Goal: Task Accomplishment & Management: Manage account settings

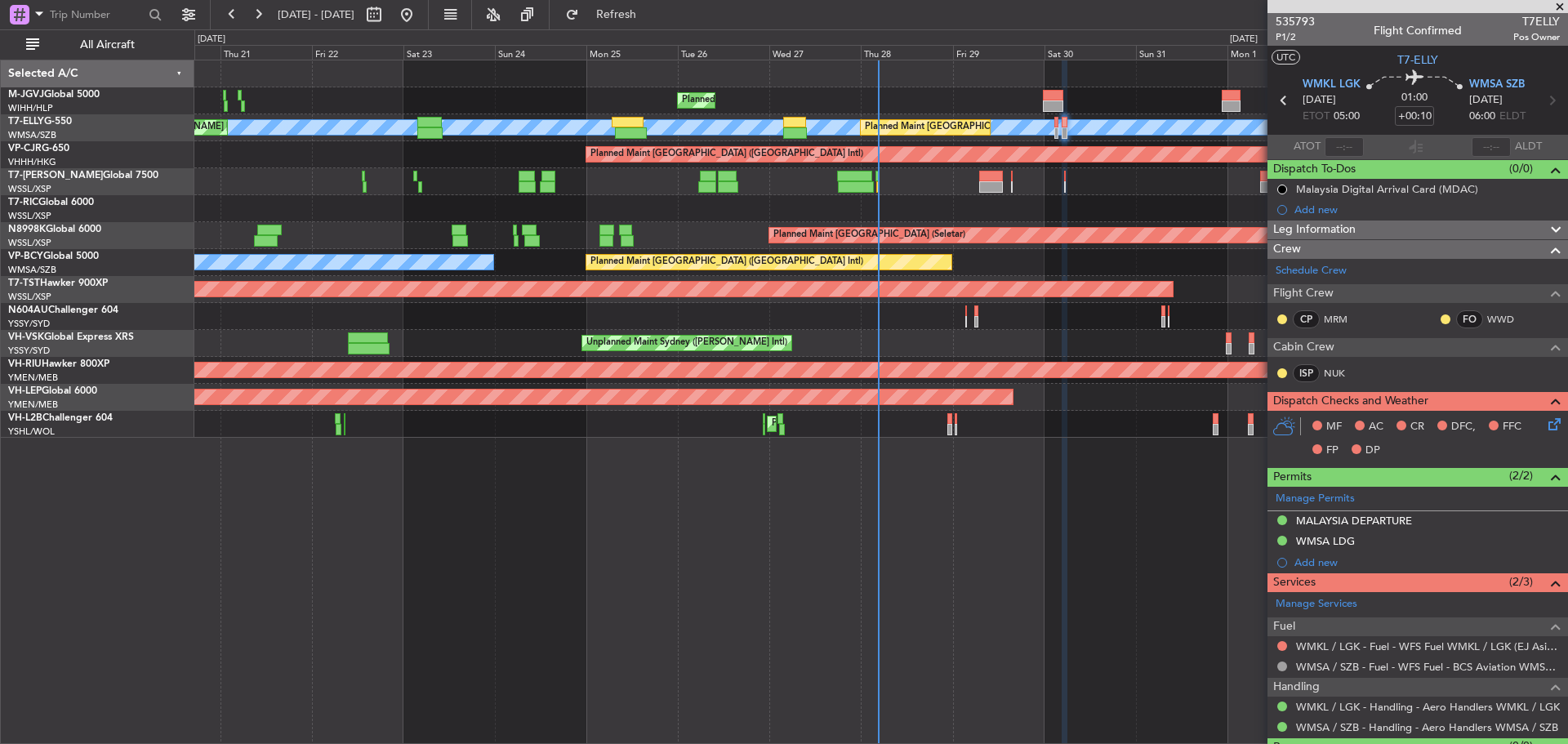
scroll to position [39, 0]
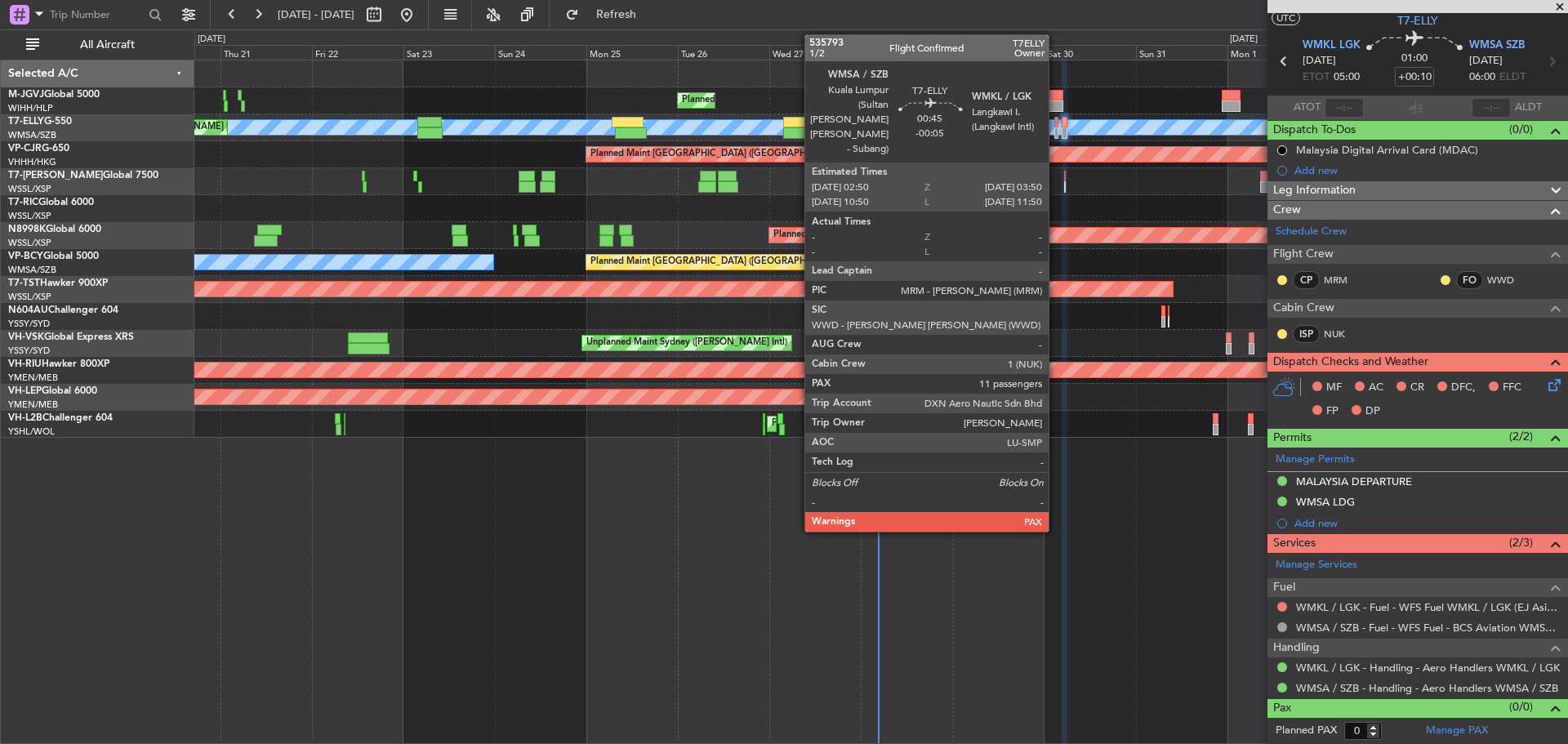
click at [1056, 129] on div at bounding box center [1057, 133] width 4 height 11
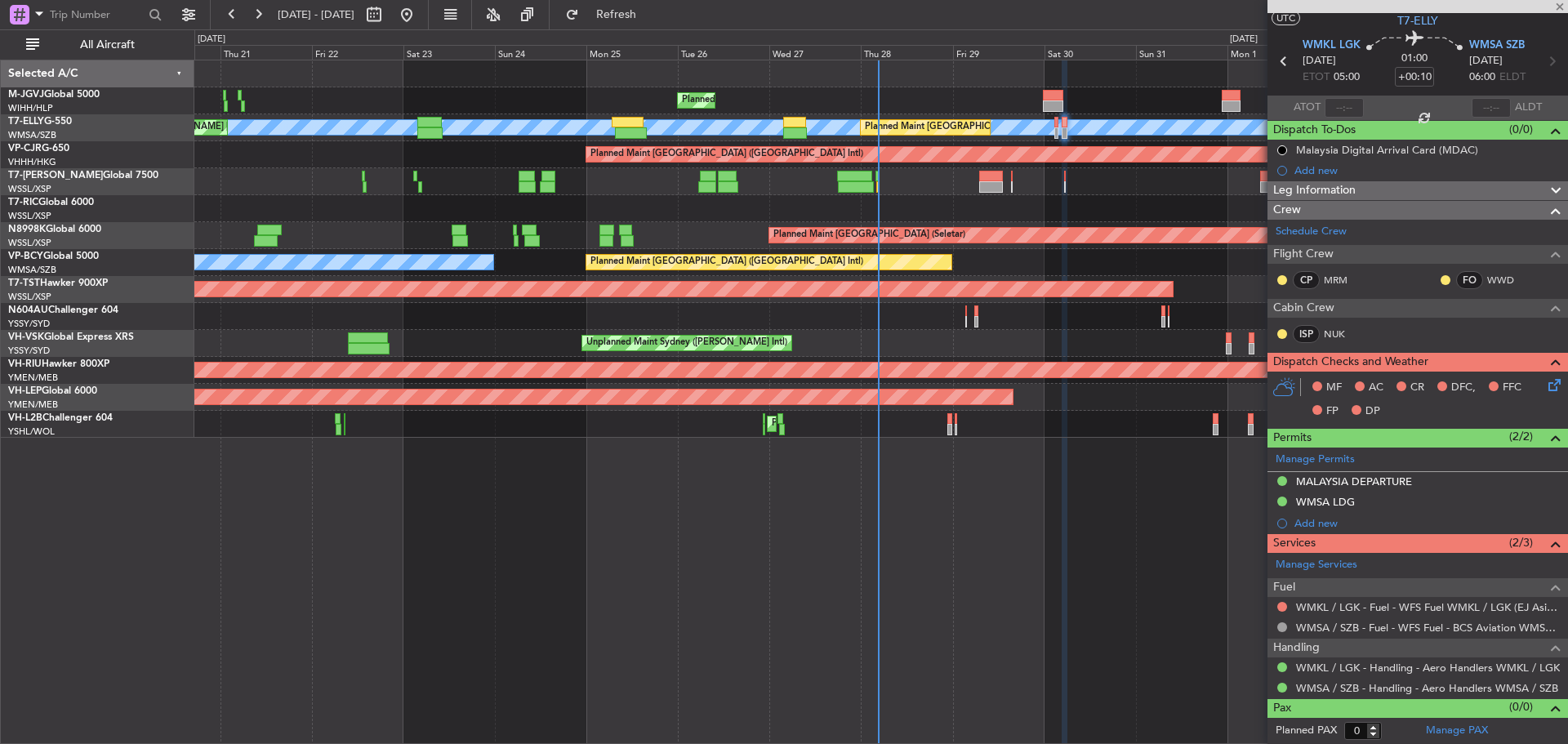
type input "-00:05"
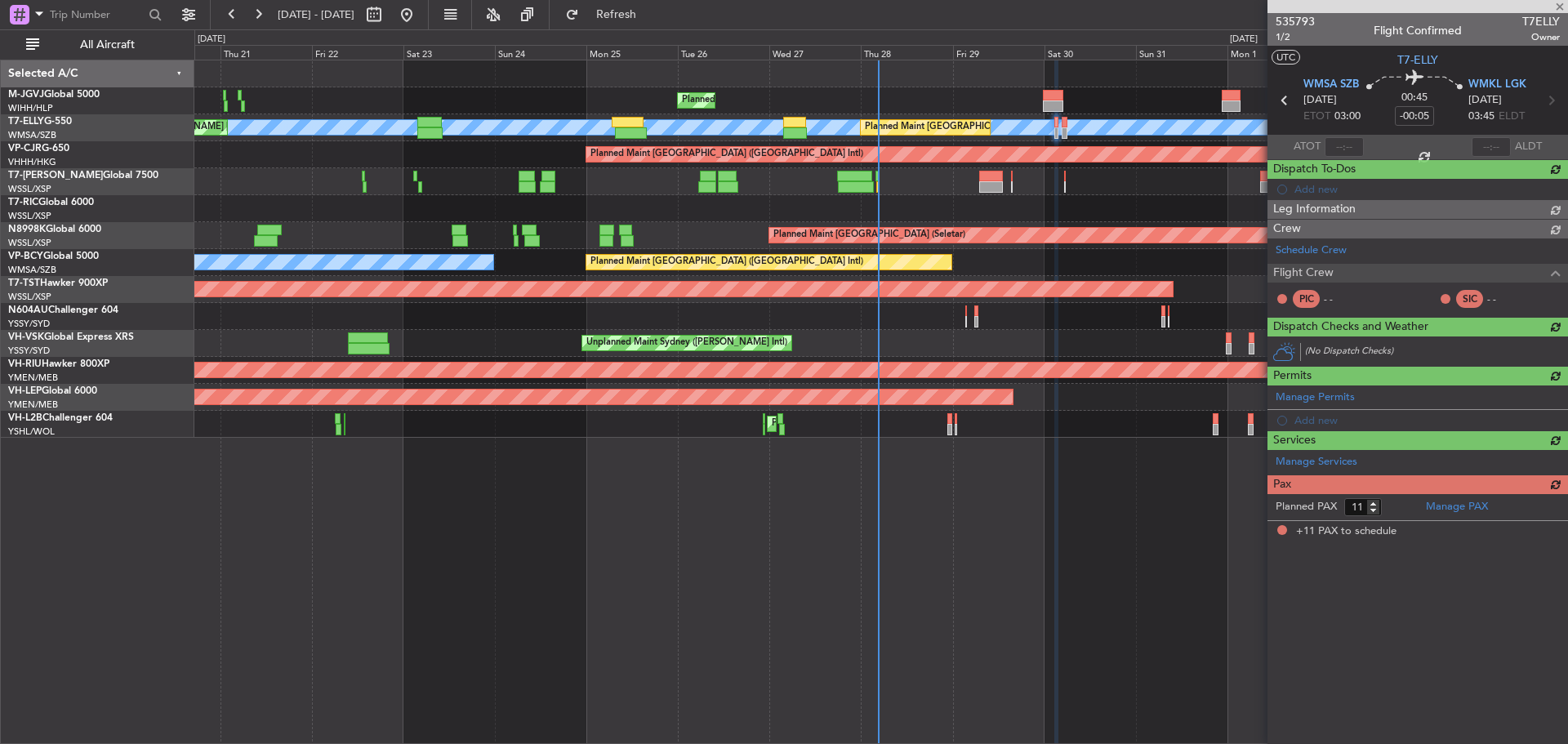
scroll to position [0, 0]
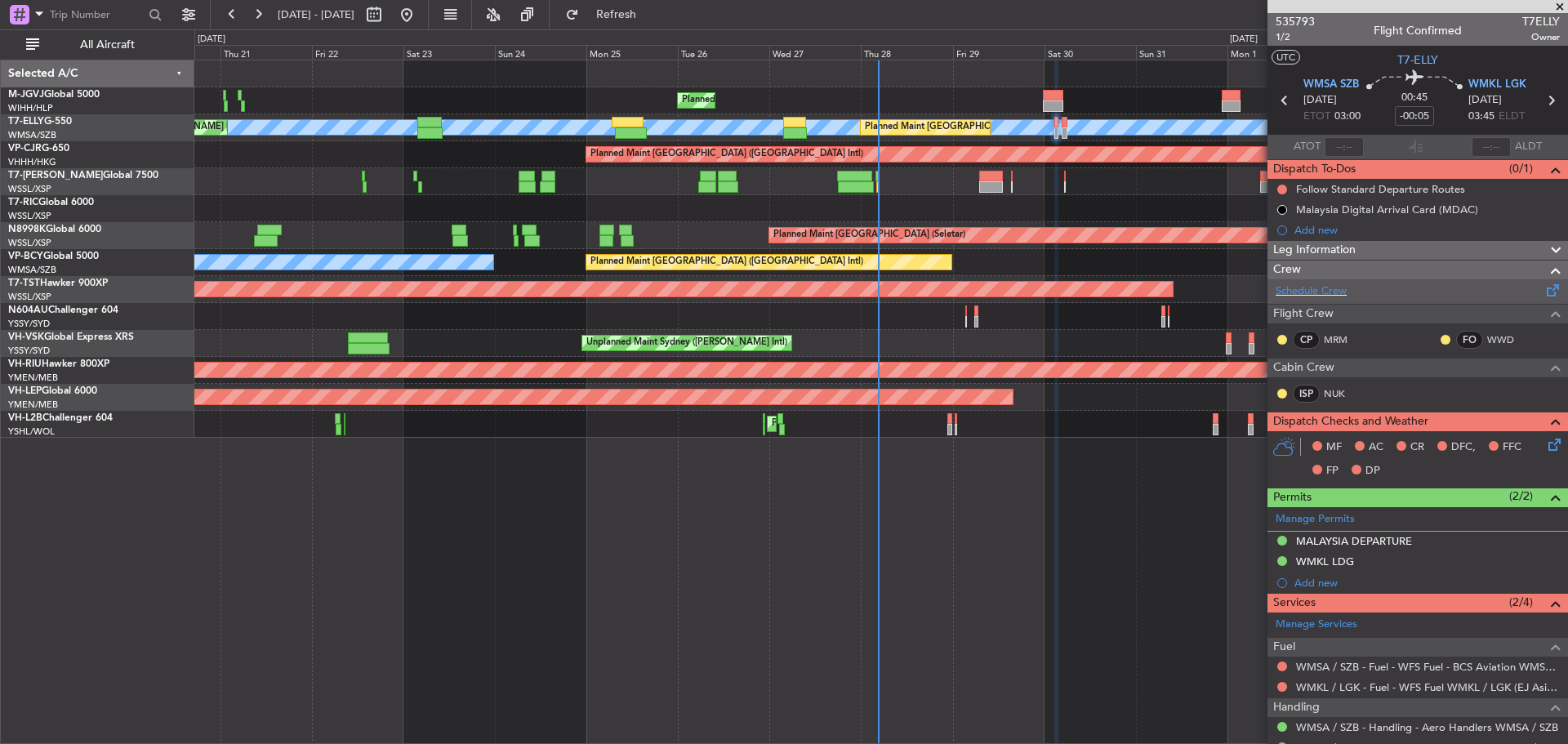
click at [1544, 288] on span at bounding box center [1554, 287] width 20 height 12
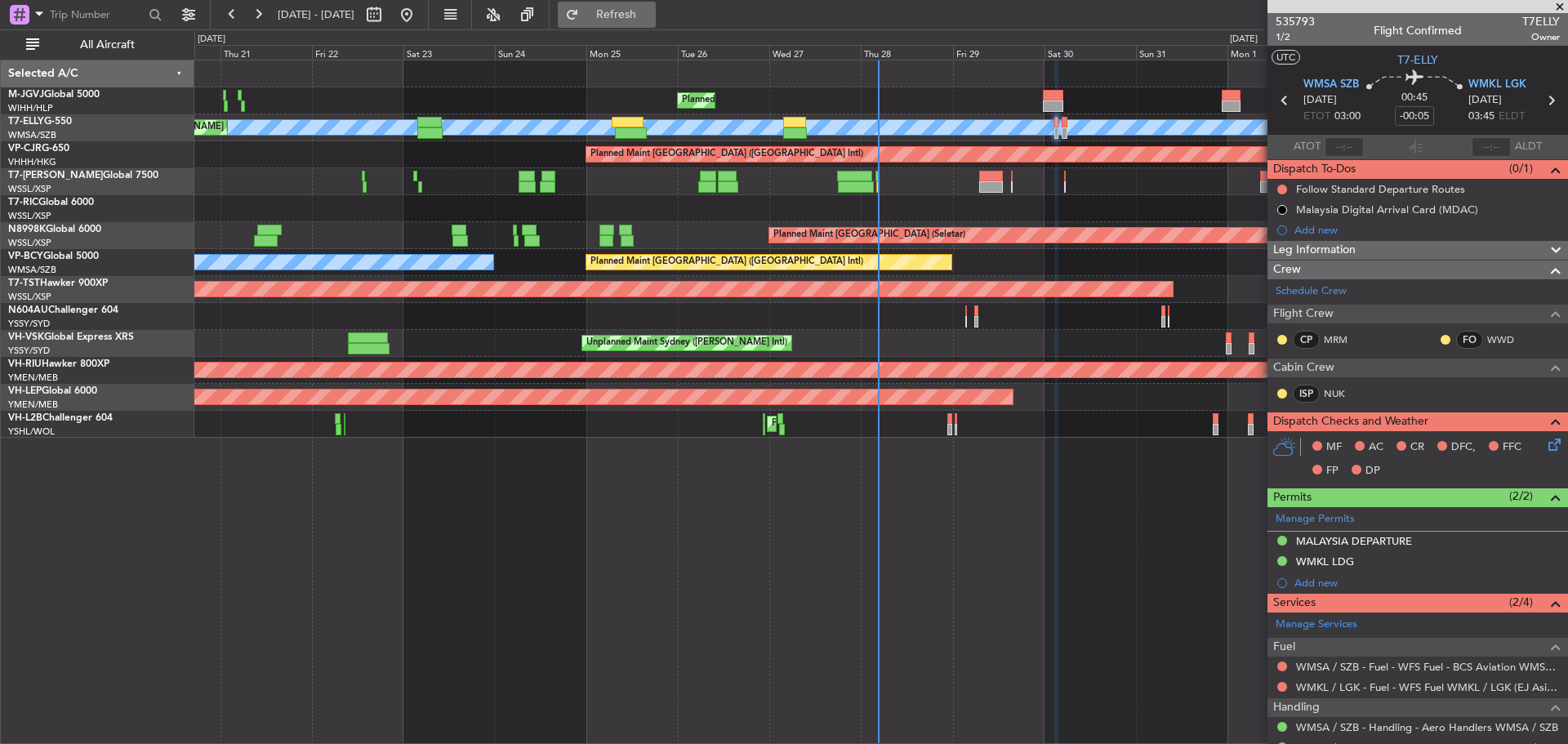
click at [651, 12] on span "Refresh" at bounding box center [616, 14] width 69 height 11
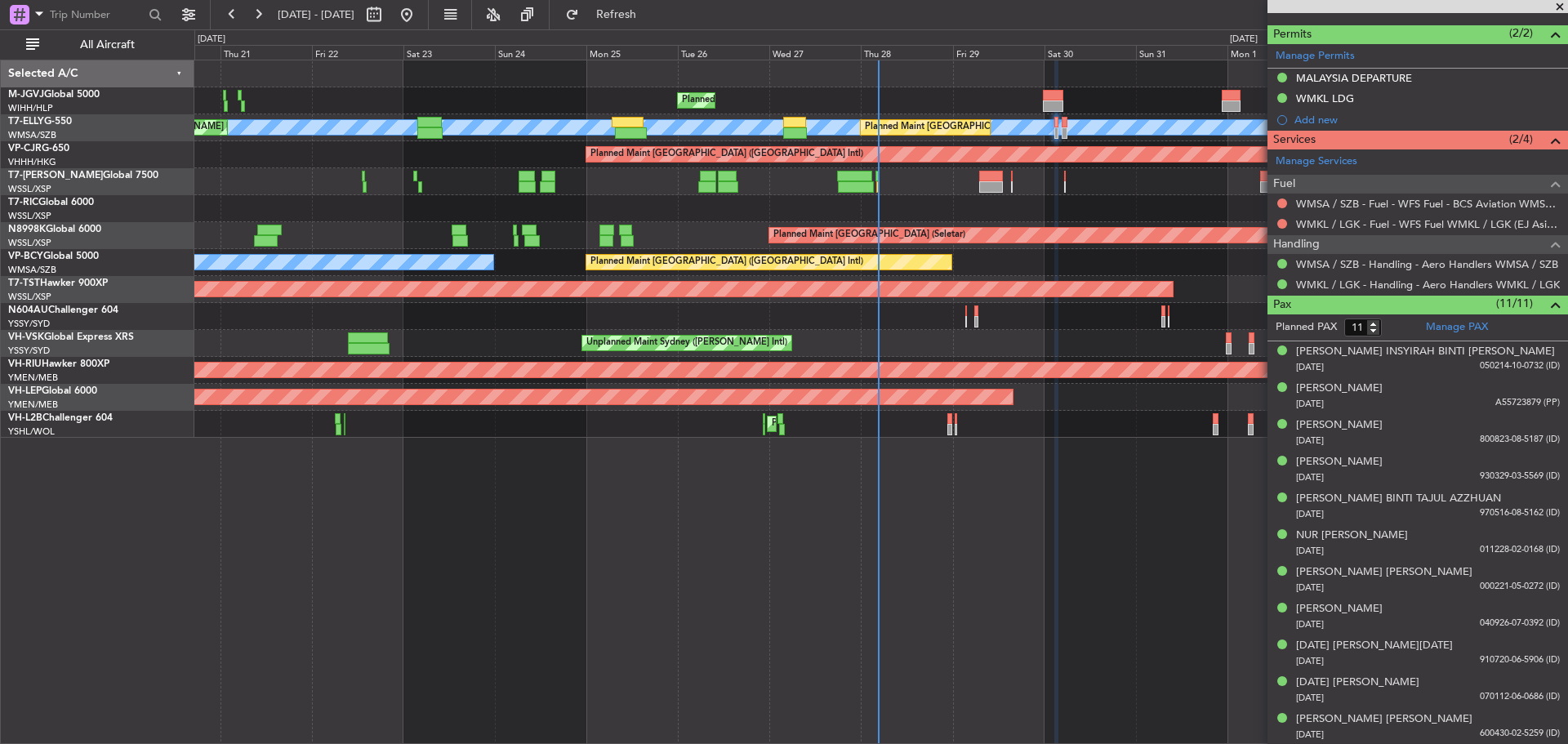
scroll to position [464, 0]
click at [1433, 328] on link "Manage PAX" at bounding box center [1457, 327] width 62 height 16
click at [651, 16] on span "Refresh" at bounding box center [616, 14] width 69 height 11
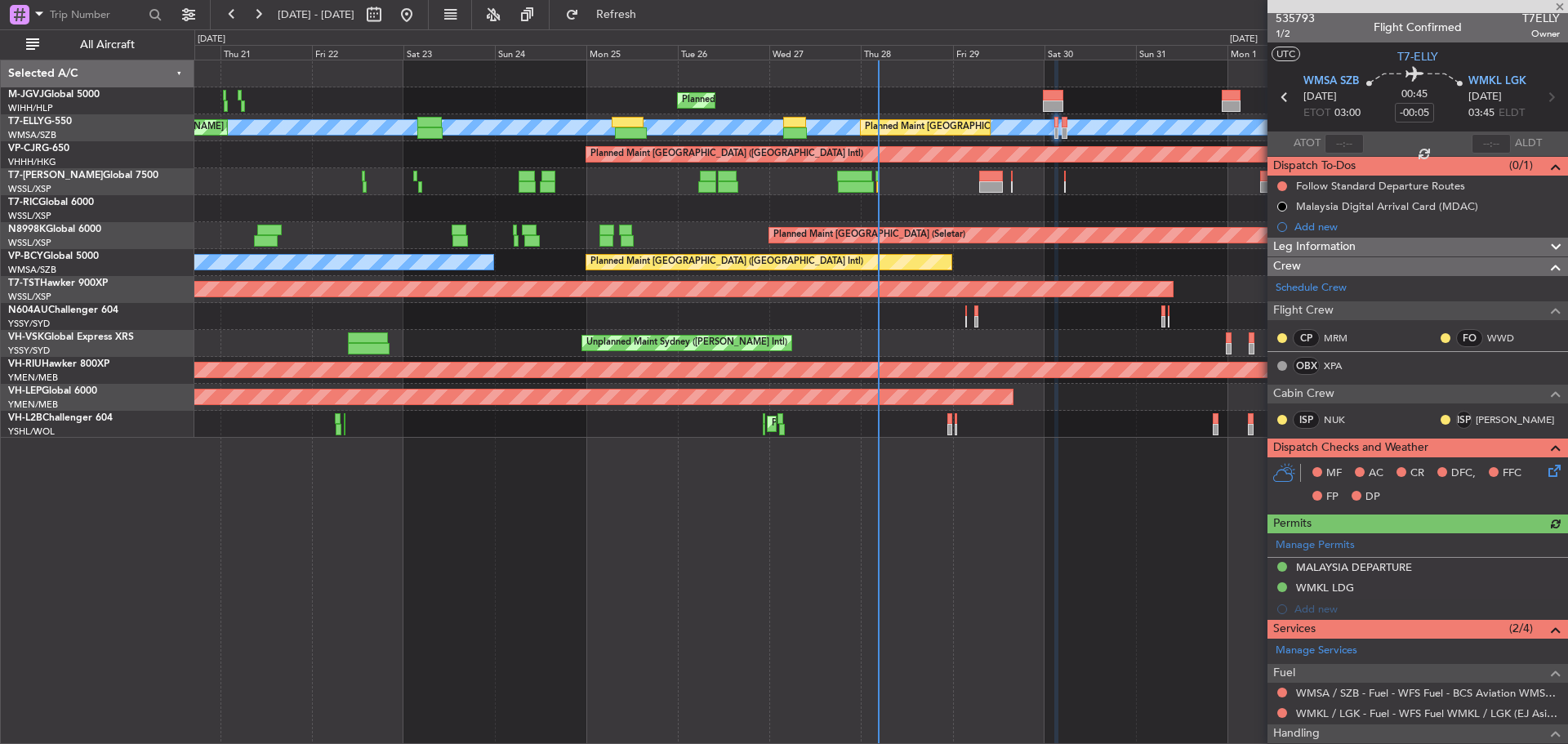
scroll to position [0, 0]
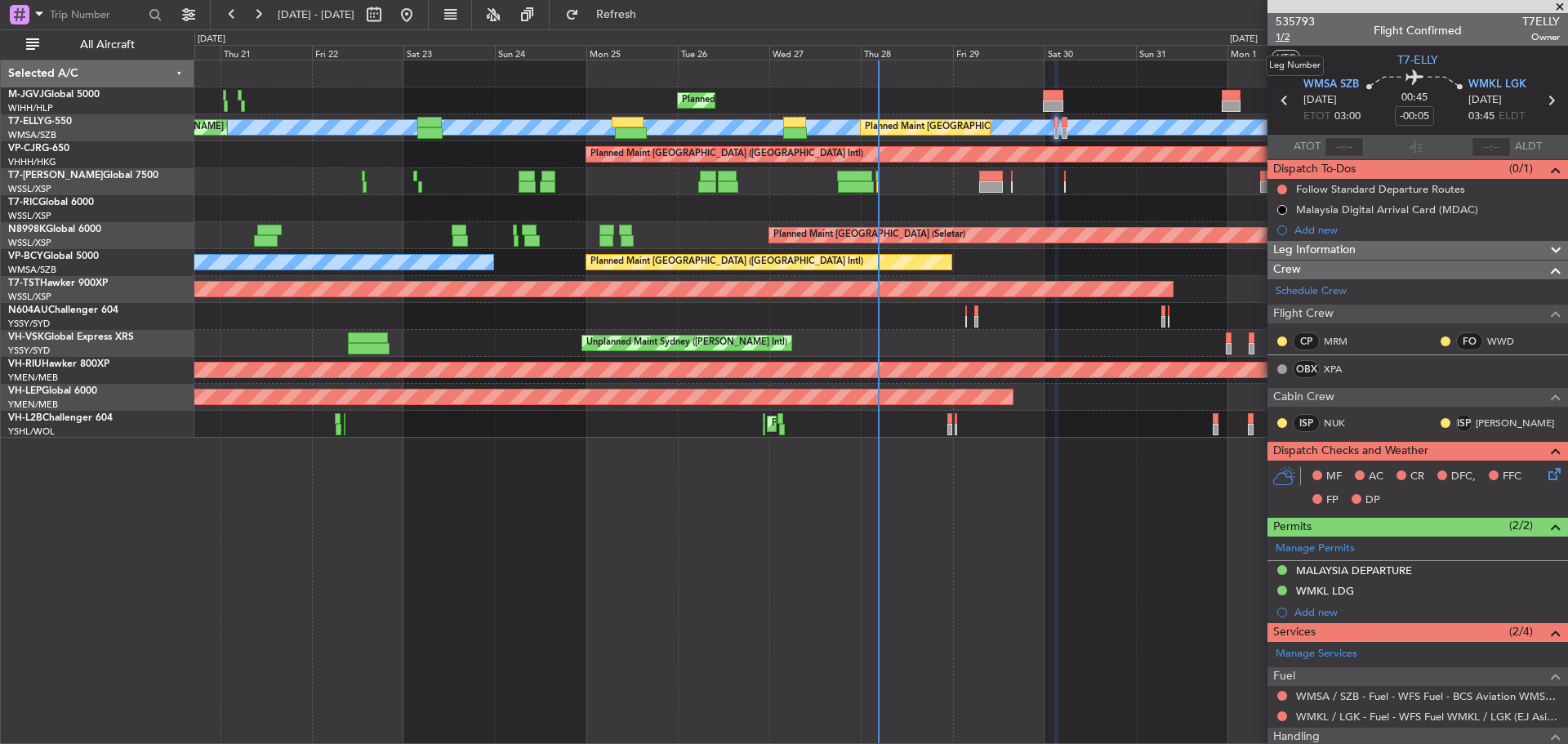
click at [1282, 36] on span "1/2" at bounding box center [1295, 37] width 39 height 14
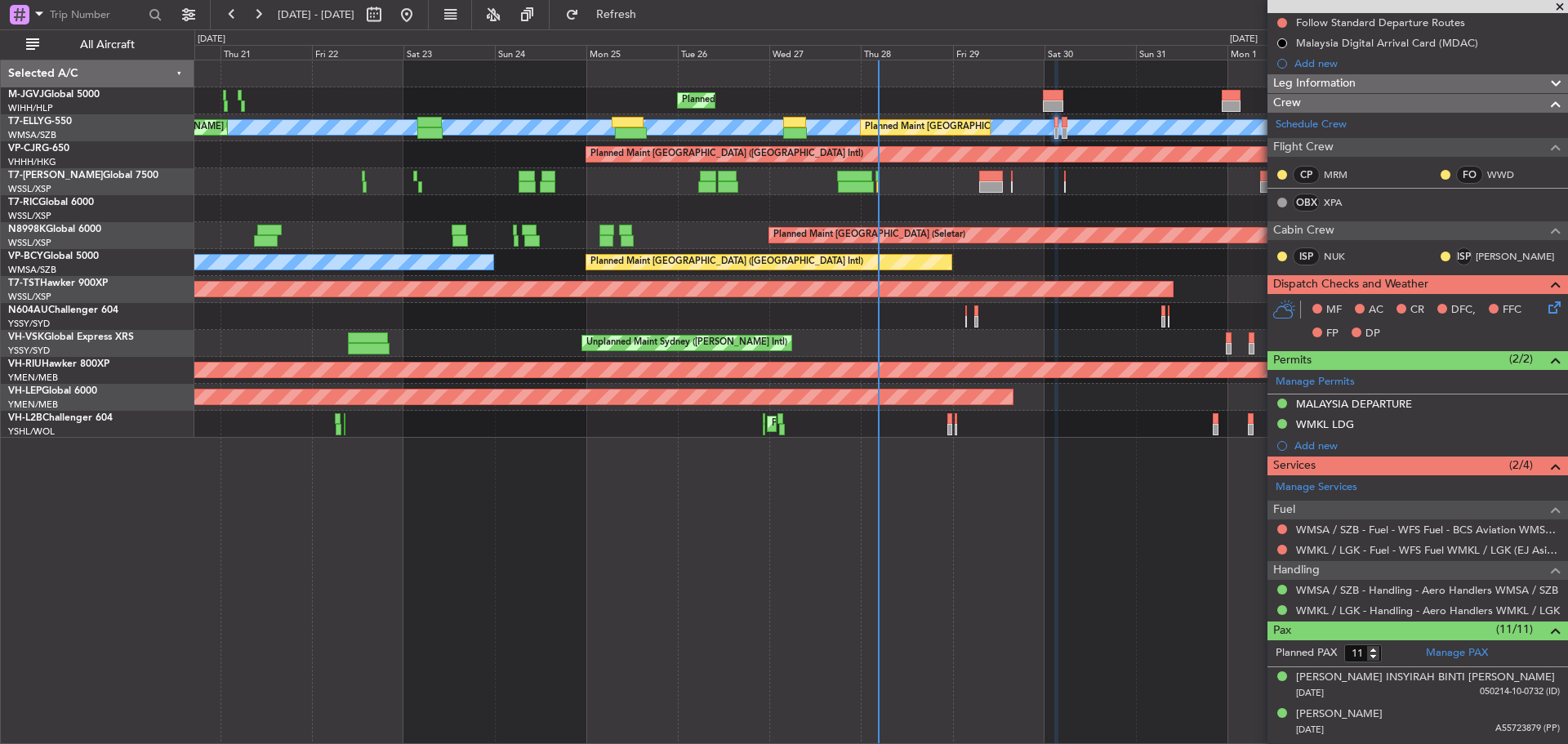
scroll to position [494, 0]
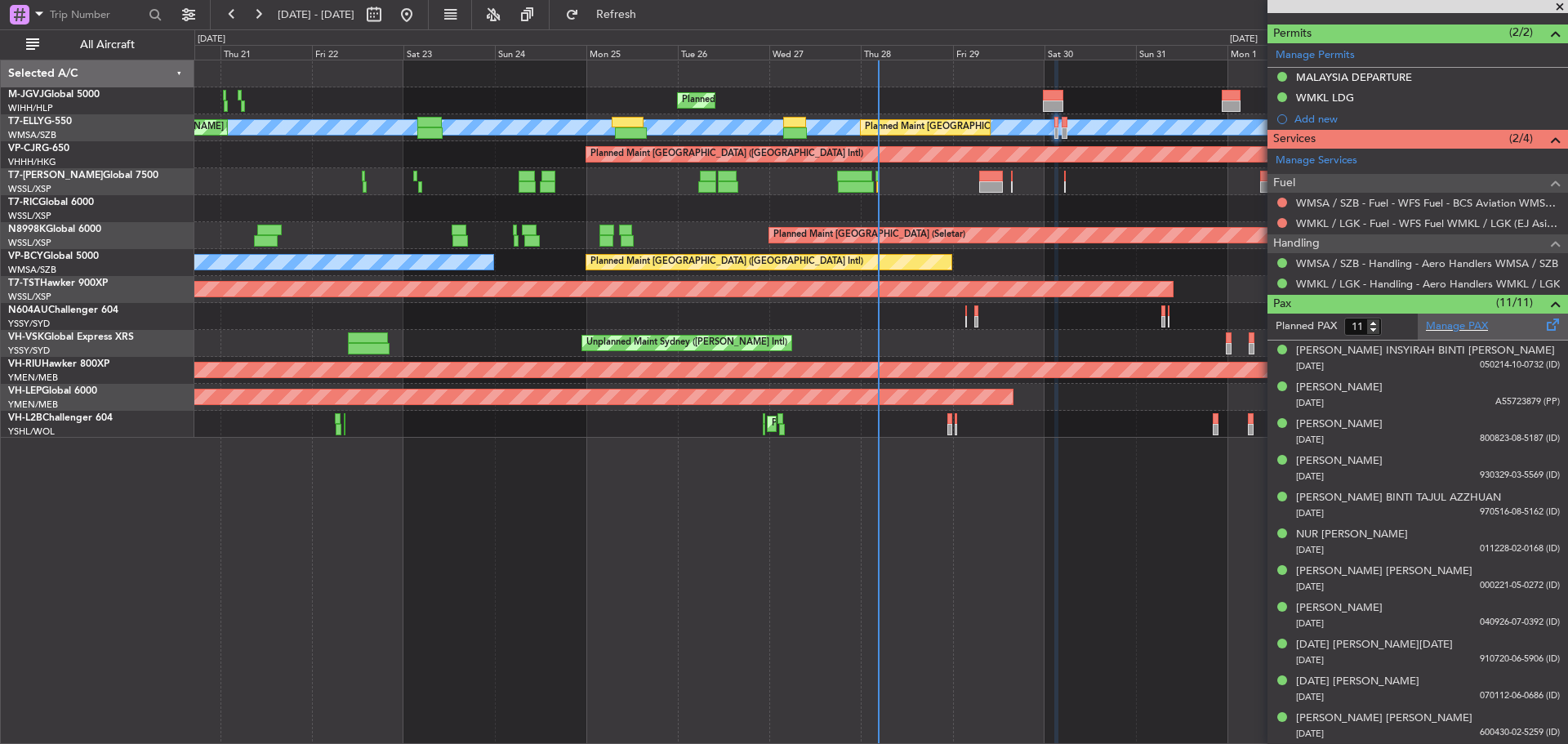
click at [1544, 324] on span at bounding box center [1554, 321] width 20 height 12
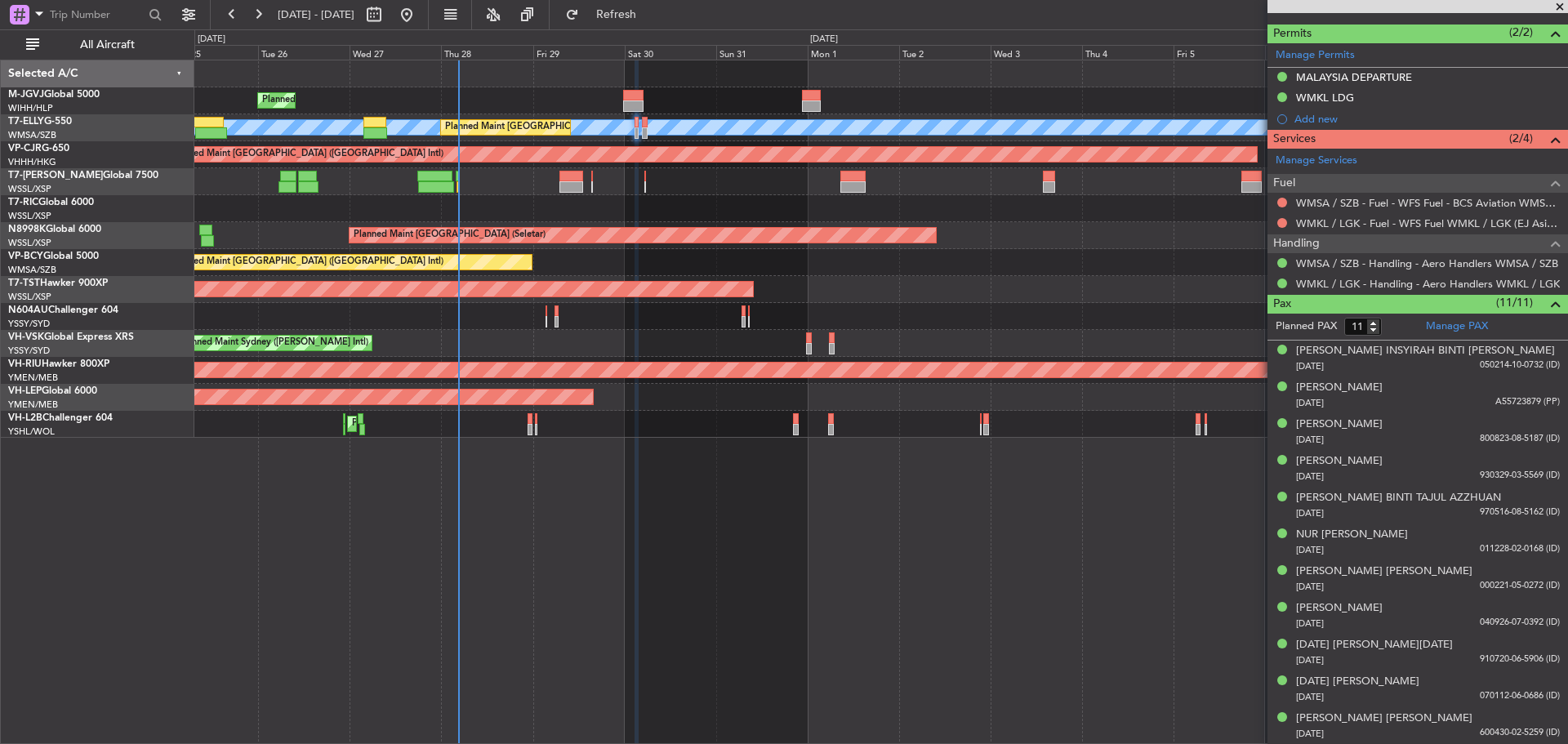
click at [541, 193] on div at bounding box center [880, 182] width 1373 height 27
click at [1558, 5] on span at bounding box center [1560, 7] width 16 height 15
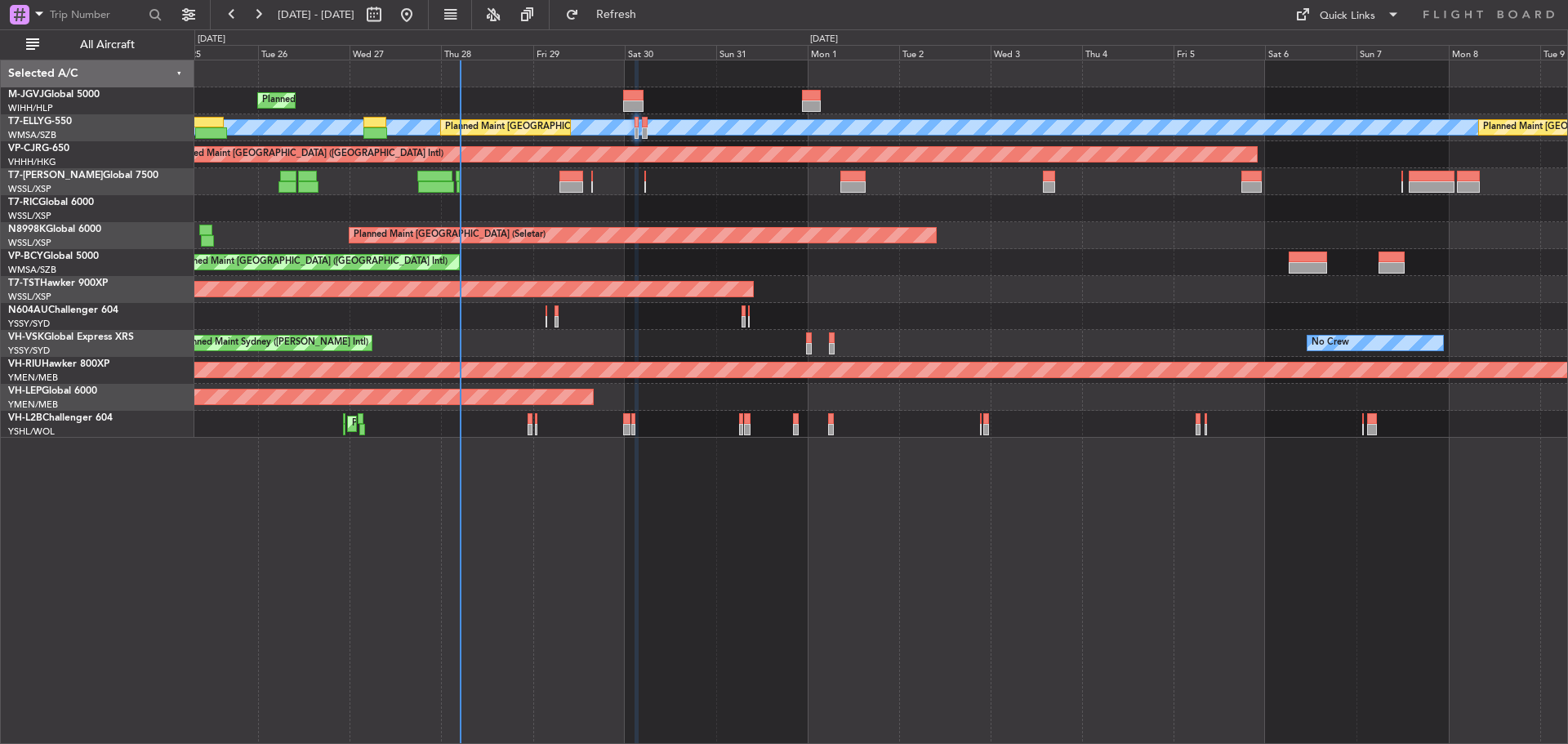
type input "0"
click at [1381, 9] on button "Quick Links" at bounding box center [1347, 15] width 121 height 26
click at [1329, 50] on button "Trip Builder" at bounding box center [1348, 53] width 123 height 39
click at [1011, 214] on div at bounding box center [880, 208] width 1373 height 27
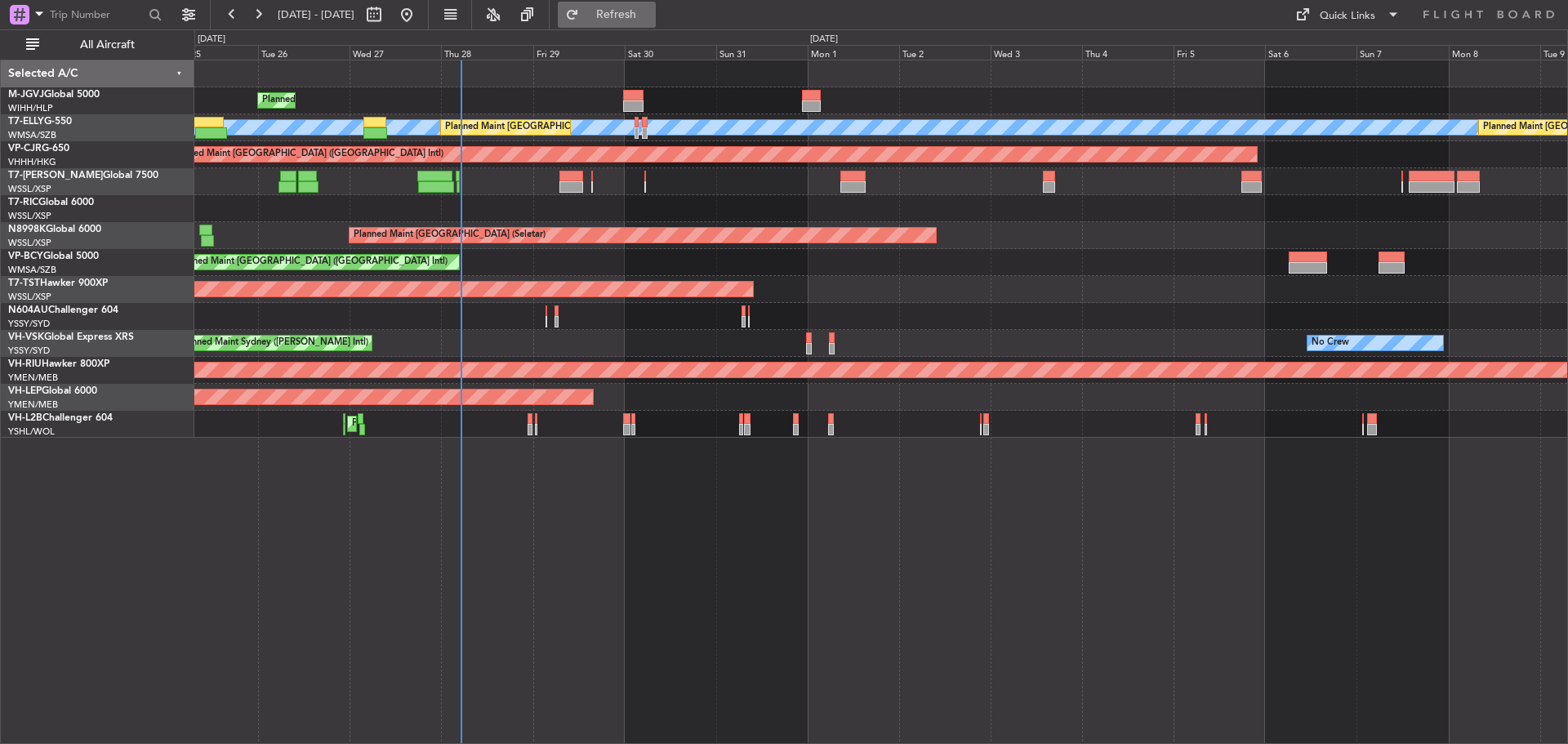
click at [641, 18] on span "Refresh" at bounding box center [616, 14] width 69 height 11
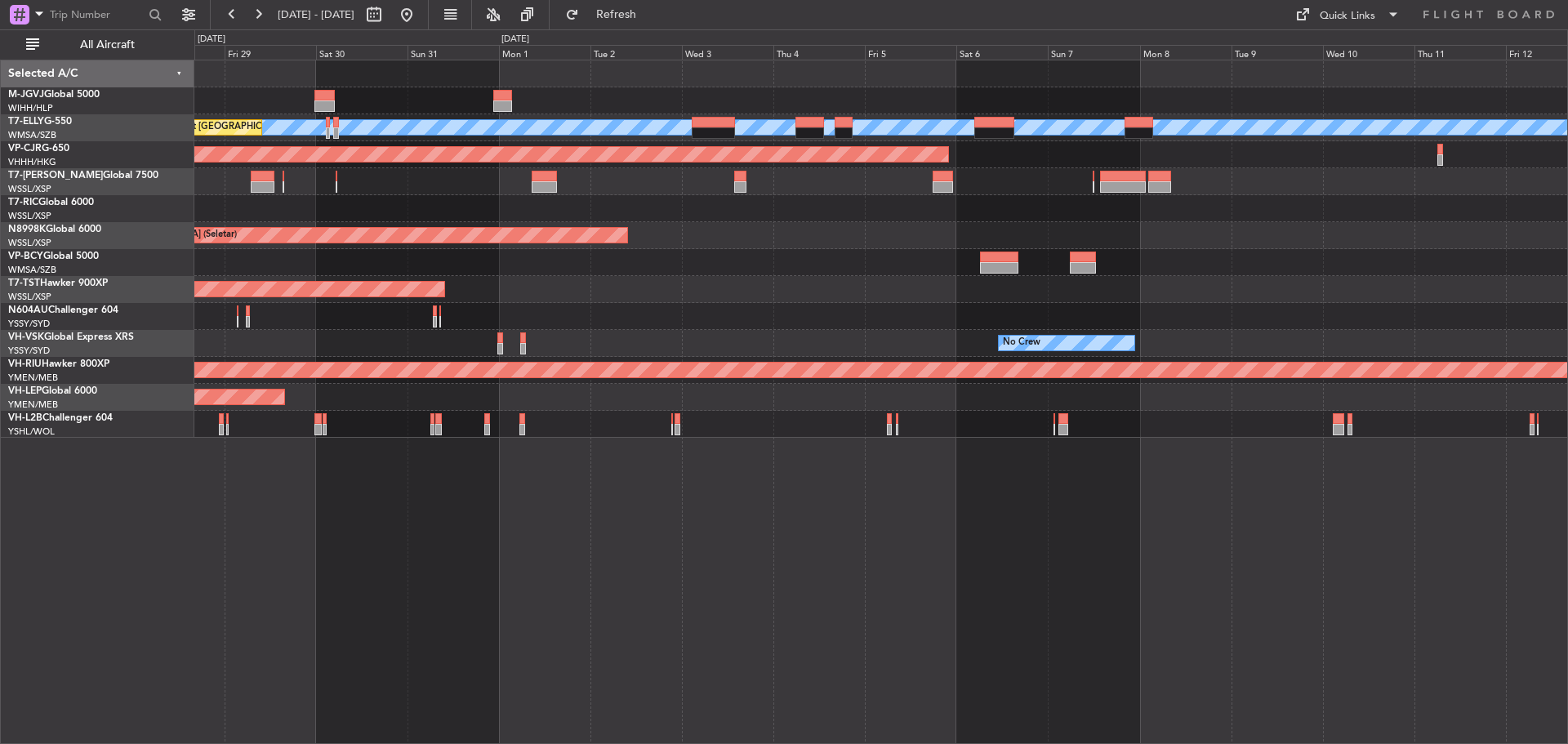
click at [752, 295] on div "Planned Maint [GEOGRAPHIC_DATA] (Seletar)" at bounding box center [880, 289] width 1373 height 27
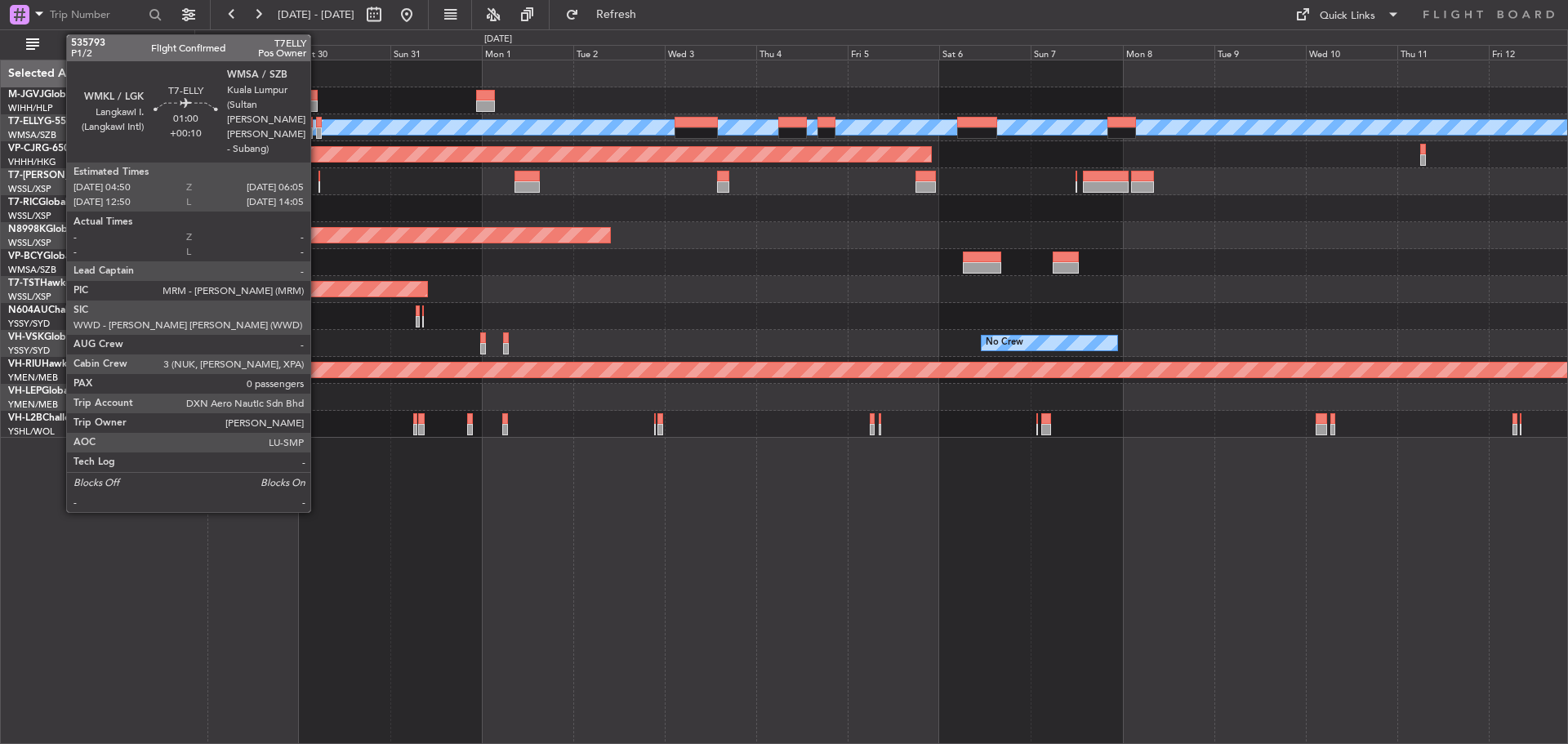
click at [318, 137] on div at bounding box center [318, 133] width 5 height 11
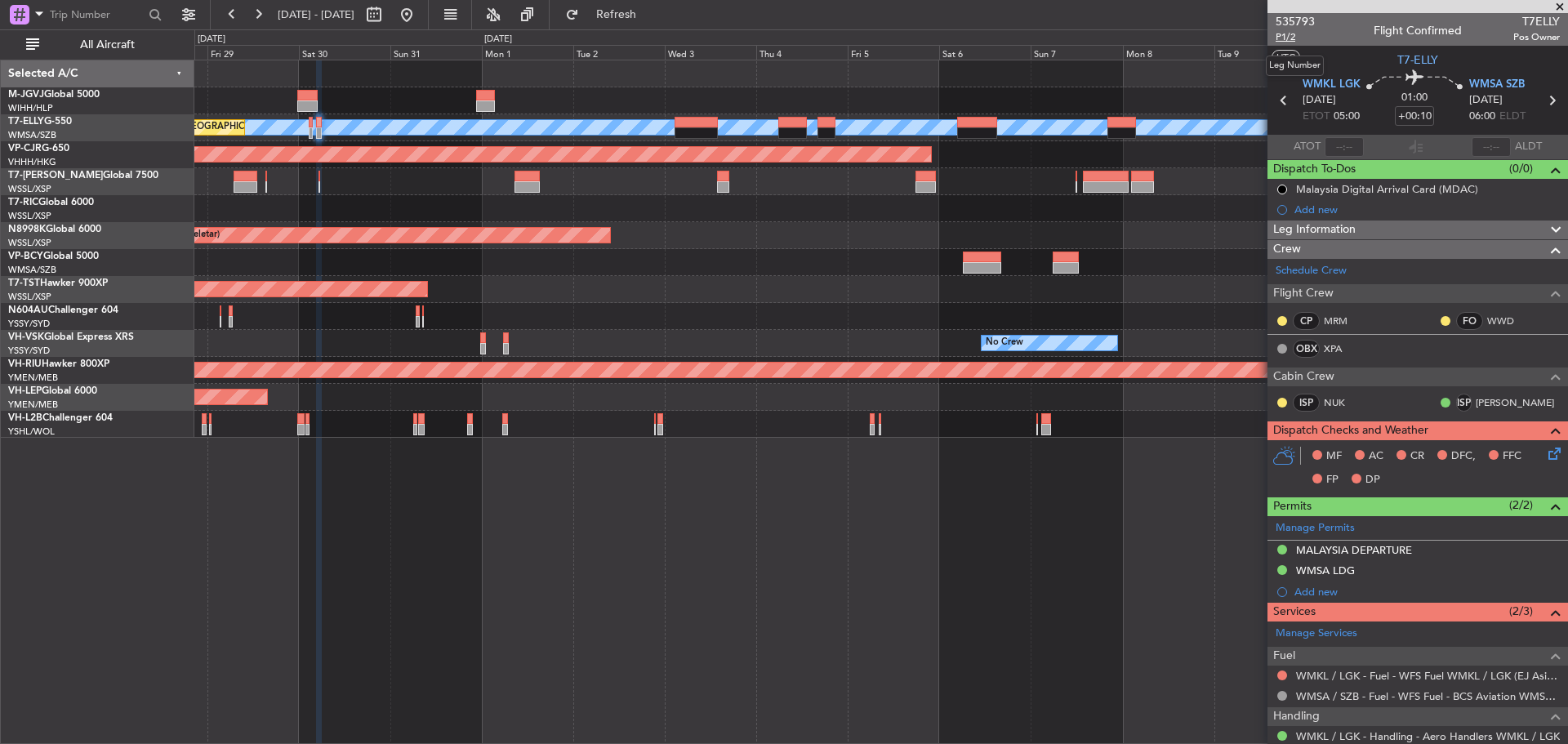
click at [1281, 39] on span "P1/2" at bounding box center [1295, 37] width 39 height 14
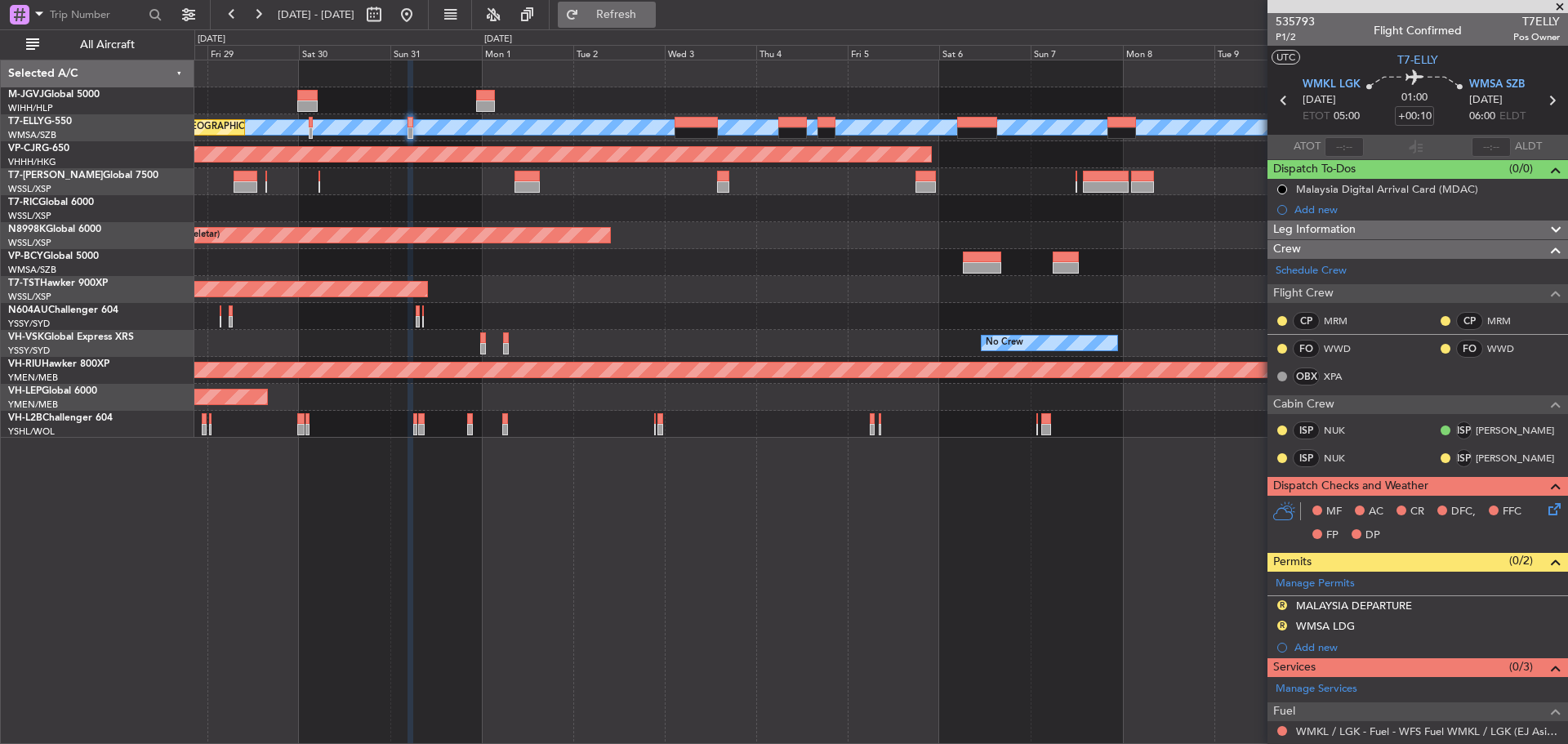
click at [651, 10] on span "Refresh" at bounding box center [616, 14] width 69 height 11
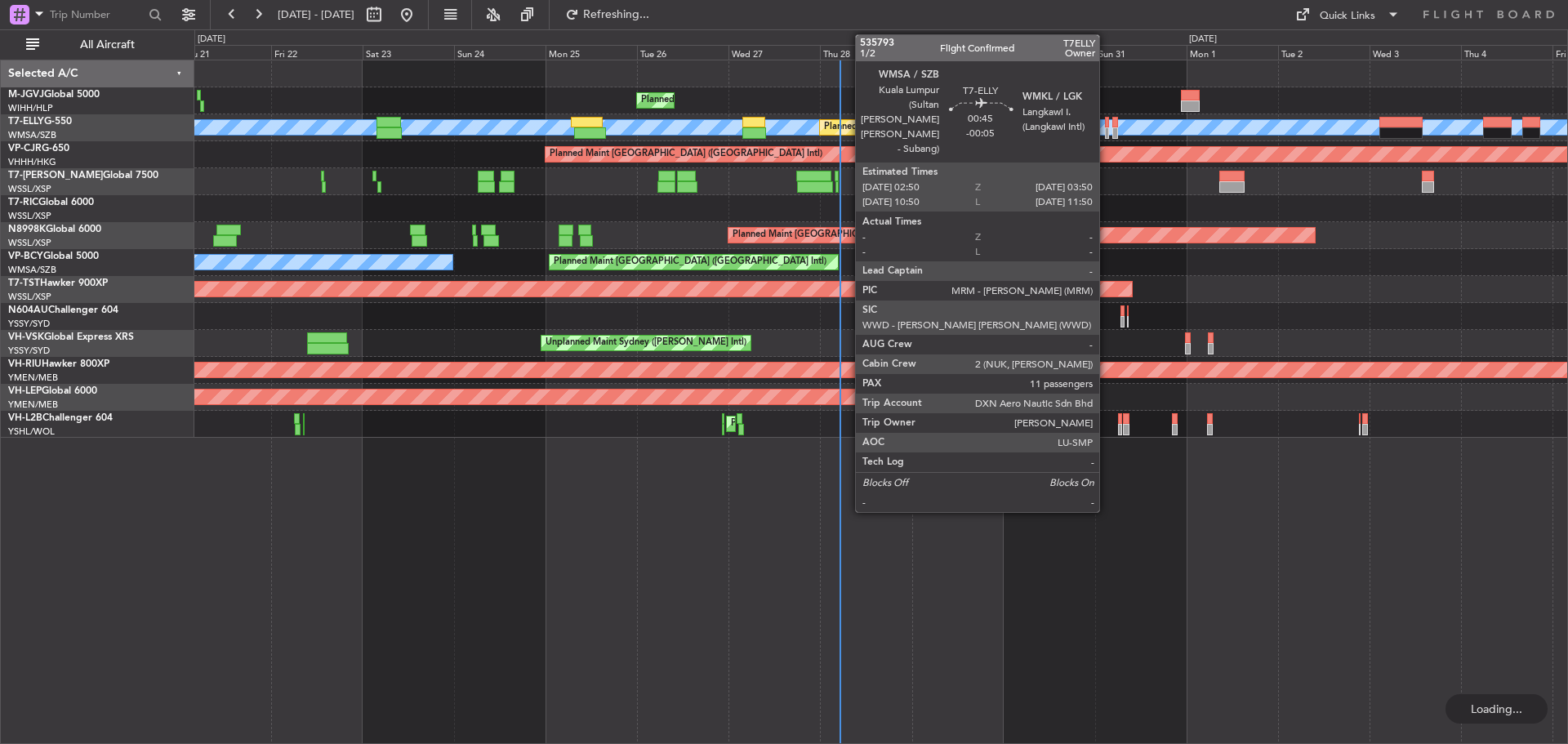
click at [1106, 134] on div at bounding box center [1107, 133] width 4 height 11
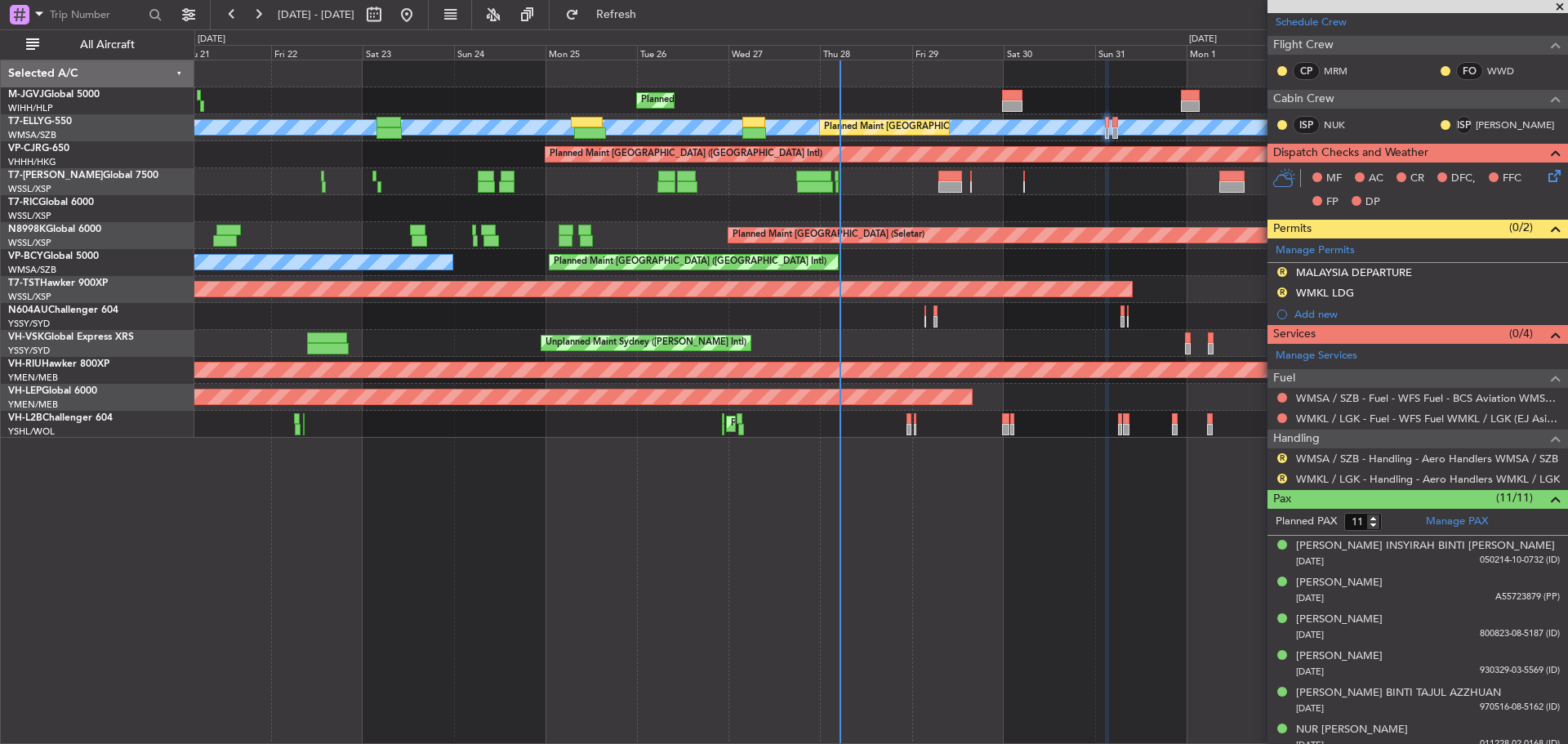
scroll to position [138, 0]
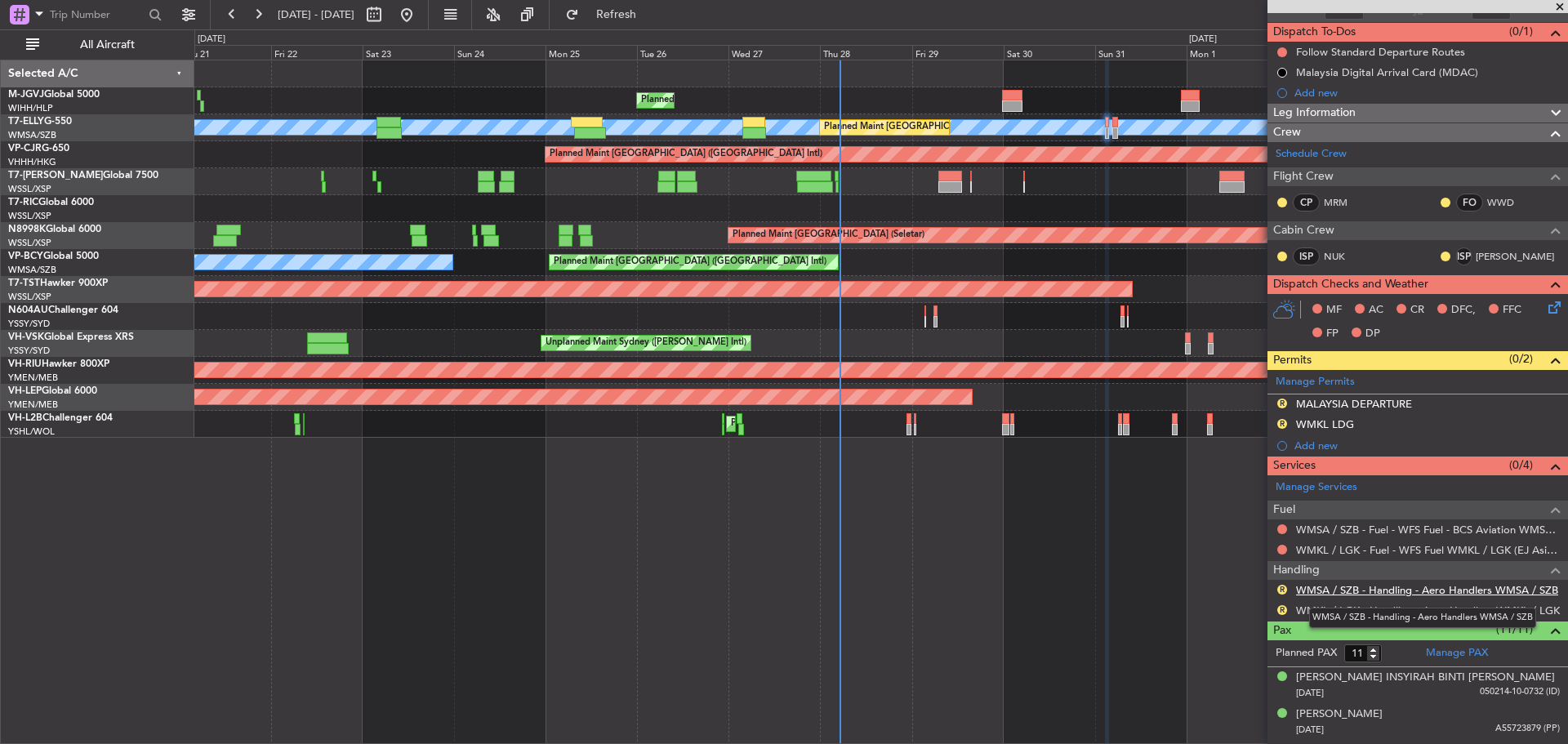
click at [1327, 592] on link "WMSA / SZB - Handling - Aero Handlers WMSA / SZB" at bounding box center [1426, 590] width 262 height 14
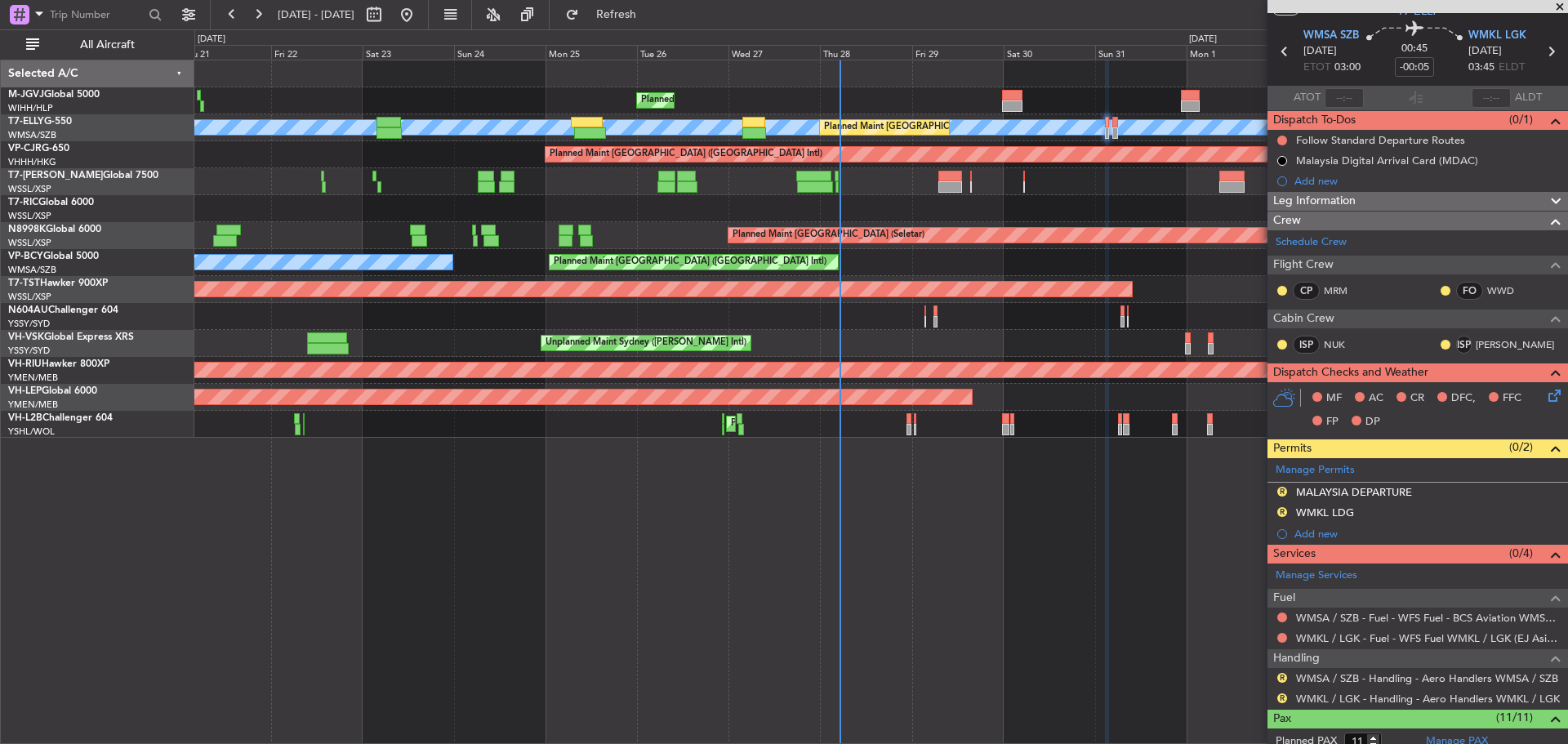
scroll to position [0, 0]
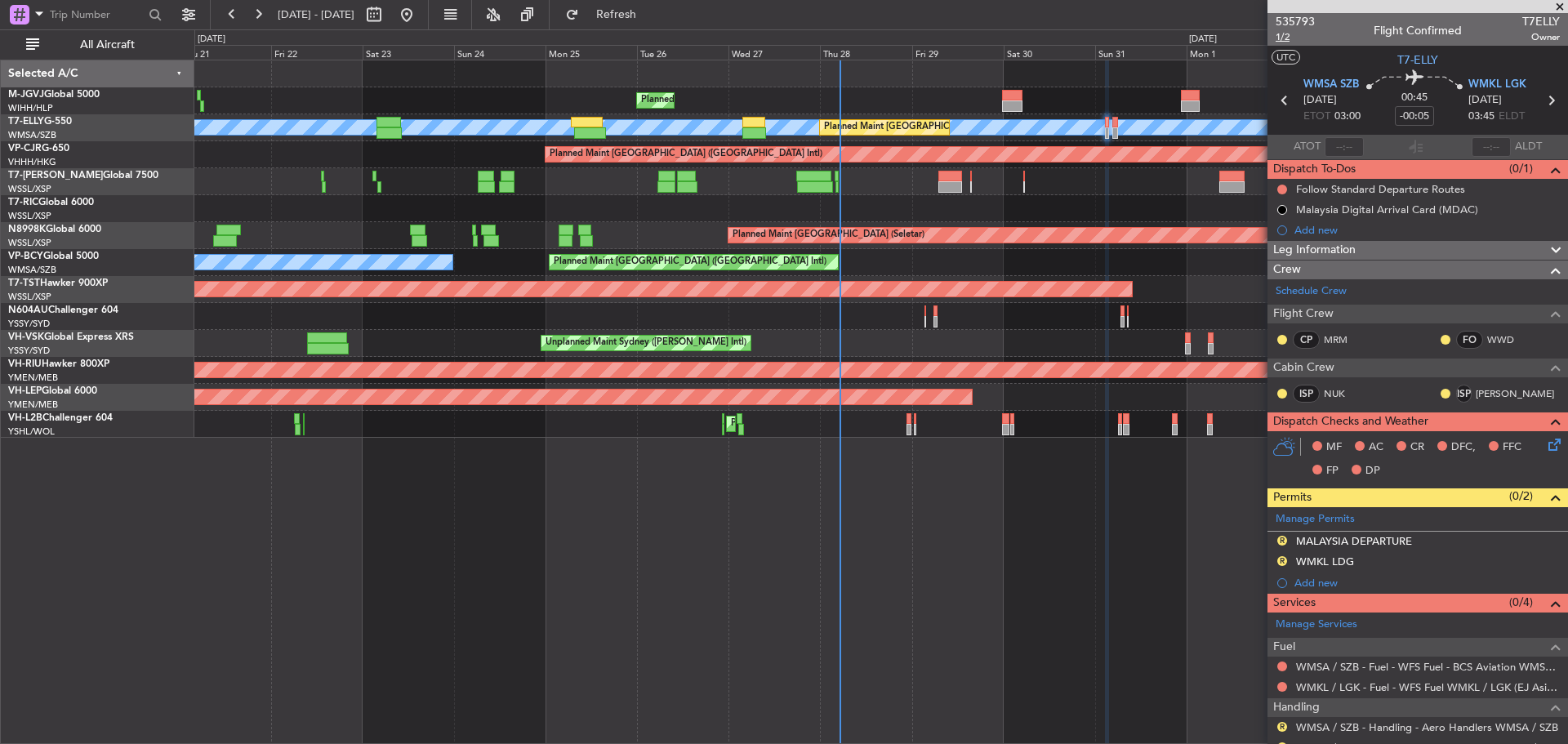
click at [1281, 39] on span "1/2" at bounding box center [1295, 37] width 39 height 14
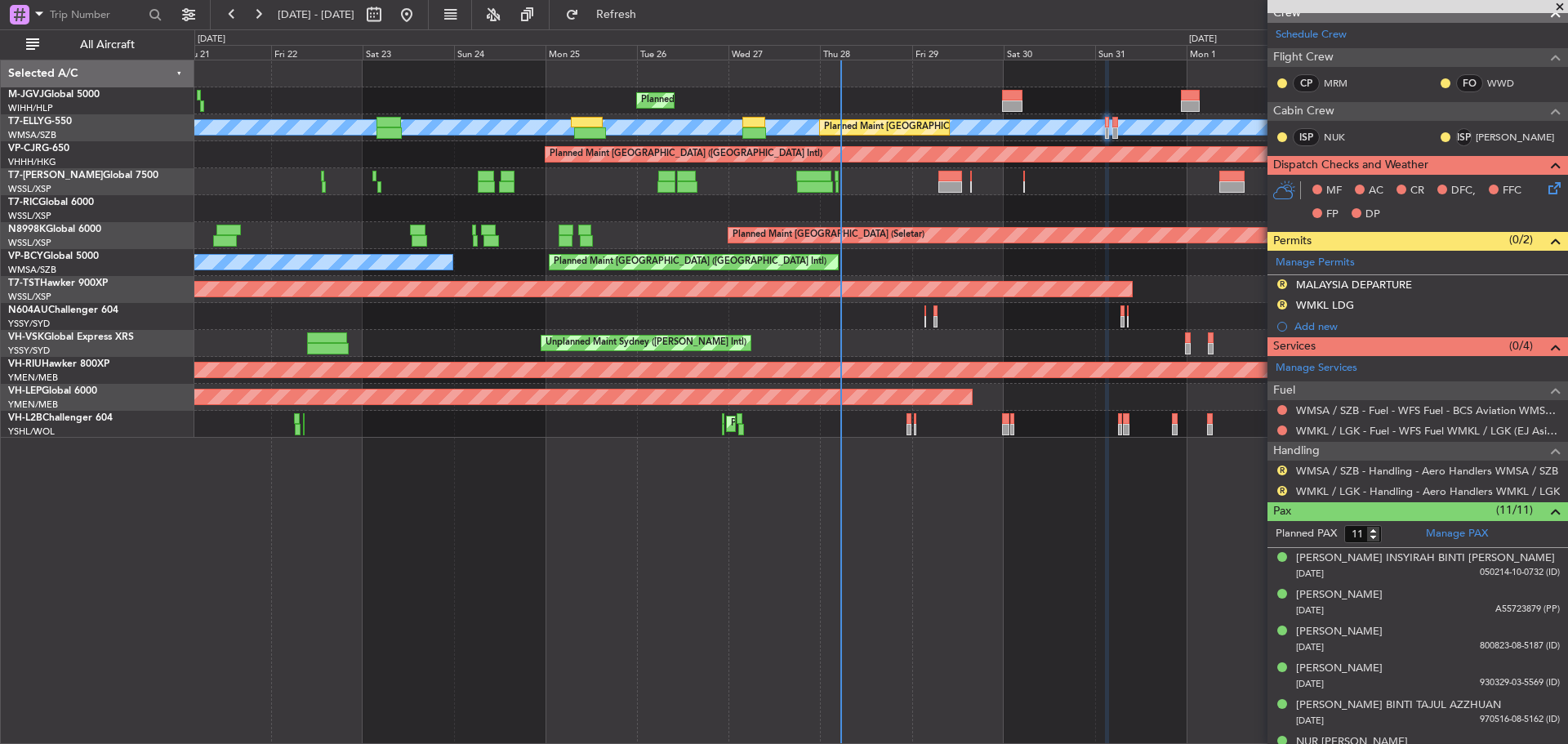
scroll to position [219, 0]
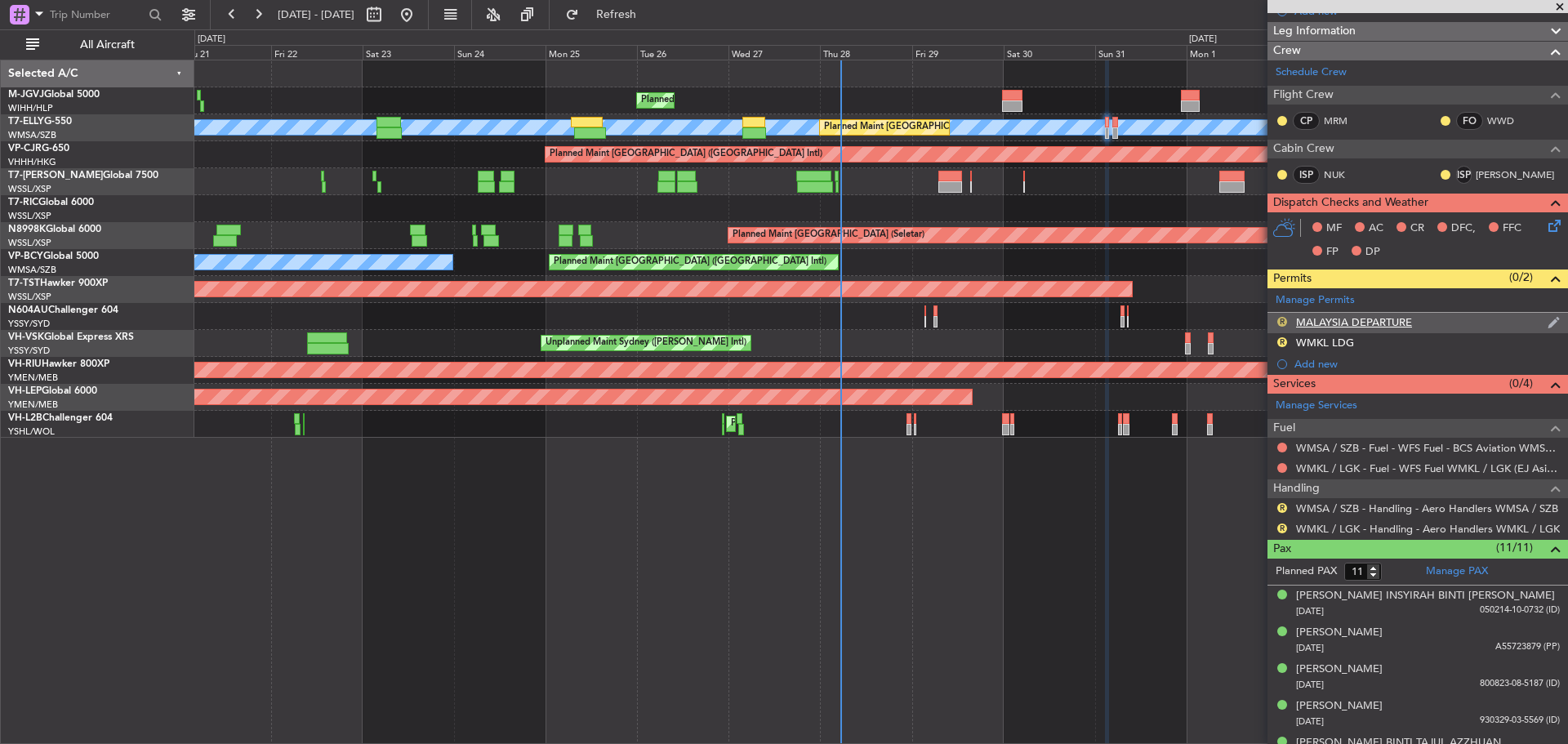
click at [1284, 319] on button "R" at bounding box center [1282, 322] width 10 height 10
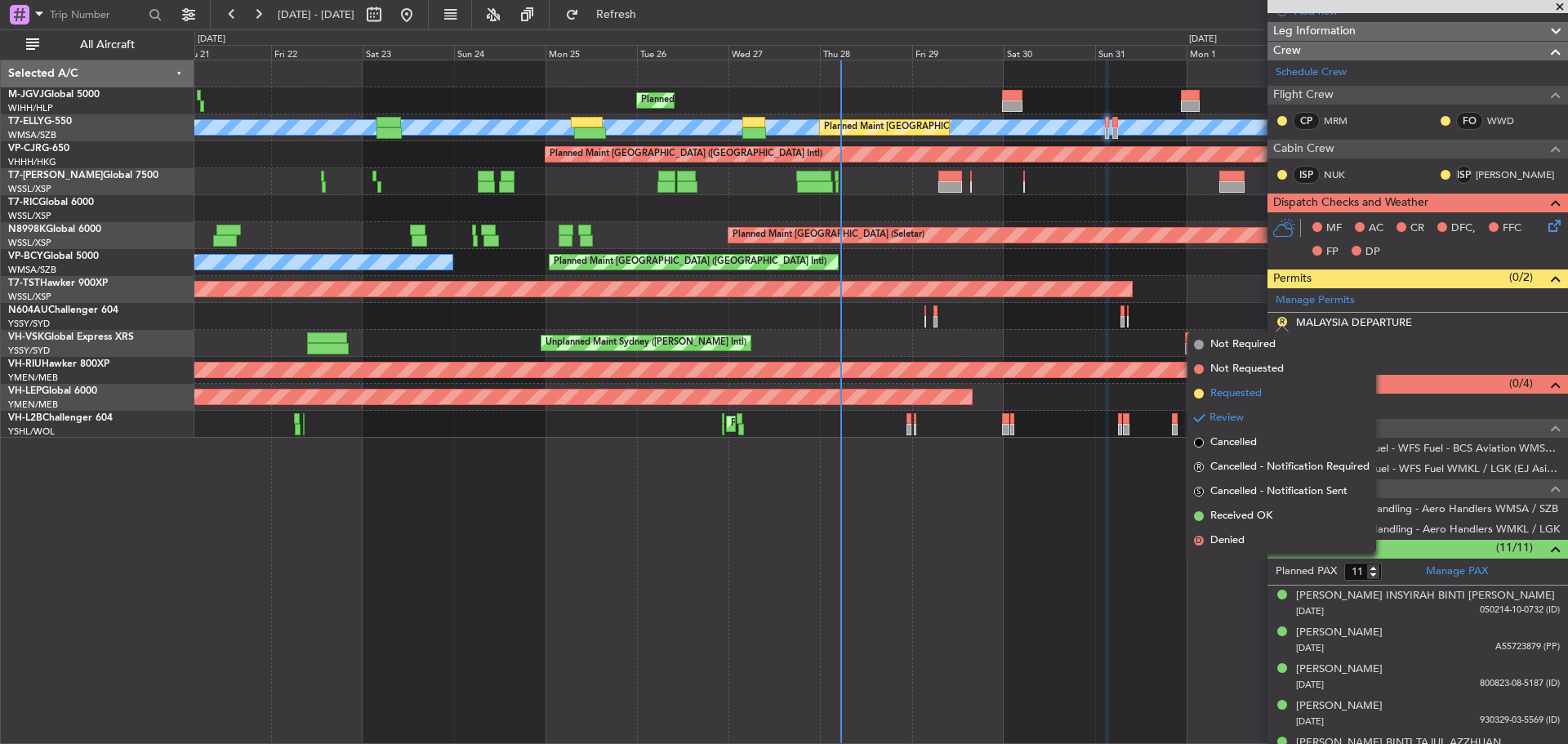
click at [1259, 399] on span "Requested" at bounding box center [1236, 394] width 52 height 16
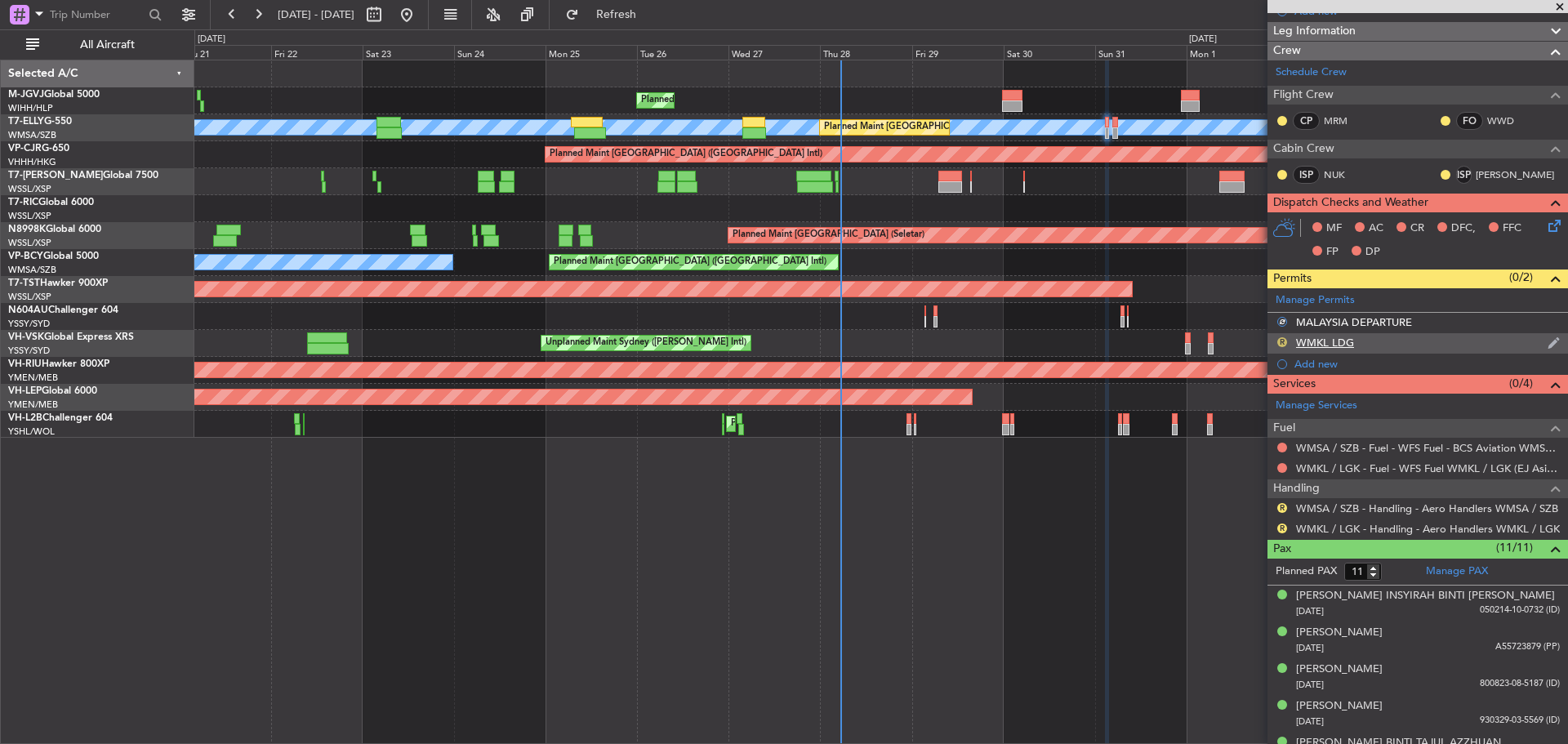
click at [1282, 340] on button "R" at bounding box center [1282, 342] width 10 height 10
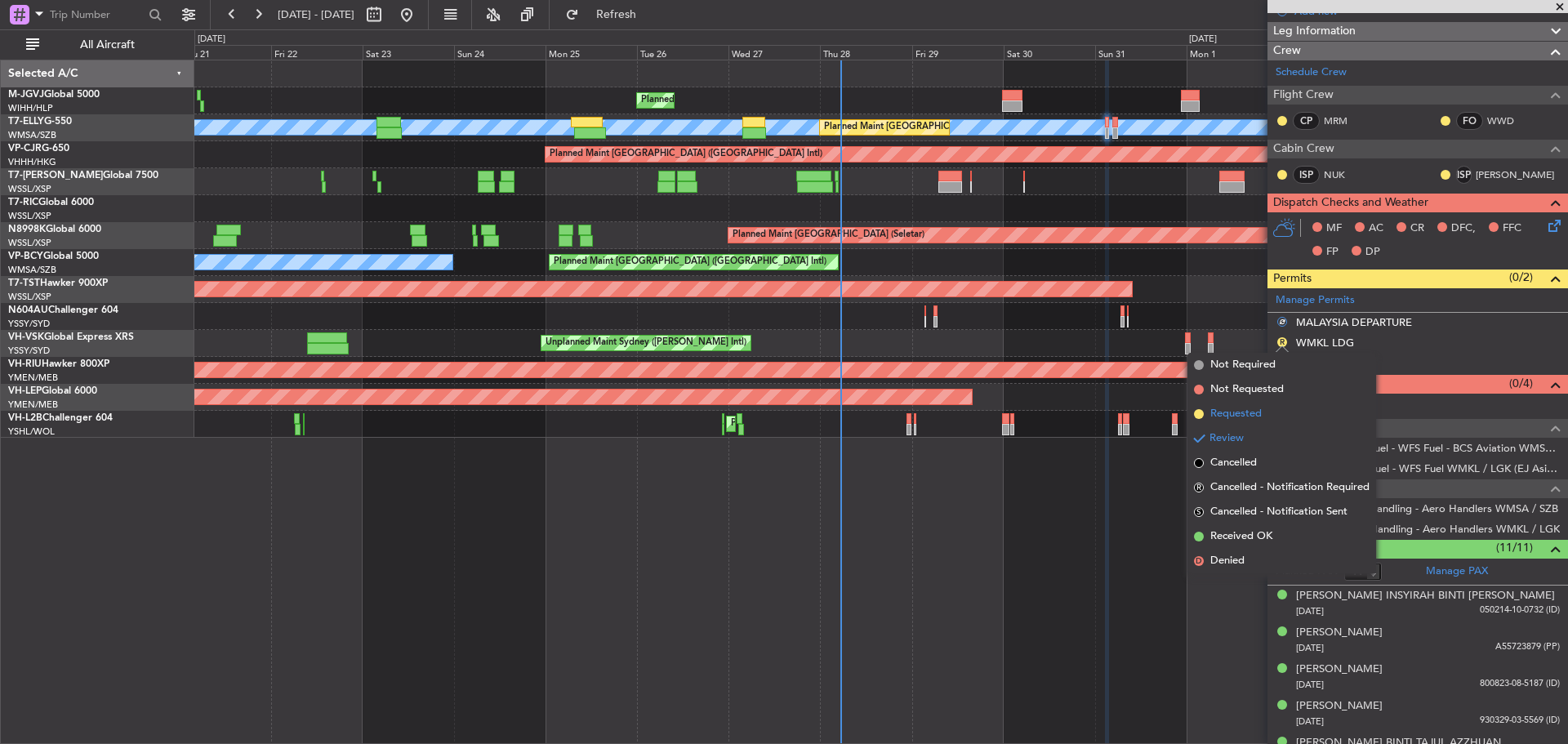
click at [1261, 414] on span "Requested" at bounding box center [1236, 414] width 52 height 16
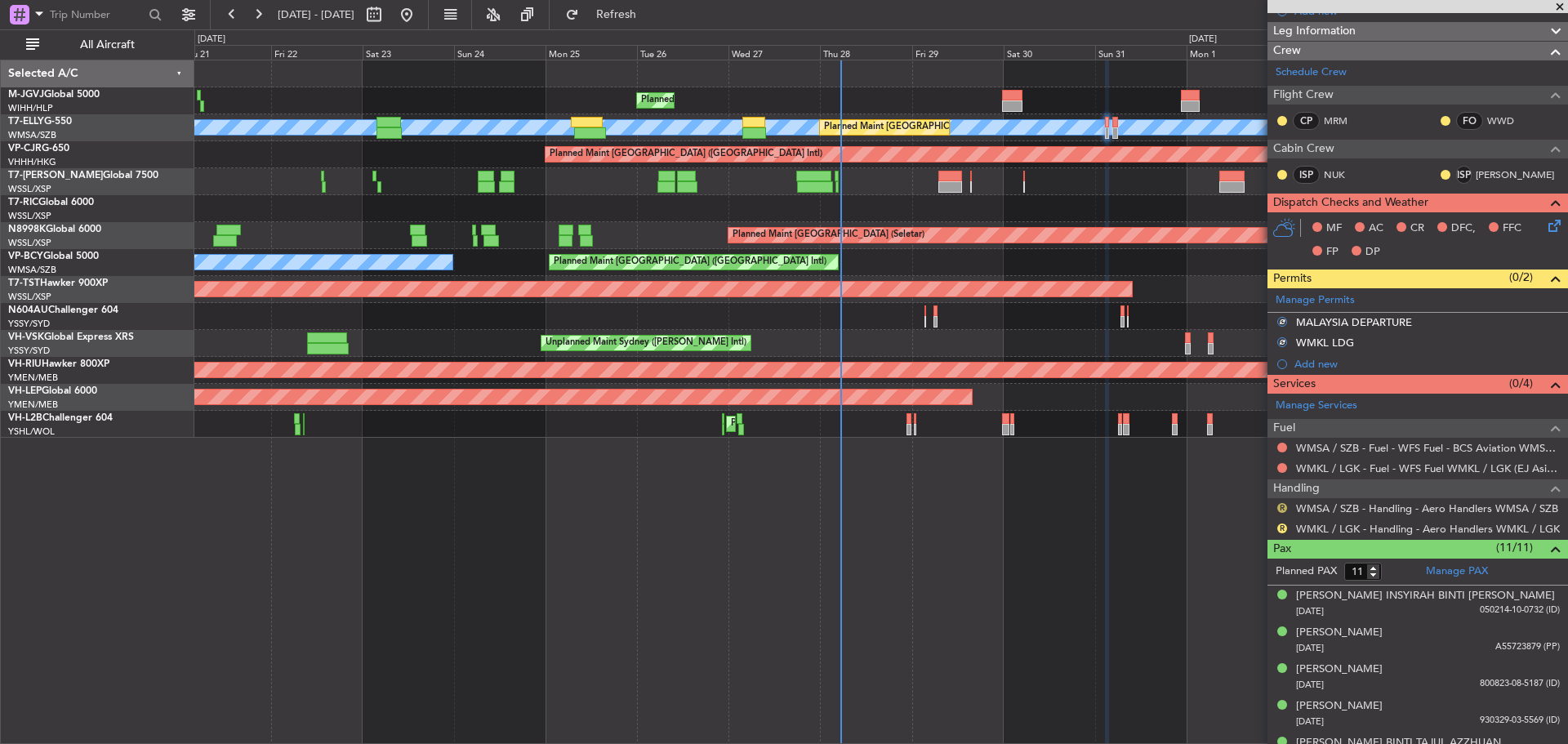
click at [1283, 506] on button "R" at bounding box center [1282, 509] width 10 height 10
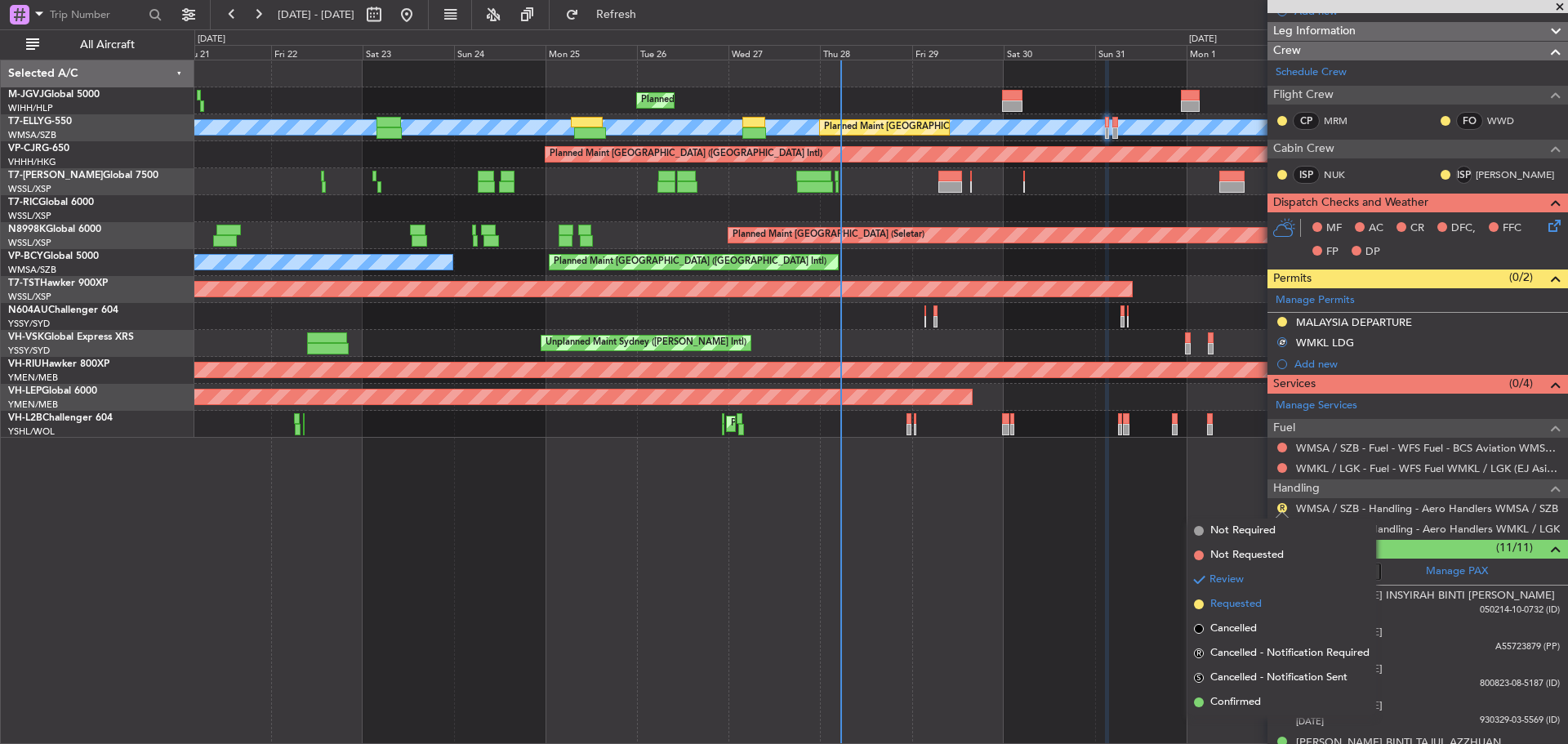
click at [1252, 602] on span "Requested" at bounding box center [1236, 604] width 52 height 16
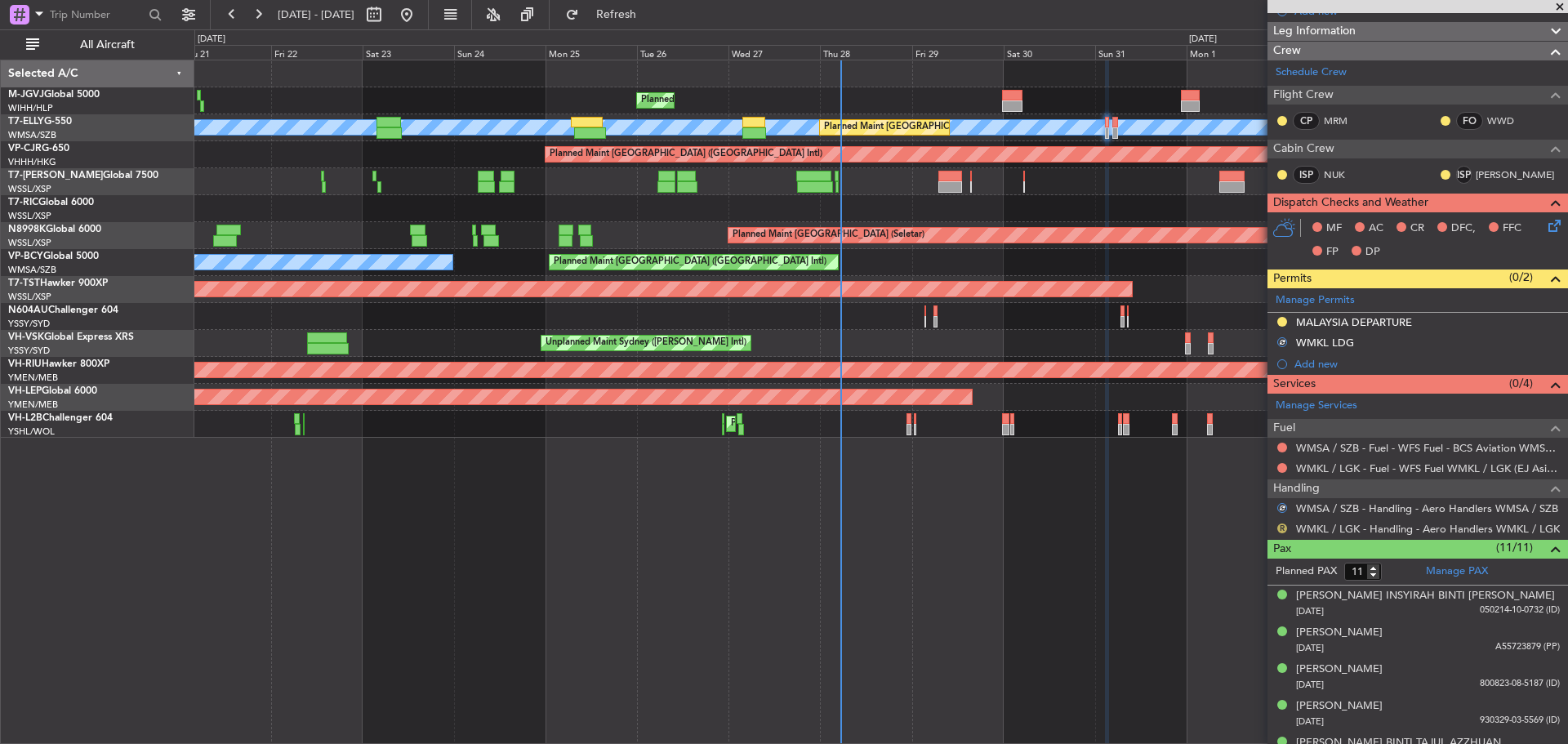
click at [1283, 527] on button "R" at bounding box center [1282, 529] width 10 height 10
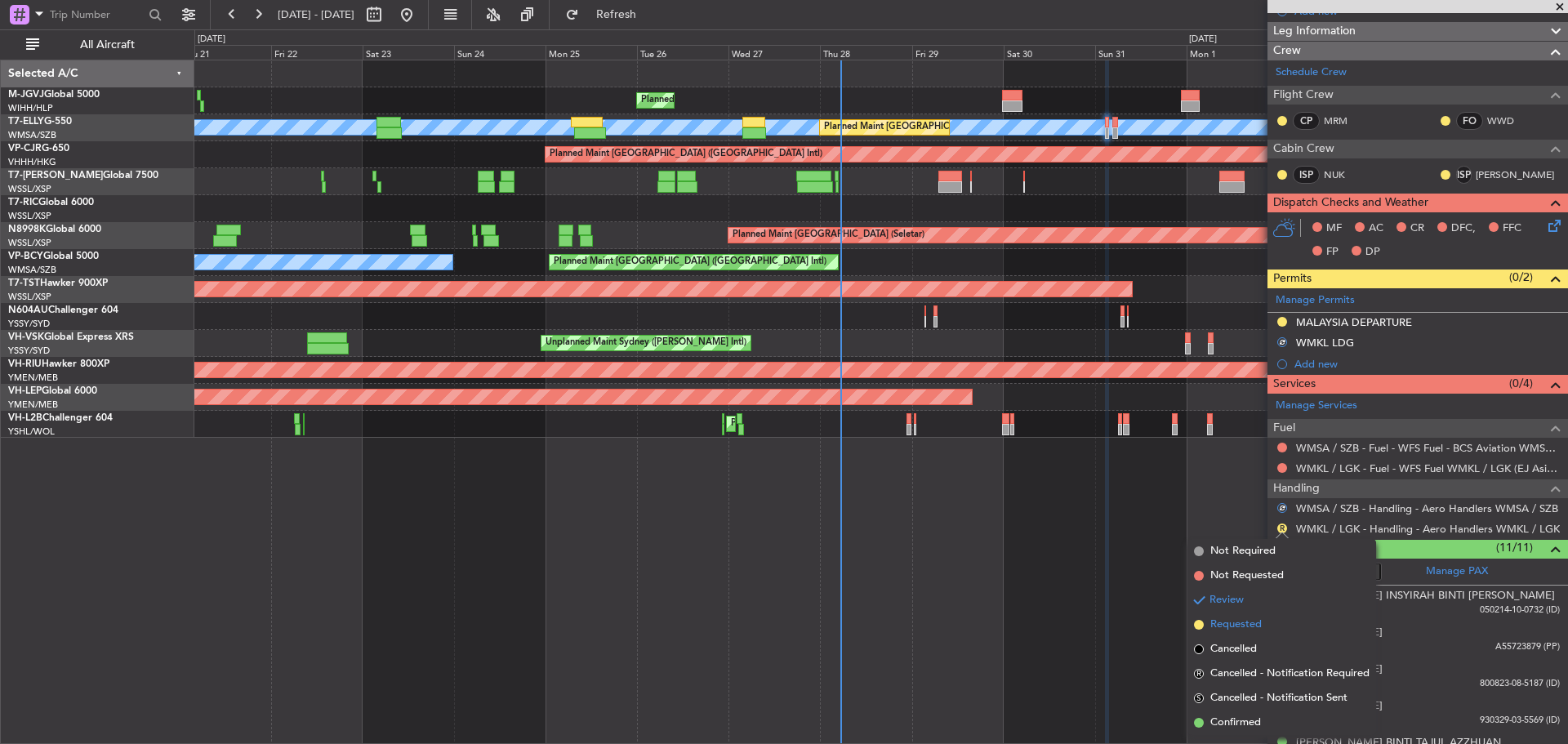
click at [1240, 627] on span "Requested" at bounding box center [1236, 625] width 52 height 16
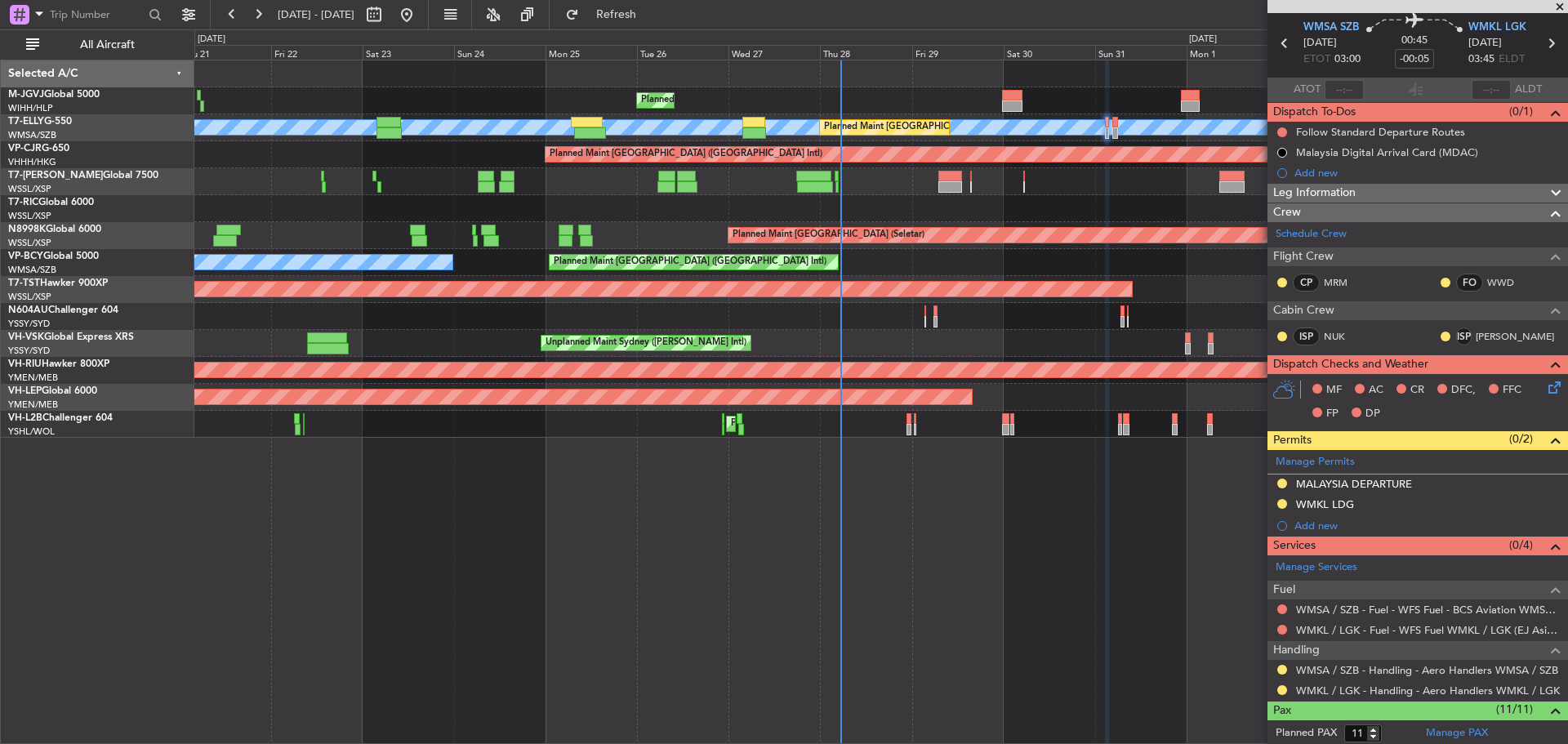
scroll to position [0, 0]
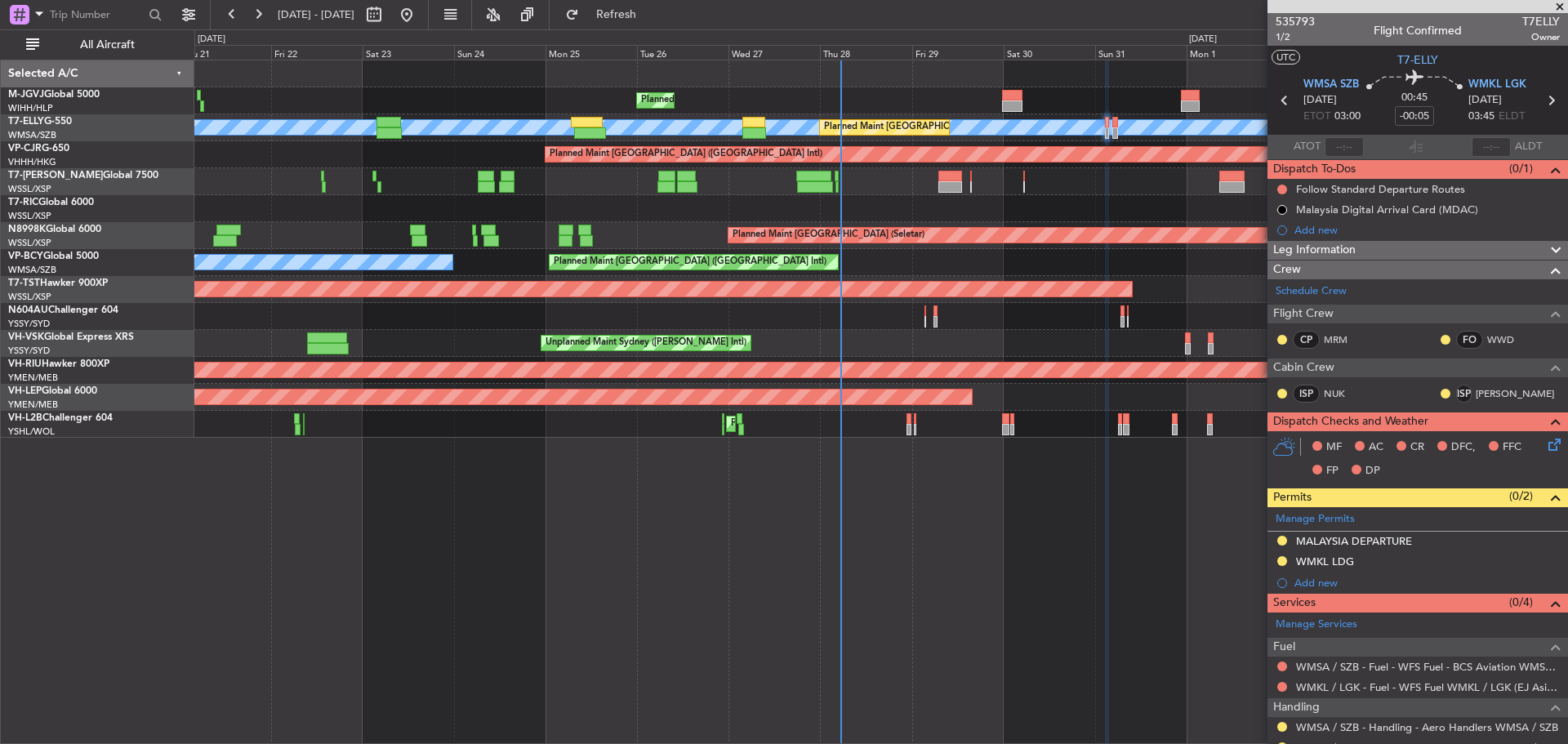
click at [1541, 103] on icon at bounding box center [1550, 100] width 21 height 21
type input "+00:10"
type input "0"
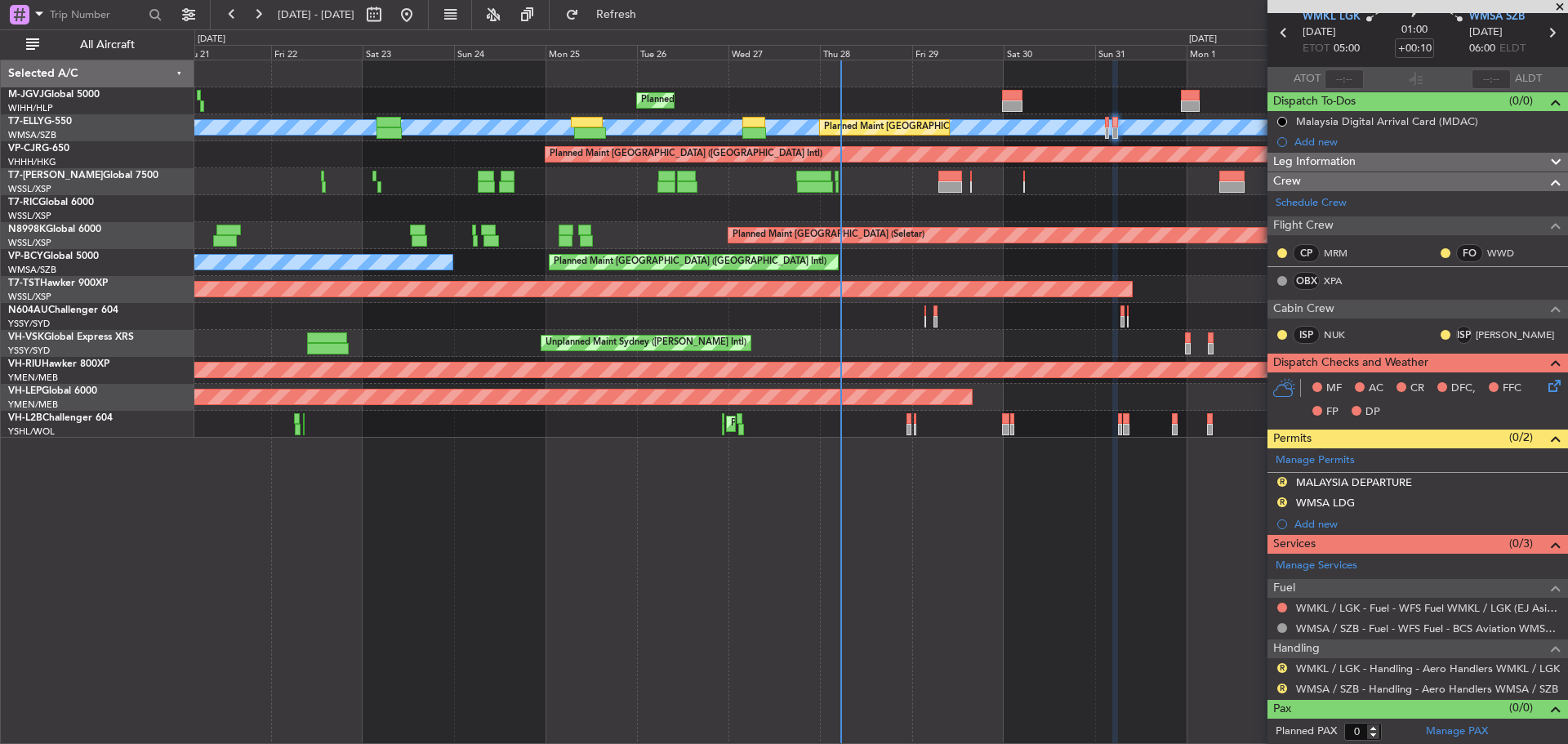
scroll to position [69, 0]
click at [1283, 478] on button "R" at bounding box center [1282, 482] width 10 height 10
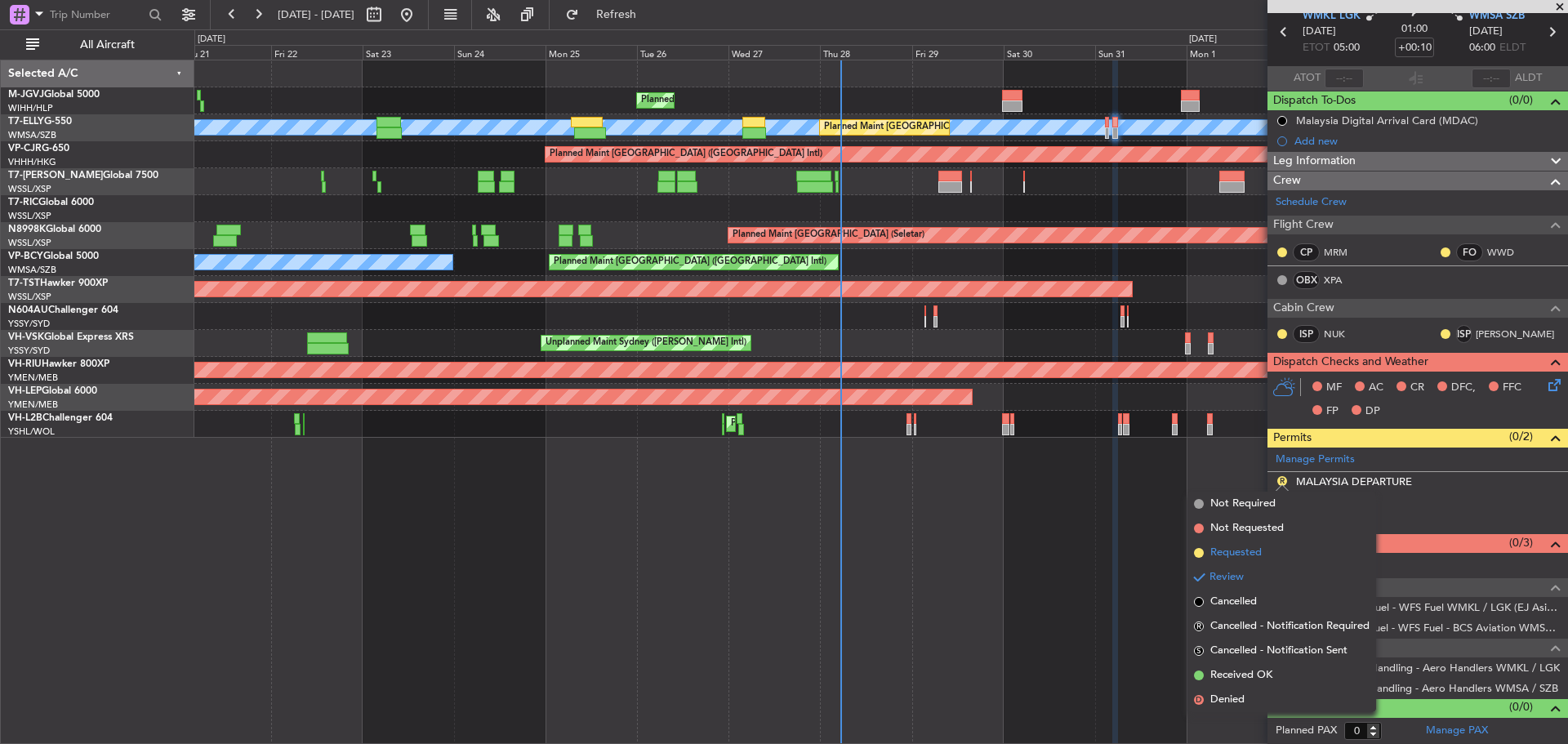
click at [1267, 550] on li "Requested" at bounding box center [1281, 553] width 188 height 25
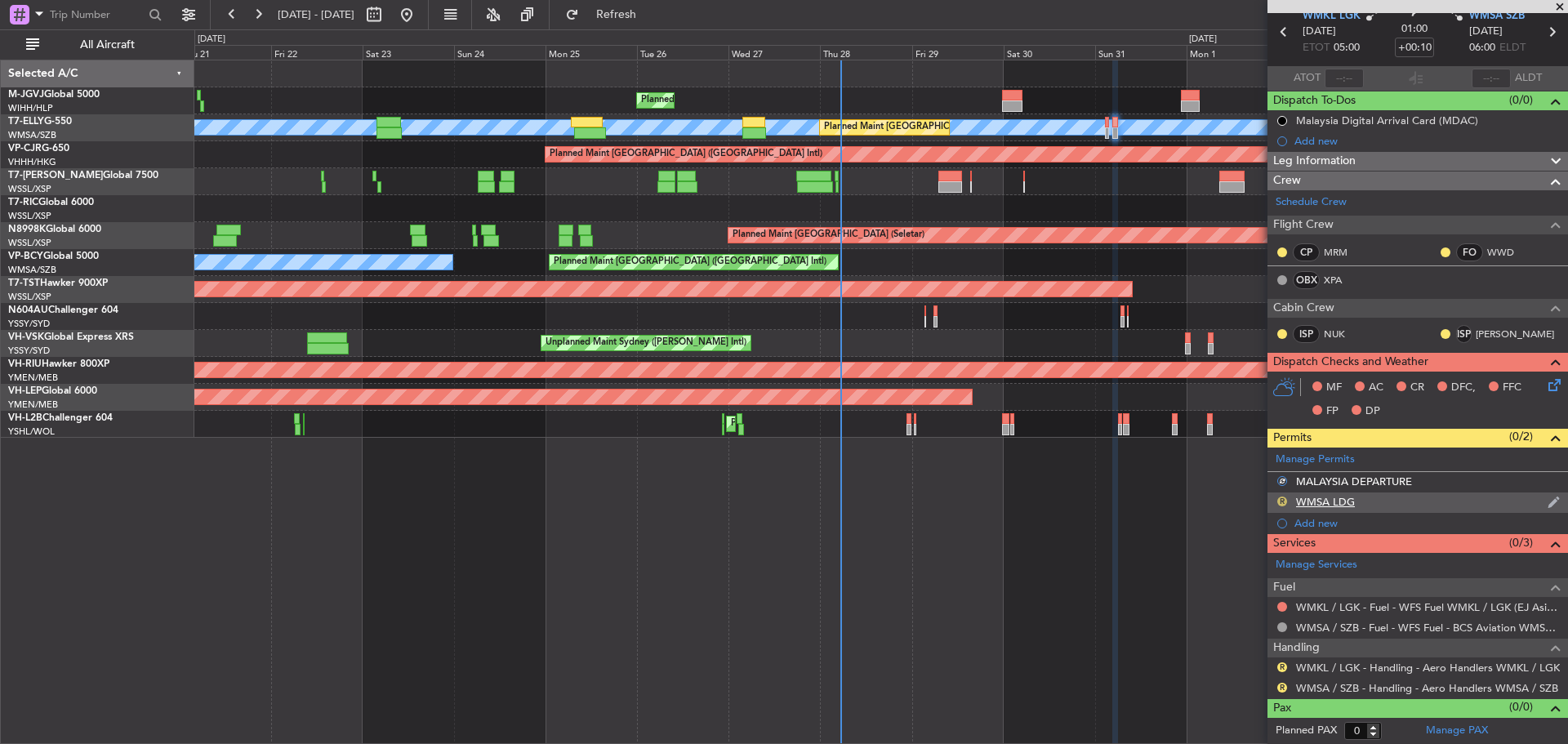
click at [1282, 502] on button "R" at bounding box center [1282, 502] width 10 height 10
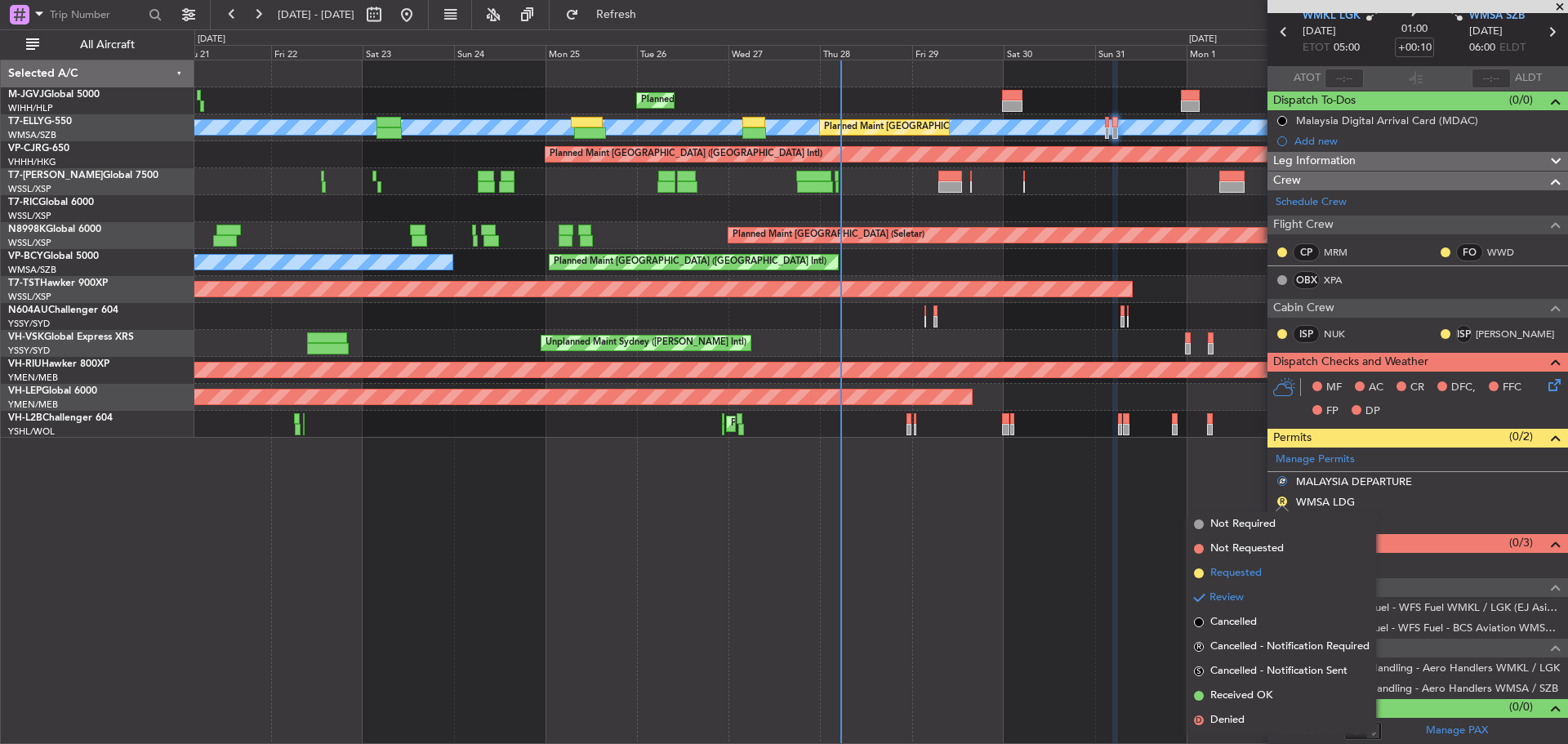
click at [1252, 580] on span "Requested" at bounding box center [1236, 573] width 52 height 16
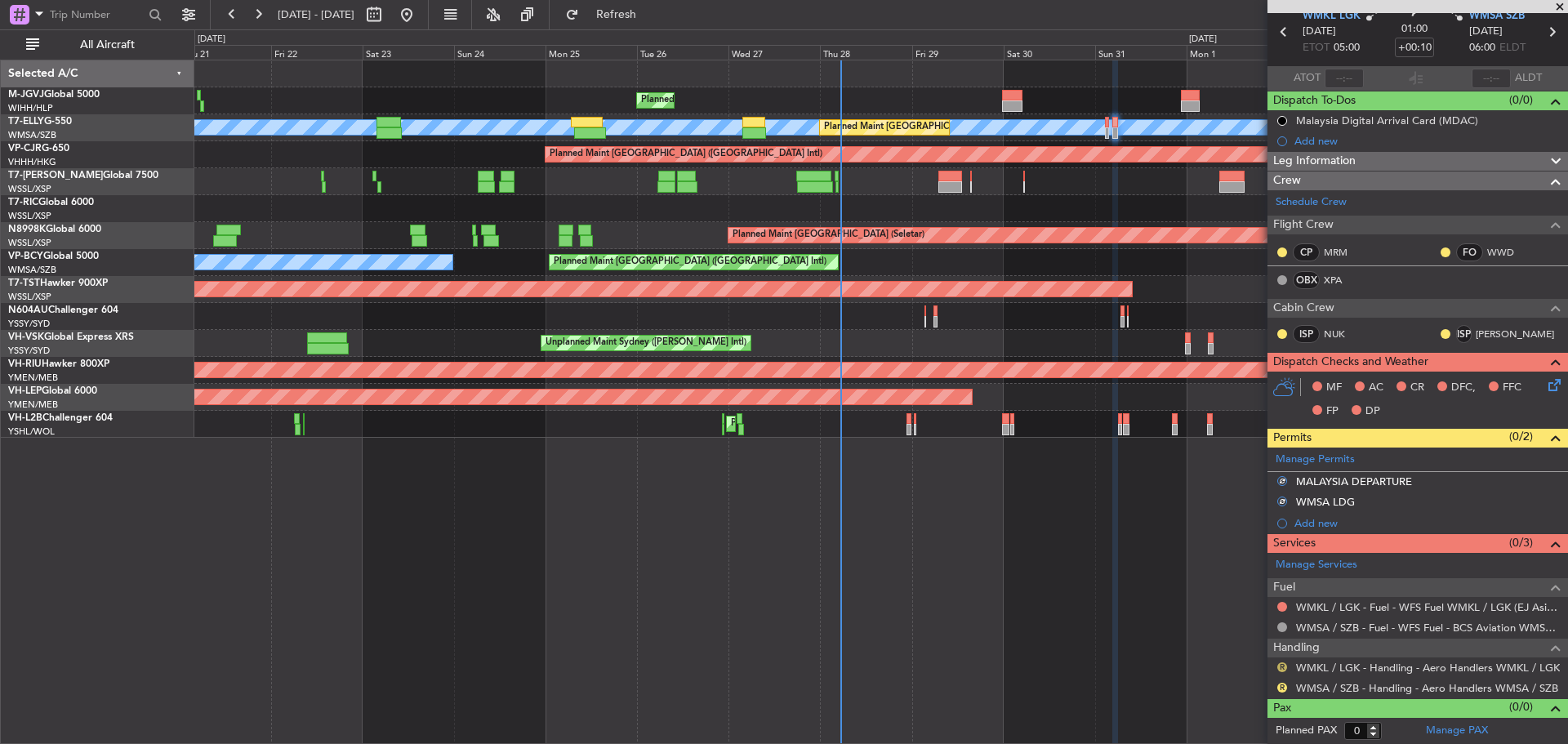
click at [1281, 667] on button "R" at bounding box center [1282, 667] width 10 height 10
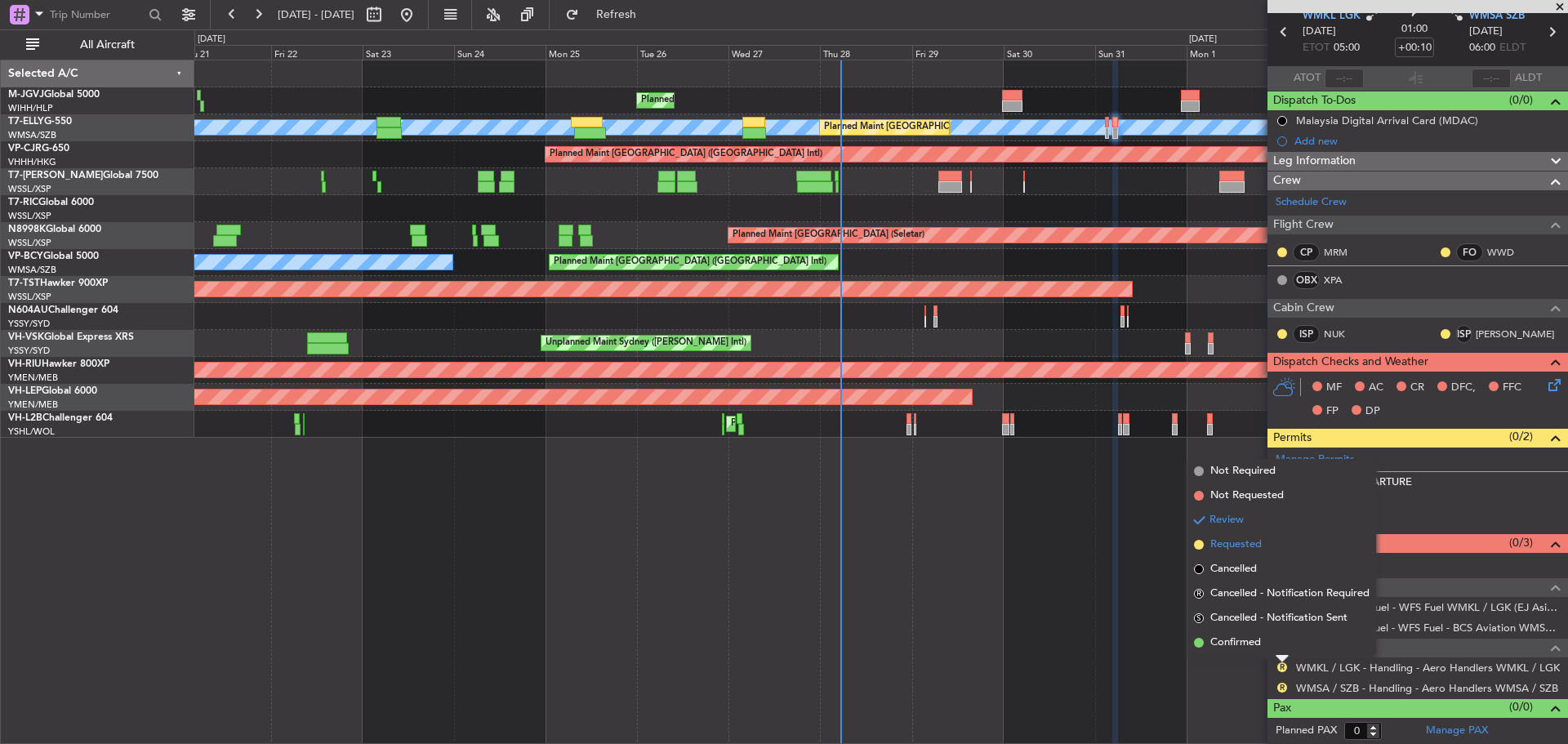
click at [1259, 550] on span "Requested" at bounding box center [1236, 545] width 52 height 16
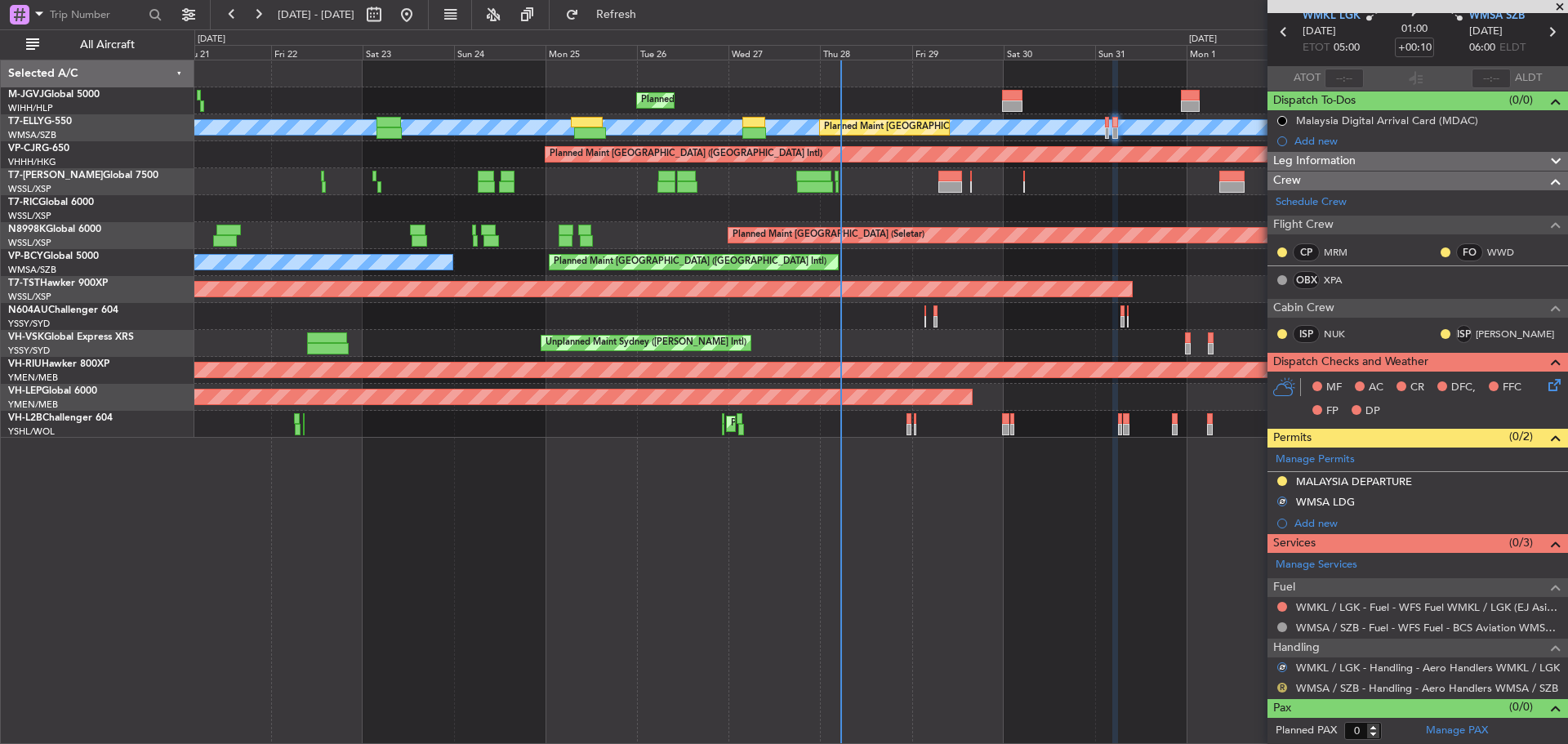
click at [1279, 688] on button "R" at bounding box center [1282, 688] width 10 height 10
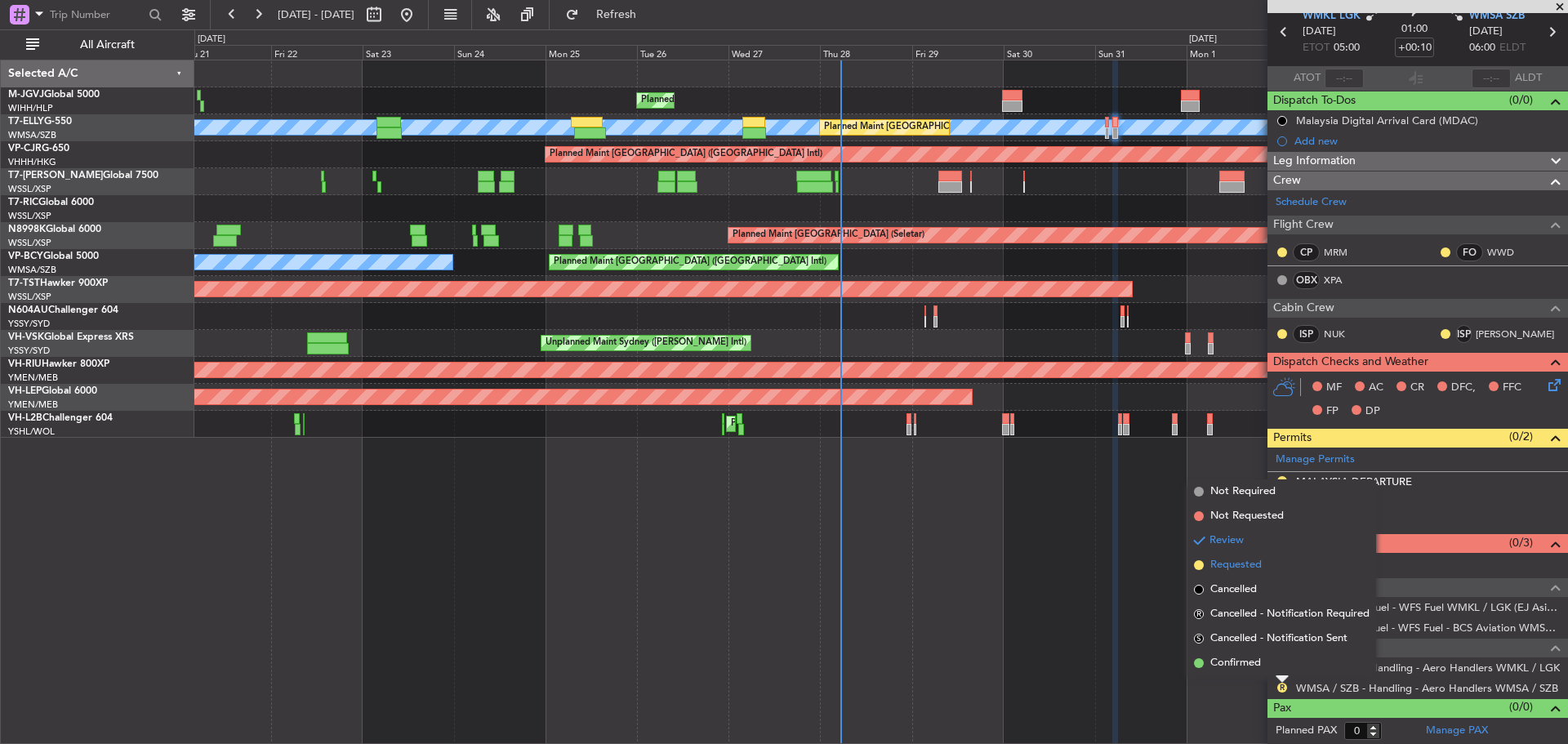
click at [1236, 564] on span "Requested" at bounding box center [1236, 565] width 52 height 16
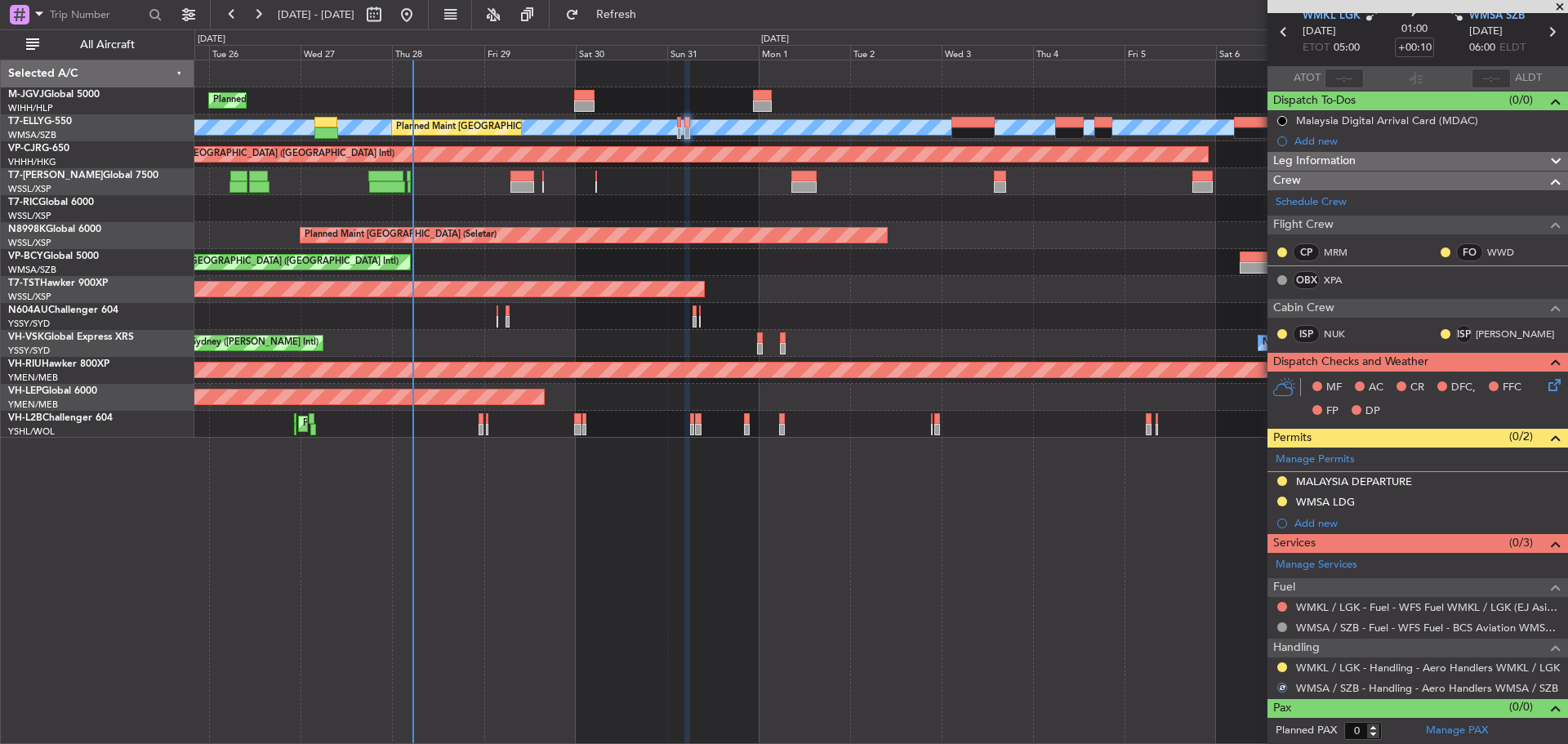
click at [685, 219] on div "Planned Maint Jakarta (Halim Intl) MEL Planned Maint Kuala Lumpur (Sultan Abdul…" at bounding box center [880, 249] width 1373 height 378
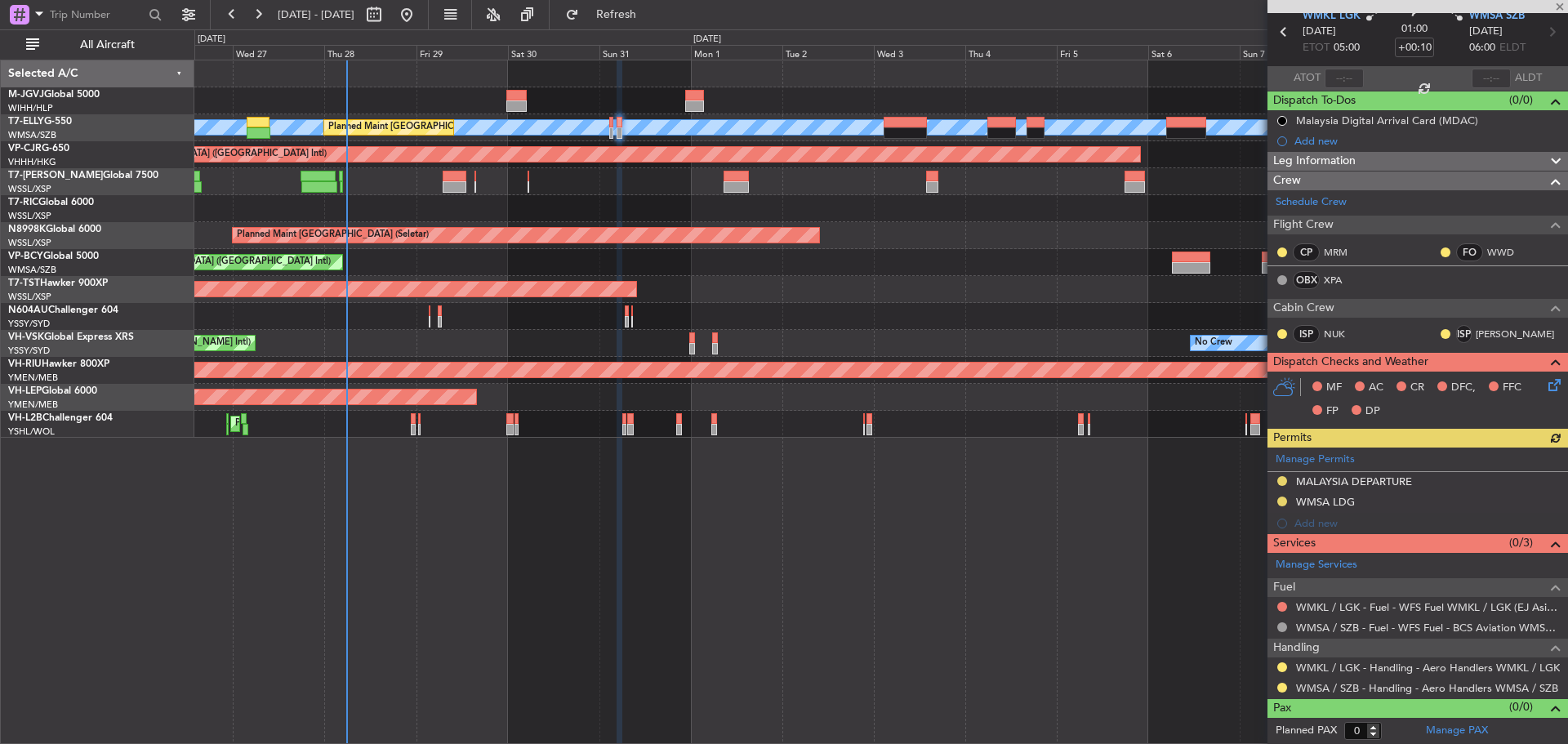
click at [793, 210] on div at bounding box center [880, 208] width 1373 height 27
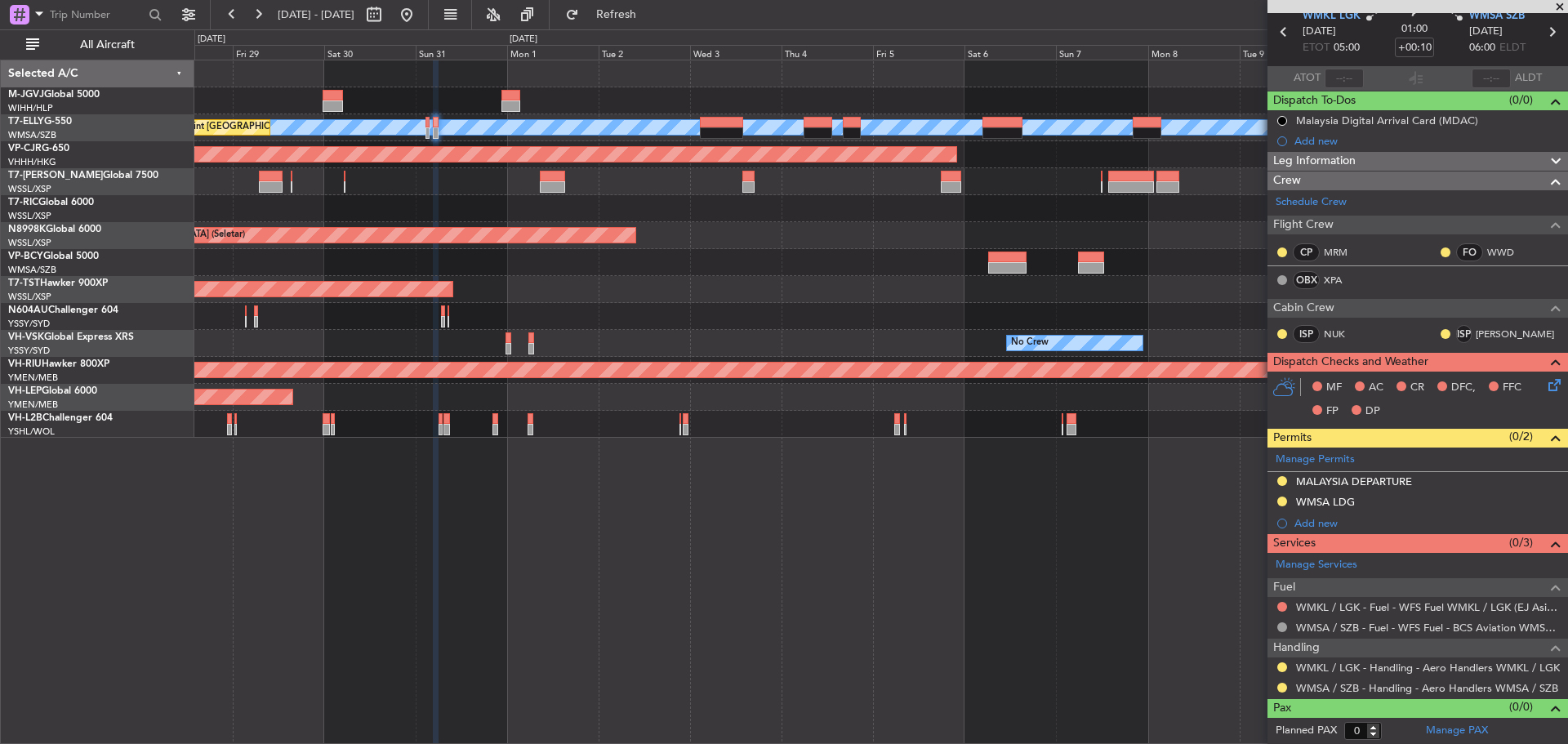
click at [788, 207] on div at bounding box center [880, 208] width 1373 height 27
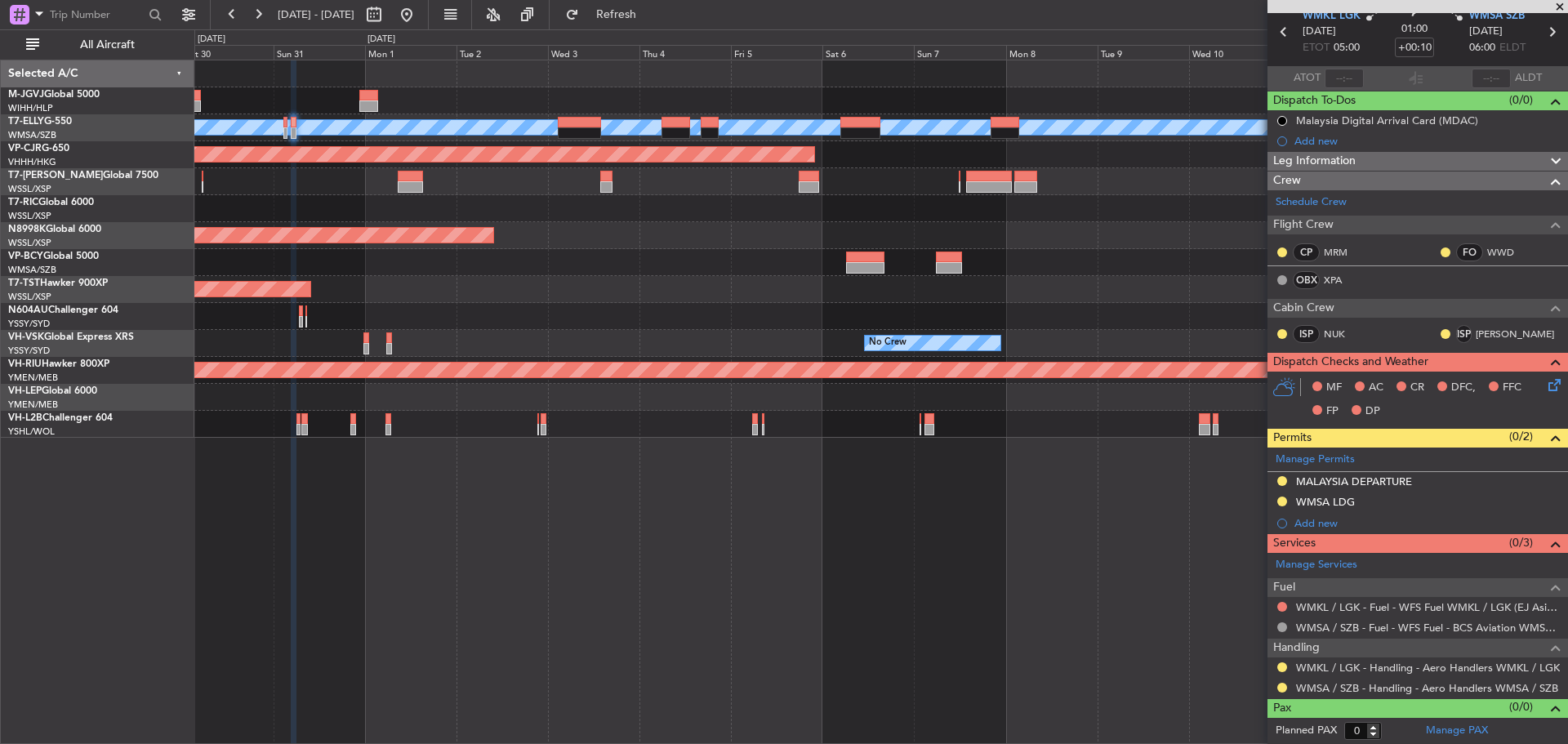
click at [650, 260] on div "Planned Maint [GEOGRAPHIC_DATA] ([GEOGRAPHIC_DATA] Intl)" at bounding box center [880, 262] width 1373 height 27
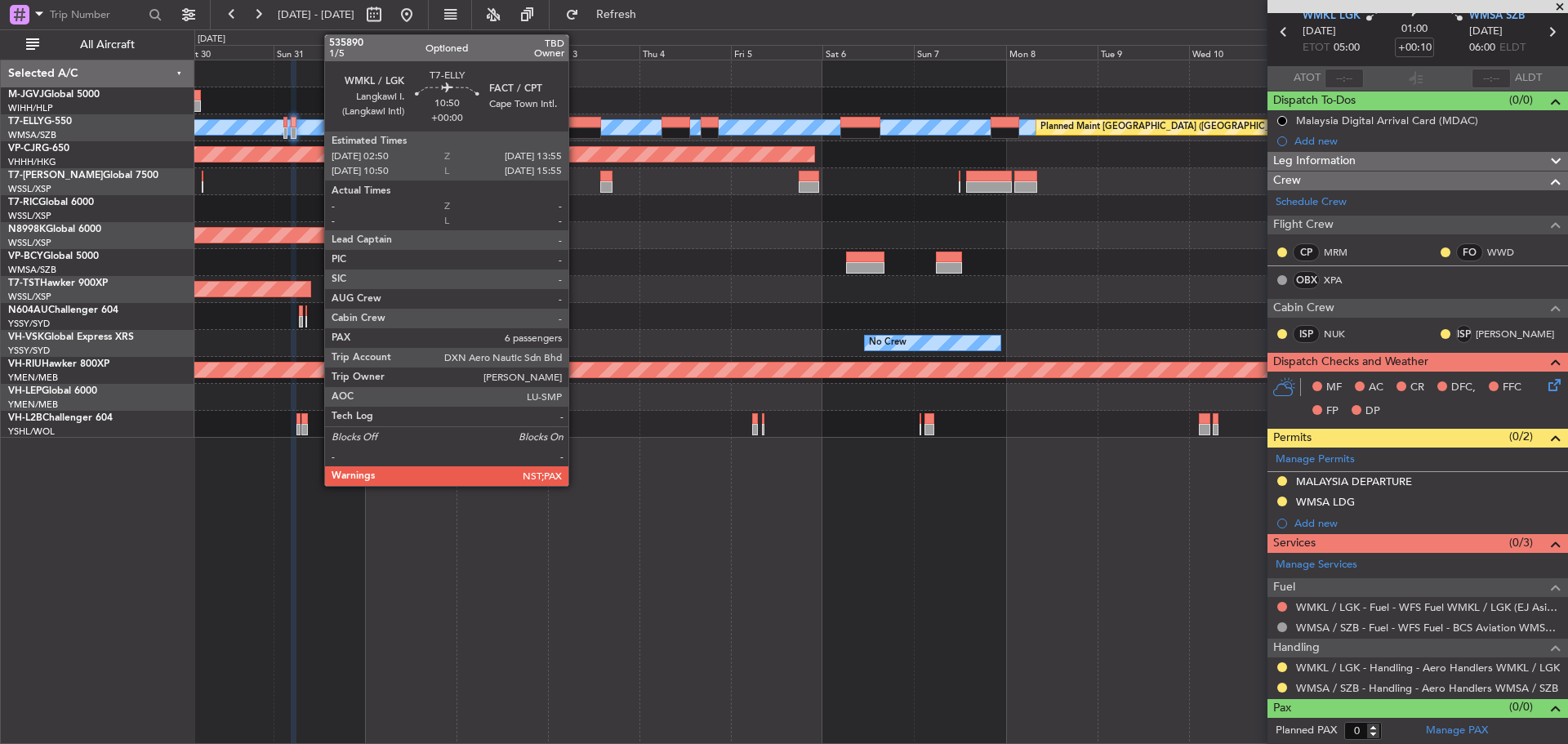
click at [576, 125] on div at bounding box center [579, 122] width 43 height 11
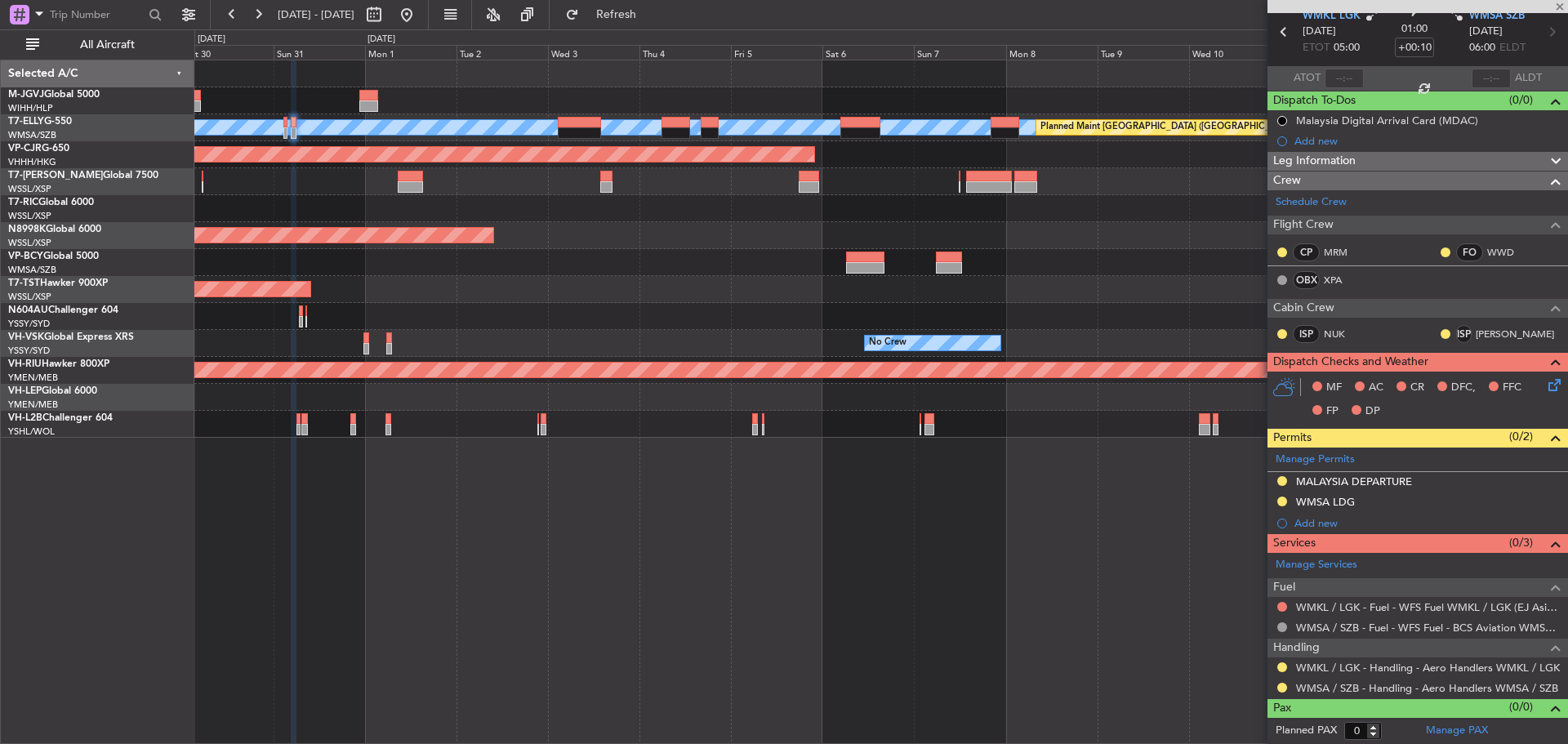
type input "6"
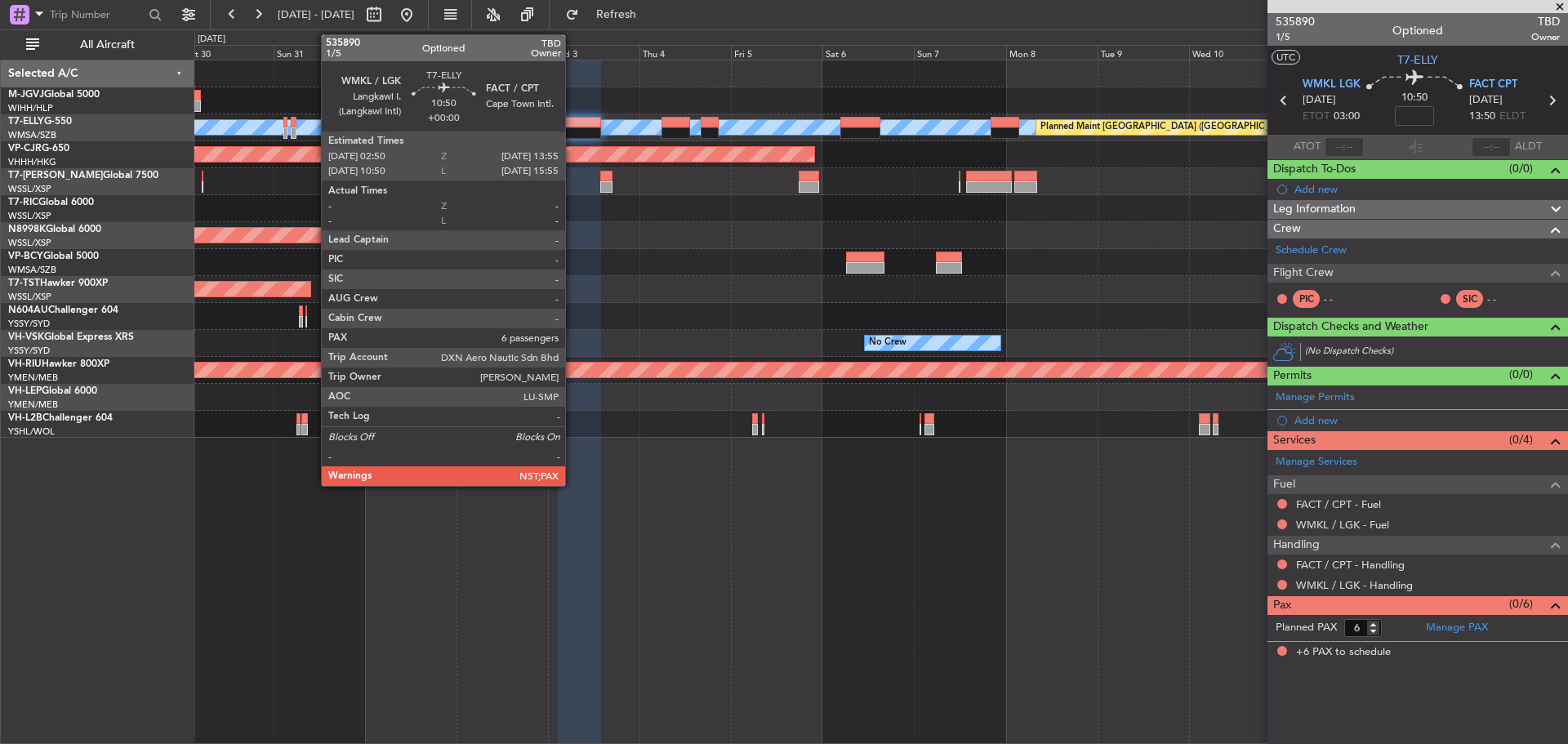
click at [572, 130] on div at bounding box center [579, 133] width 43 height 11
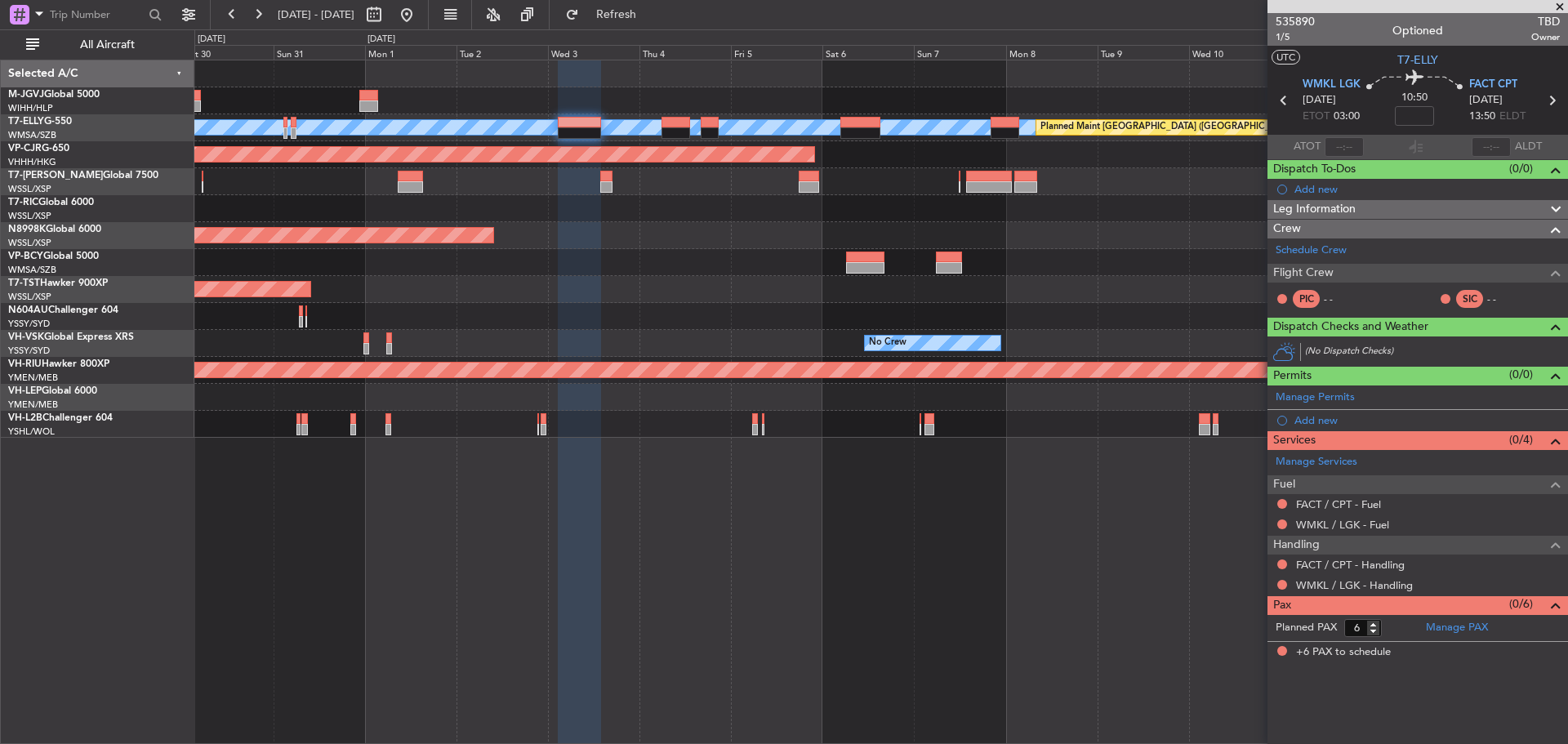
click at [594, 211] on div at bounding box center [880, 208] width 1373 height 27
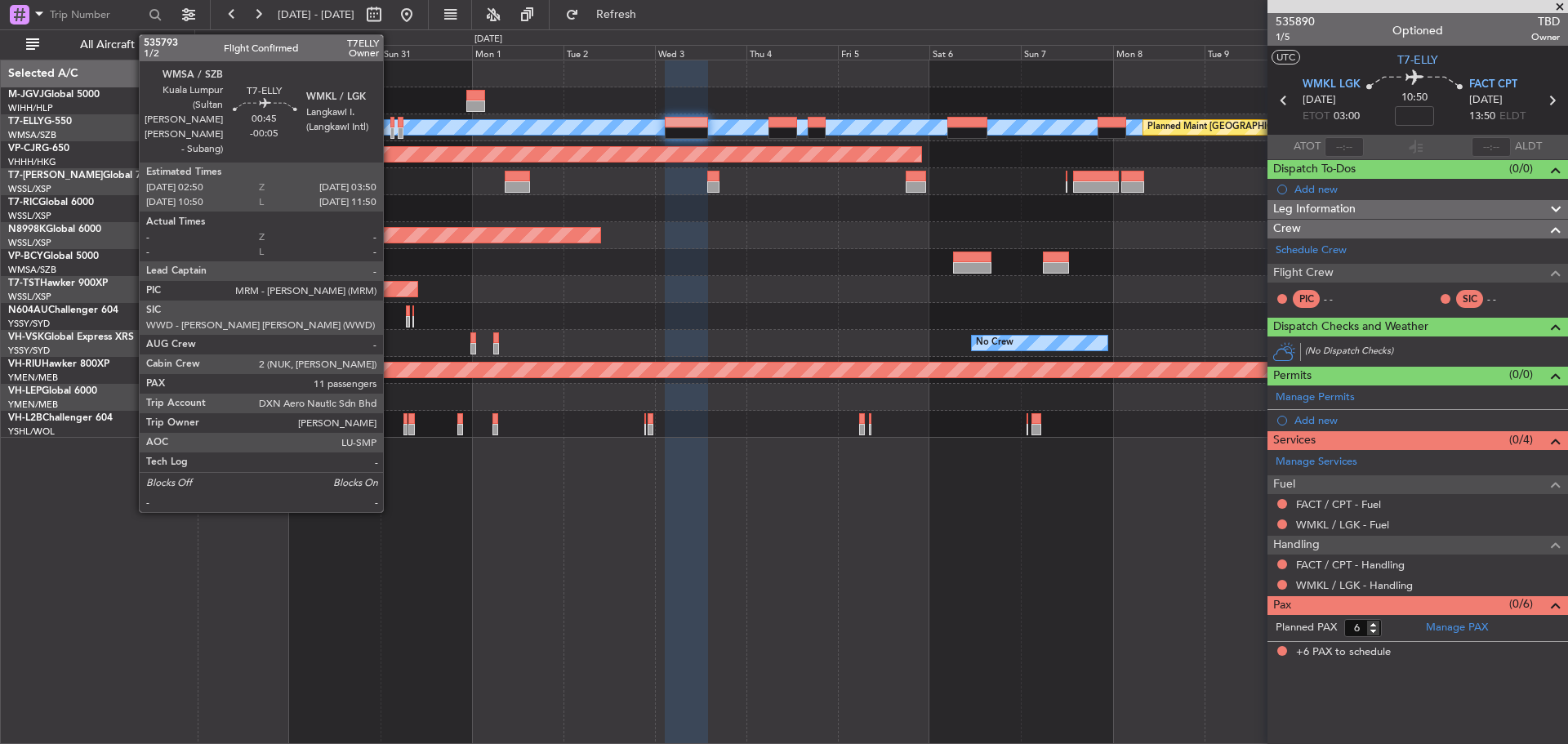
click at [391, 135] on div at bounding box center [393, 133] width 4 height 11
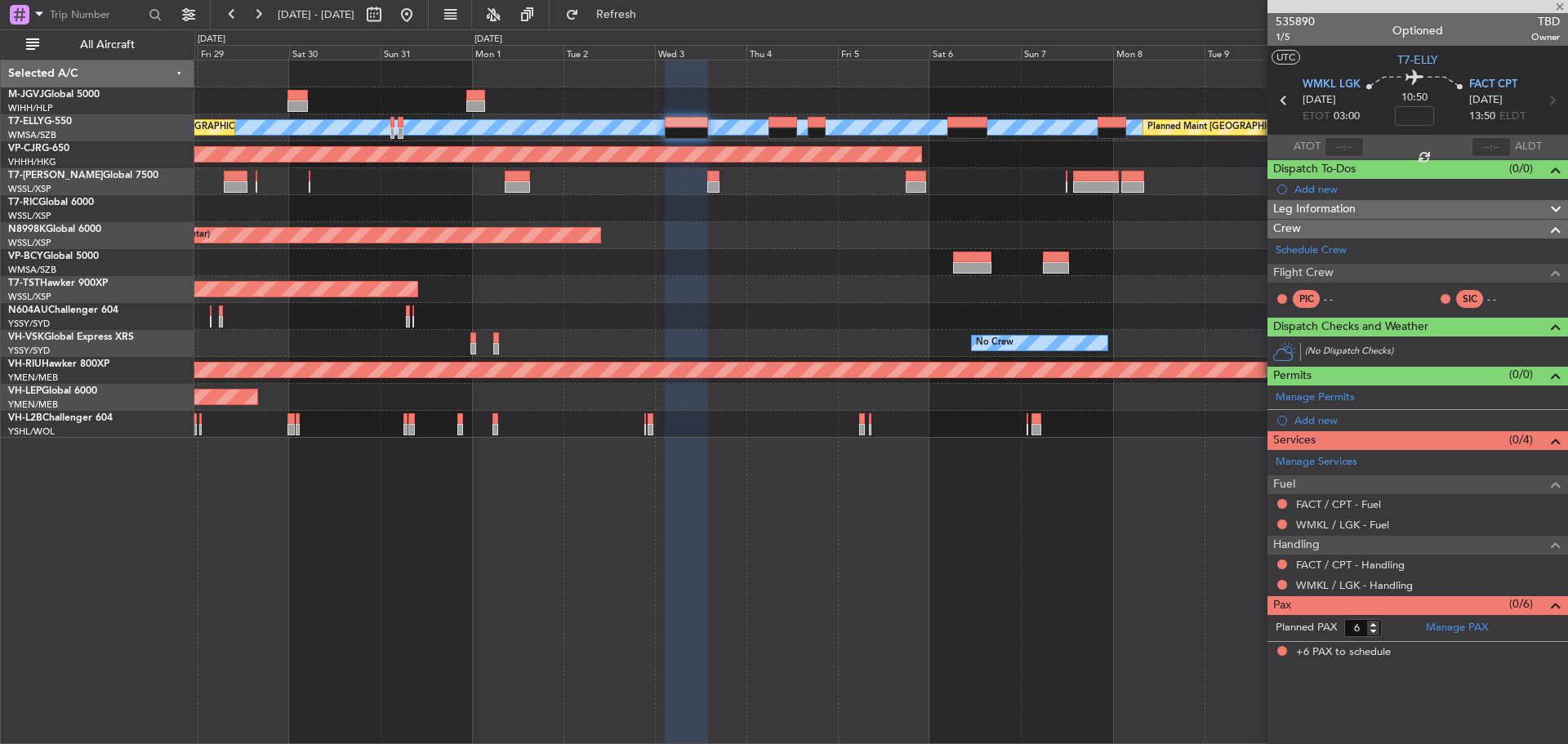
type input "-00:05"
type input "11"
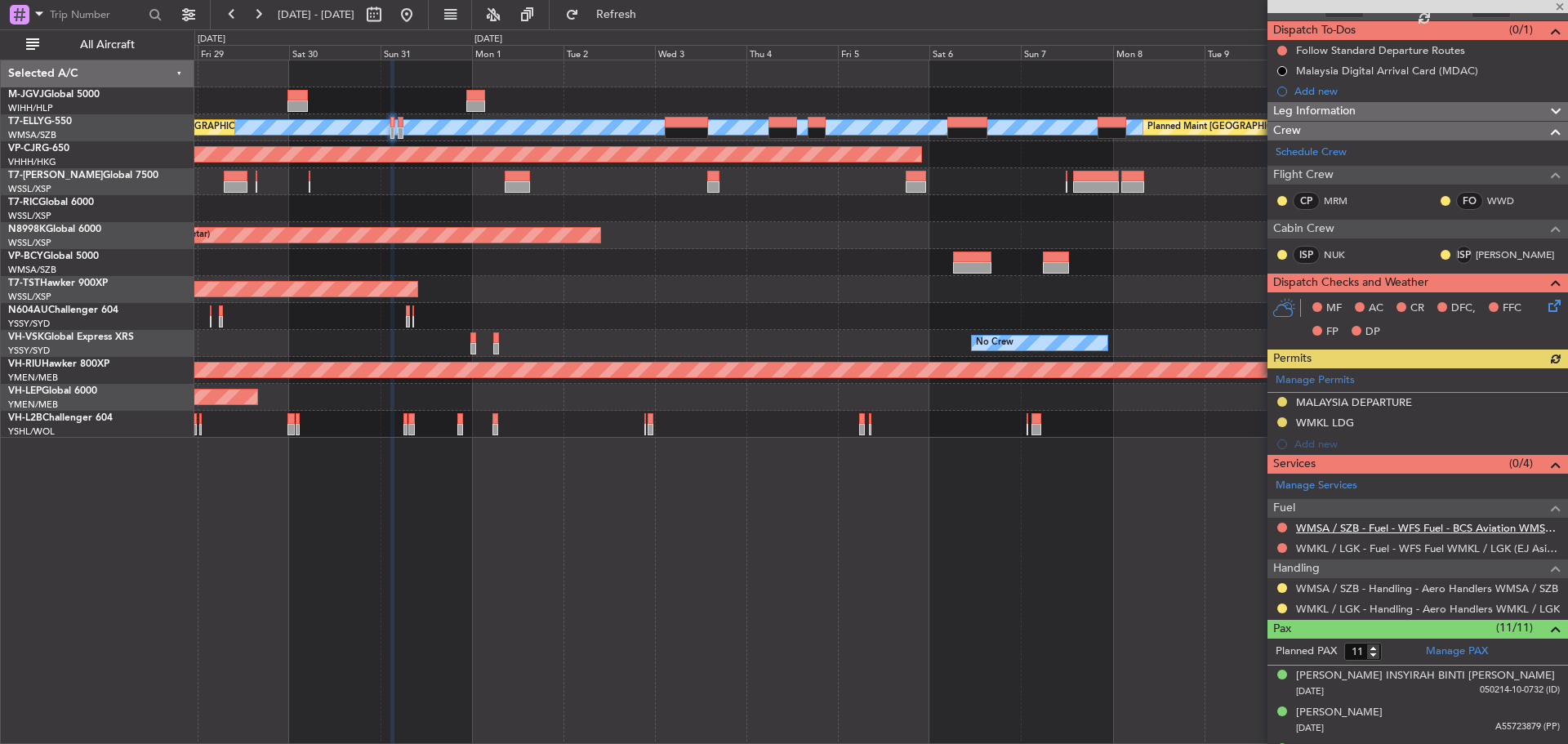
scroll to position [164, 0]
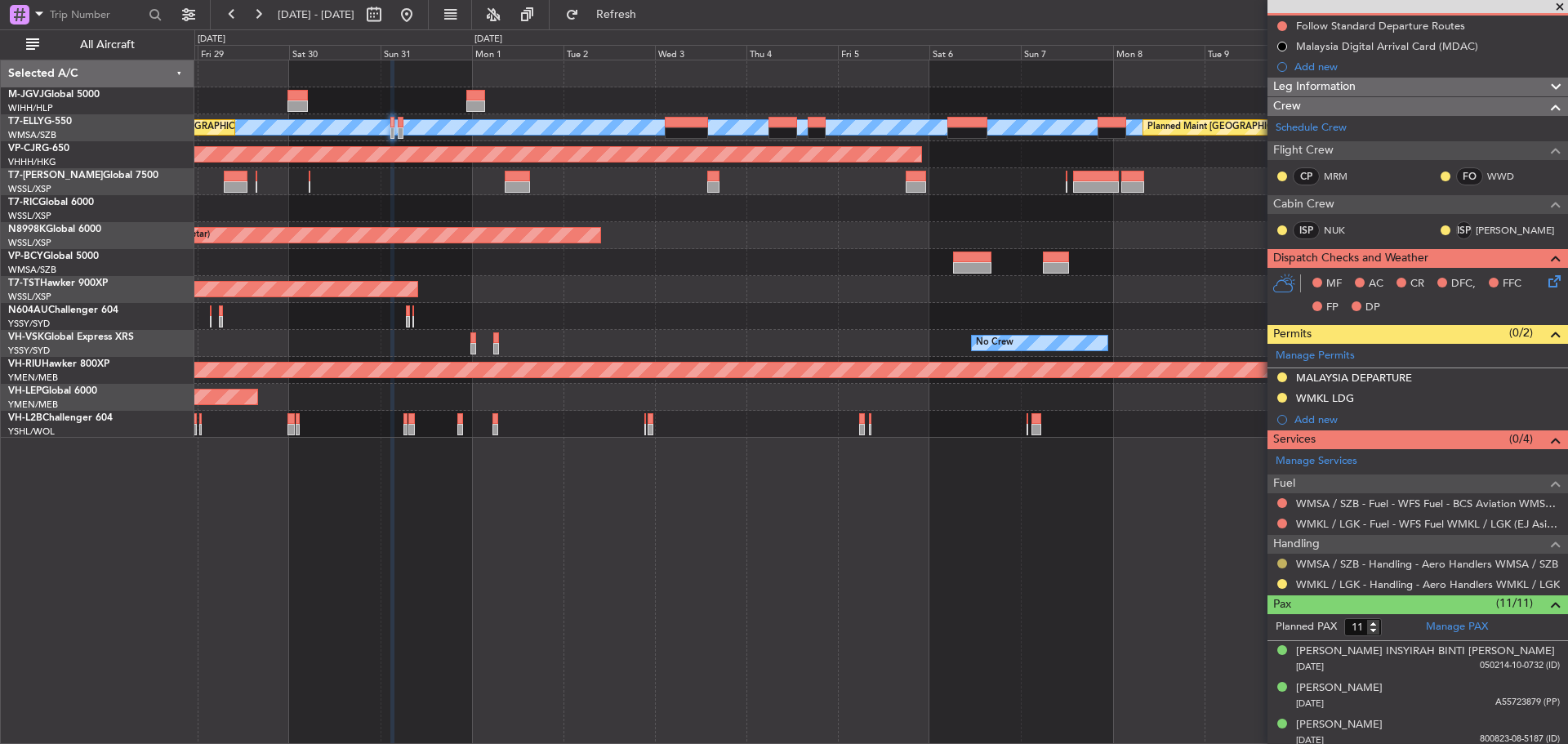
click at [1282, 563] on button at bounding box center [1282, 563] width 10 height 10
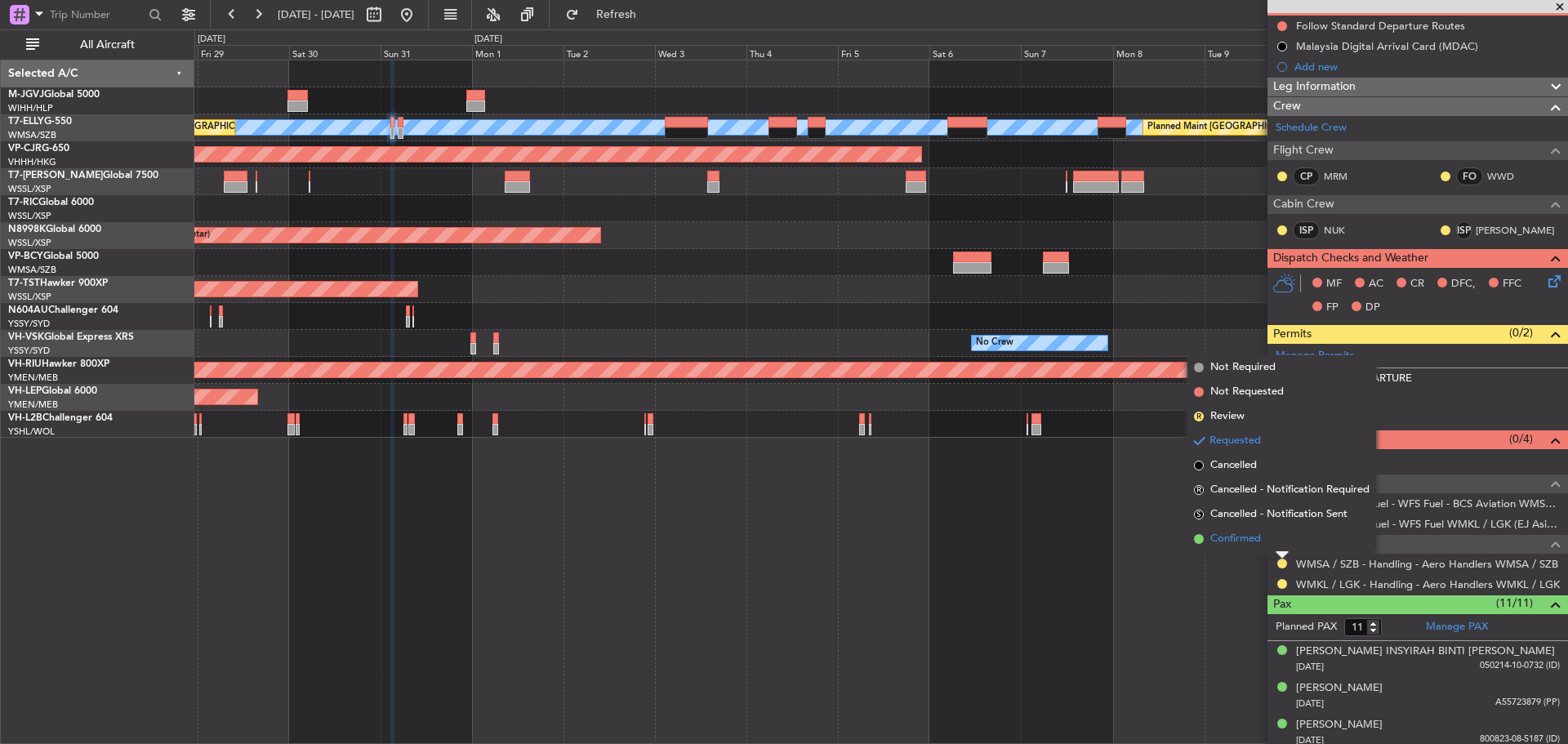
click at [1264, 537] on li "Confirmed" at bounding box center [1281, 539] width 188 height 25
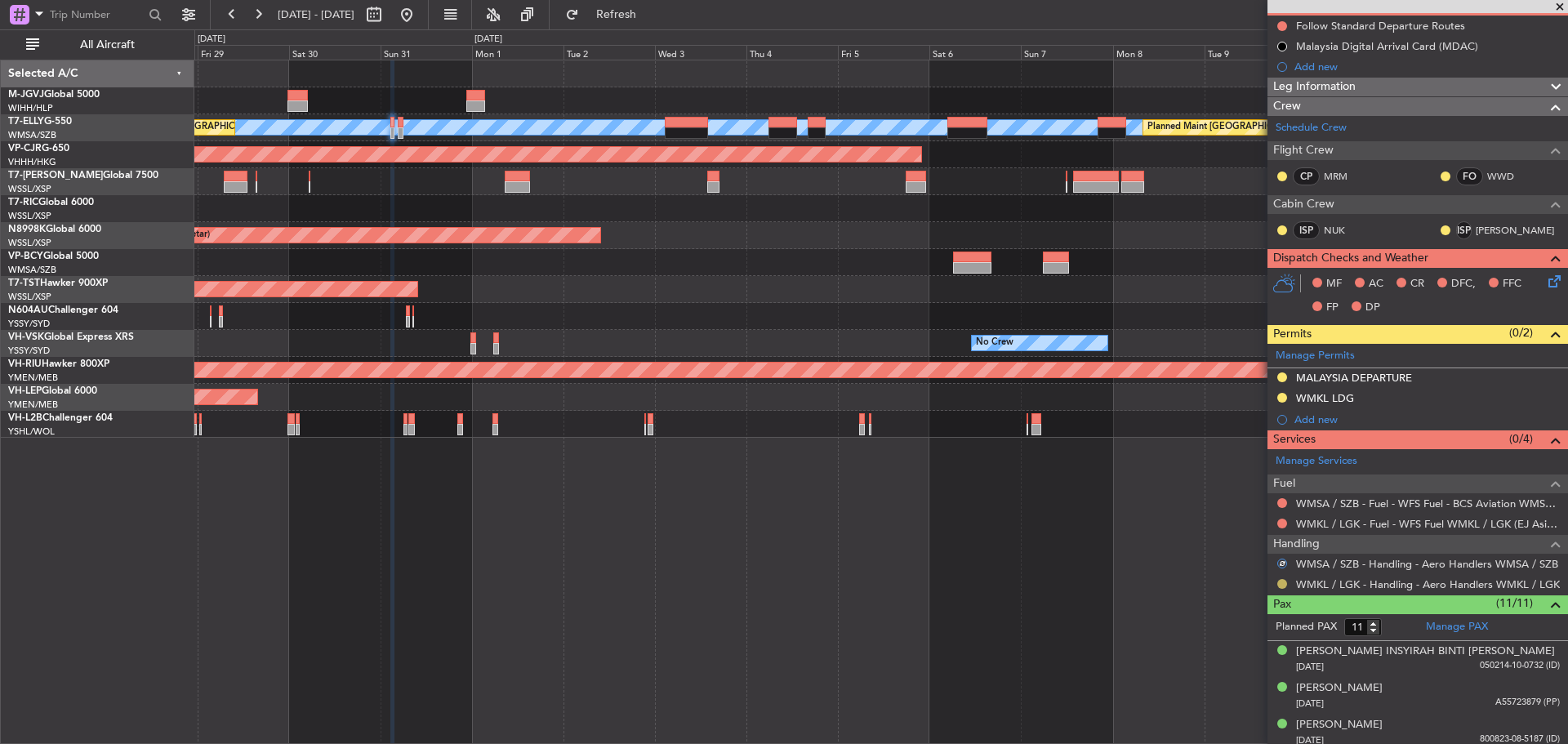
click at [1283, 585] on button at bounding box center [1282, 584] width 10 height 10
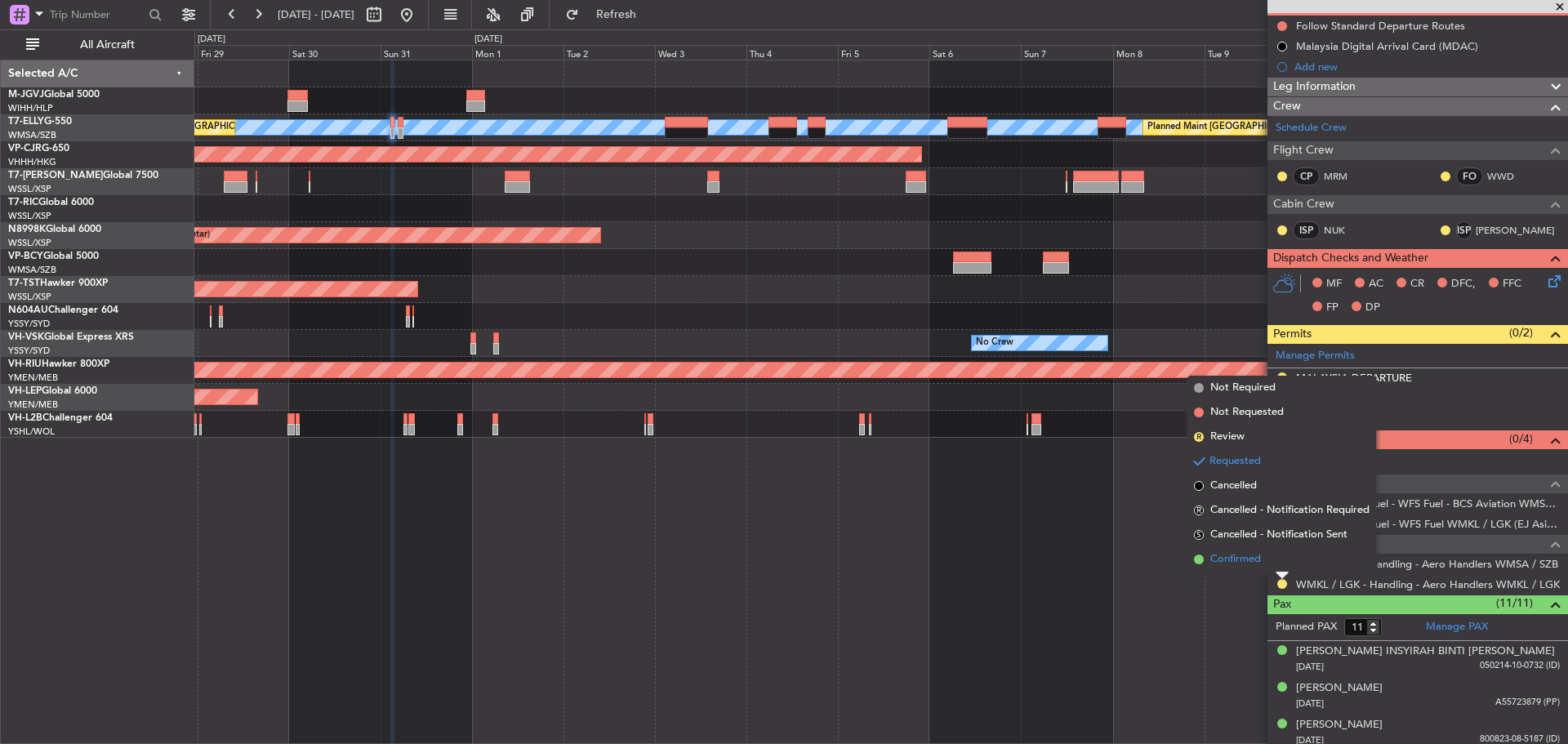
click at [1273, 565] on li "Confirmed" at bounding box center [1281, 559] width 188 height 25
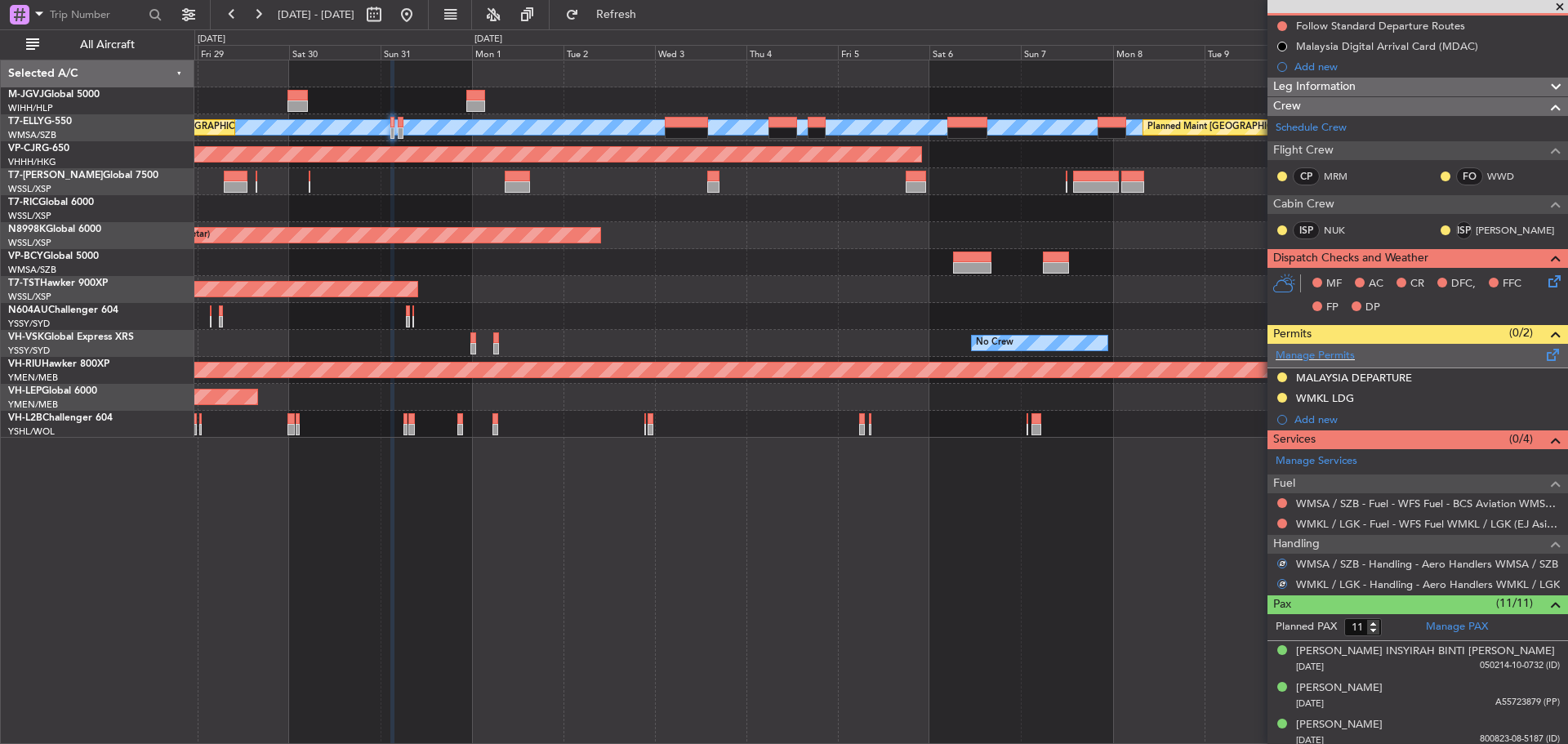
click at [1550, 354] on span at bounding box center [1554, 352] width 20 height 12
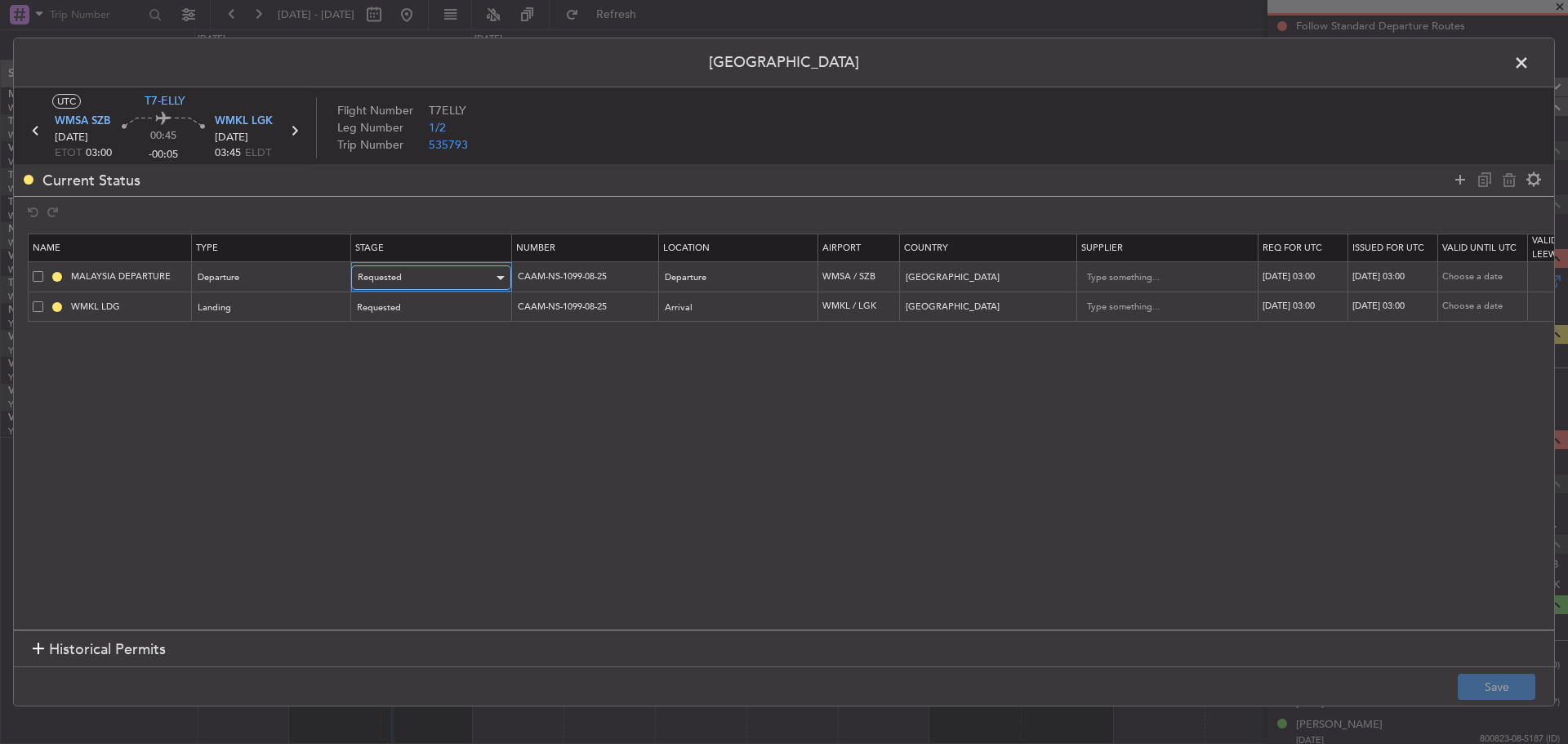
click at [481, 274] on div "Requested" at bounding box center [426, 277] width 136 height 25
drag, startPoint x: 410, startPoint y: 415, endPoint x: 409, endPoint y: 398, distance: 17.0
click at [408, 419] on span "Received OK" at bounding box center [432, 410] width 146 height 25
click at [432, 311] on div "Requested" at bounding box center [426, 308] width 136 height 25
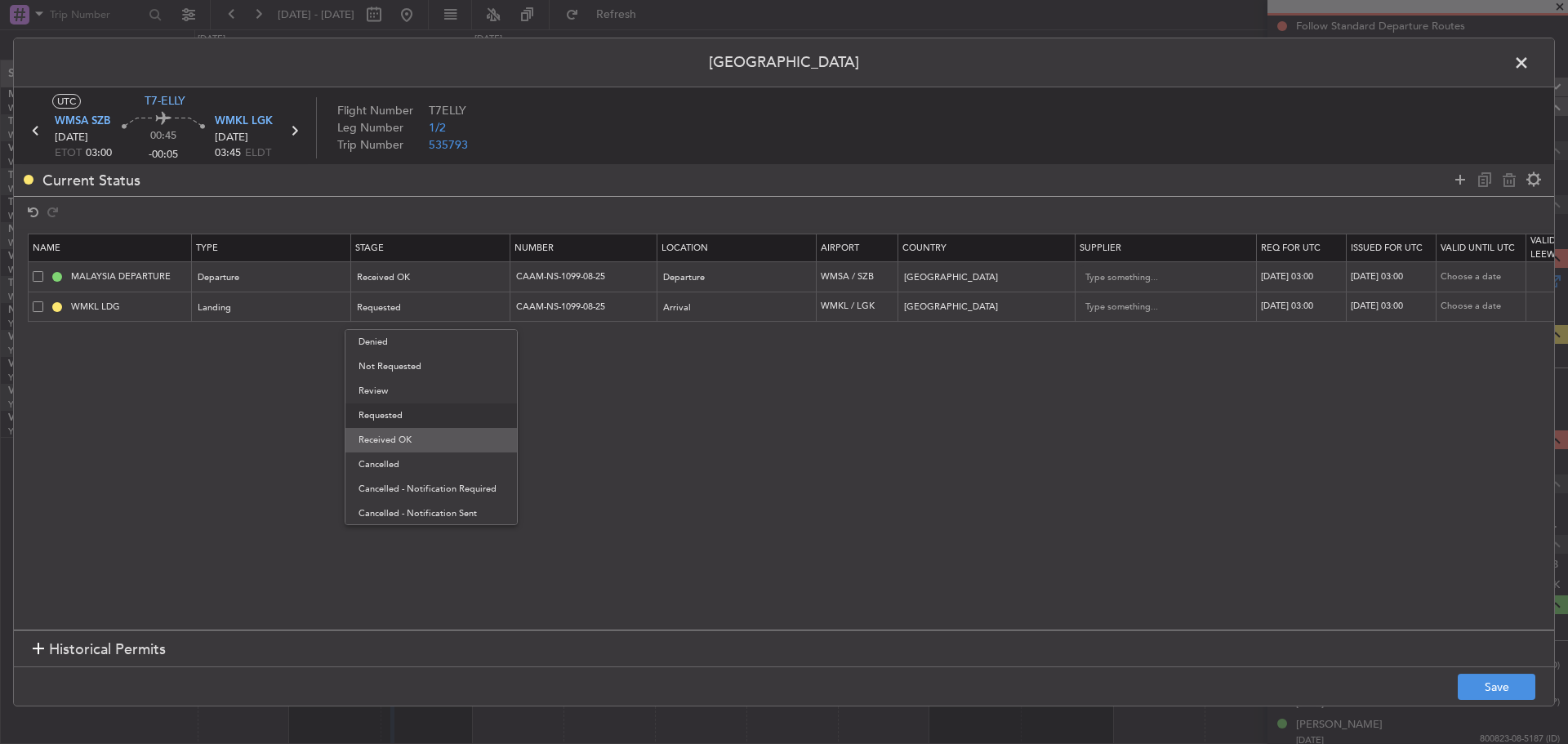
click at [410, 444] on span "Received OK" at bounding box center [432, 440] width 146 height 25
drag, startPoint x: 631, startPoint y: 273, endPoint x: 508, endPoint y: 273, distance: 123.0
click at [508, 273] on tr "MALAYSIA DEPARTURE Departure Received OK CAAM-NS-1099-08-25 Departure WMSA / SZ…" at bounding box center [1071, 277] width 2083 height 30
click at [1285, 280] on div "30/08/2025 03:00" at bounding box center [1303, 277] width 85 height 14
select select "8"
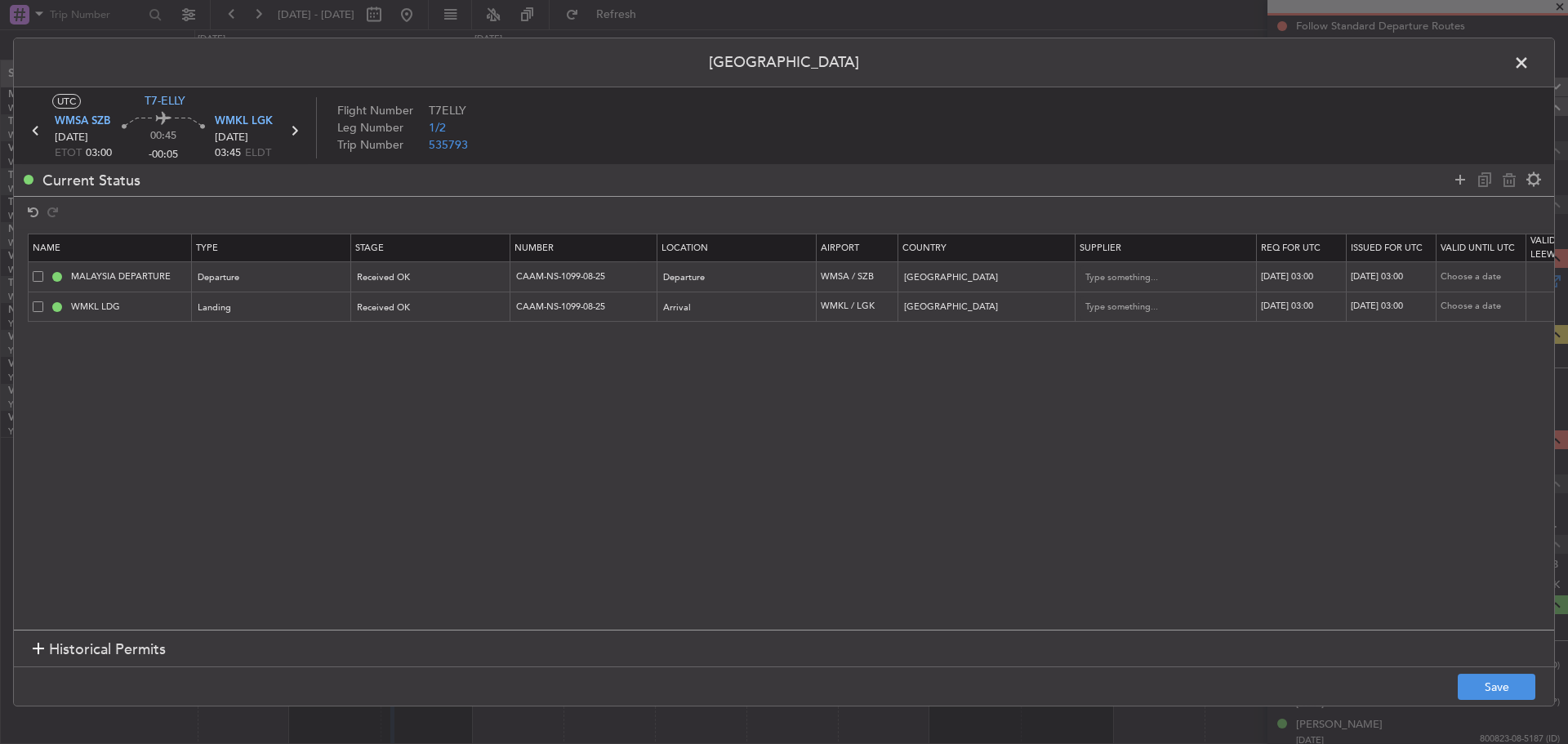
select select "2025"
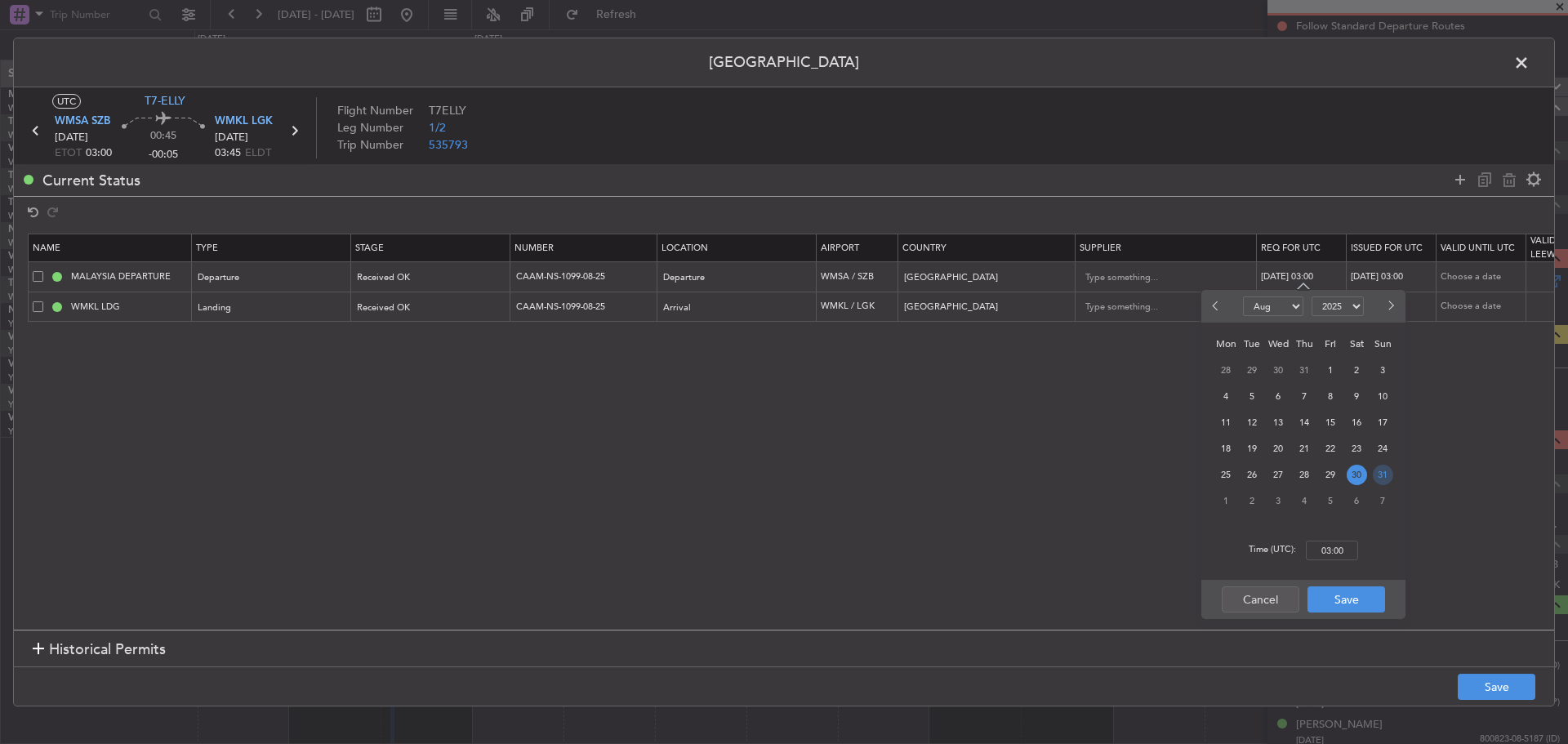
click at [1377, 480] on span "31" at bounding box center [1383, 475] width 20 height 20
click at [1328, 555] on input "00:00" at bounding box center [1332, 551] width 52 height 20
type input "03:00"
click at [1340, 599] on button "Save" at bounding box center [1347, 599] width 78 height 26
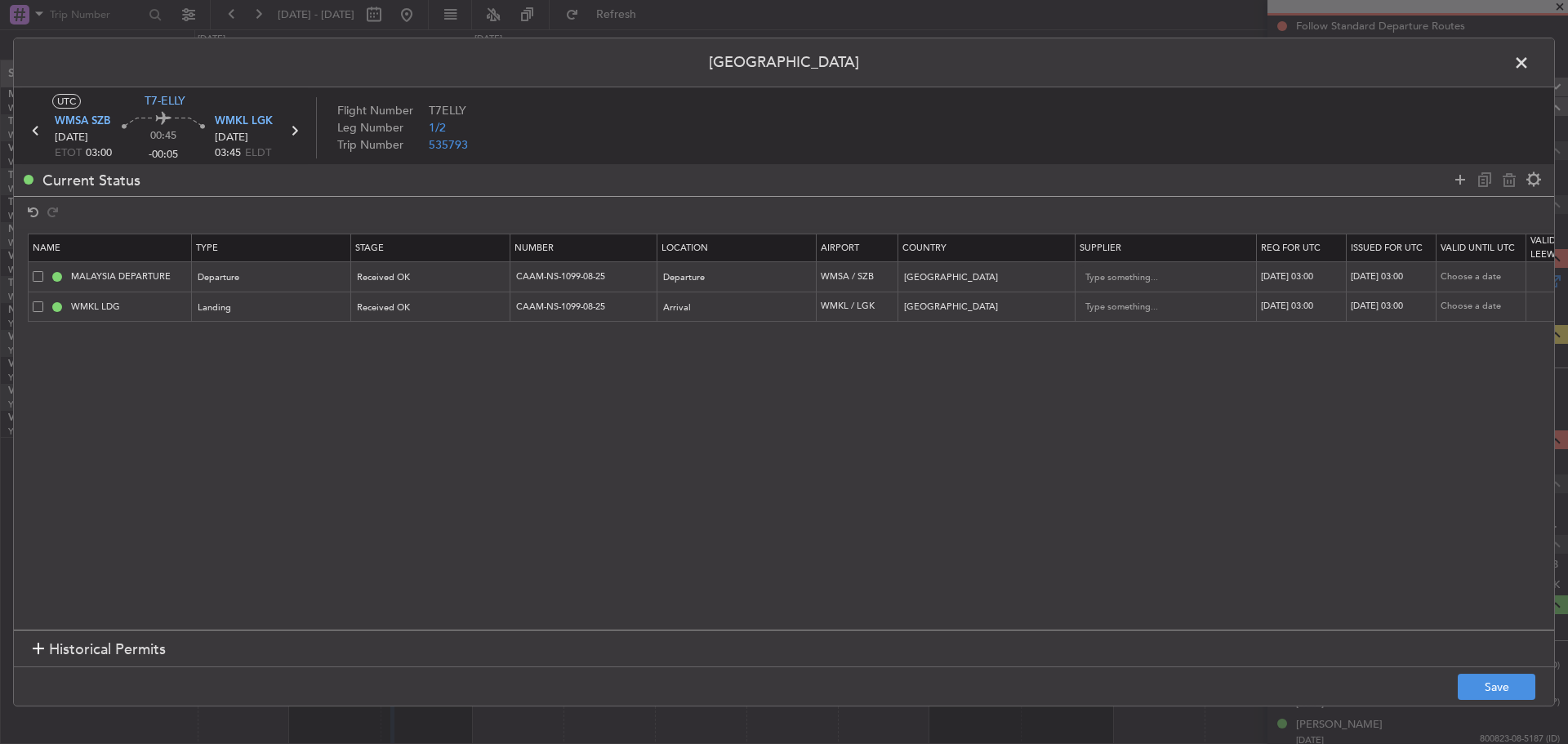
click at [1300, 306] on div "30/08/2025 03:00" at bounding box center [1303, 307] width 85 height 14
select select "8"
select select "2025"
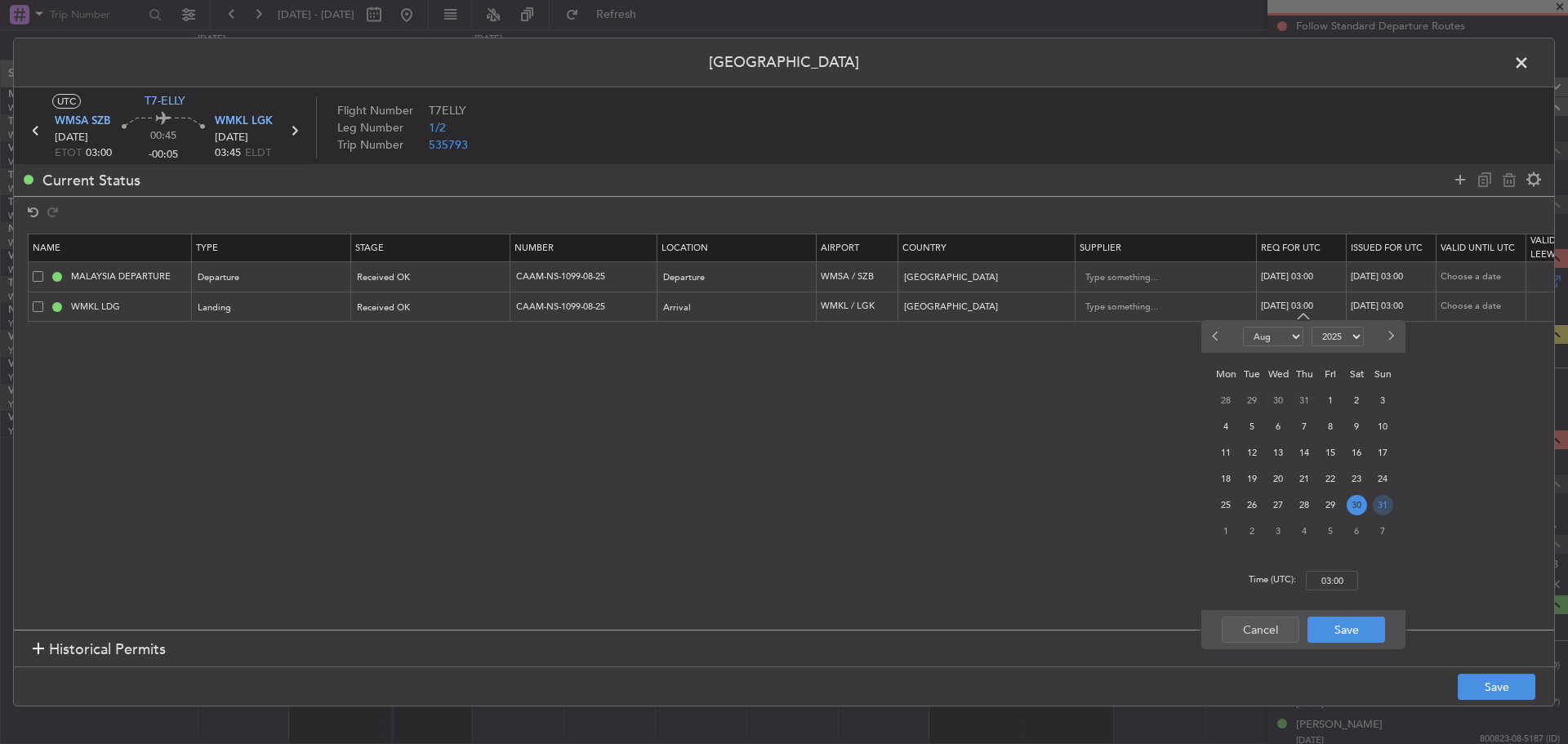
click at [1381, 509] on span "31" at bounding box center [1383, 506] width 20 height 20
click at [1338, 579] on input "00:00" at bounding box center [1332, 581] width 52 height 20
type input "03:00"
click at [1336, 633] on button "Save" at bounding box center [1347, 630] width 78 height 26
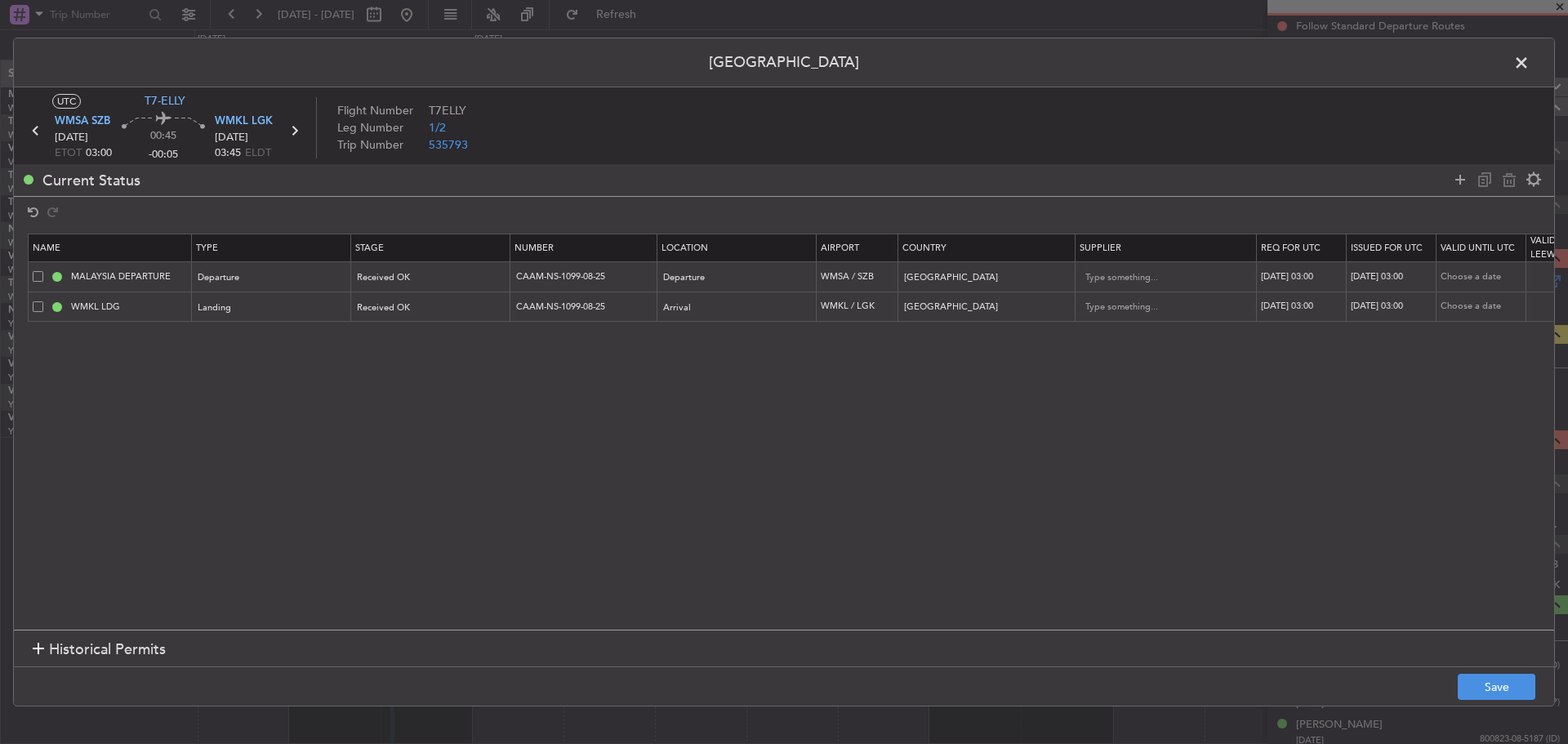
click at [1396, 279] on div "30/08/2025 03:00" at bounding box center [1393, 277] width 85 height 14
select select "8"
select select "2025"
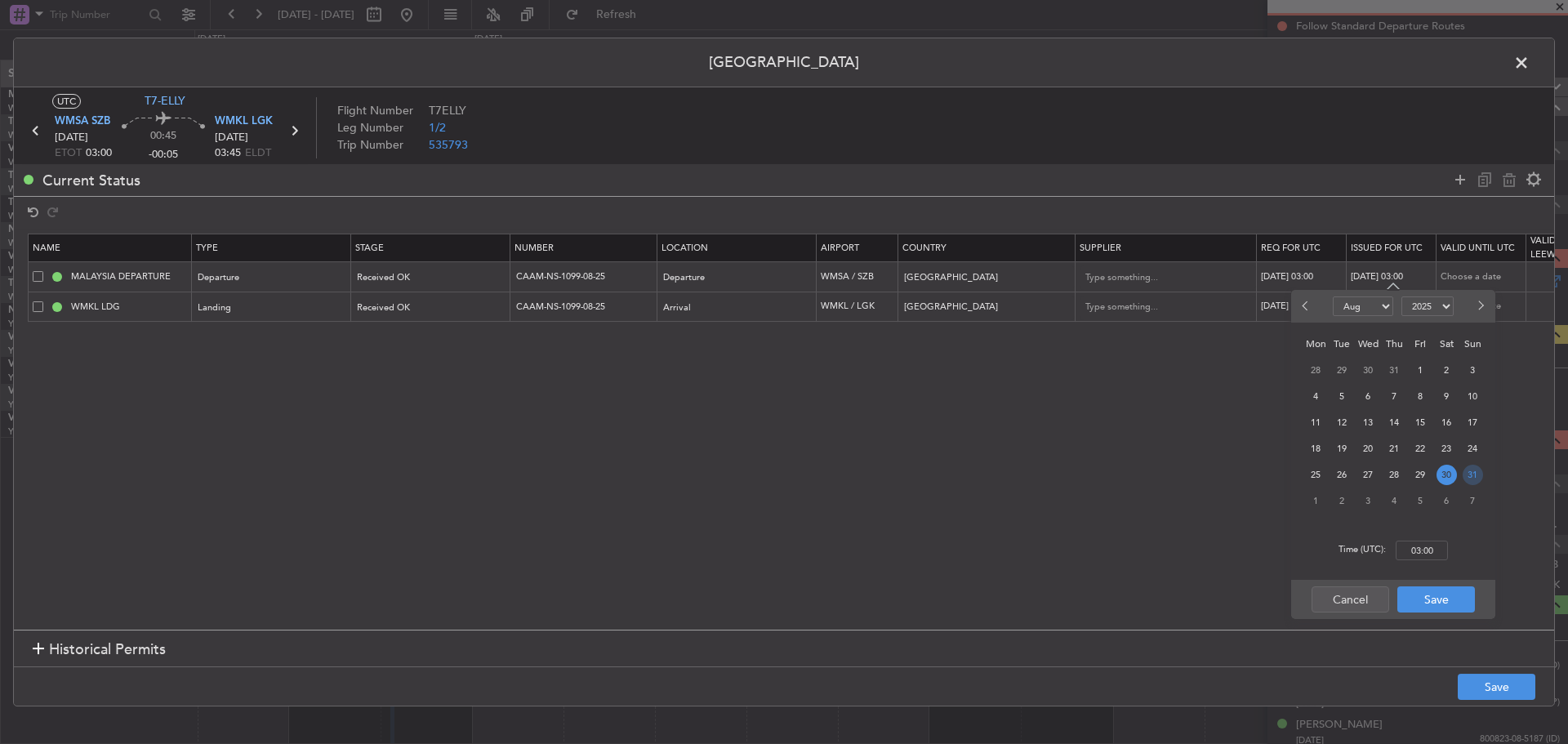
click at [1467, 477] on span "31" at bounding box center [1472, 475] width 20 height 20
click at [1415, 548] on input "00:00" at bounding box center [1421, 551] width 52 height 20
type input "03:00"
click at [1426, 592] on button "Save" at bounding box center [1436, 599] width 78 height 26
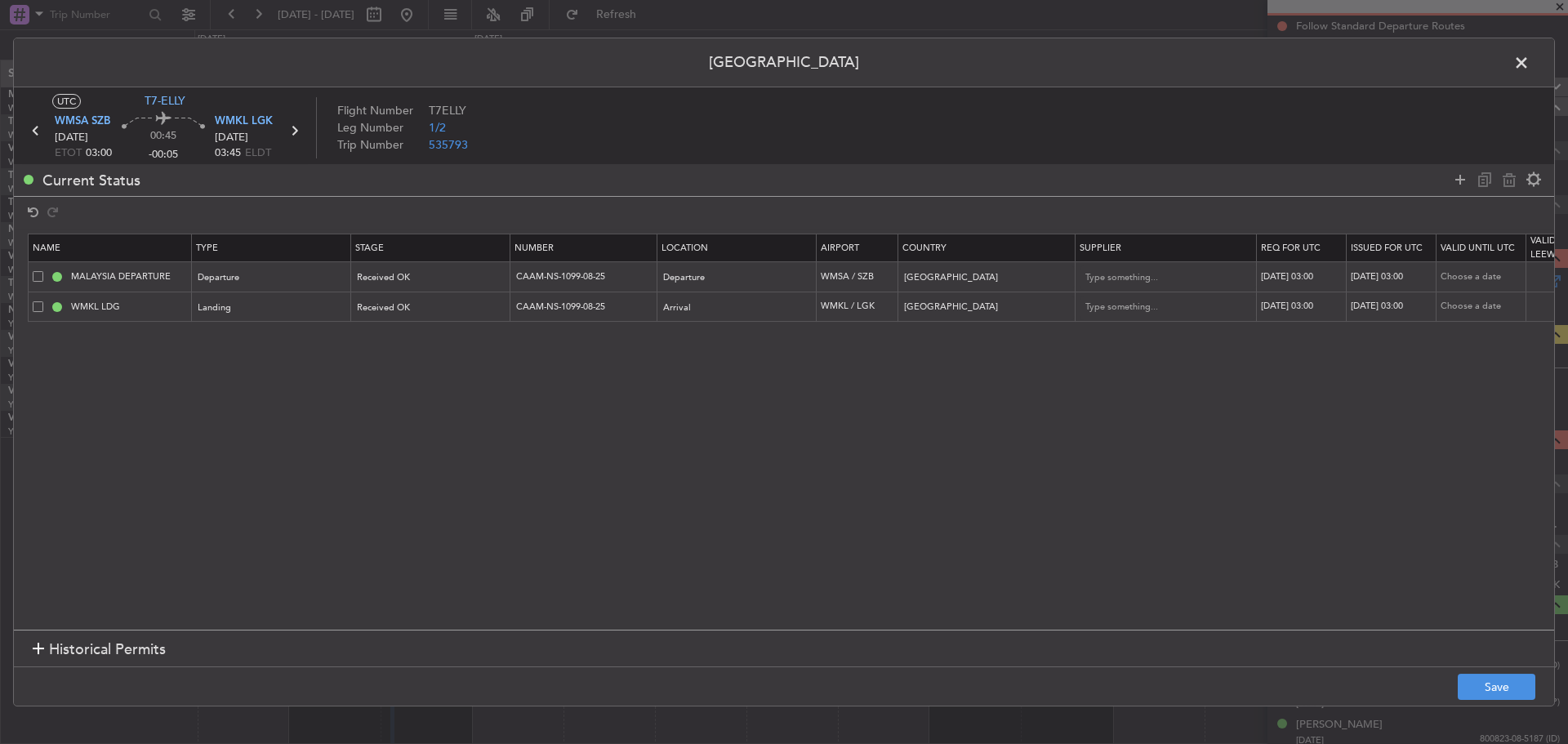
click at [1394, 309] on div "30/08/2025 03:00" at bounding box center [1393, 307] width 85 height 14
select select "8"
select select "2025"
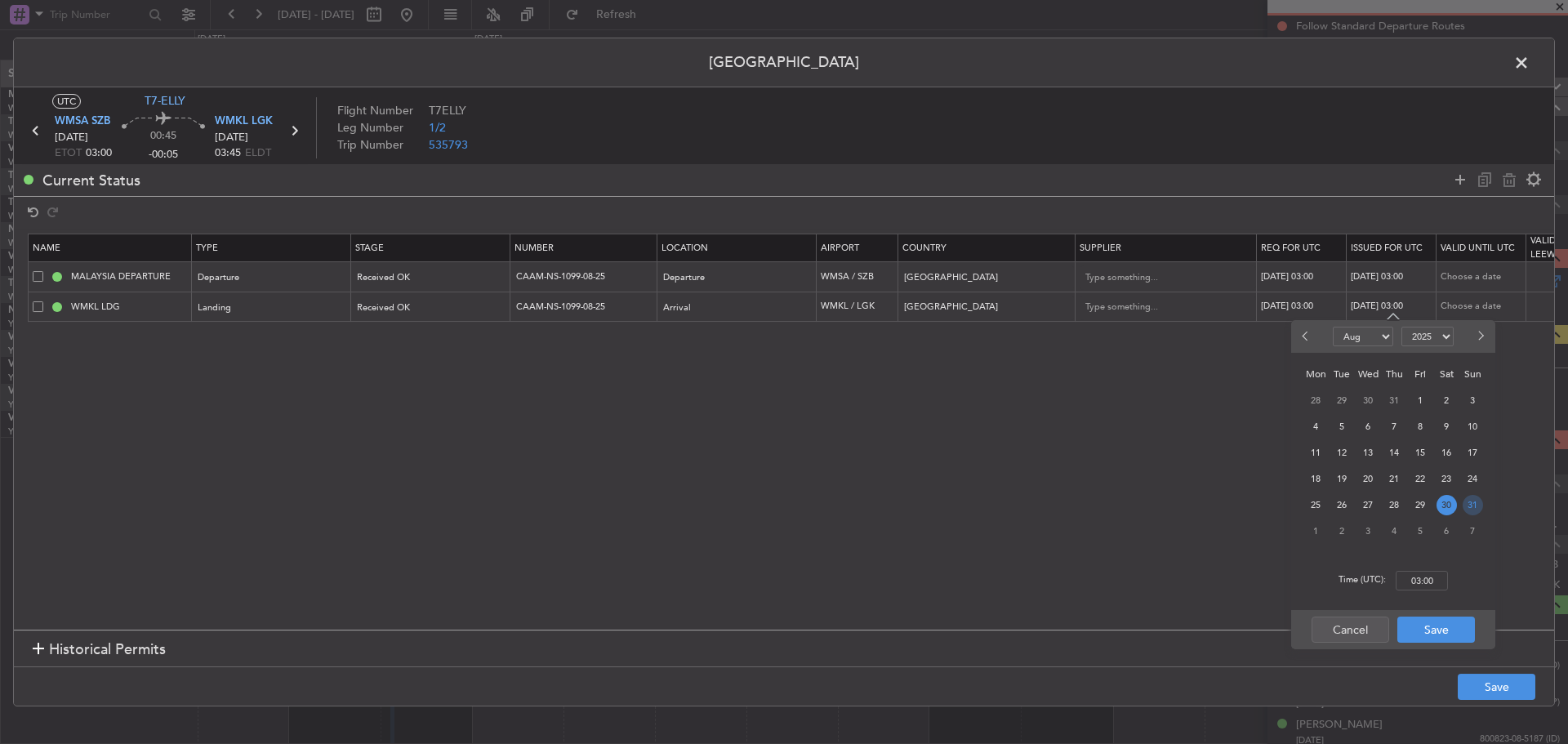
click at [1463, 510] on span "31" at bounding box center [1472, 506] width 20 height 20
click at [1420, 582] on input "00:00" at bounding box center [1421, 581] width 52 height 20
type input "03:00"
click at [1429, 634] on button "Save" at bounding box center [1436, 630] width 78 height 26
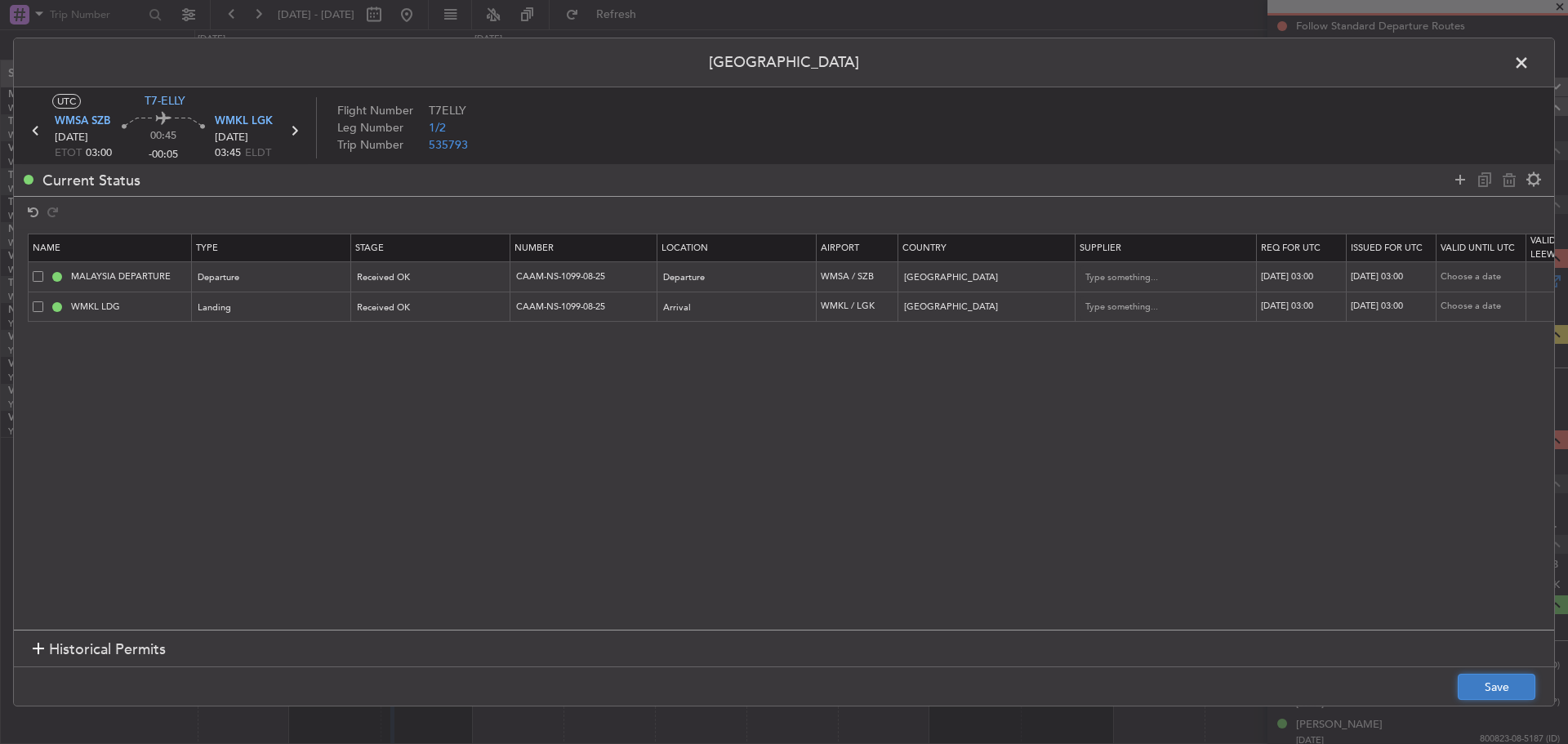
click at [1477, 682] on button "Save" at bounding box center [1497, 687] width 78 height 26
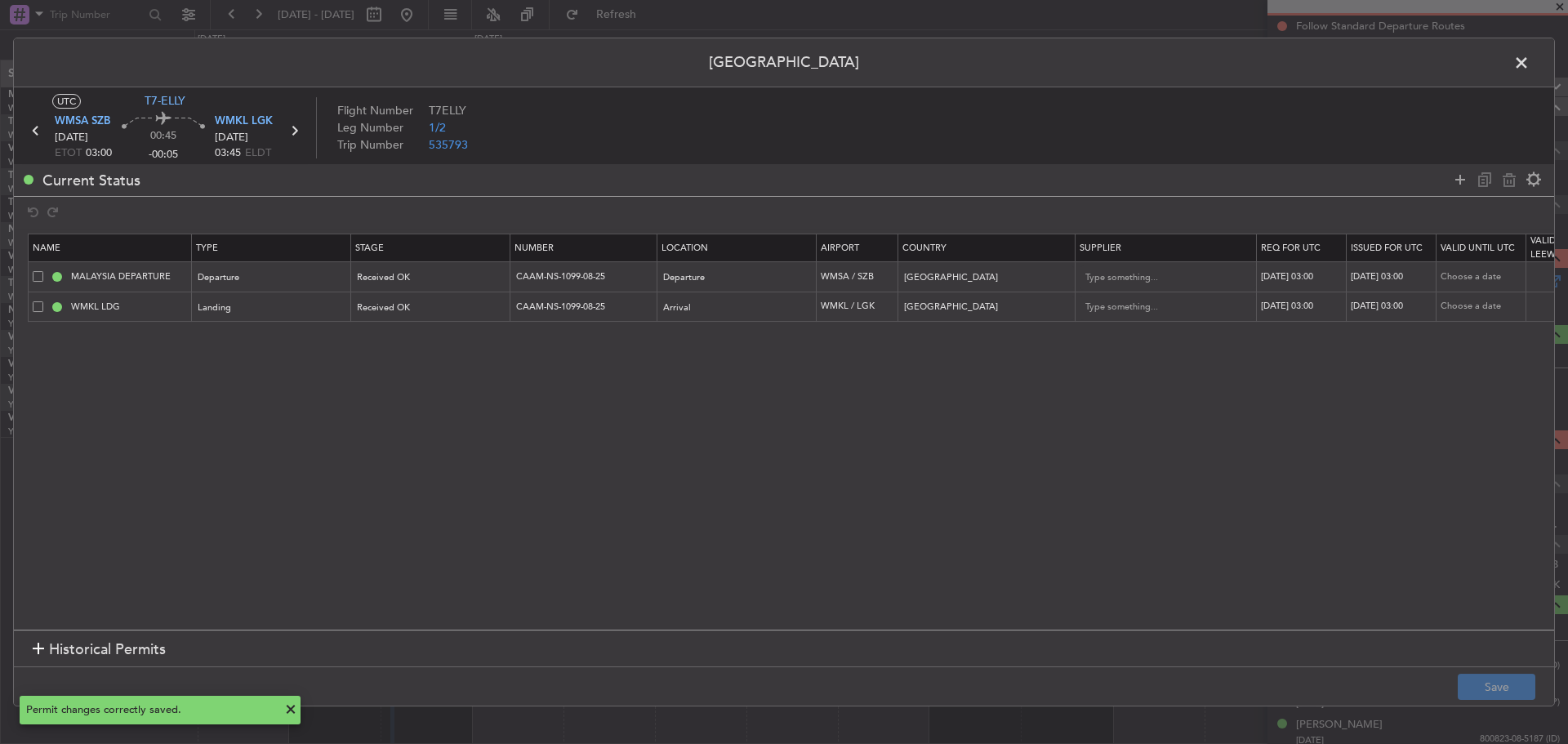
click at [293, 134] on icon at bounding box center [293, 130] width 21 height 21
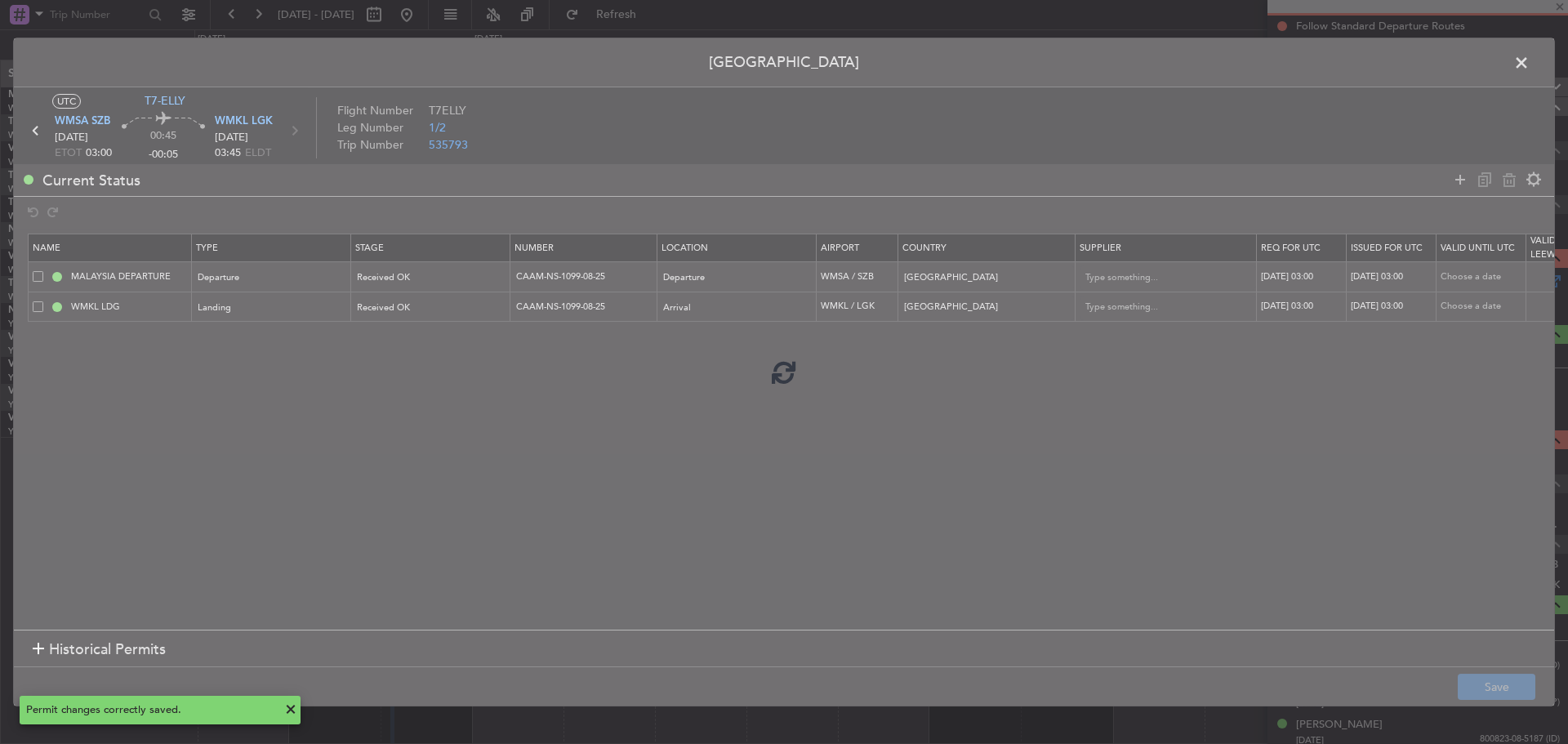
type input "+00:10"
type input "0"
type input "+00:10"
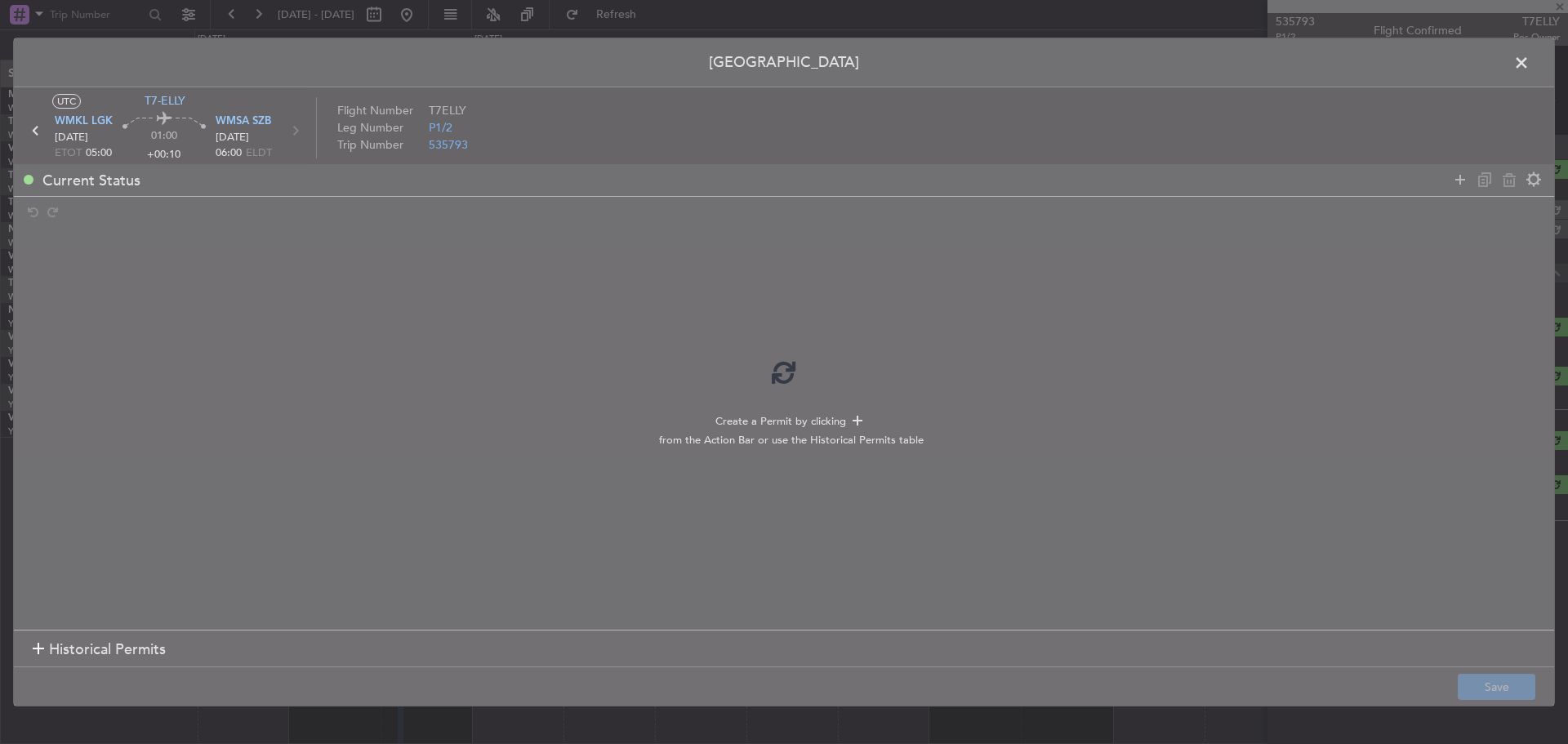
scroll to position [0, 0]
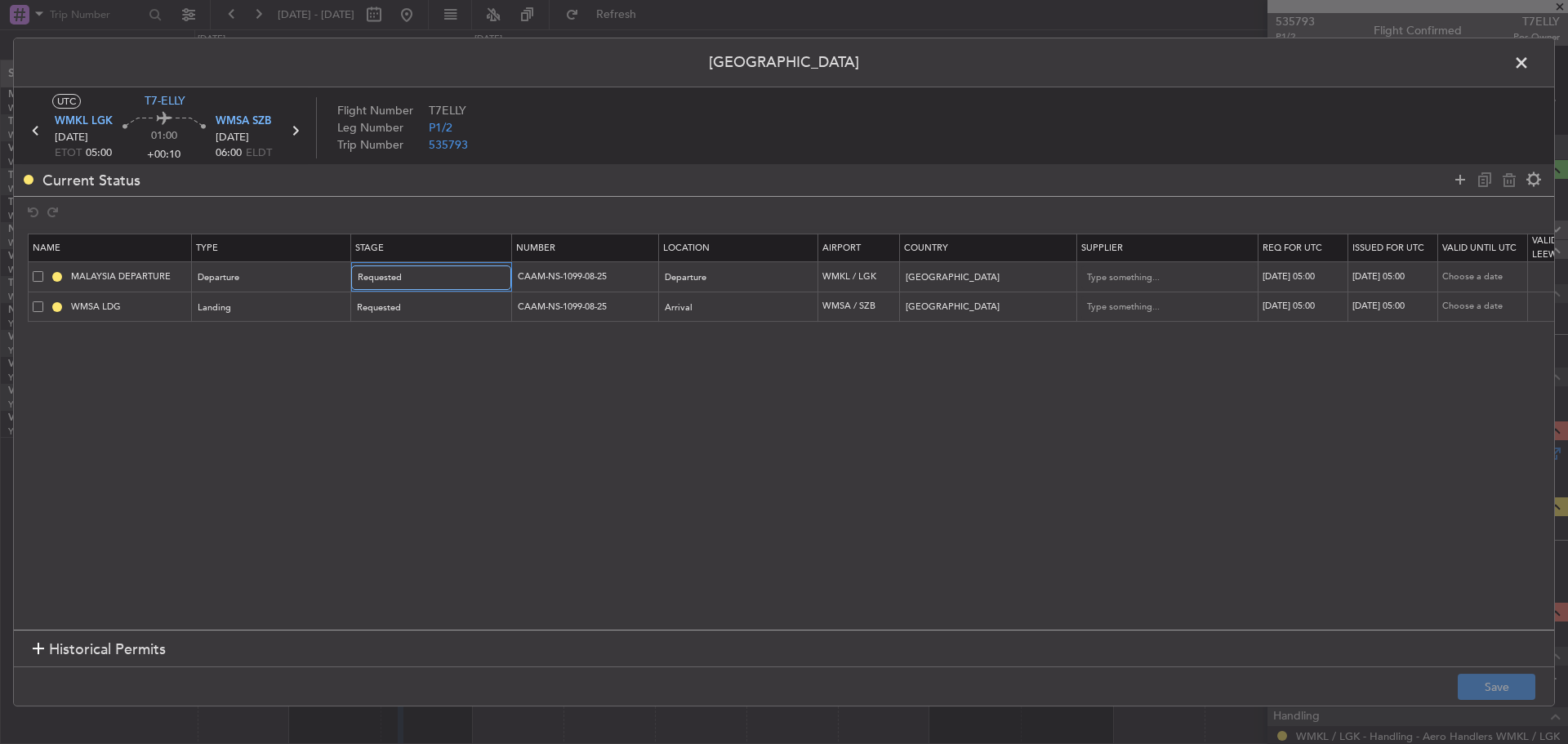
click at [463, 277] on div "Requested" at bounding box center [426, 277] width 136 height 25
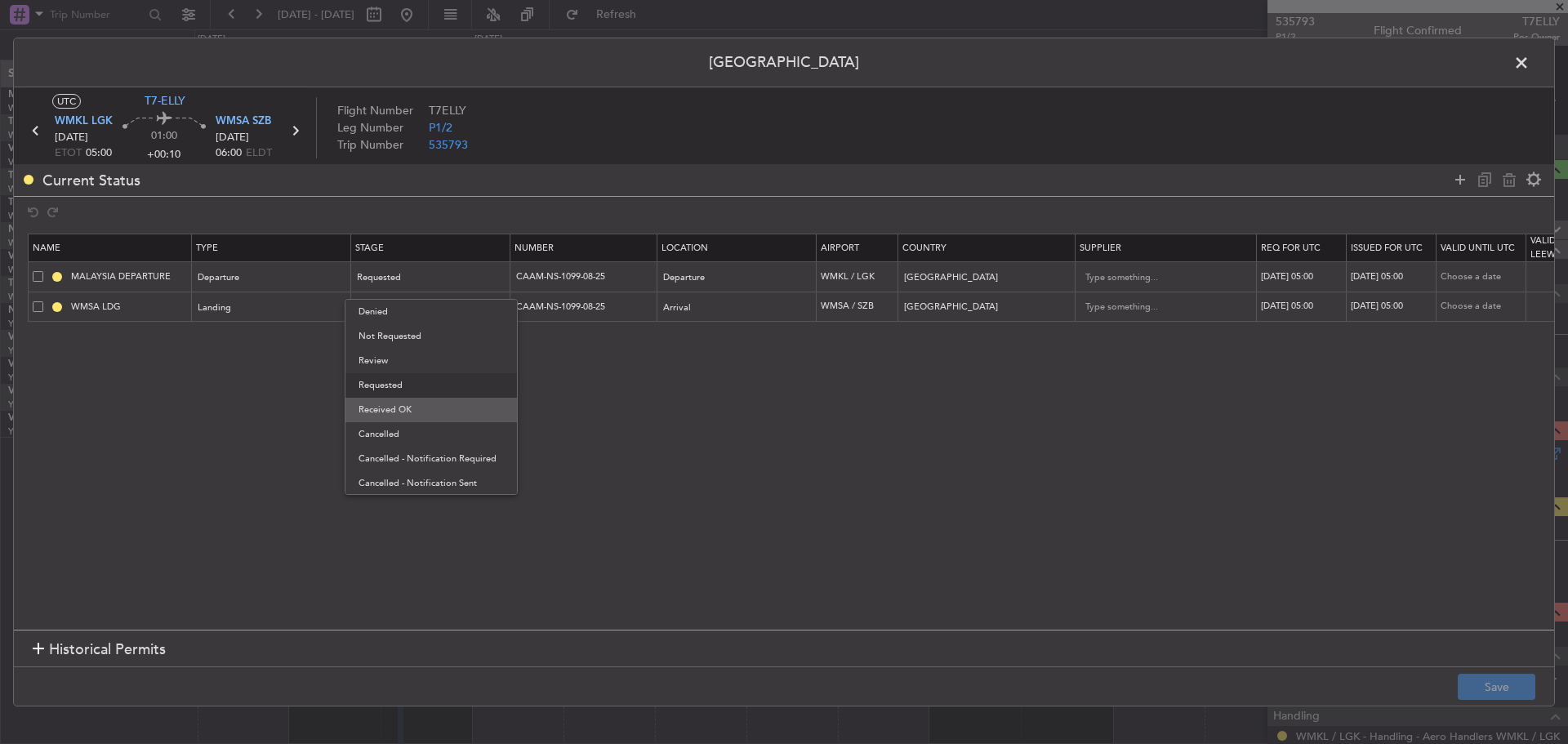
click at [432, 406] on span "Received OK" at bounding box center [432, 410] width 146 height 25
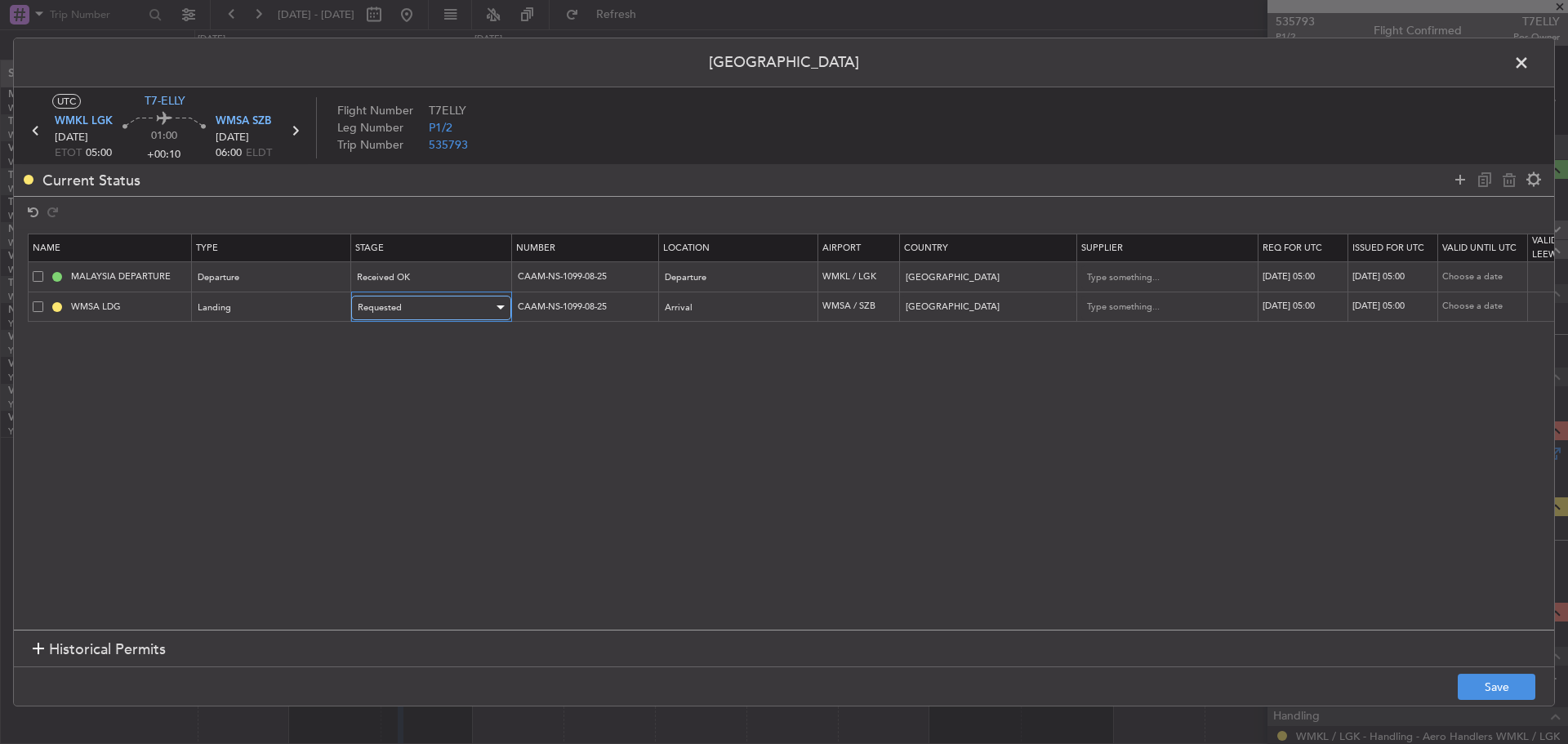
click at [457, 301] on div "Requested" at bounding box center [426, 308] width 136 height 25
drag, startPoint x: 453, startPoint y: 435, endPoint x: 478, endPoint y: 423, distance: 27.7
click at [452, 436] on span "Received OK" at bounding box center [432, 440] width 146 height 25
click at [1310, 277] on div "30/08/2025 05:00" at bounding box center [1303, 277] width 85 height 14
select select "8"
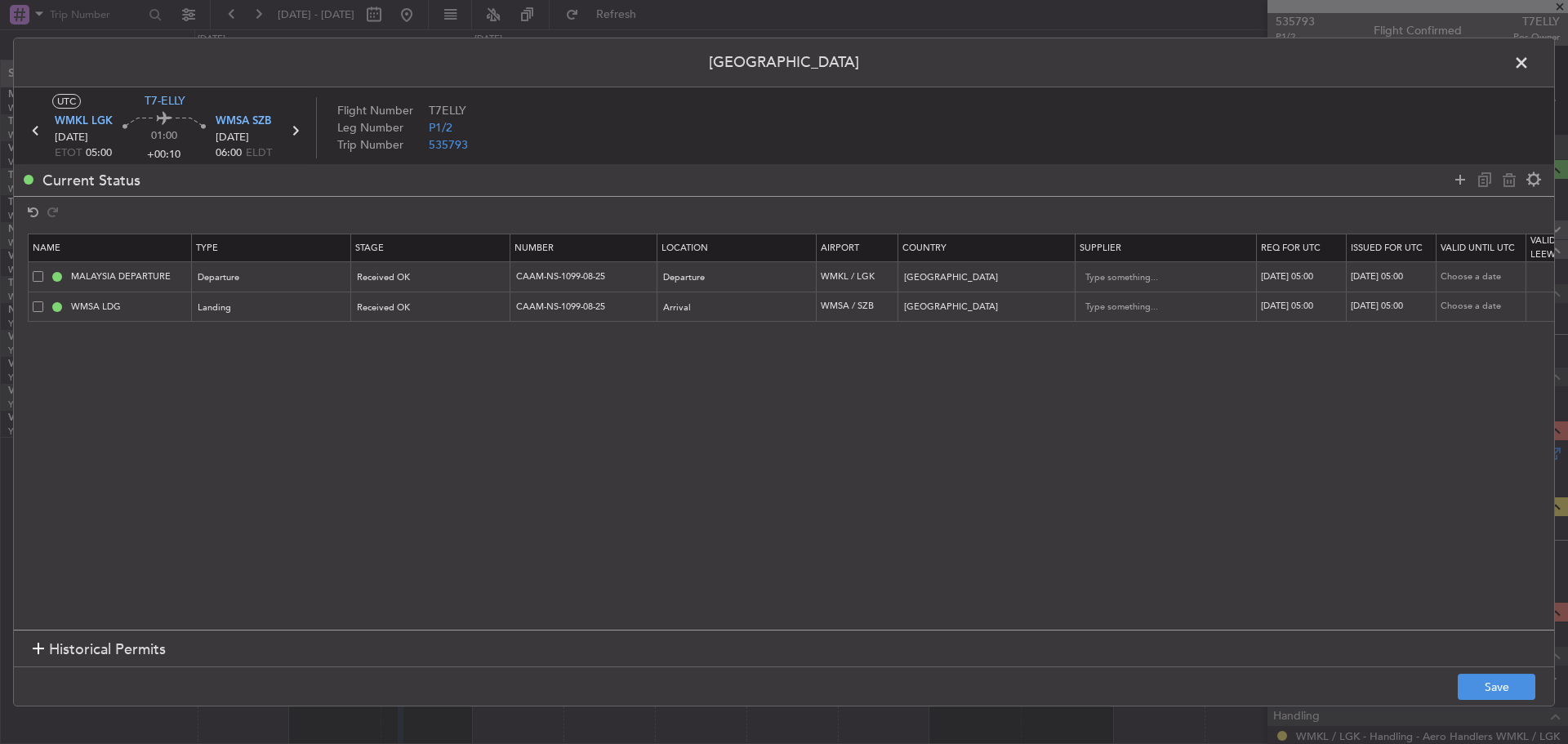
select select "2025"
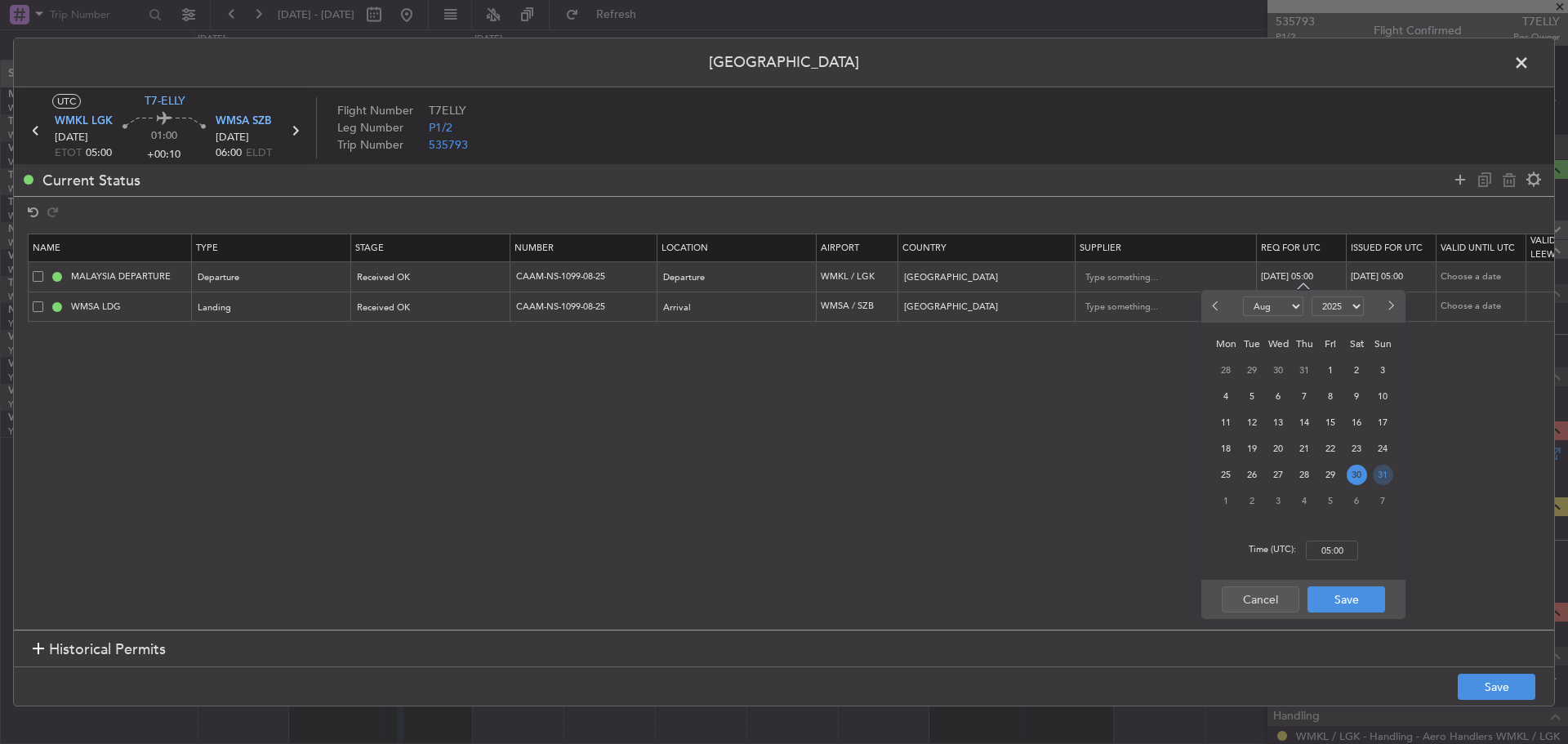
drag, startPoint x: 1380, startPoint y: 474, endPoint x: 1379, endPoint y: 484, distance: 10.0
click at [1380, 478] on span "31" at bounding box center [1383, 475] width 20 height 20
click at [1333, 553] on input "00:00" at bounding box center [1332, 551] width 52 height 20
type input "05:00"
click at [1347, 597] on button "Save" at bounding box center [1347, 599] width 78 height 26
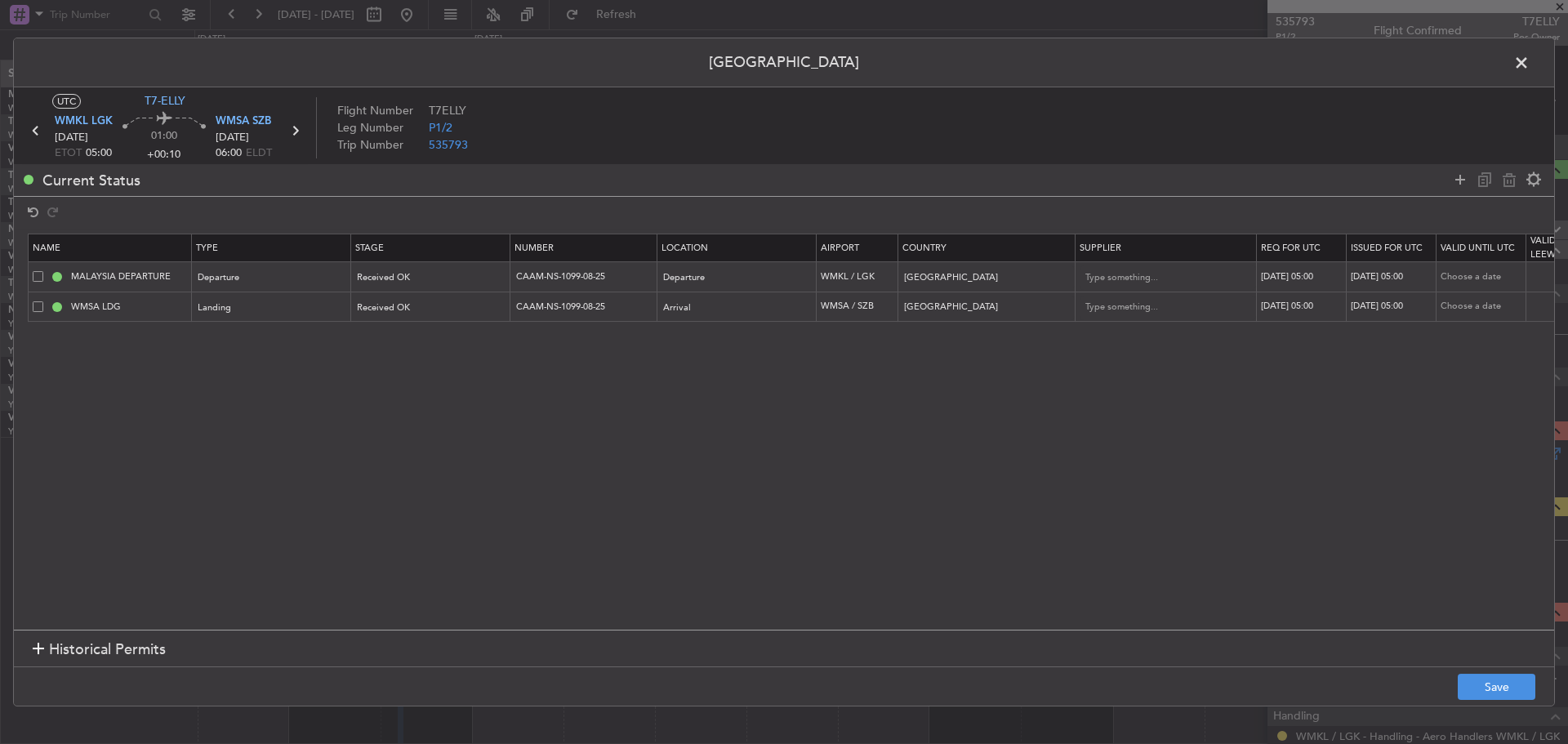
click at [1277, 310] on div "30/08/2025 05:00" at bounding box center [1303, 307] width 85 height 14
select select "8"
select select "2025"
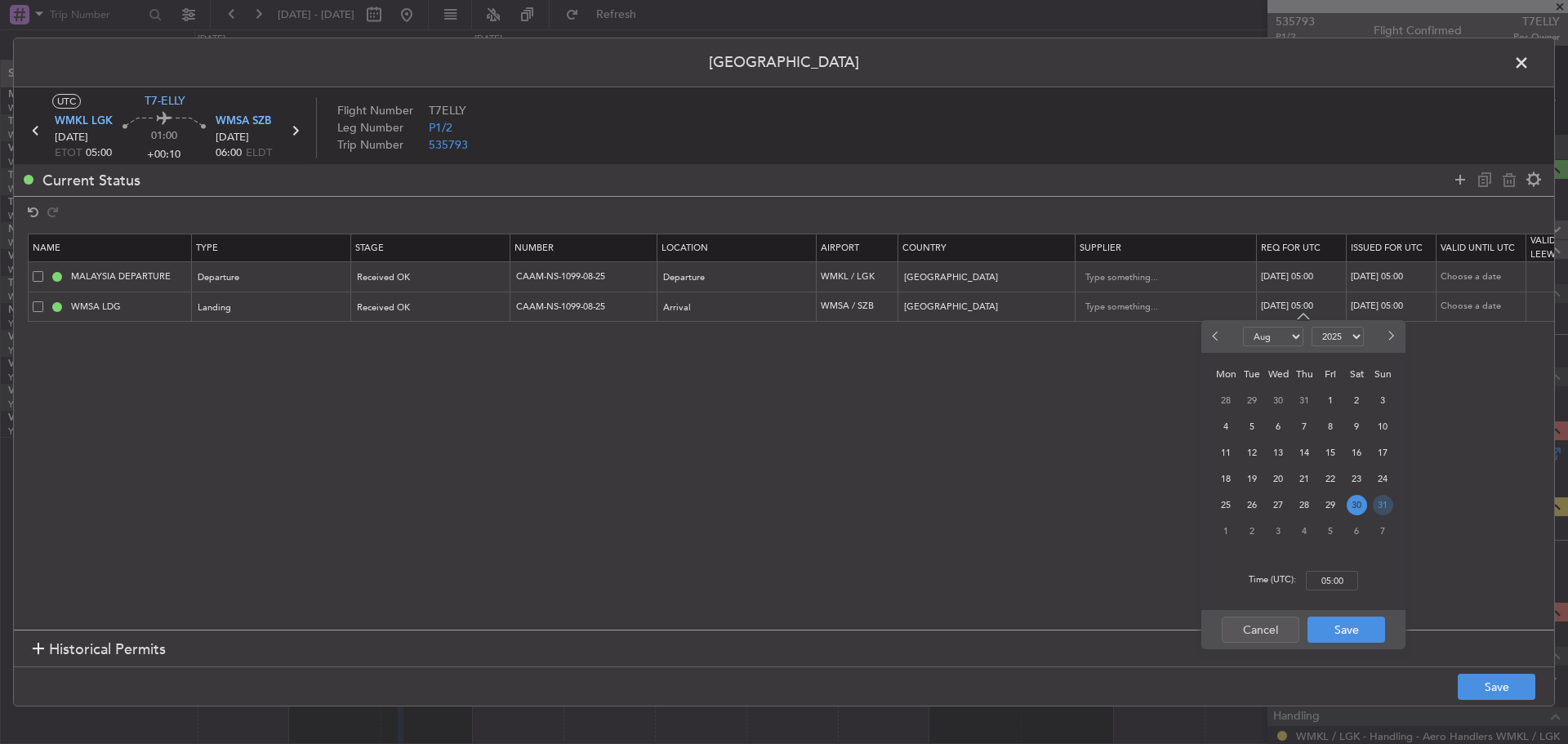
drag, startPoint x: 1376, startPoint y: 503, endPoint x: 1367, endPoint y: 513, distance: 13.5
click at [1376, 504] on span "31" at bounding box center [1383, 506] width 20 height 20
click at [1331, 581] on input "00:00" at bounding box center [1332, 581] width 52 height 20
type input "05:00"
click at [1348, 631] on button "Save" at bounding box center [1347, 630] width 78 height 26
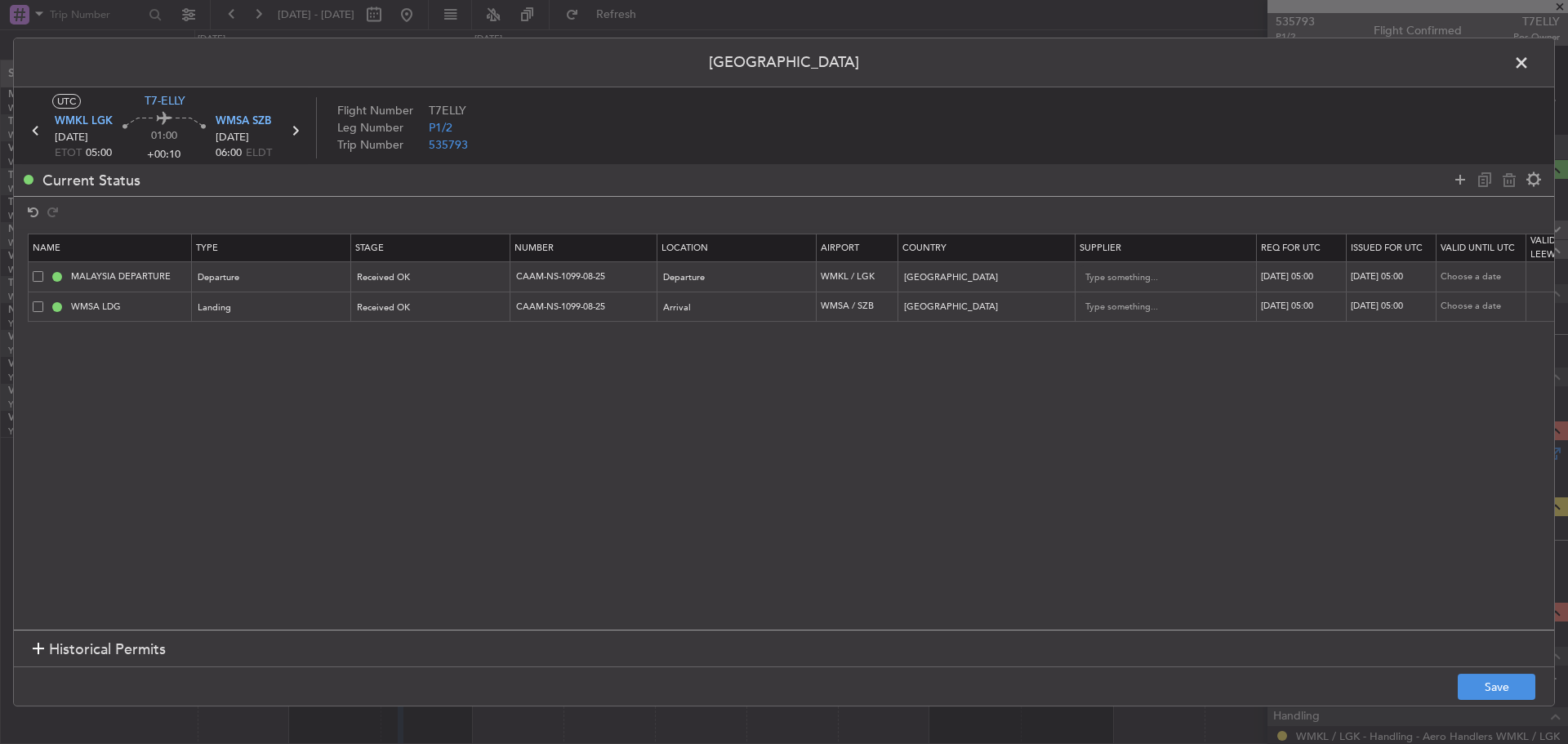
click at [1396, 277] on div "30/08/2025 05:00" at bounding box center [1393, 277] width 85 height 14
select select "8"
select select "2025"
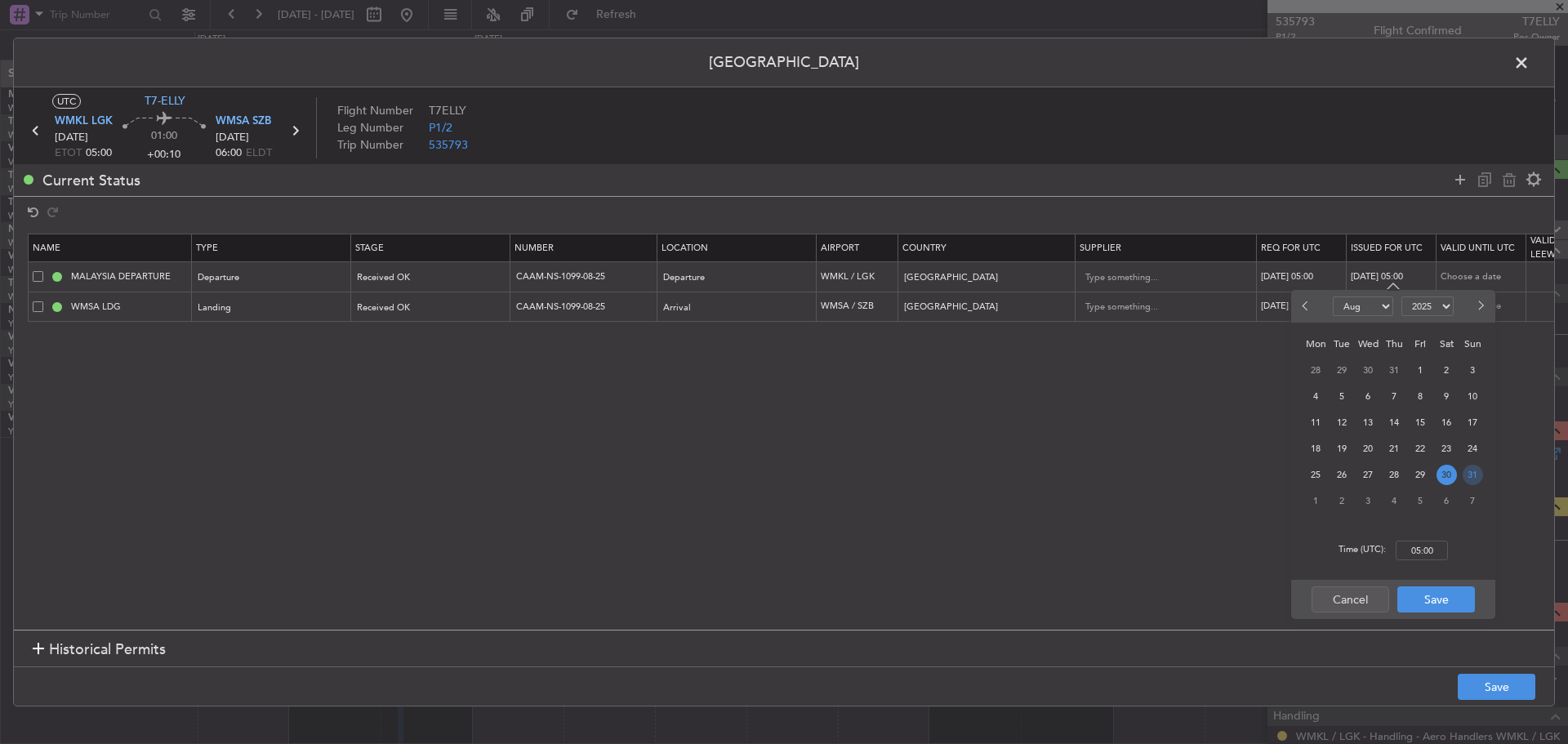
click at [1471, 476] on span "31" at bounding box center [1472, 475] width 20 height 20
click at [1435, 553] on input "00:00" at bounding box center [1421, 551] width 52 height 20
type input "05:00"
click at [1435, 595] on button "Save" at bounding box center [1436, 599] width 78 height 26
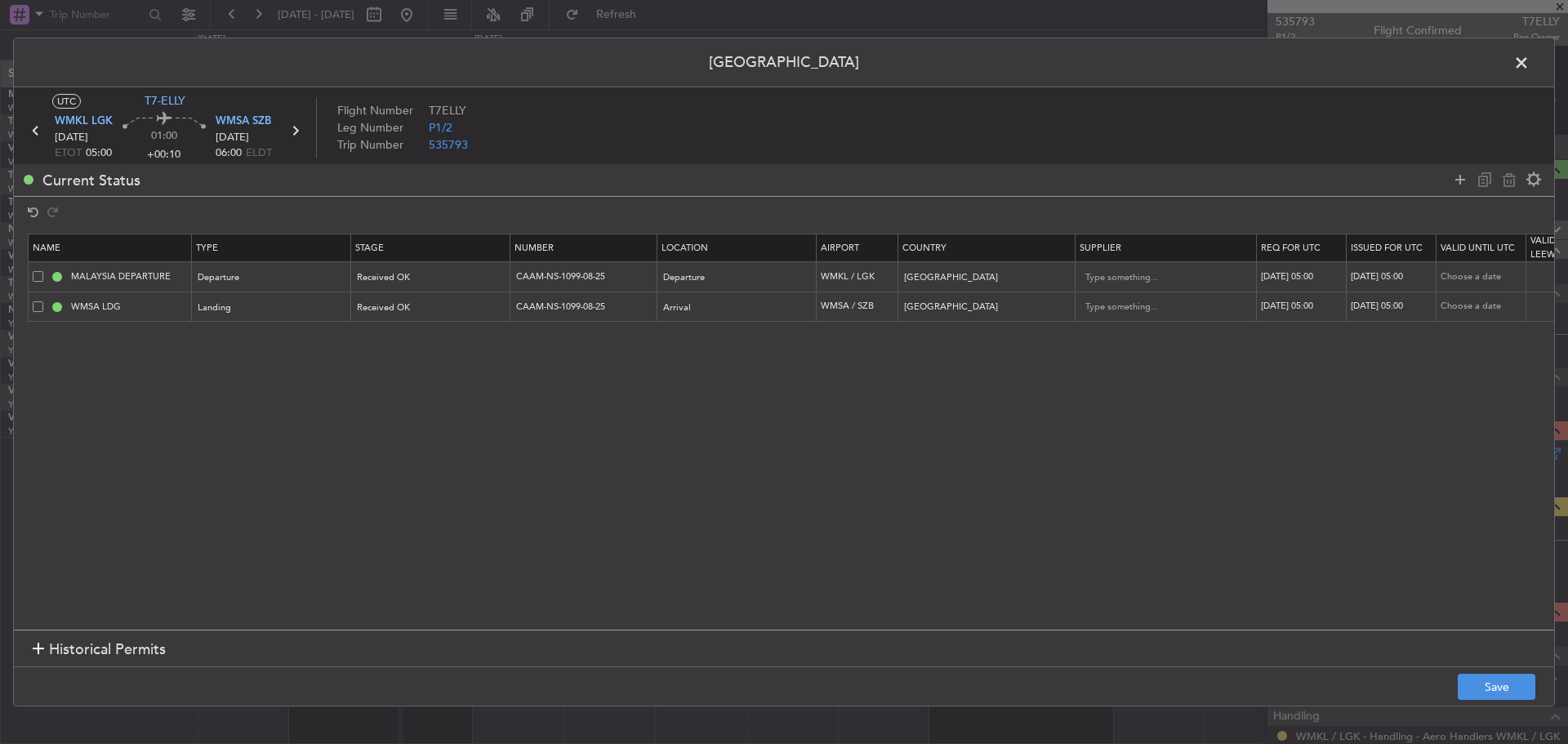
click at [1389, 304] on div "30/08/2025 05:00" at bounding box center [1393, 307] width 85 height 14
select select "8"
select select "2025"
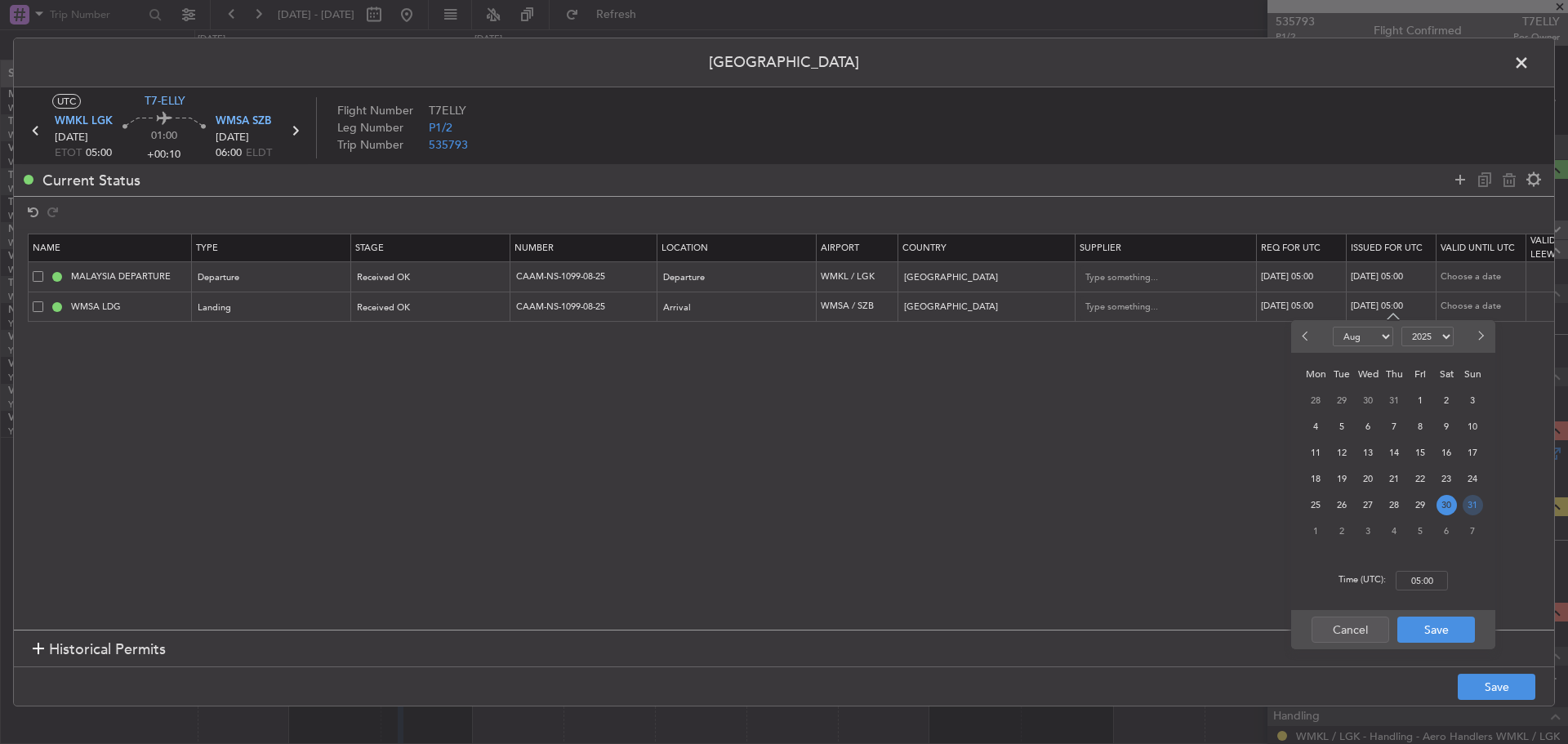
click at [1467, 510] on span "31" at bounding box center [1472, 506] width 20 height 20
click at [1426, 579] on input "00:00" at bounding box center [1421, 581] width 52 height 20
type input "05:00"
click at [1421, 630] on button "Save" at bounding box center [1436, 630] width 78 height 26
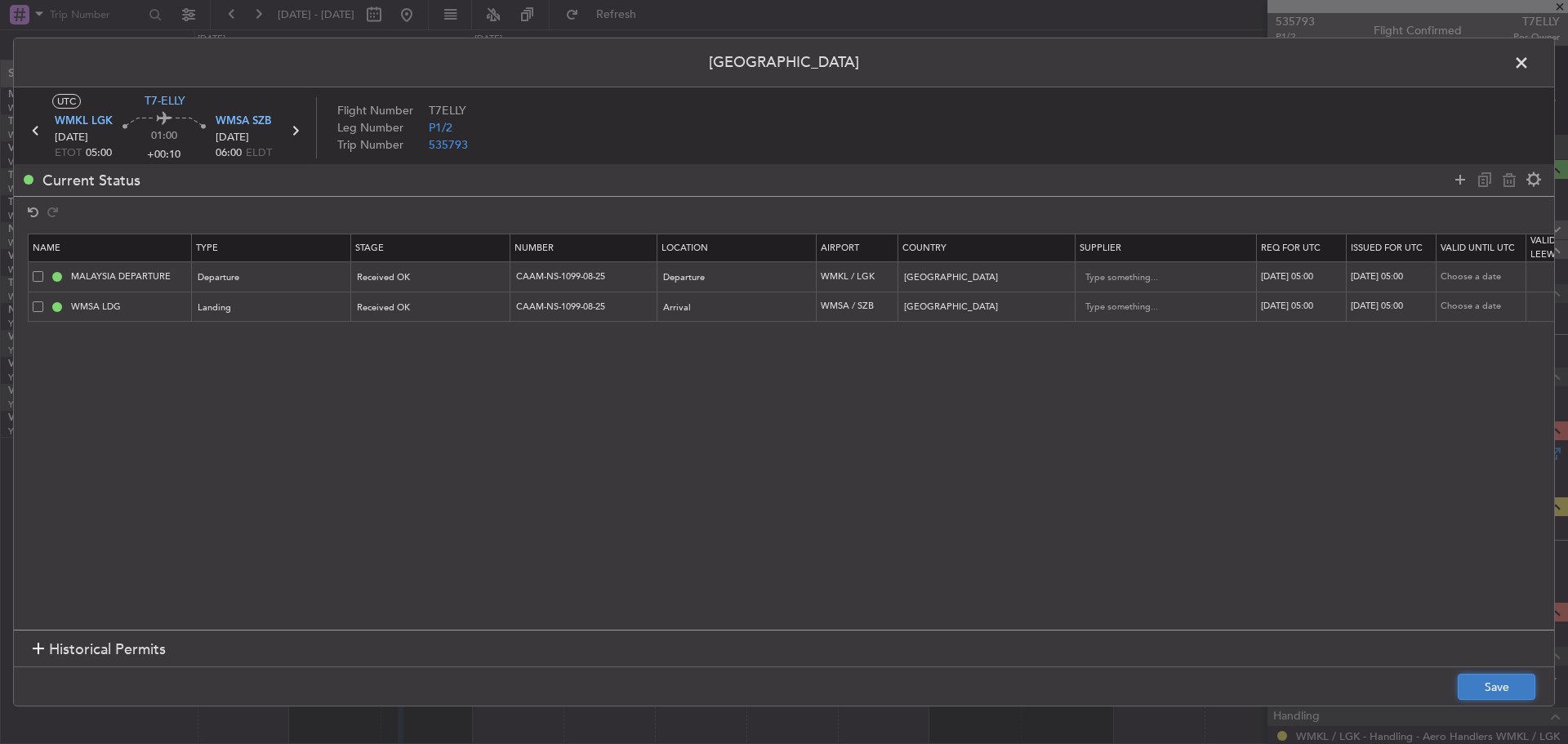
click at [1493, 682] on button "Save" at bounding box center [1497, 687] width 78 height 26
click at [1530, 63] on span at bounding box center [1530, 67] width 0 height 33
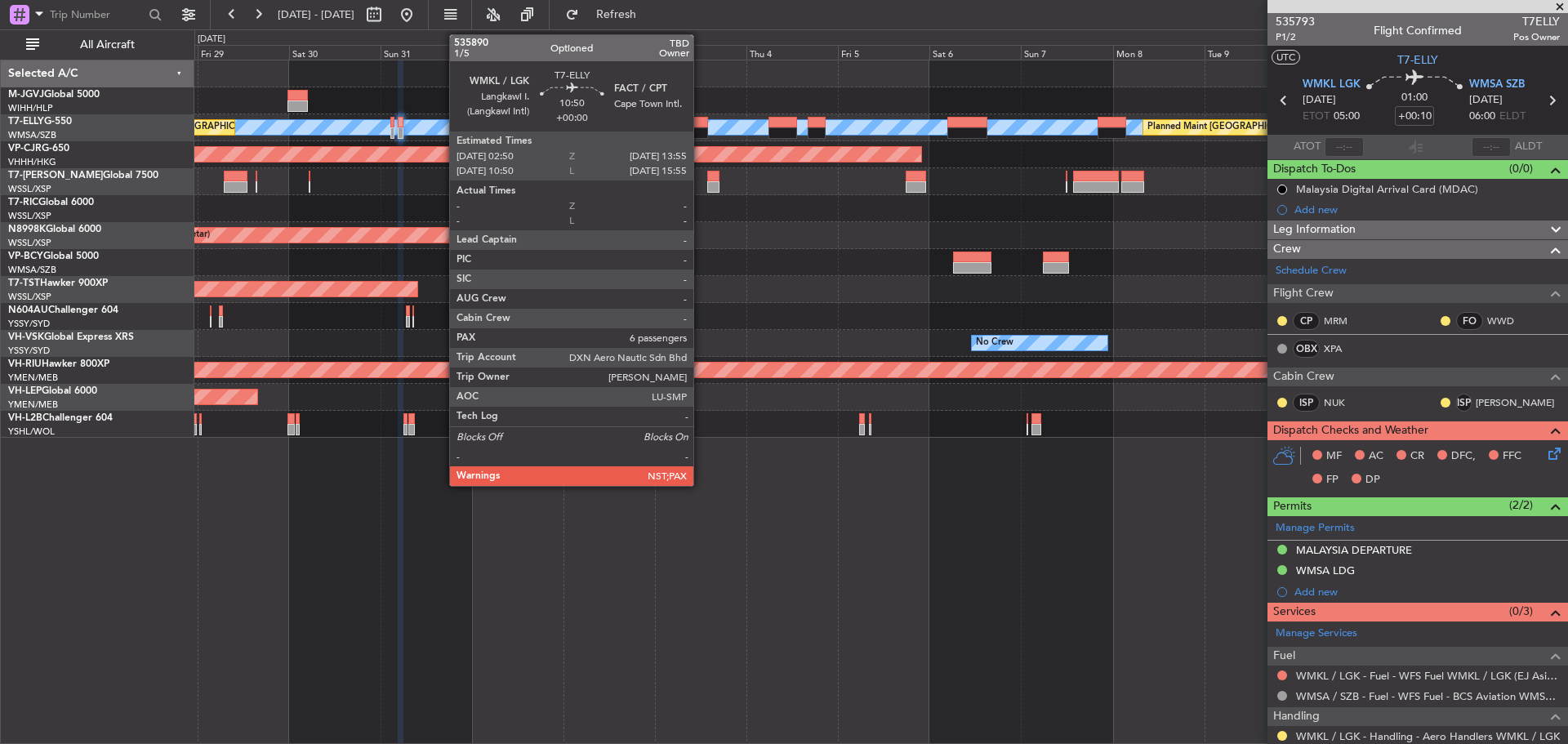
click at [701, 130] on div at bounding box center [686, 133] width 43 height 11
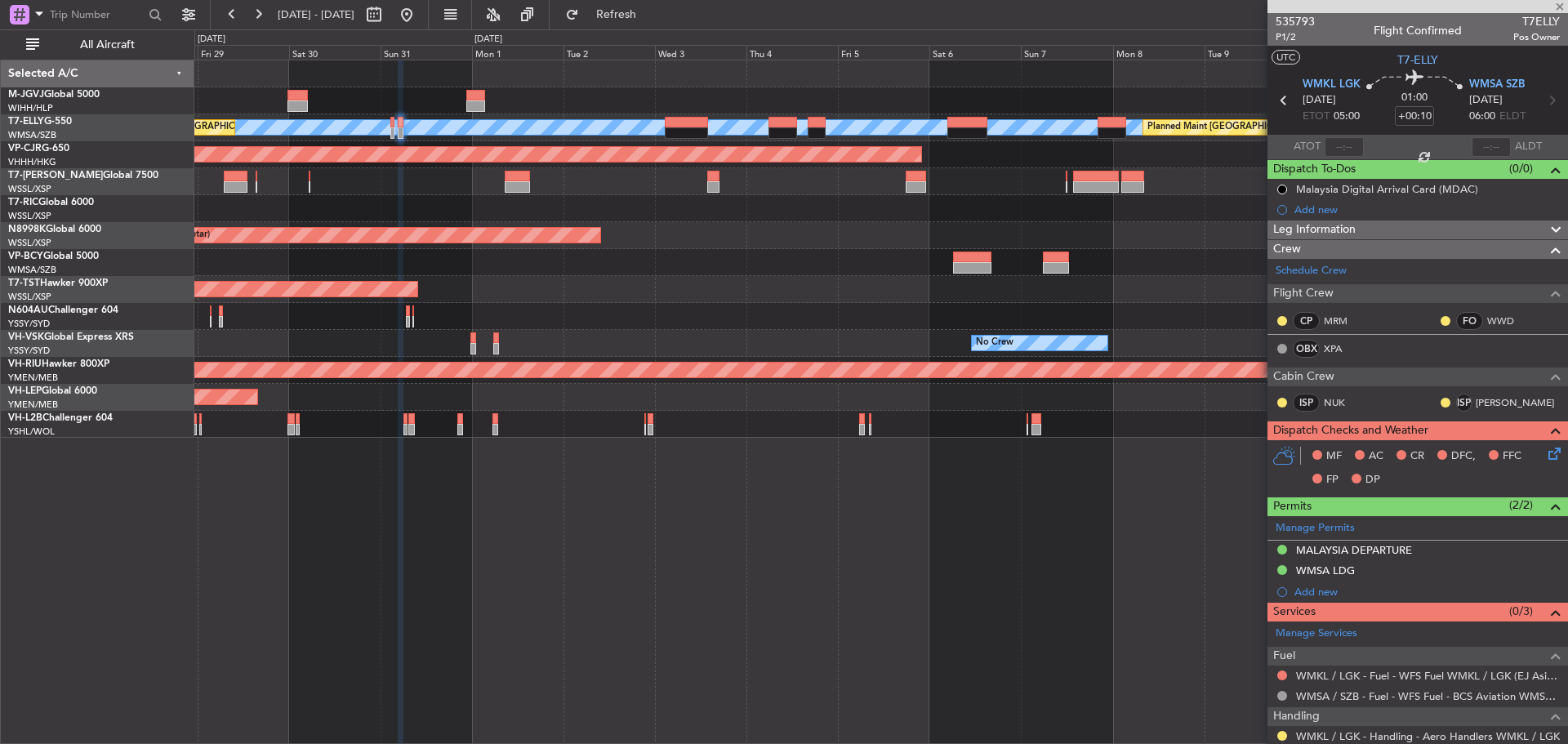
type input "6"
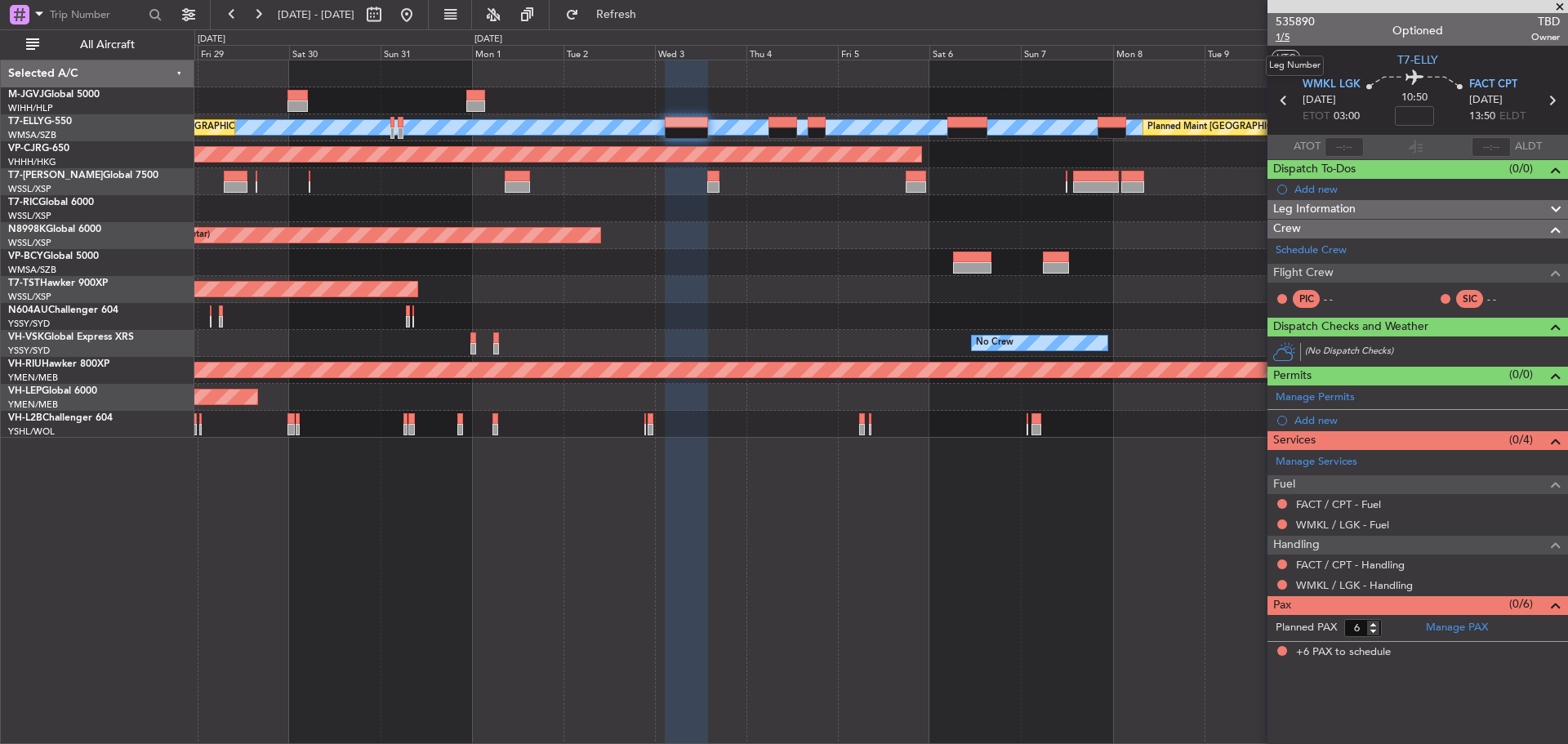
click at [1285, 39] on span "1/5" at bounding box center [1295, 37] width 39 height 14
click at [651, 20] on span "Refresh" at bounding box center [616, 14] width 69 height 11
click at [1416, 123] on input at bounding box center [1413, 117] width 39 height 20
type input "+"
type input "+00:35"
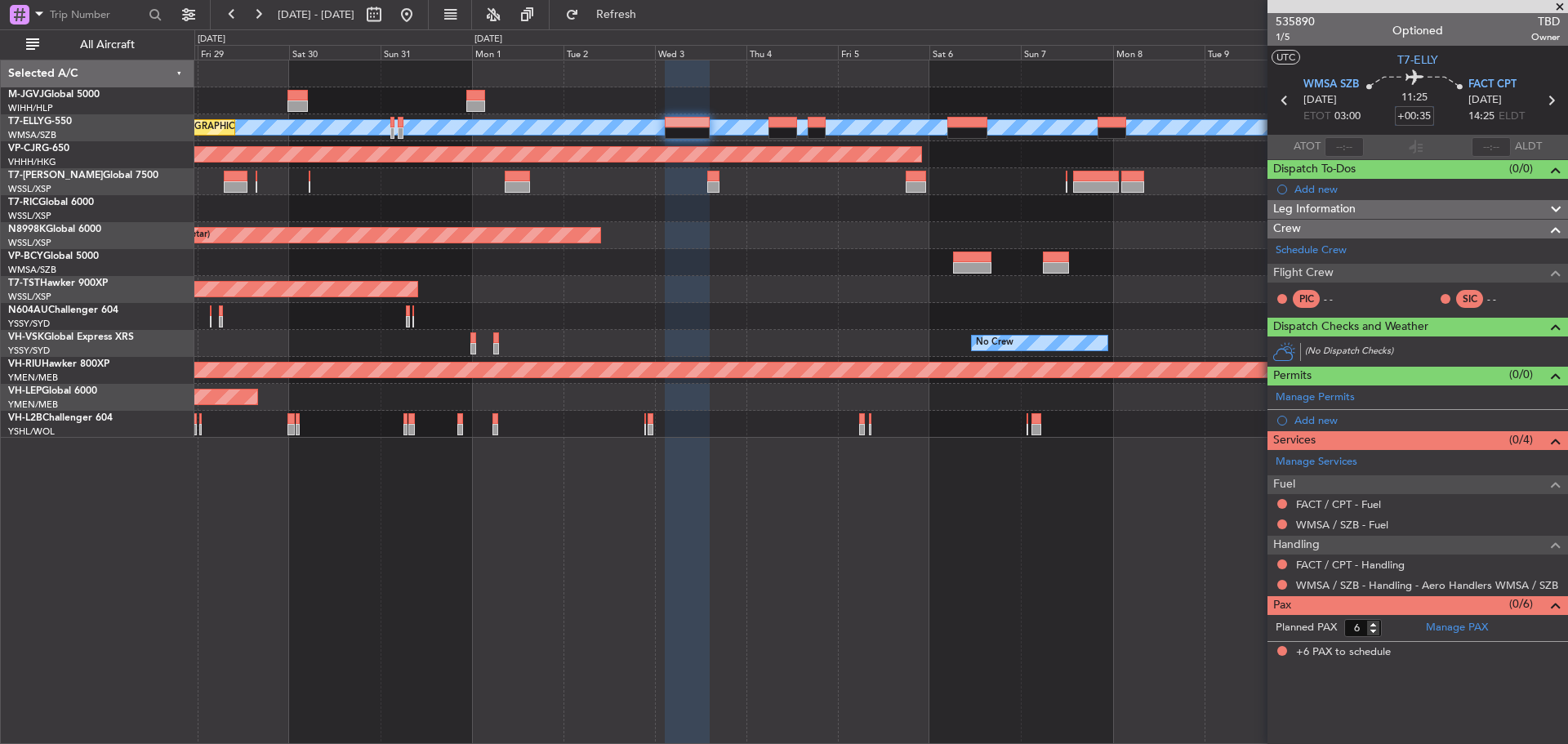
click at [573, 495] on div "Planned Maint Jakarta (Halim Intl) Planned Maint Dubai (Dubai Intl) MEL Planned…" at bounding box center [881, 402] width 1374 height 685
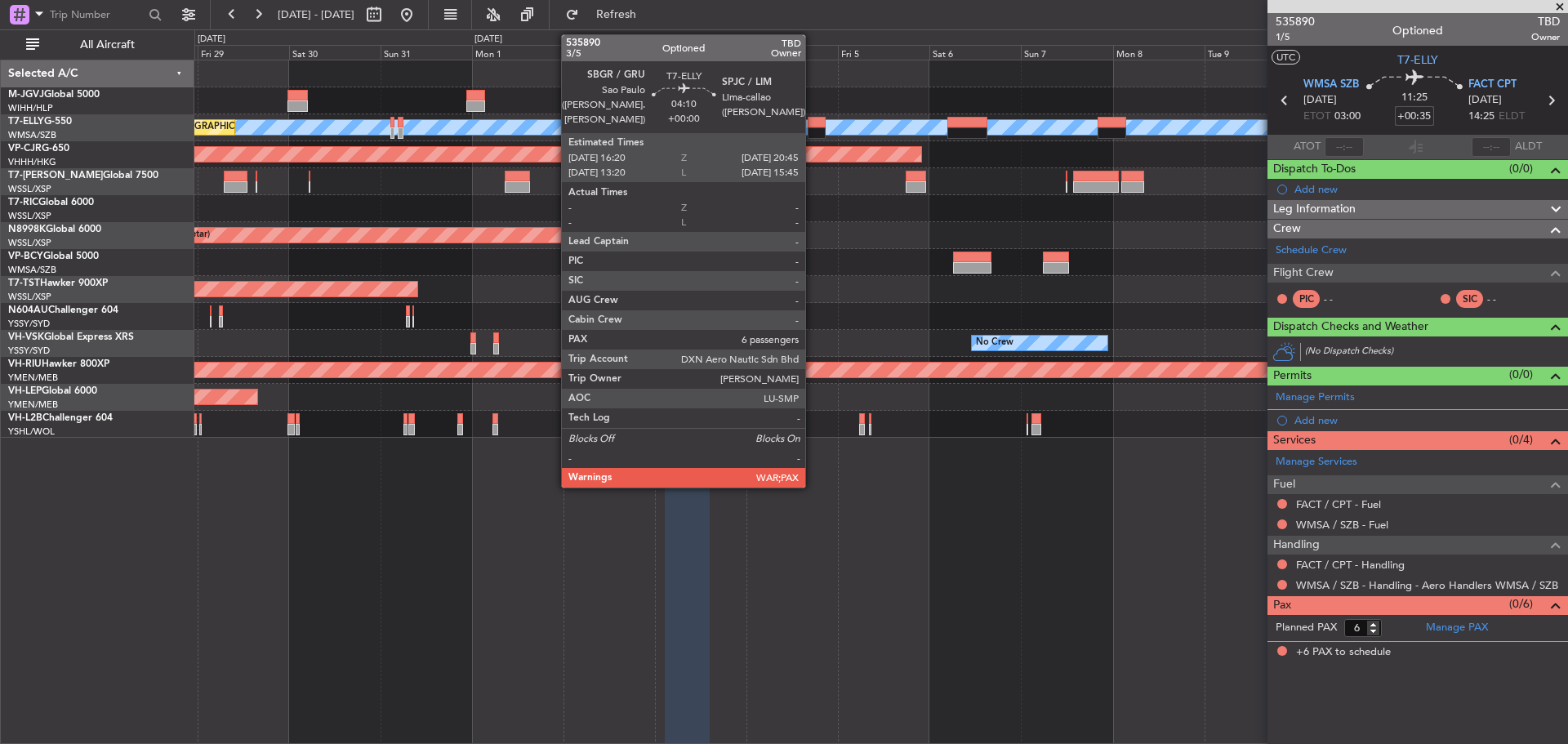
click at [812, 129] on div at bounding box center [815, 133] width 17 height 11
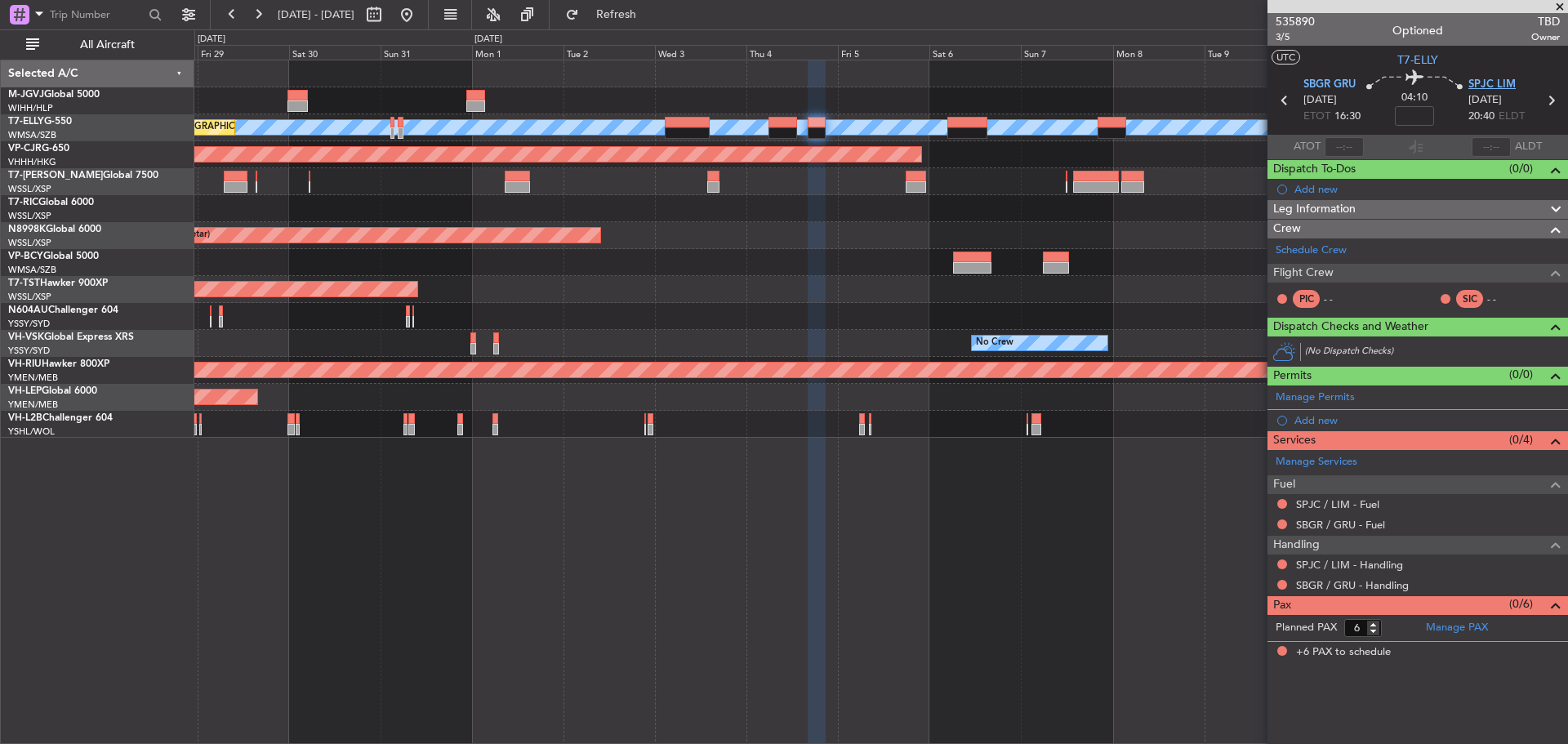
click at [1487, 83] on span "SPJC LIM" at bounding box center [1492, 85] width 48 height 16
click at [1412, 116] on input at bounding box center [1413, 117] width 39 height 20
type input "+00:30"
click at [697, 240] on div "Planned Maint [GEOGRAPHIC_DATA] (Seletar)" at bounding box center [880, 235] width 1373 height 27
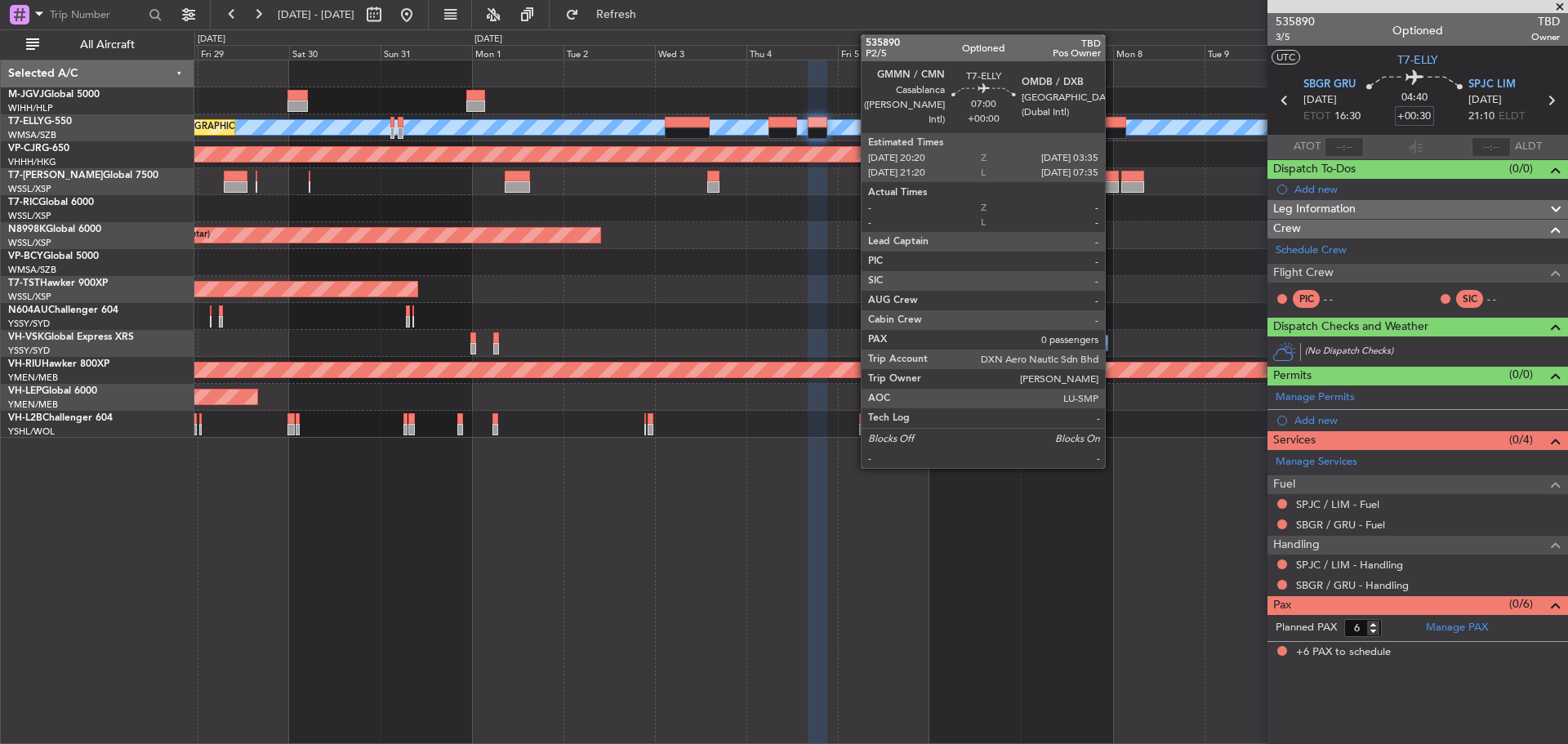
click at [1112, 134] on div at bounding box center [1111, 133] width 28 height 11
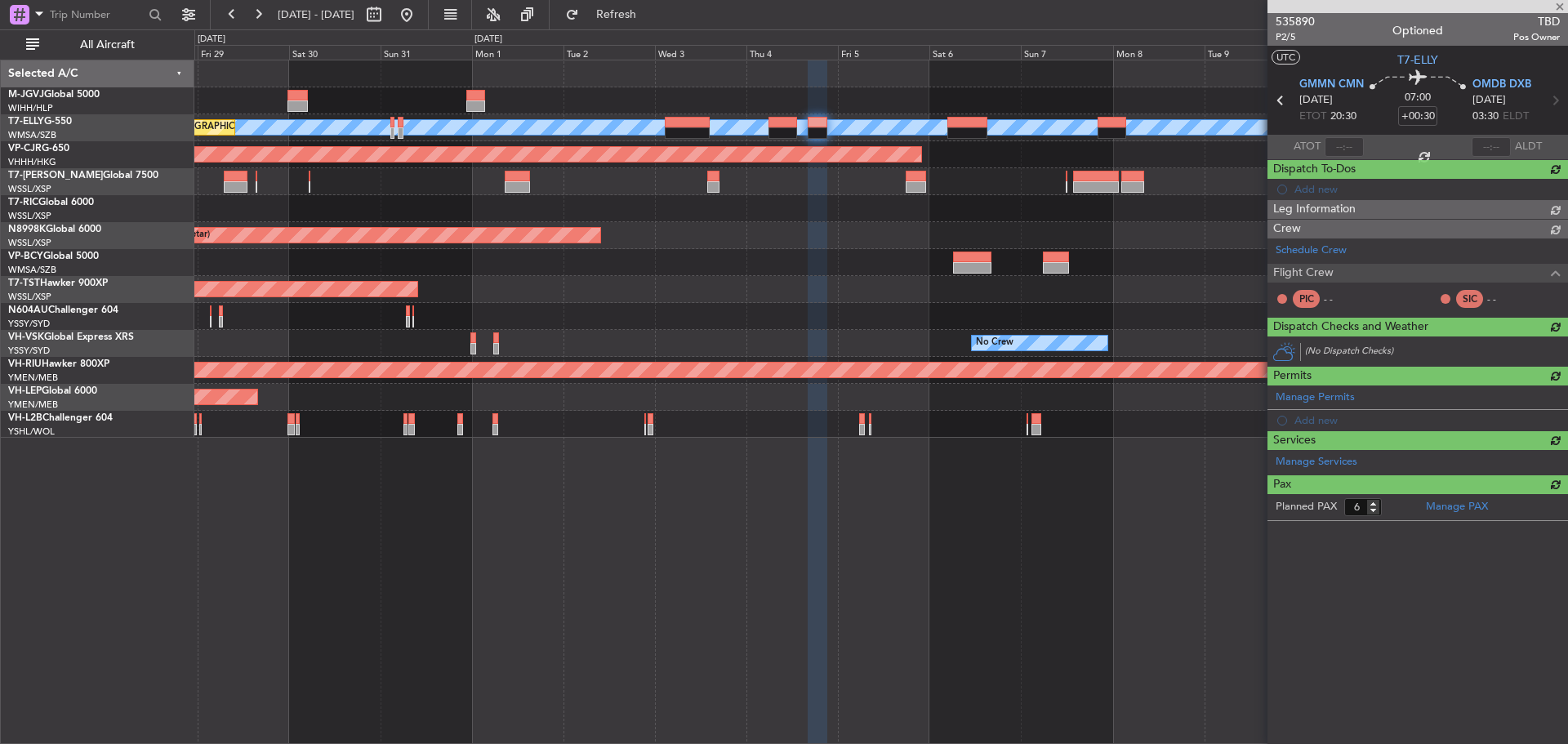
type input "0"
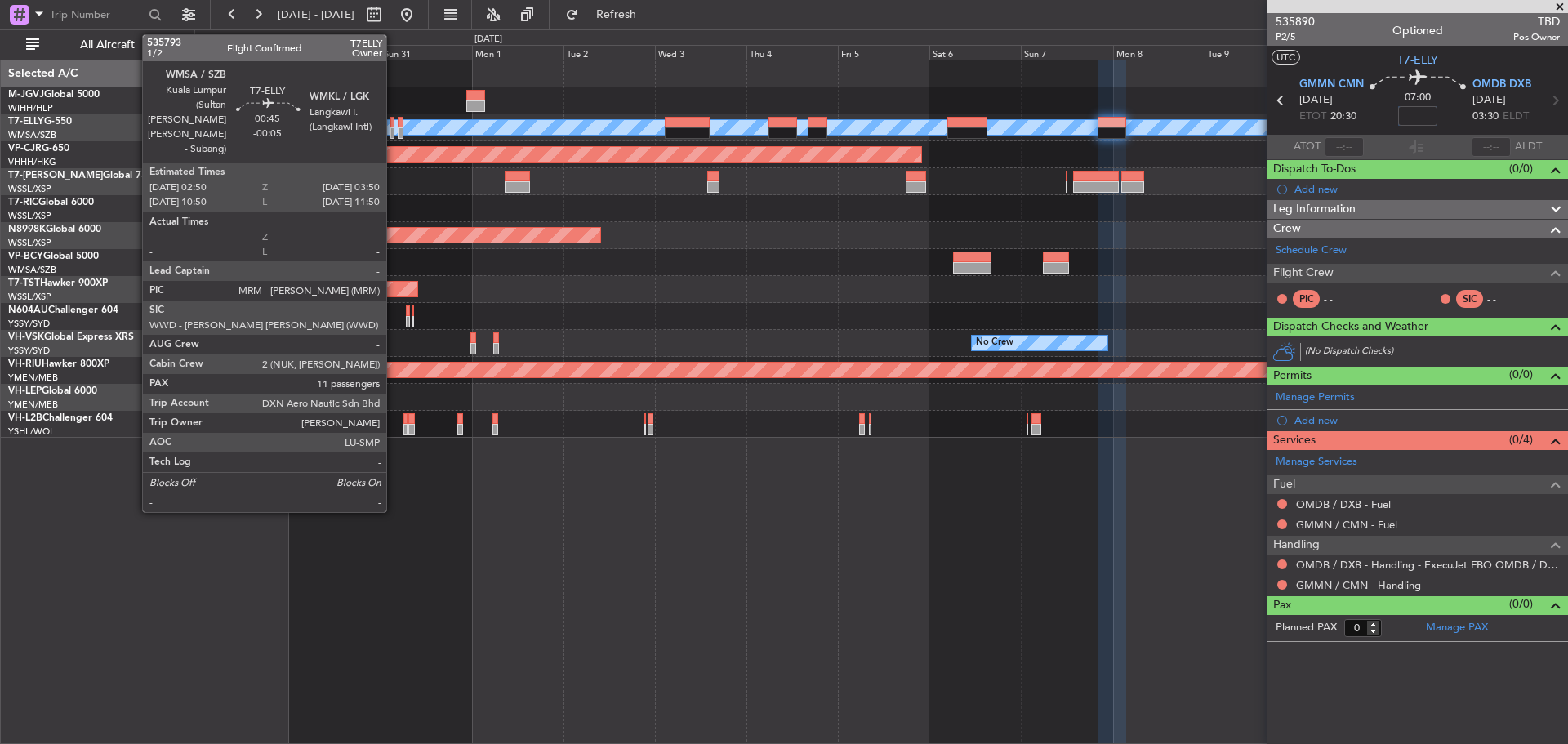
click at [394, 134] on div at bounding box center [393, 133] width 4 height 11
type input "-00:05"
type input "11"
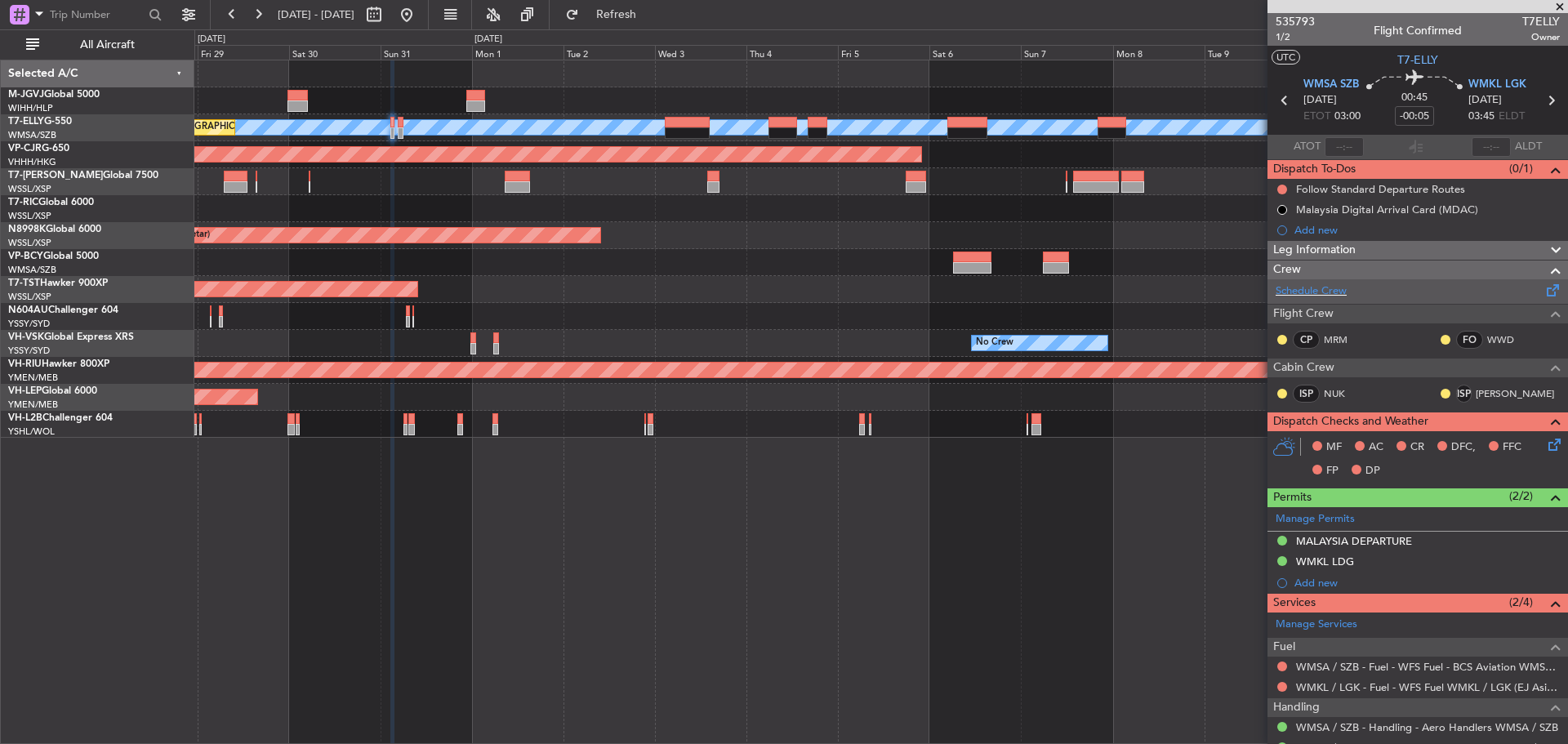
click at [1544, 287] on span at bounding box center [1554, 287] width 20 height 12
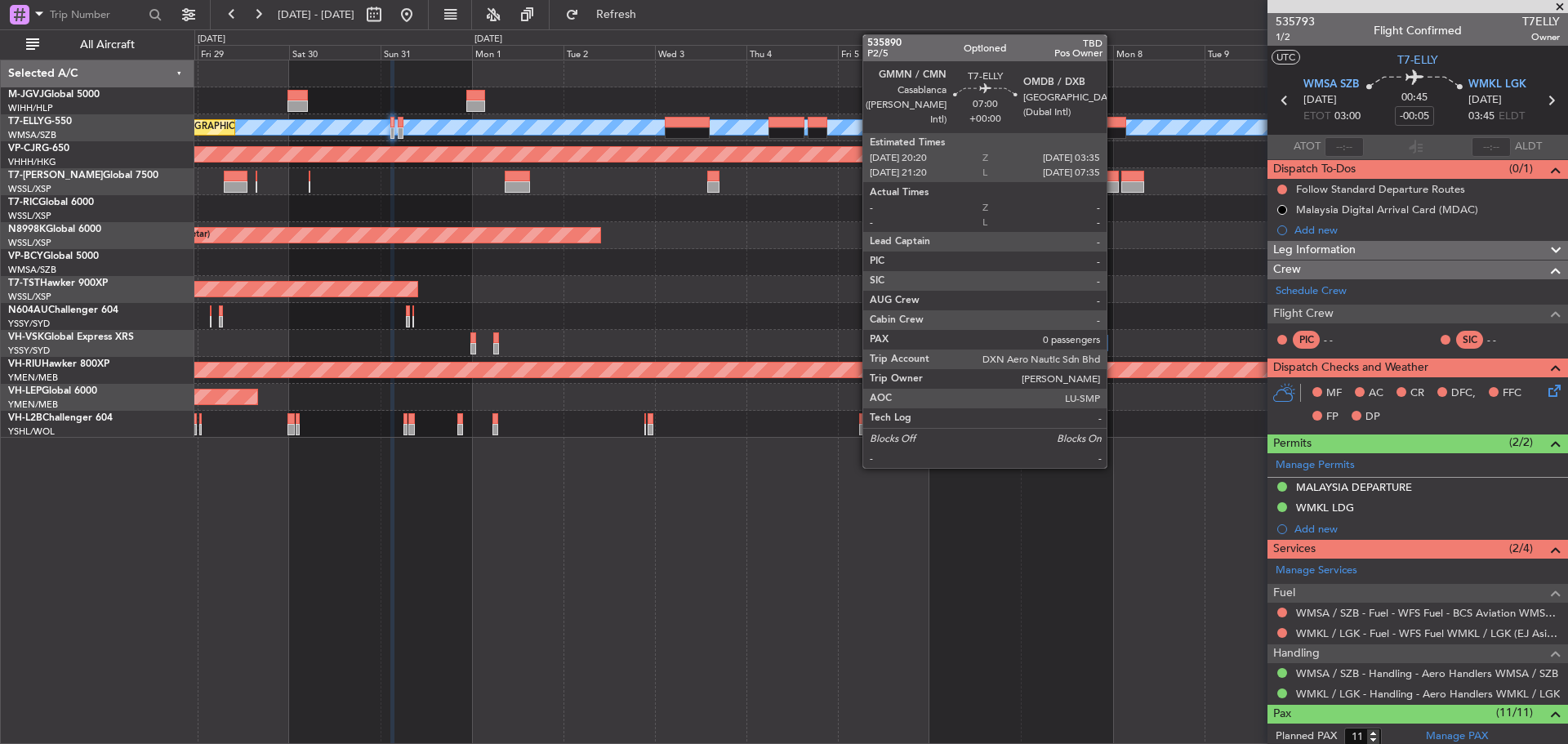
click at [1114, 129] on div at bounding box center [1111, 133] width 28 height 11
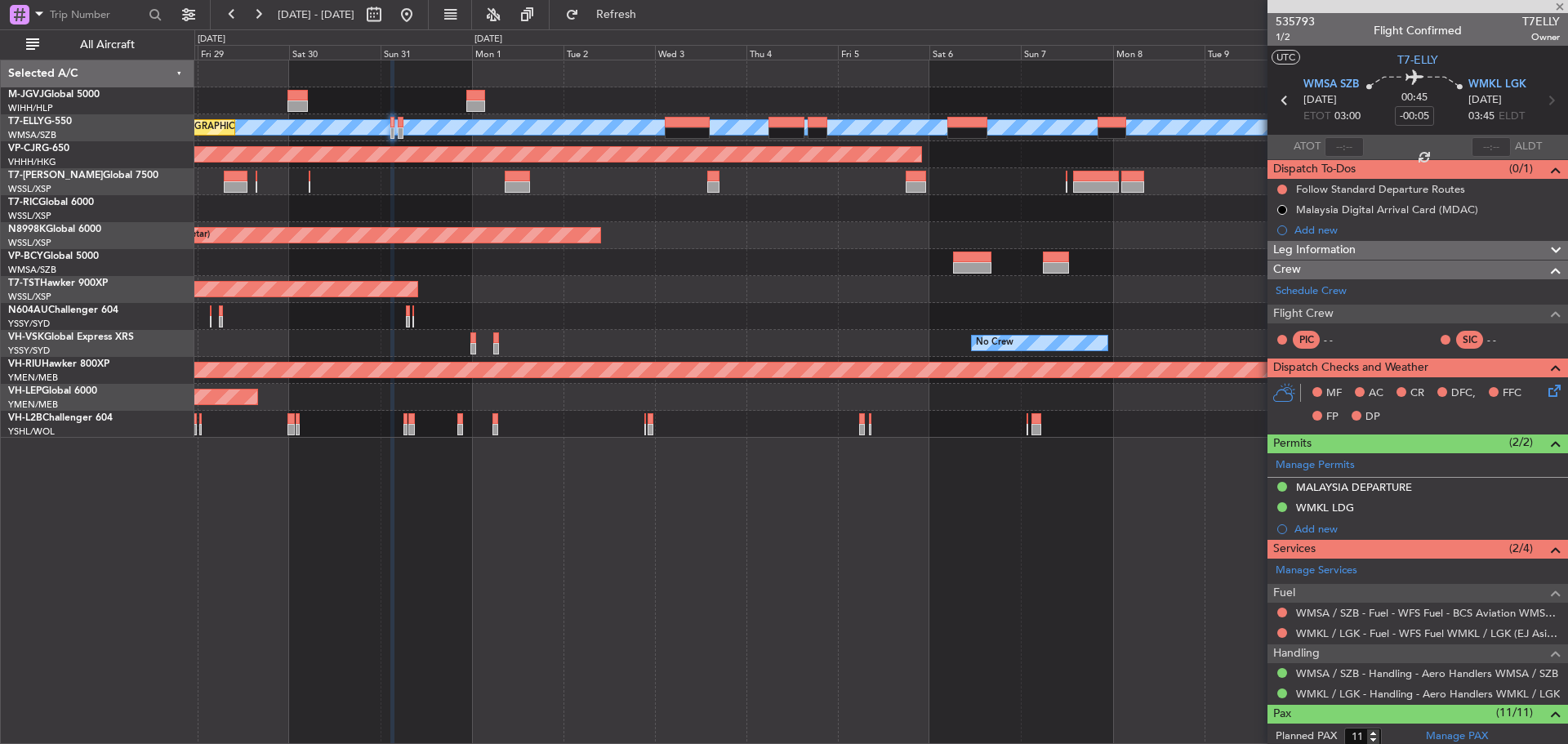
type input "0"
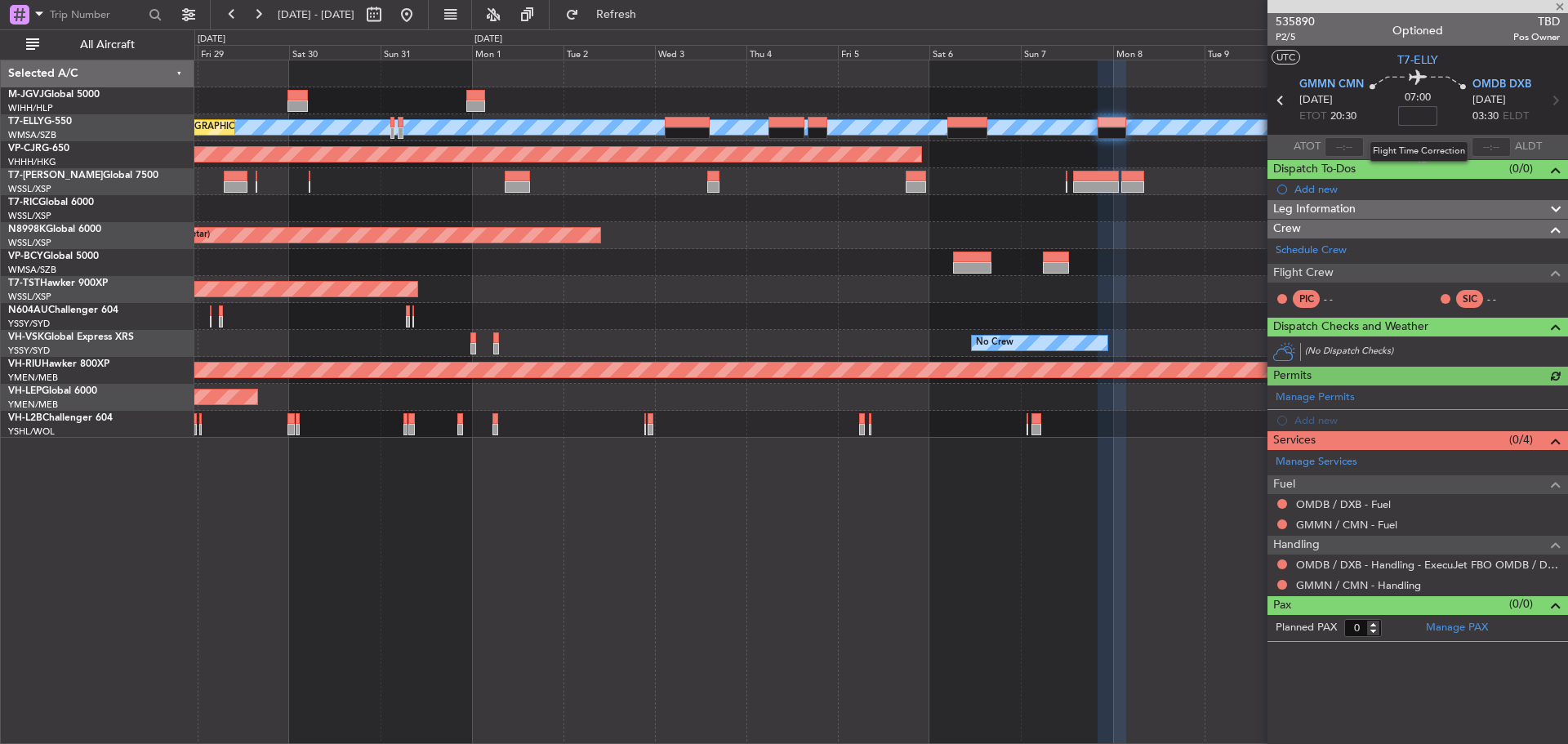
click at [1419, 116] on input at bounding box center [1417, 117] width 39 height 20
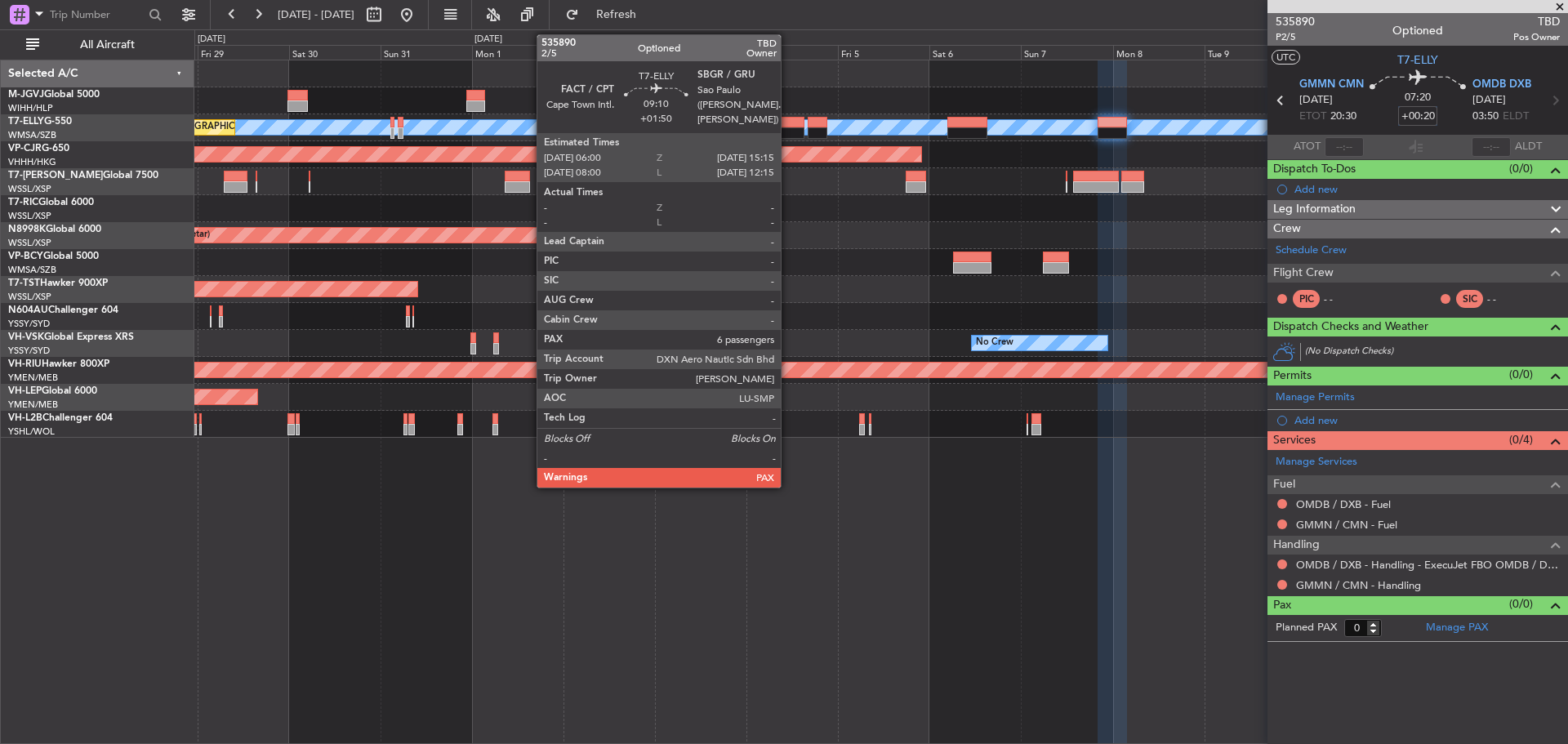
click at [788, 130] on div at bounding box center [786, 133] width 36 height 11
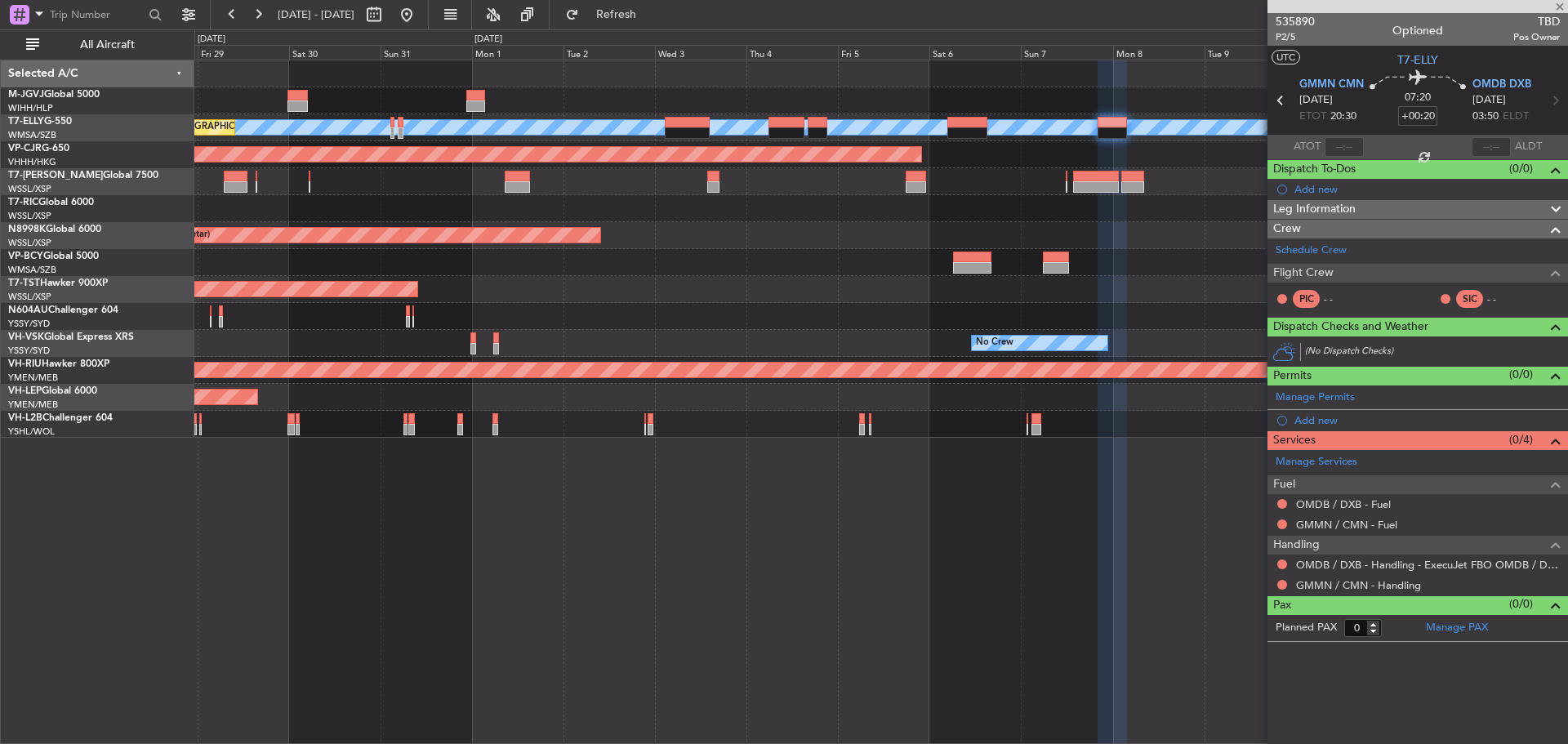
type input "+01:50"
type input "6"
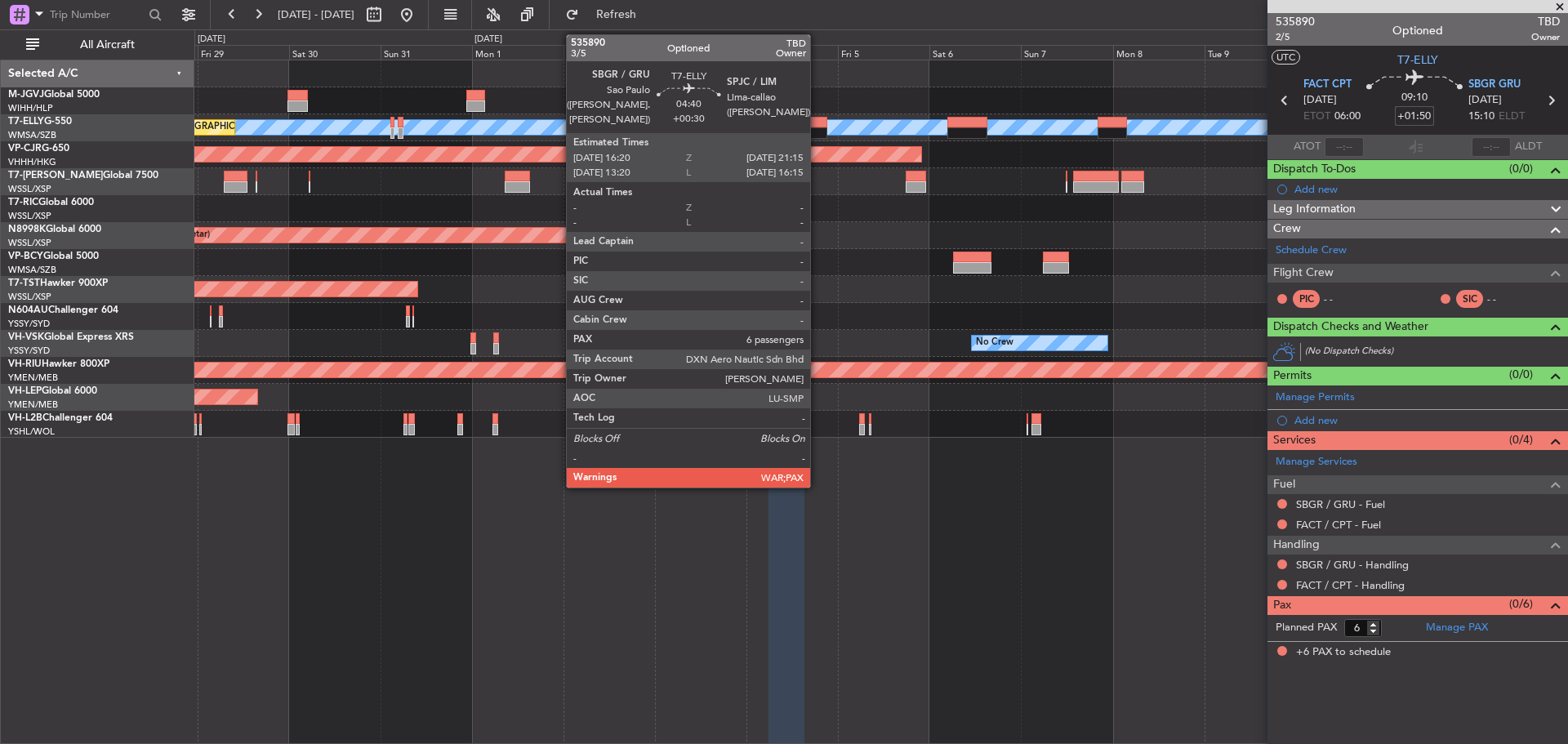
click at [817, 130] on div at bounding box center [816, 133] width 19 height 11
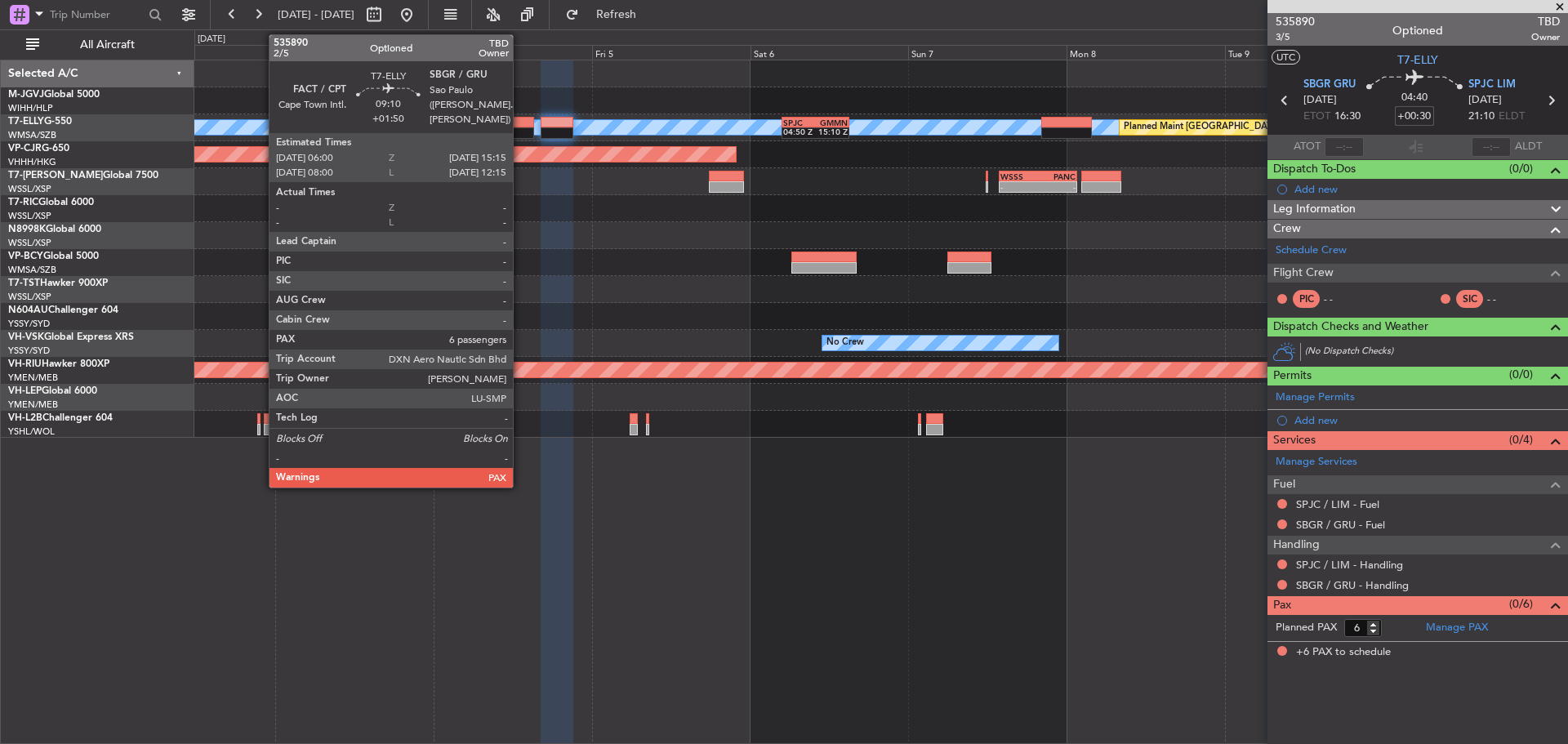
click at [520, 131] on div at bounding box center [502, 133] width 61 height 11
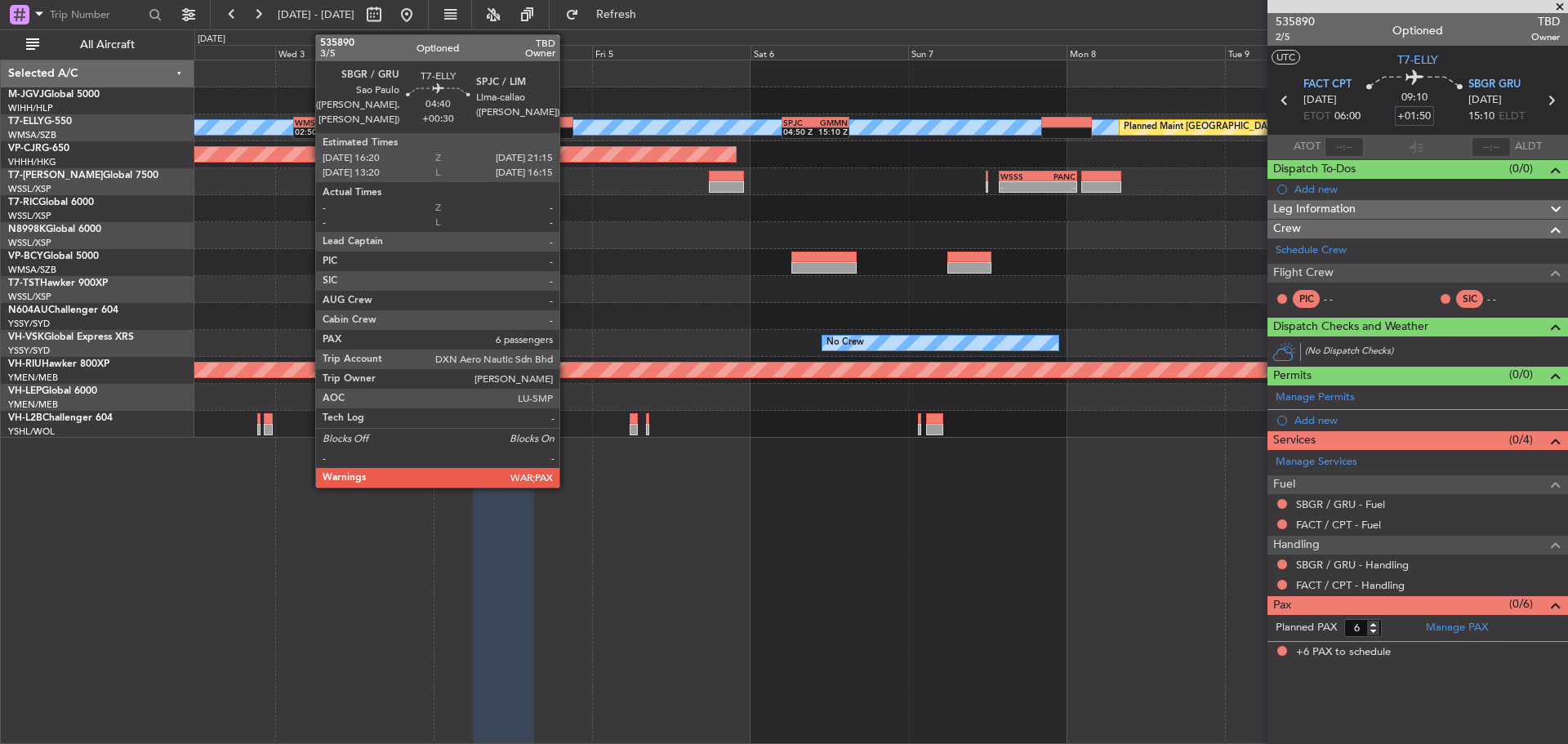
click at [567, 125] on div at bounding box center [556, 122] width 33 height 11
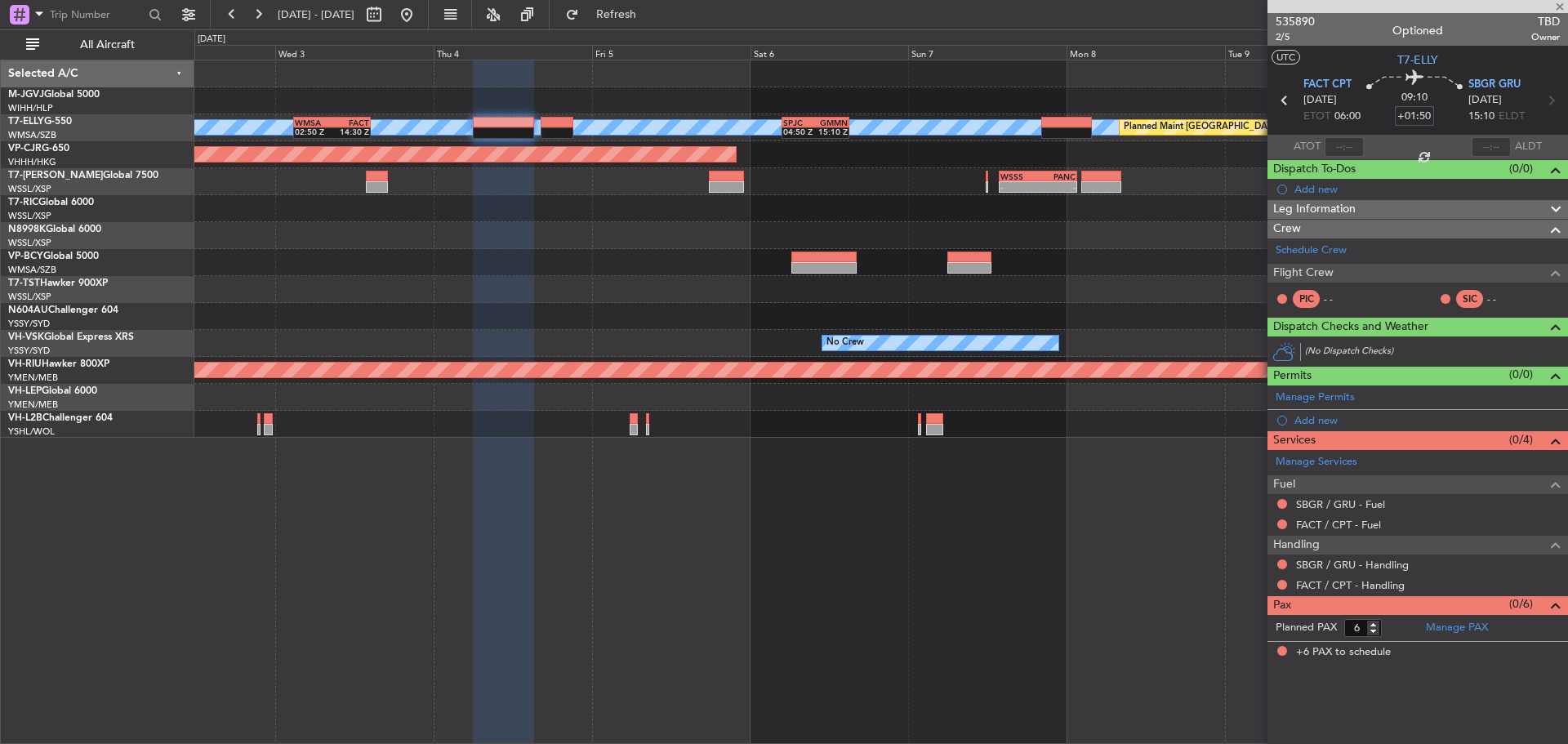
type input "+00:30"
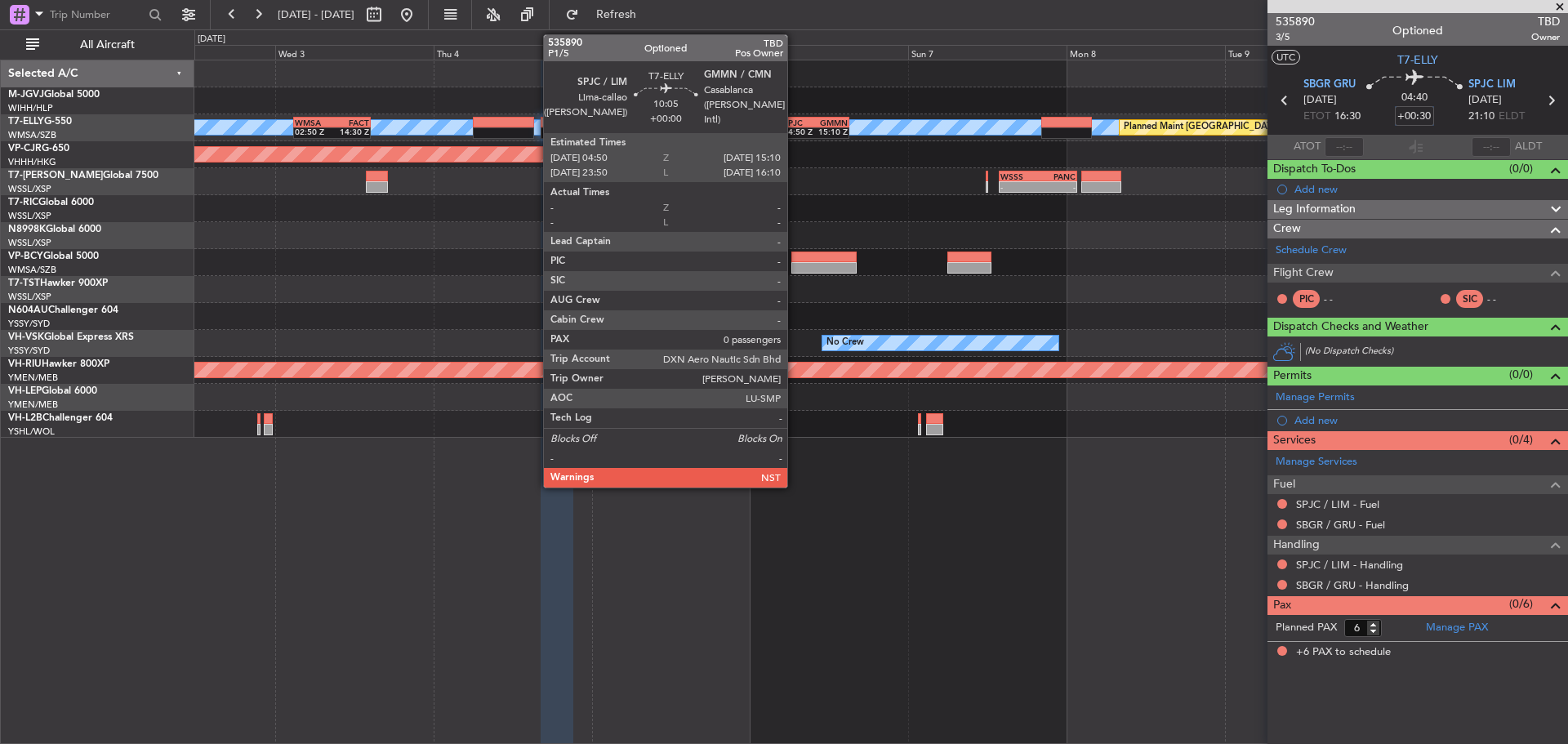
click at [794, 131] on div "04:50 Z" at bounding box center [799, 132] width 33 height 10
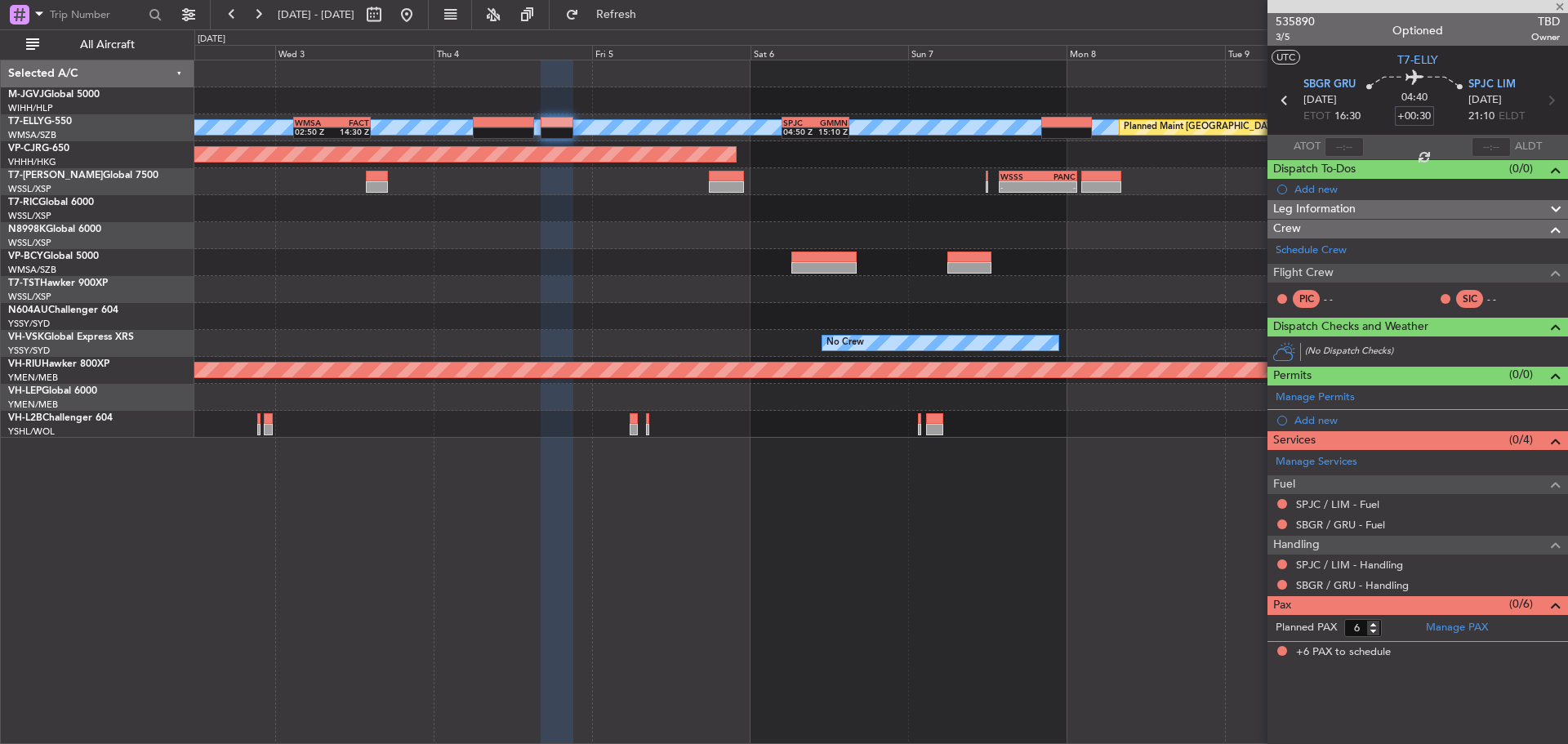
type input "0"
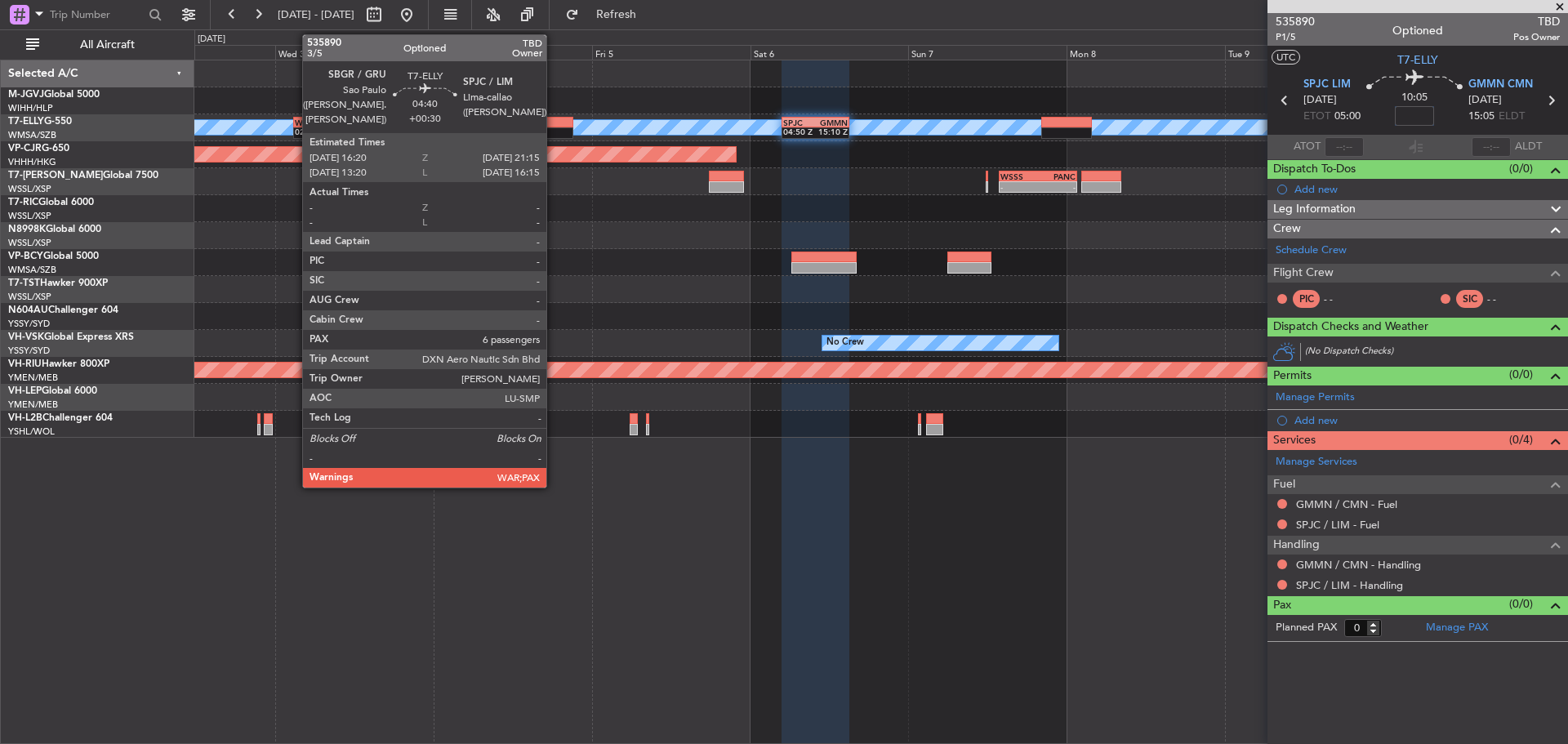
click at [554, 129] on div at bounding box center [556, 133] width 33 height 11
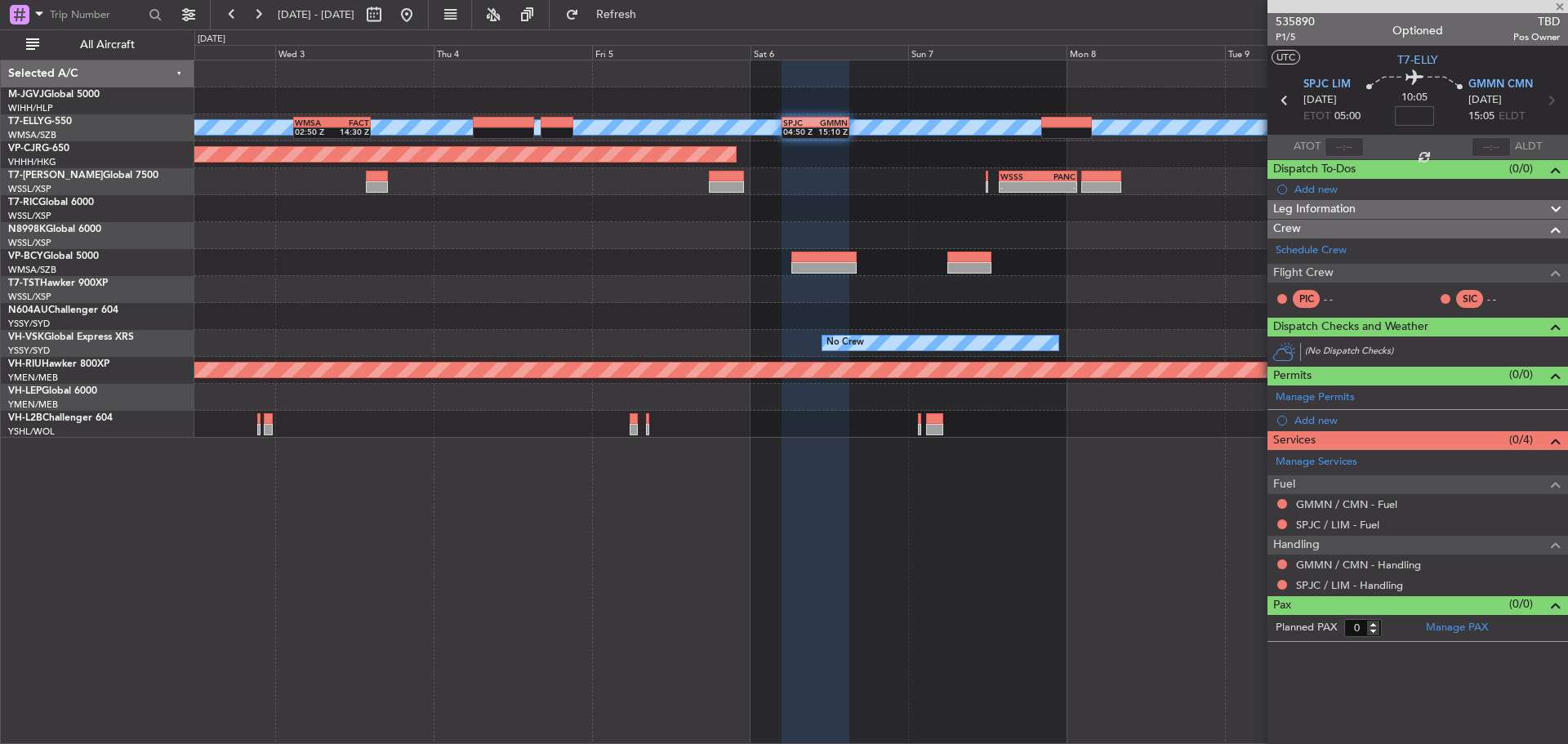
type input "+00:30"
type input "6"
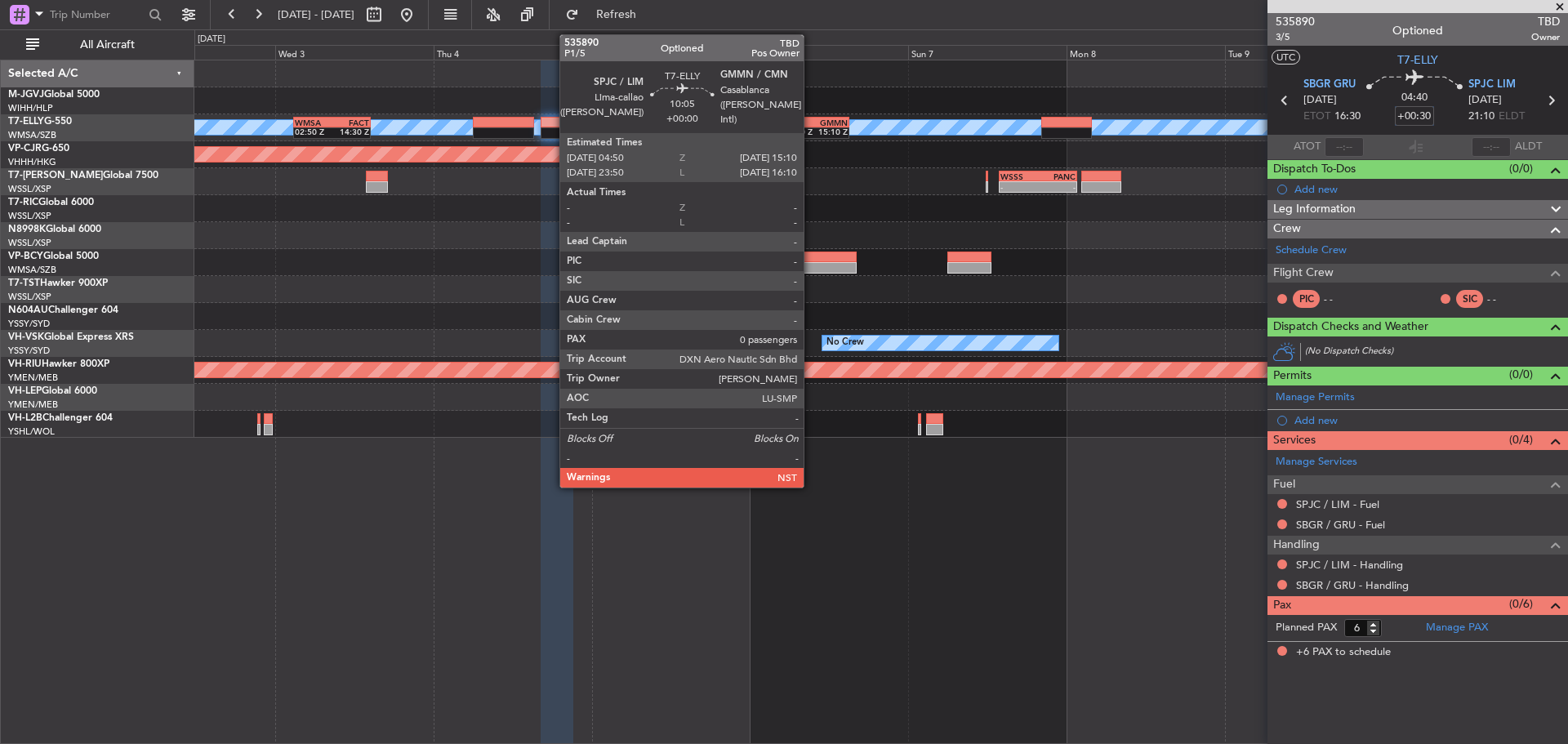
click at [811, 132] on div "04:50 Z" at bounding box center [799, 132] width 33 height 10
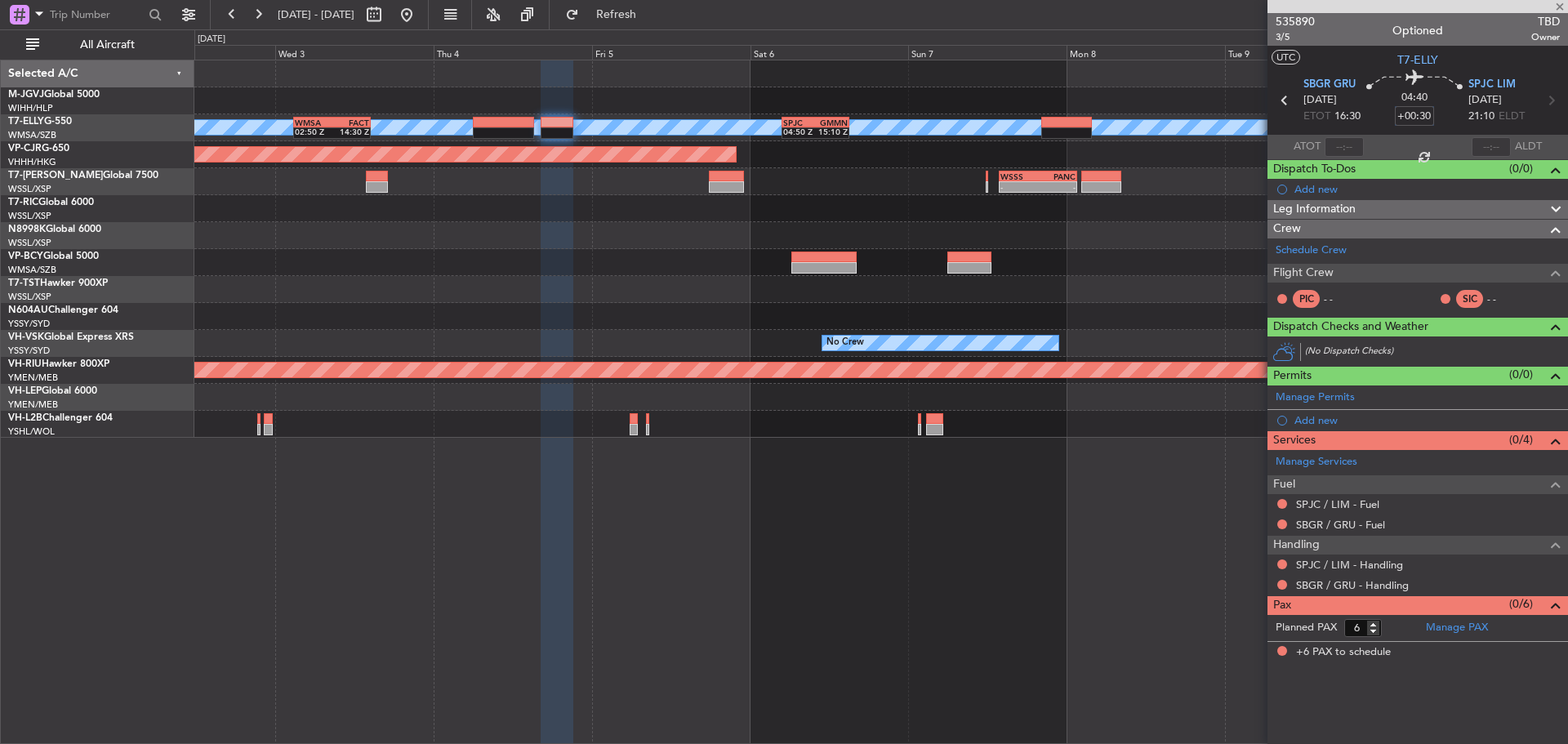
type input "0"
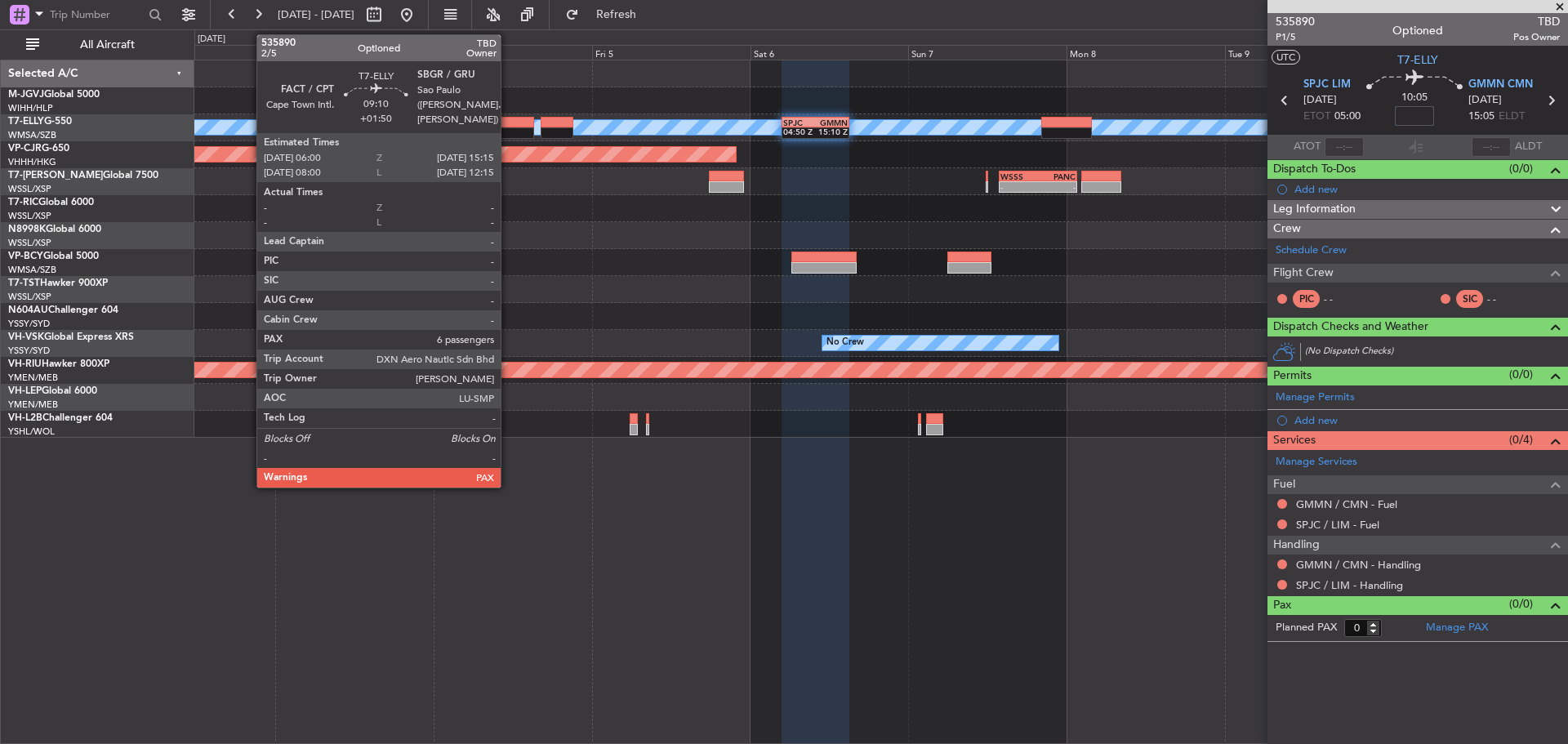
click at [508, 124] on div at bounding box center [502, 122] width 61 height 11
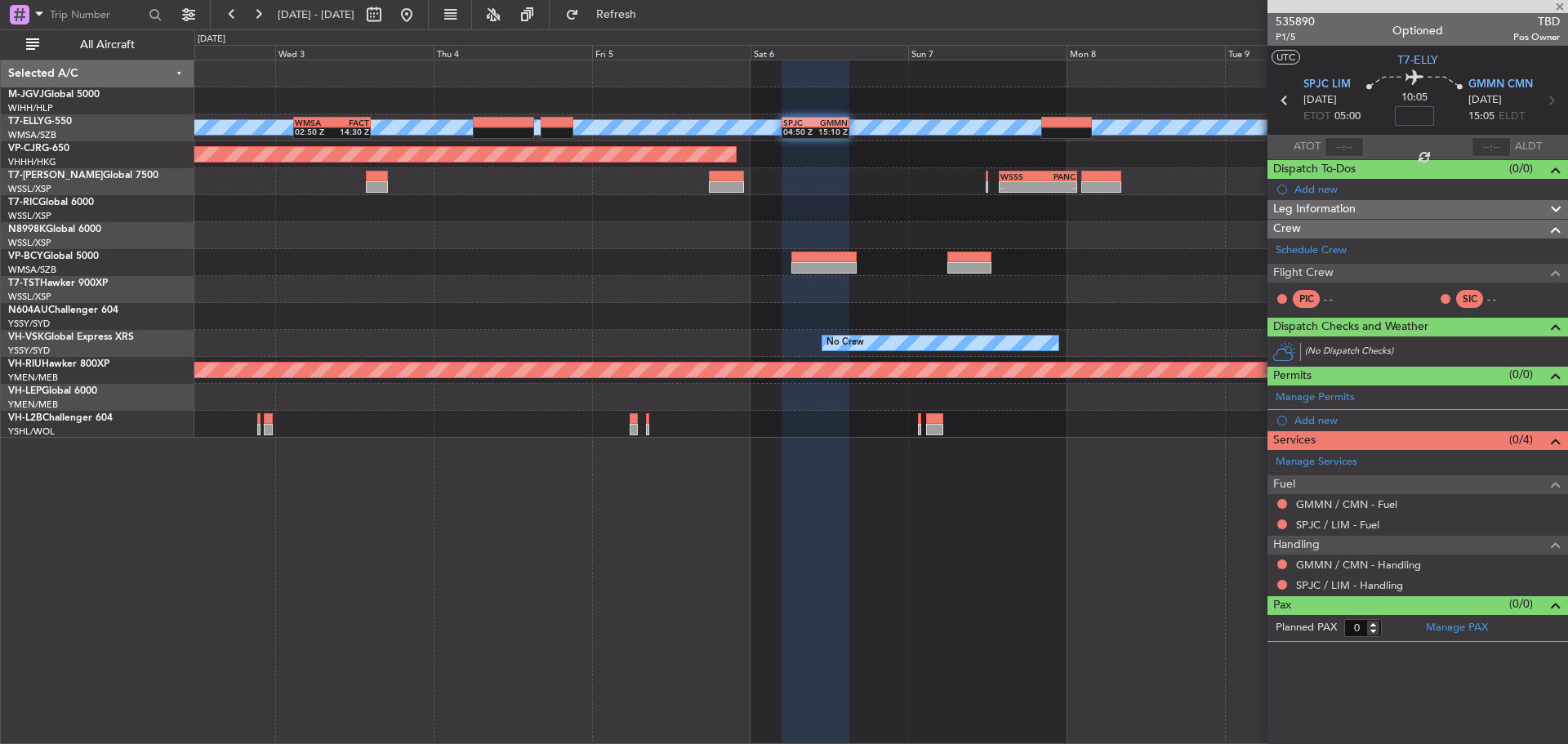
type input "+01:50"
type input "6"
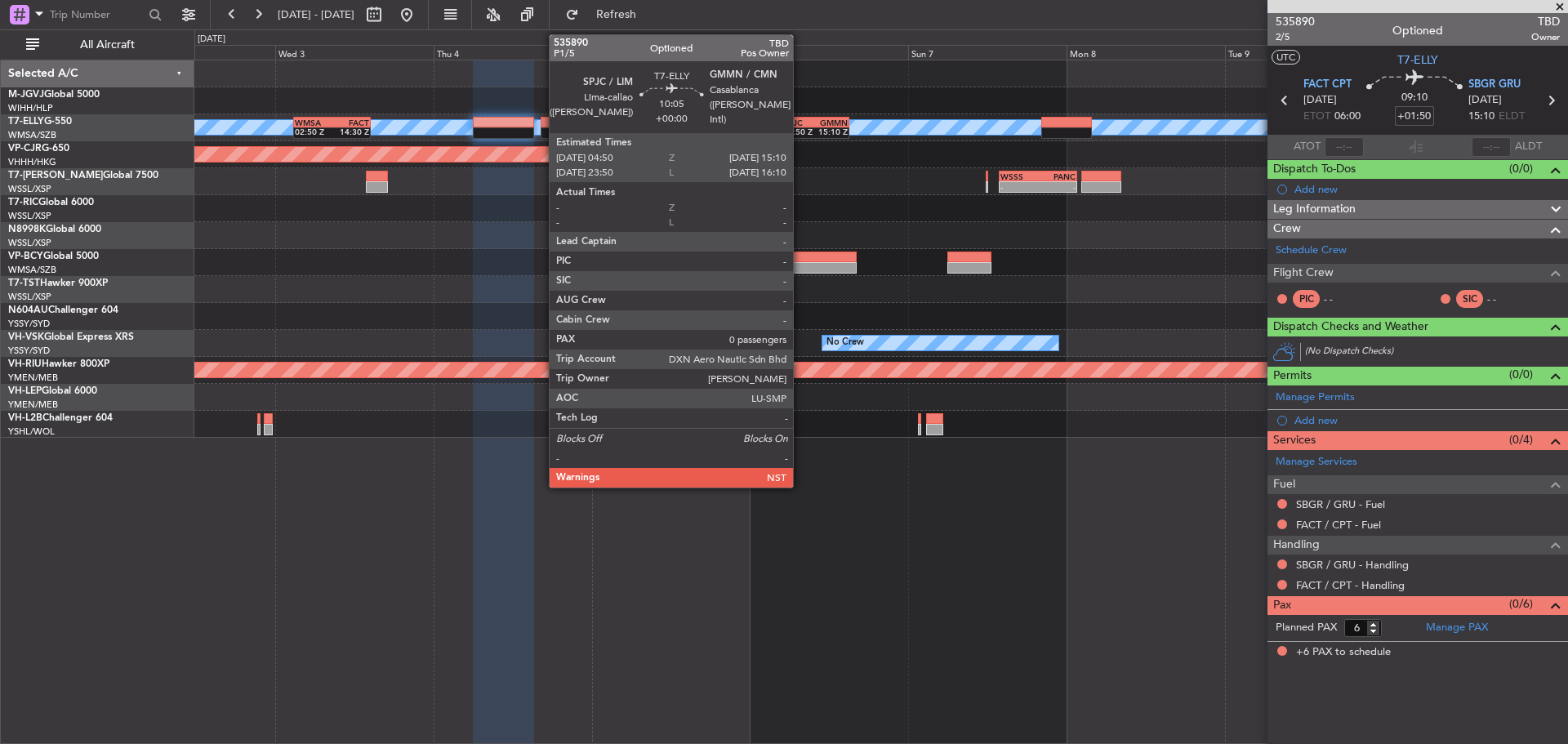
click at [800, 134] on div "04:50 Z" at bounding box center [799, 132] width 33 height 10
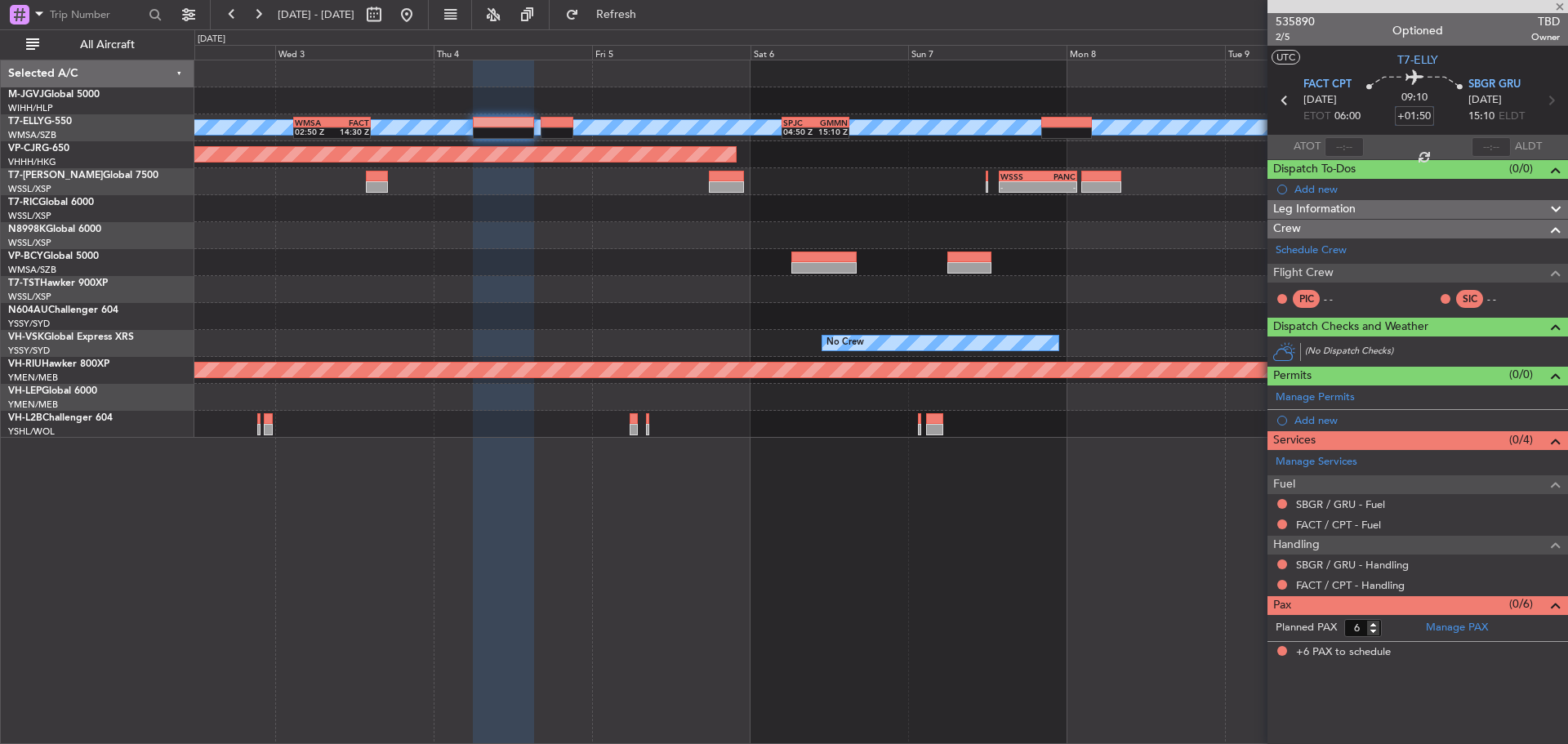
type input "0"
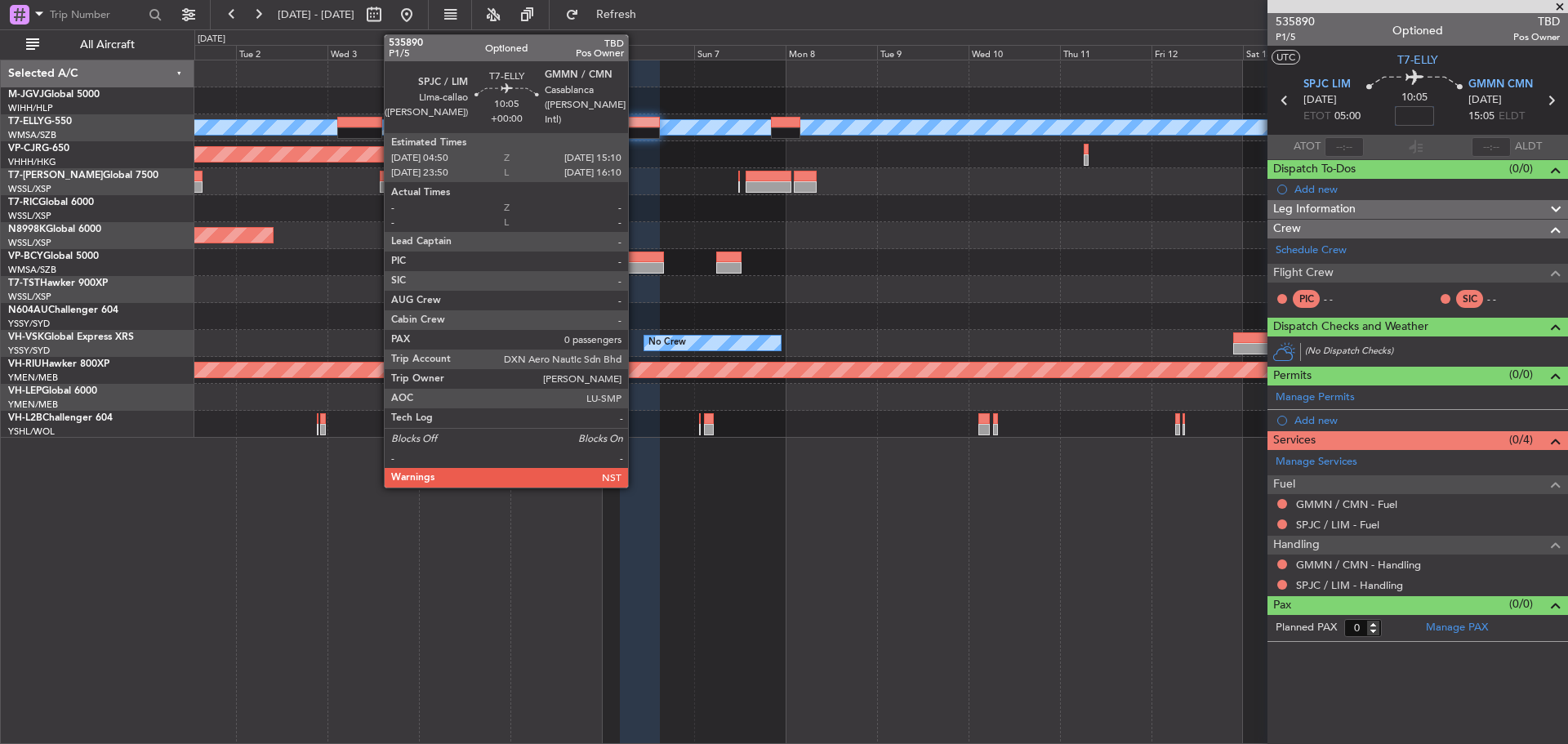
click at [635, 129] on div at bounding box center [640, 133] width 40 height 11
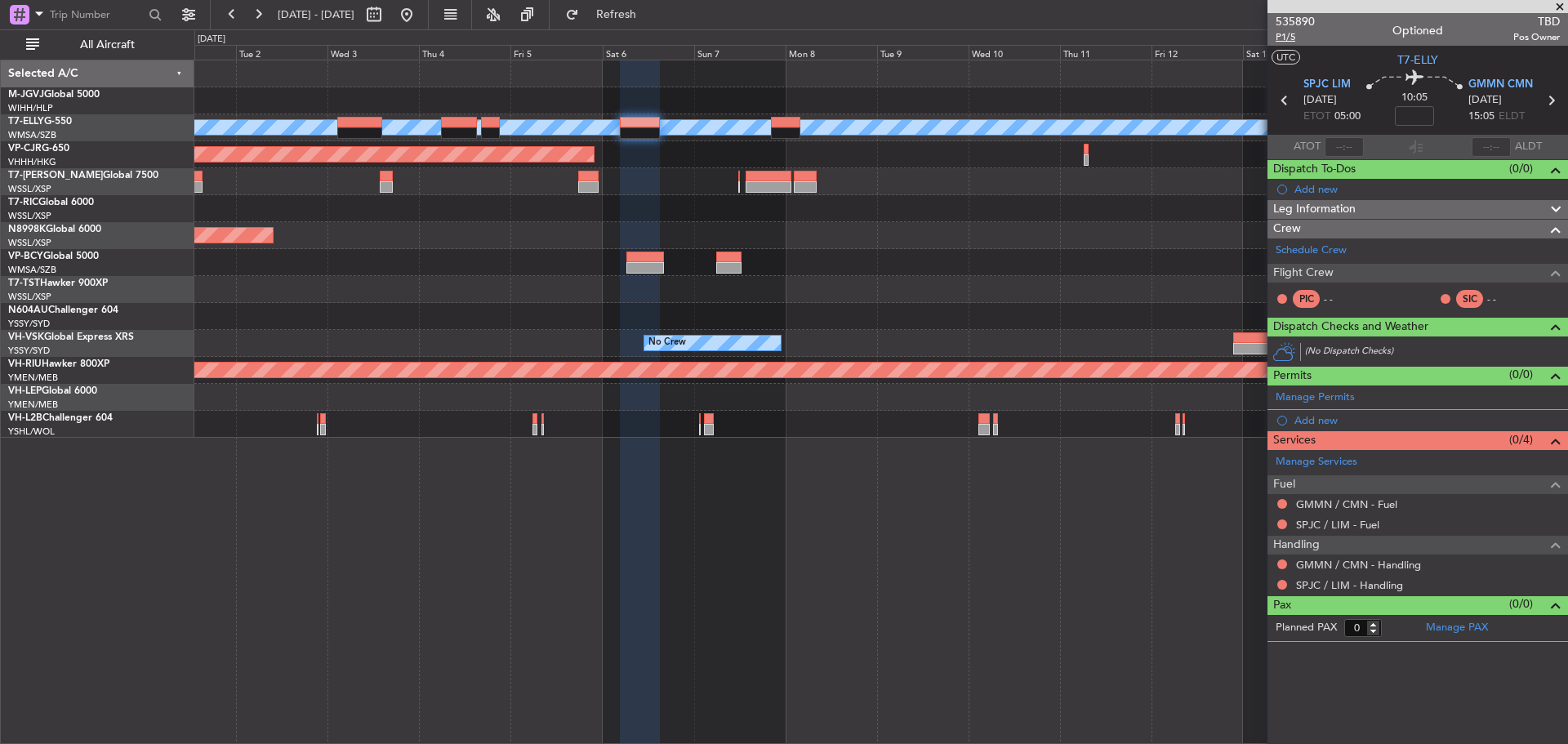
click at [1288, 40] on span "P1/5" at bounding box center [1295, 37] width 39 height 14
click at [512, 216] on div at bounding box center [880, 208] width 1373 height 27
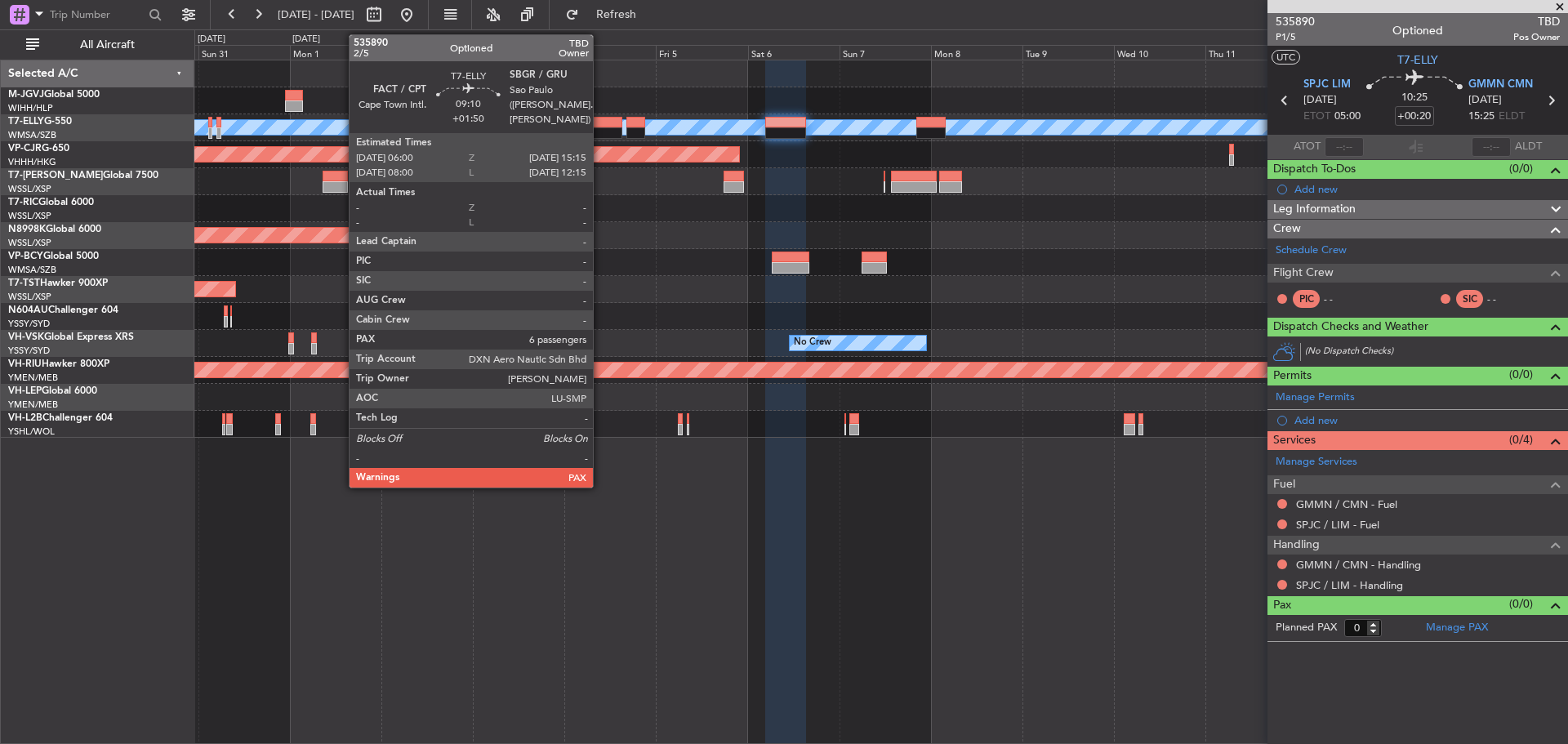
click at [600, 128] on div at bounding box center [604, 133] width 36 height 11
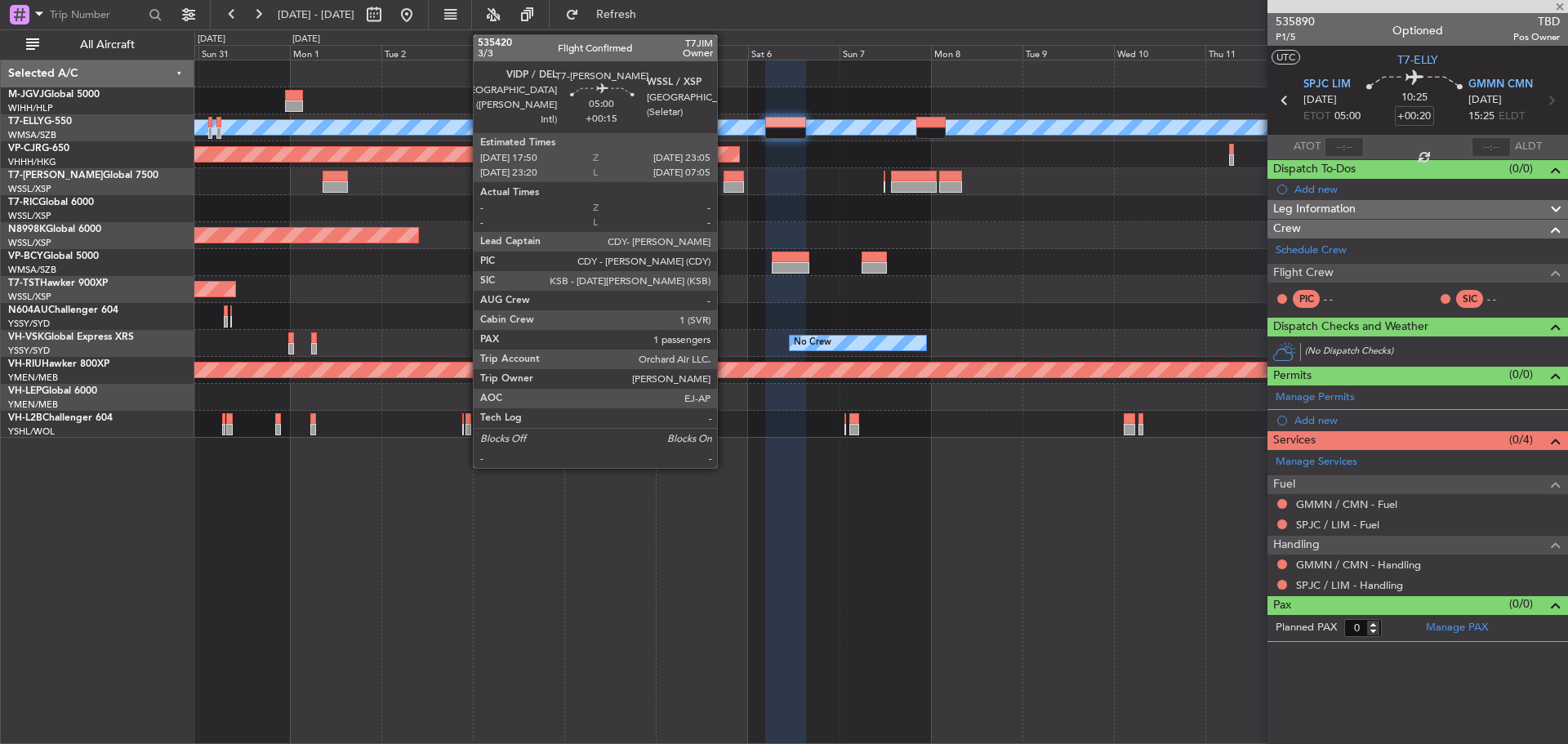
type input "+01:50"
type input "6"
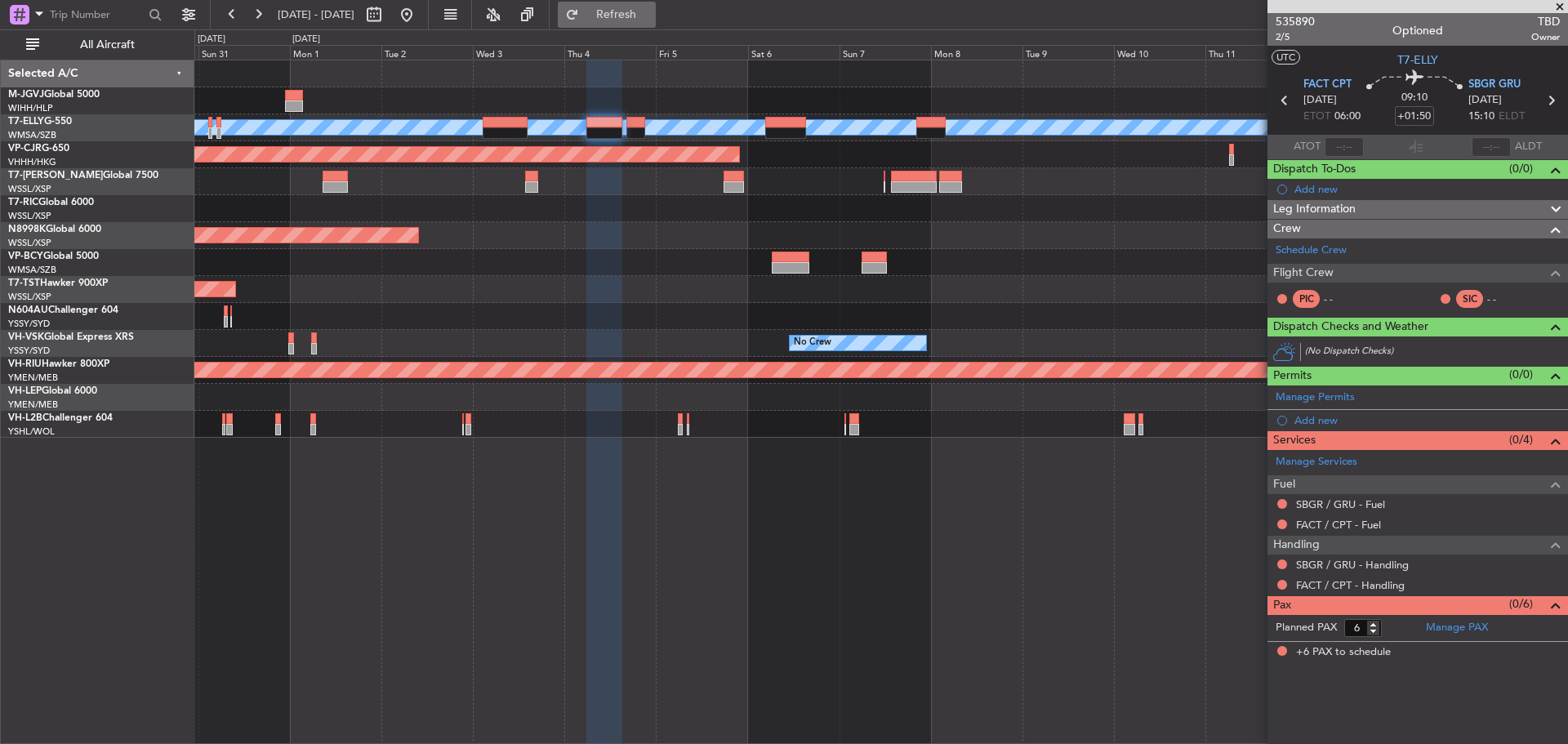
click at [651, 11] on span "Refresh" at bounding box center [616, 14] width 69 height 11
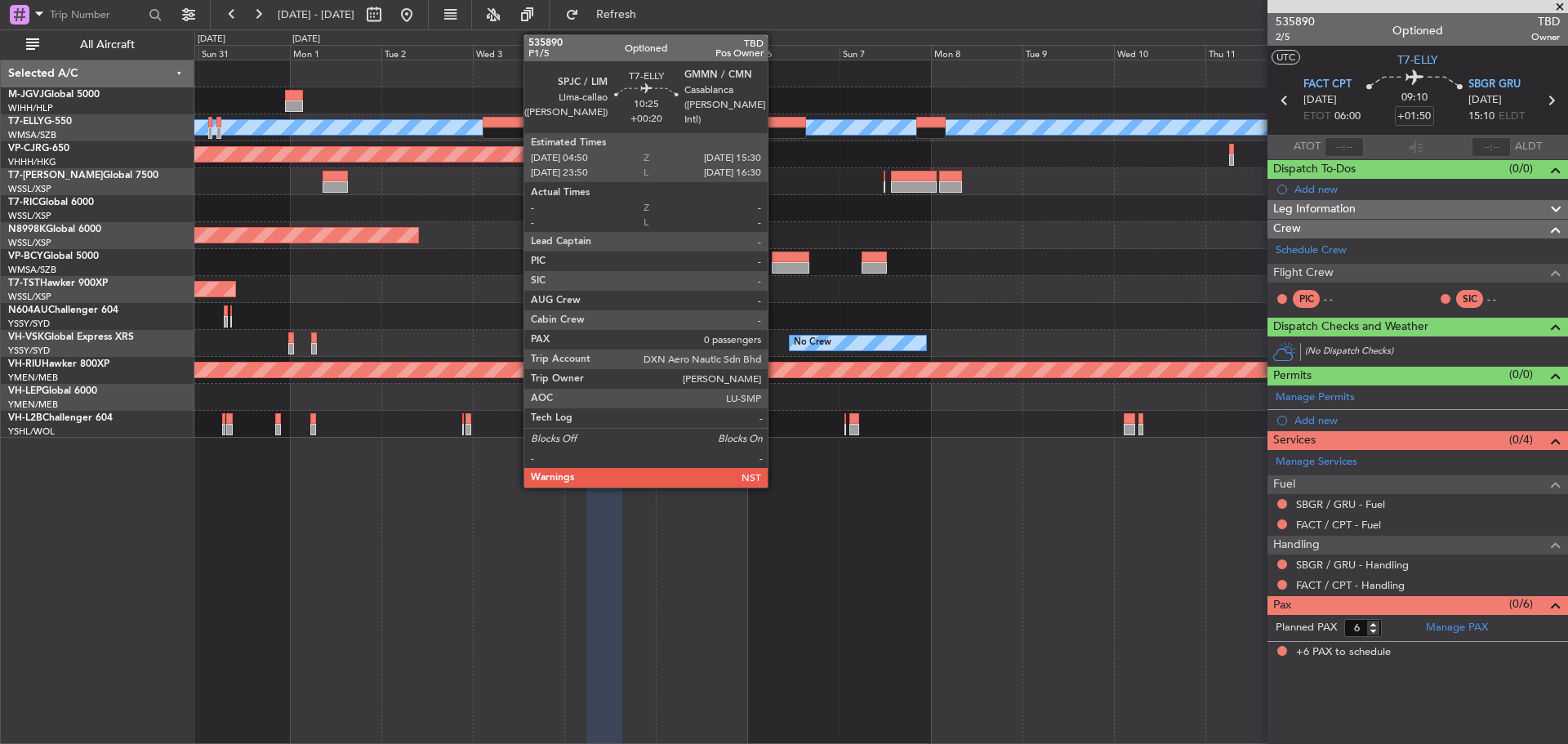
click at [776, 129] on div at bounding box center [785, 133] width 41 height 11
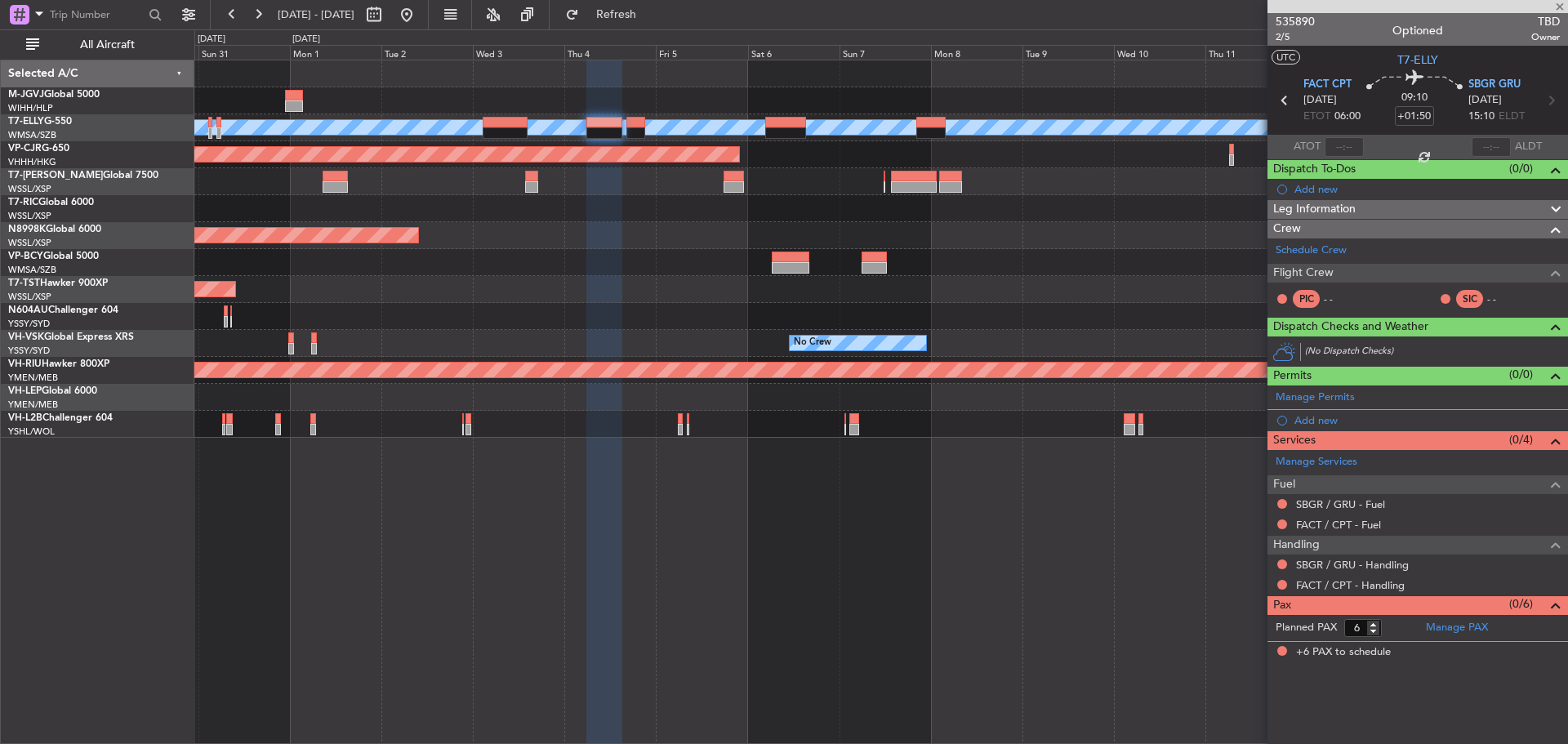
type input "+00:20"
type input "0"
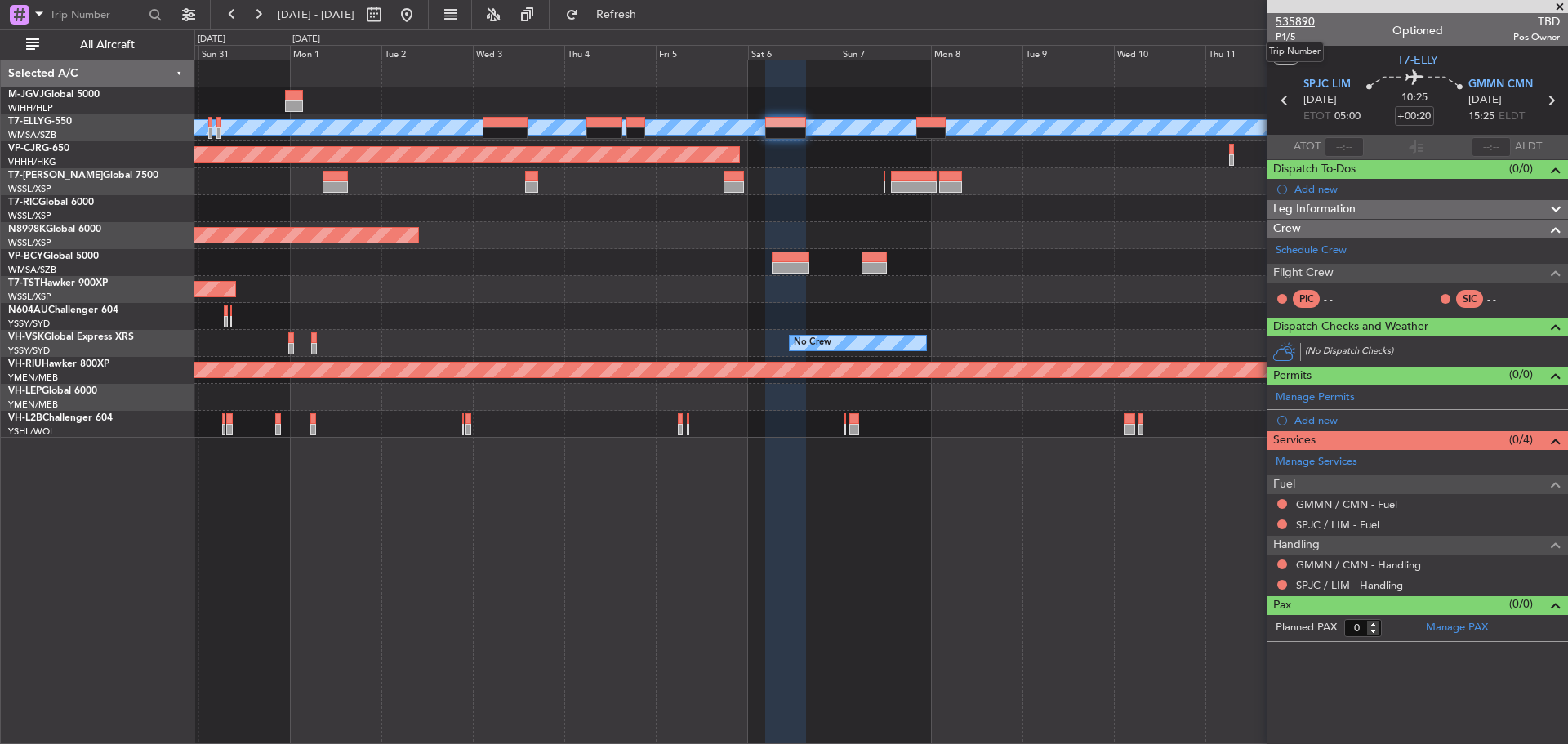
click at [1286, 22] on span "535890" at bounding box center [1295, 21] width 39 height 17
click at [638, 14] on span "Refresh" at bounding box center [616, 14] width 69 height 11
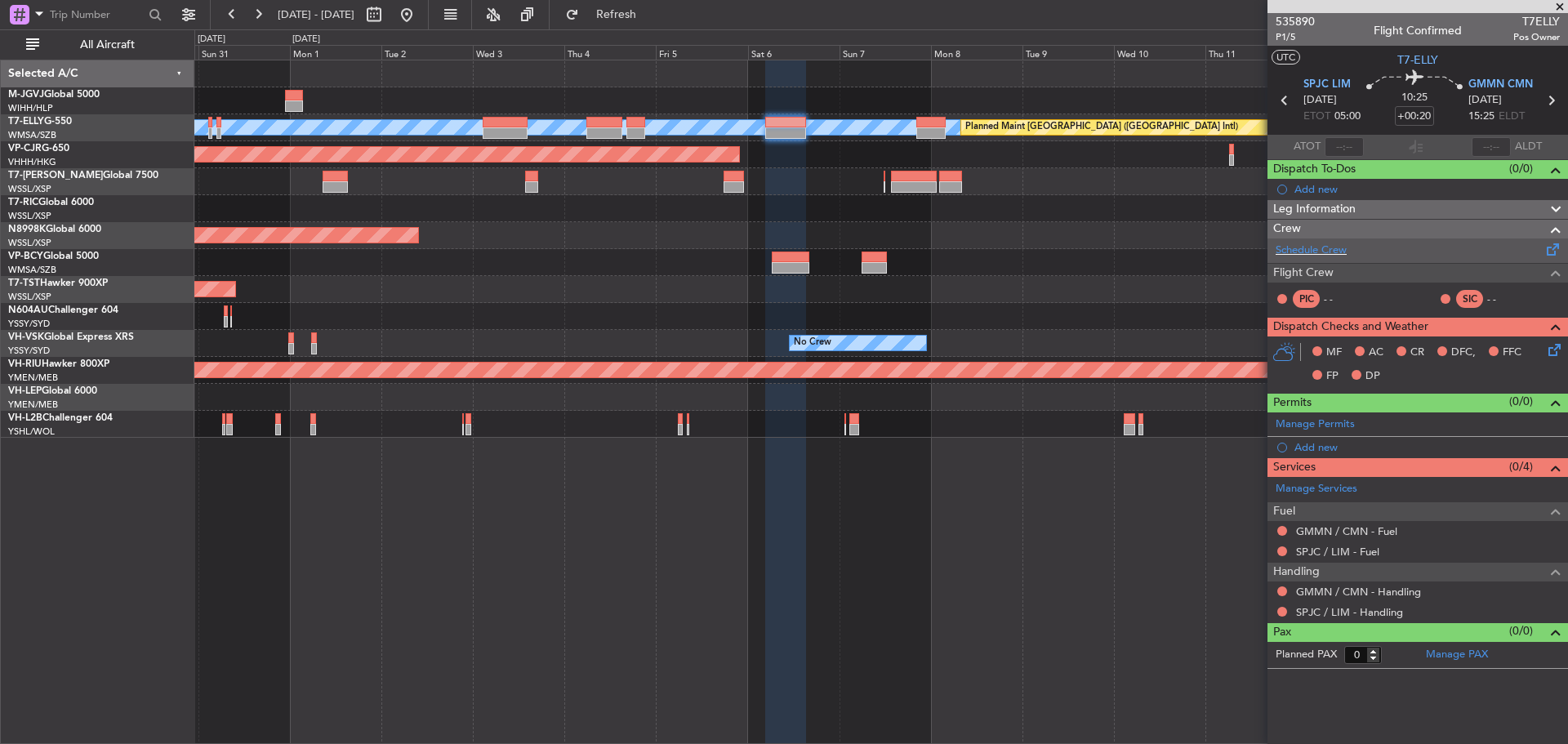
click at [1552, 250] on span at bounding box center [1554, 246] width 20 height 12
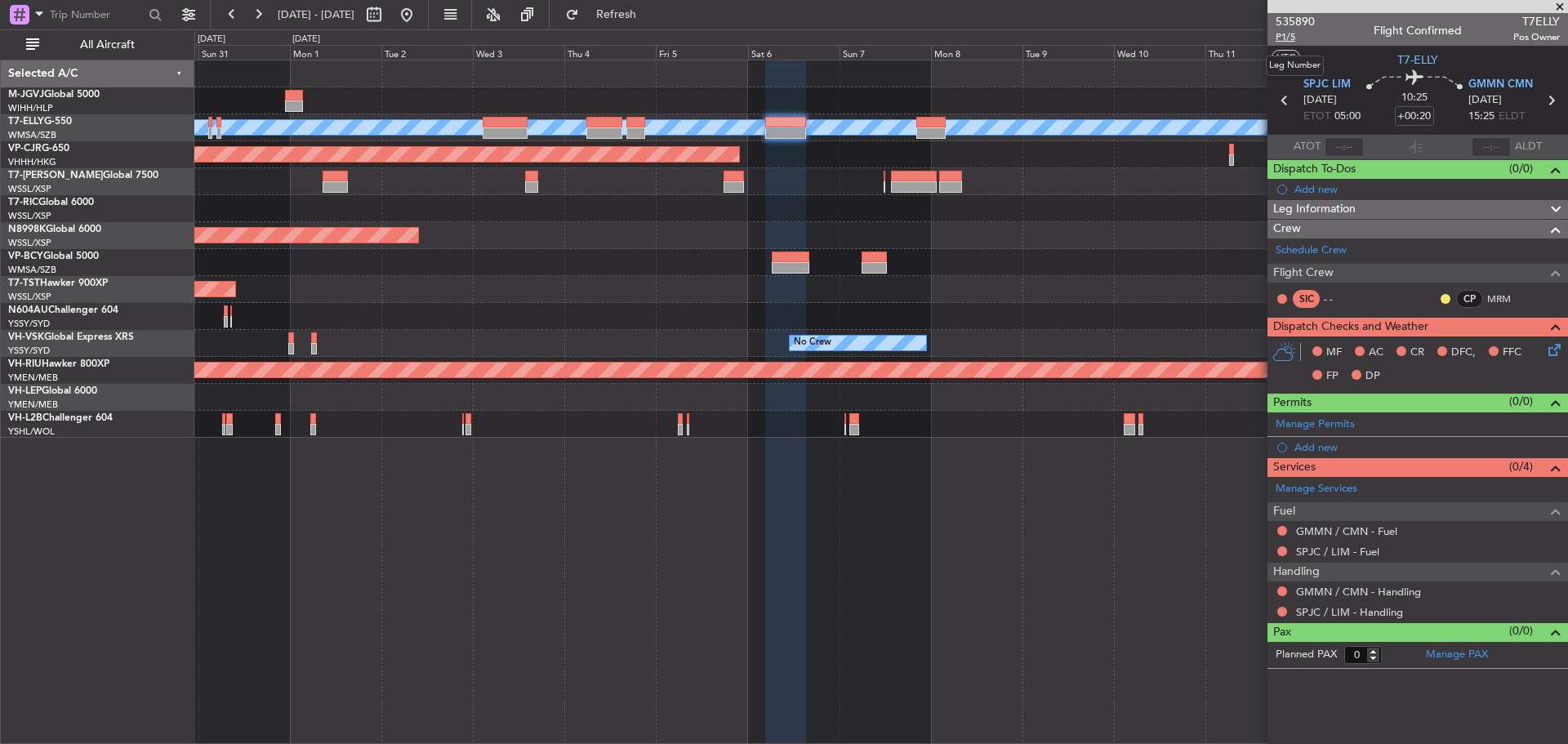
click at [1283, 42] on span "P1/5" at bounding box center [1295, 37] width 39 height 14
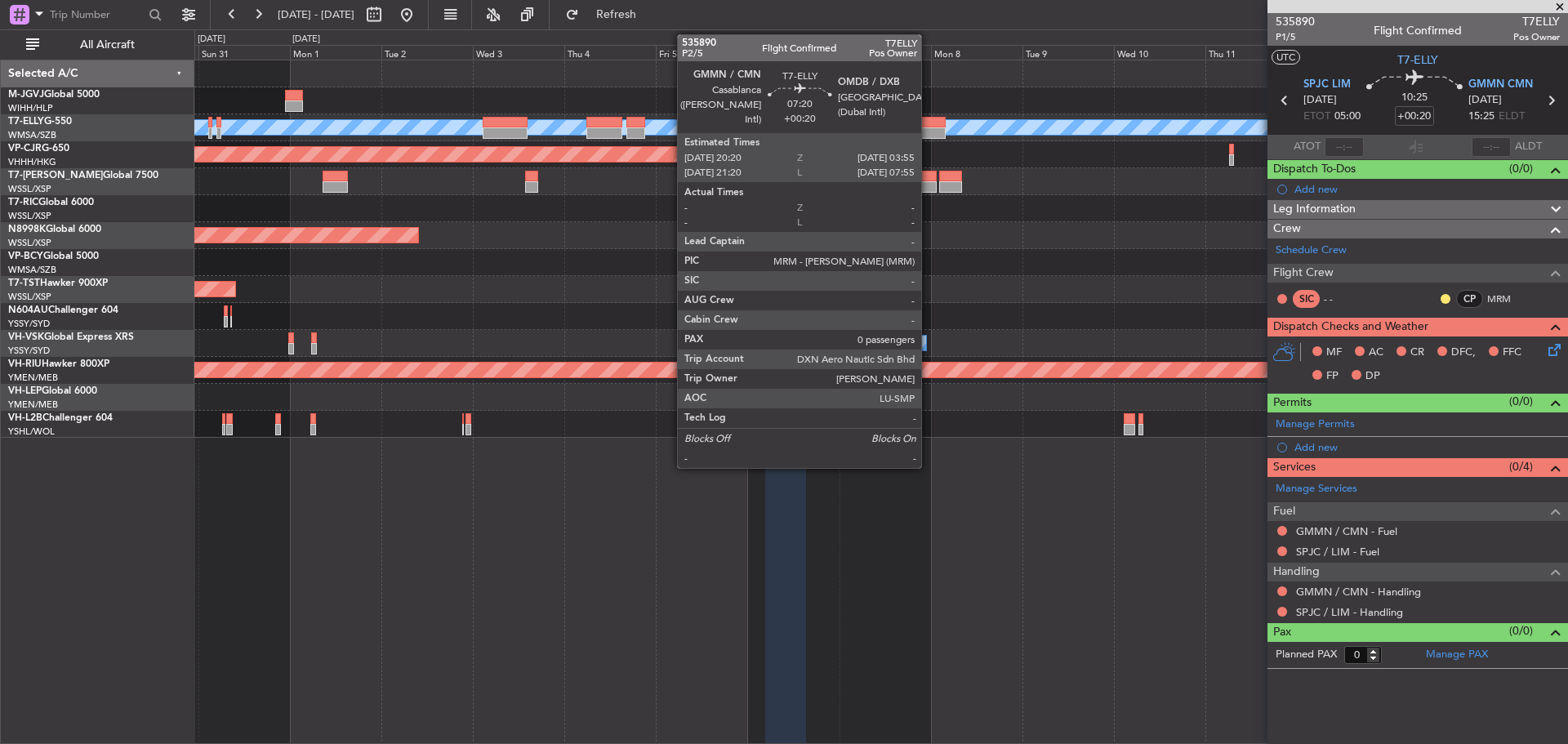
click at [929, 125] on div at bounding box center [930, 122] width 29 height 11
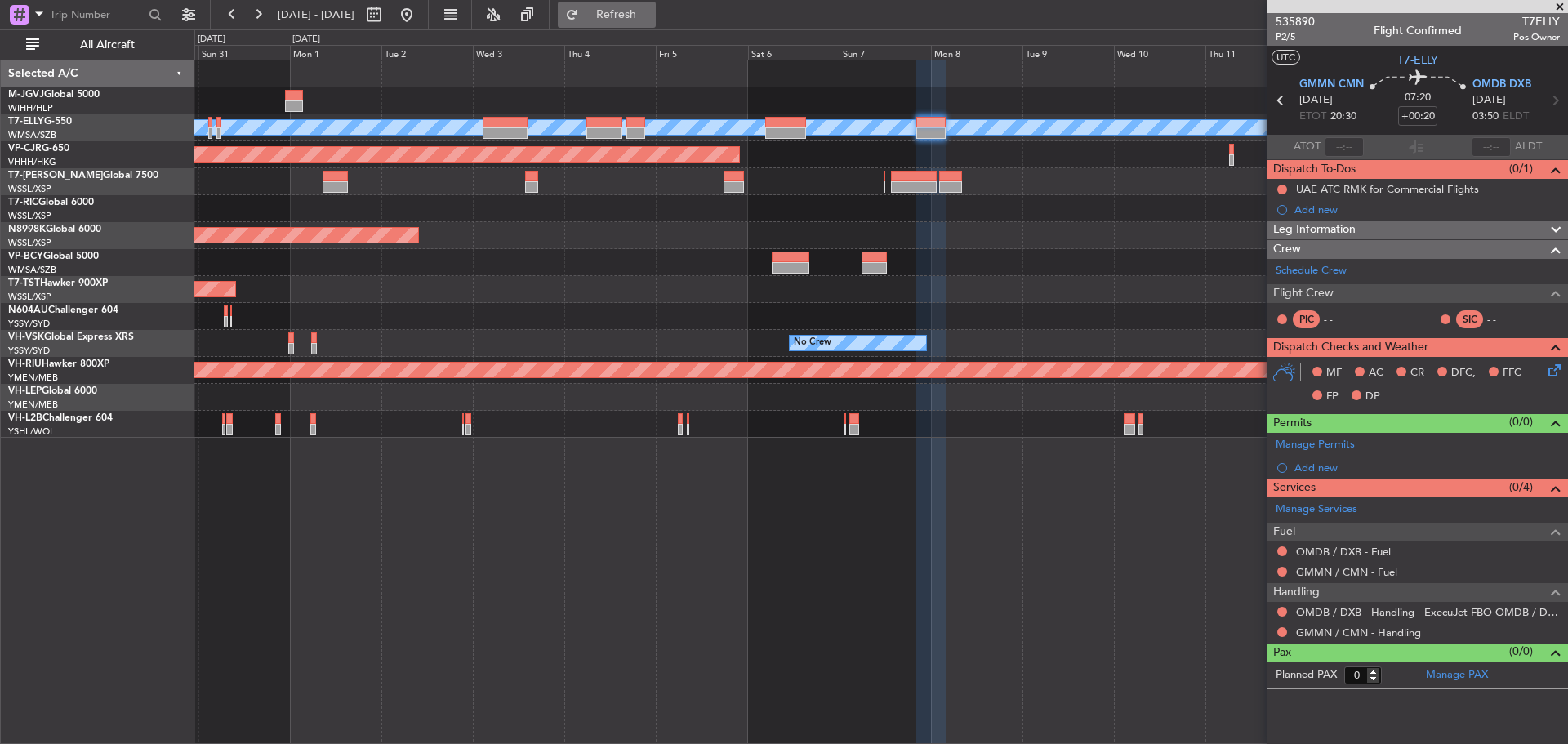
click at [628, 11] on button "Refresh" at bounding box center [607, 15] width 98 height 26
click at [640, 18] on span "Refresh" at bounding box center [616, 14] width 69 height 11
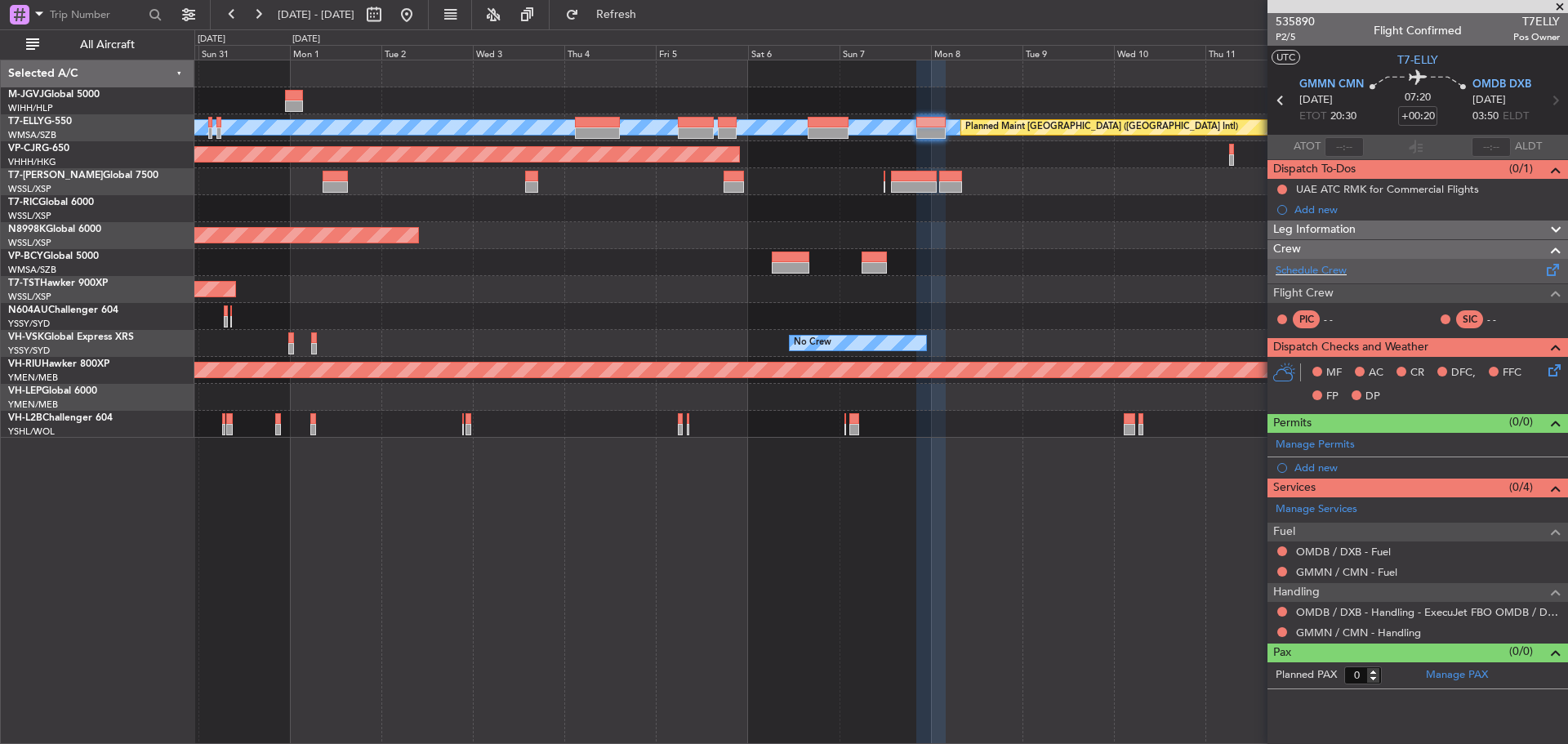
click at [1552, 268] on span at bounding box center [1554, 266] width 20 height 12
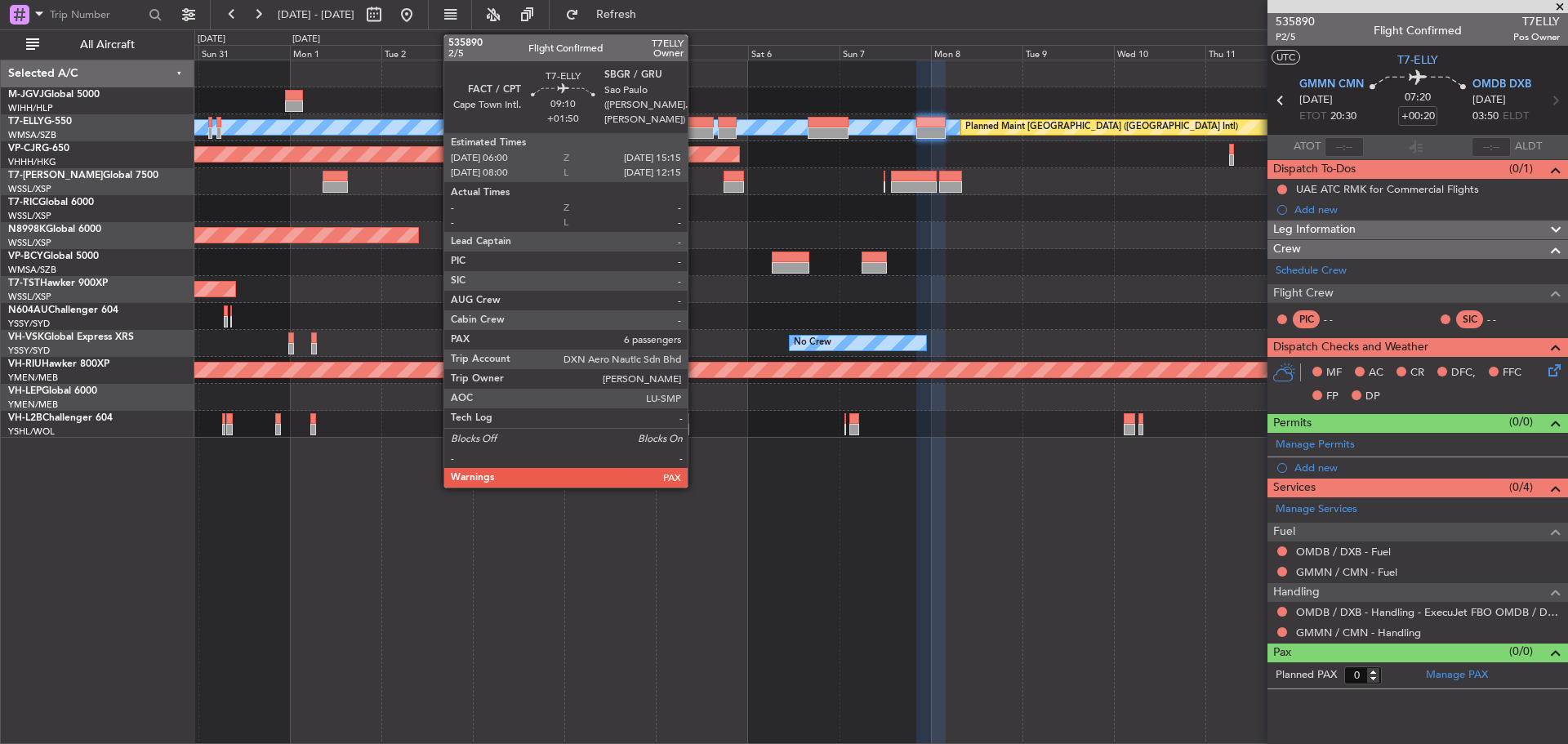
click at [695, 134] on div at bounding box center [696, 133] width 36 height 11
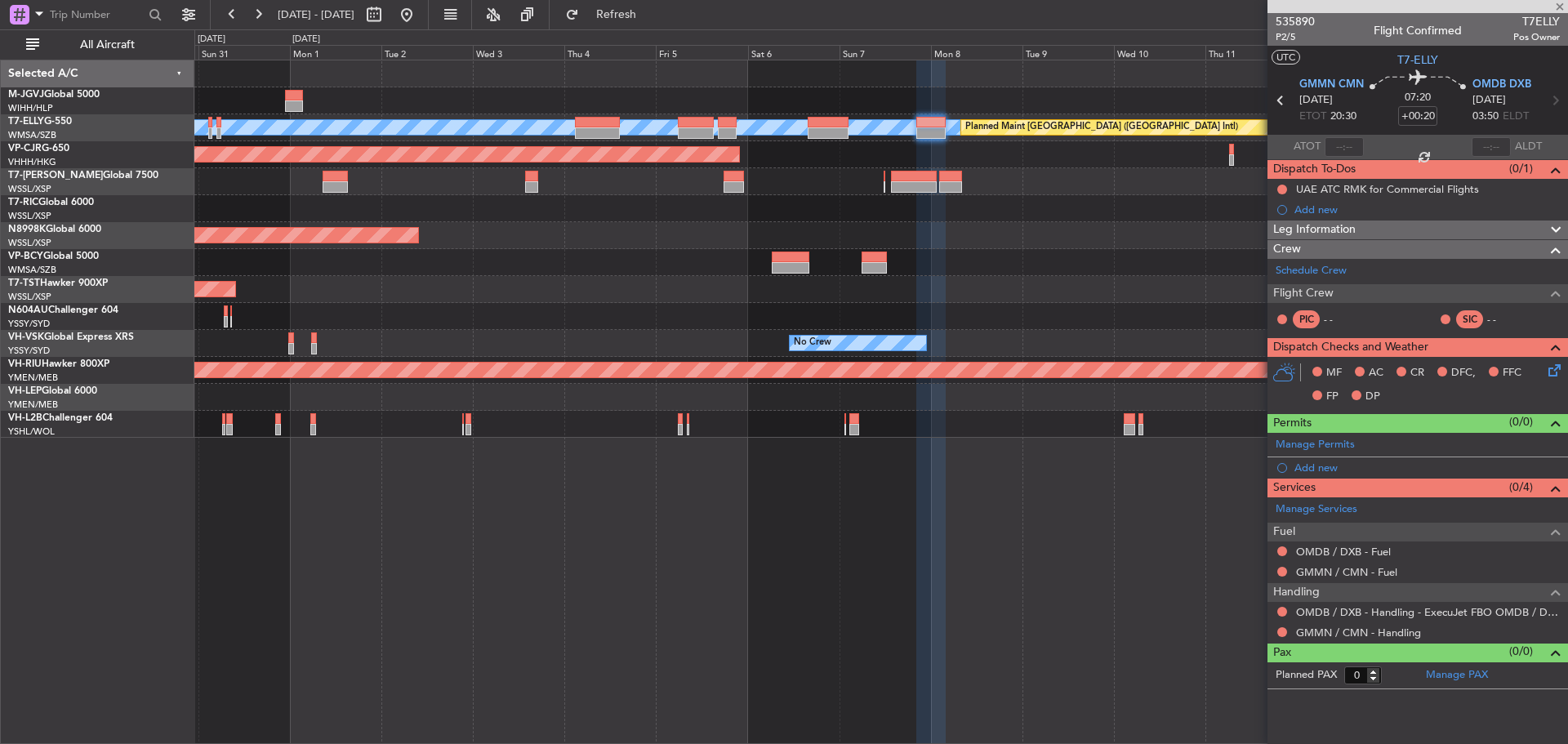
type input "+01:50"
type input "6"
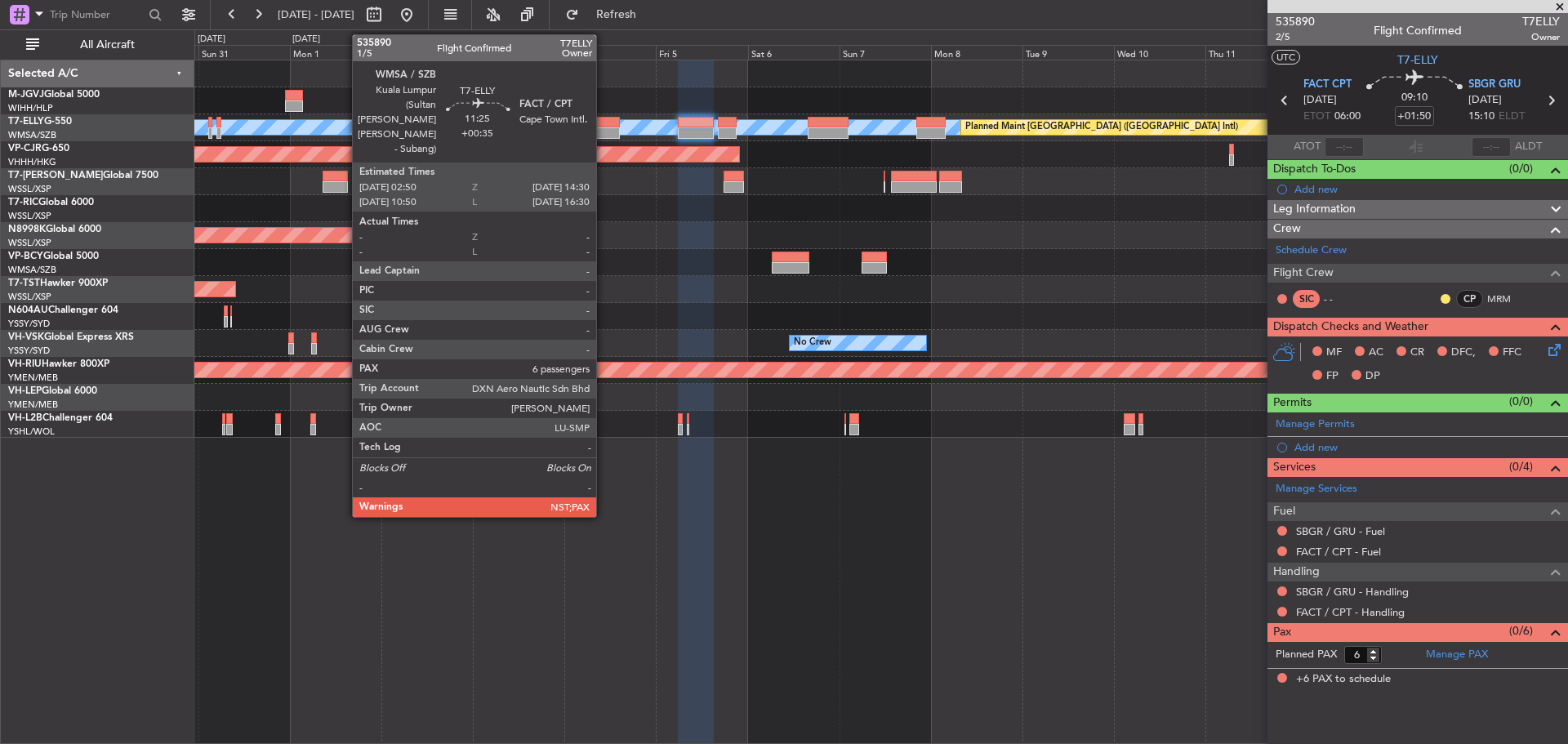
click at [604, 125] on div at bounding box center [597, 122] width 45 height 11
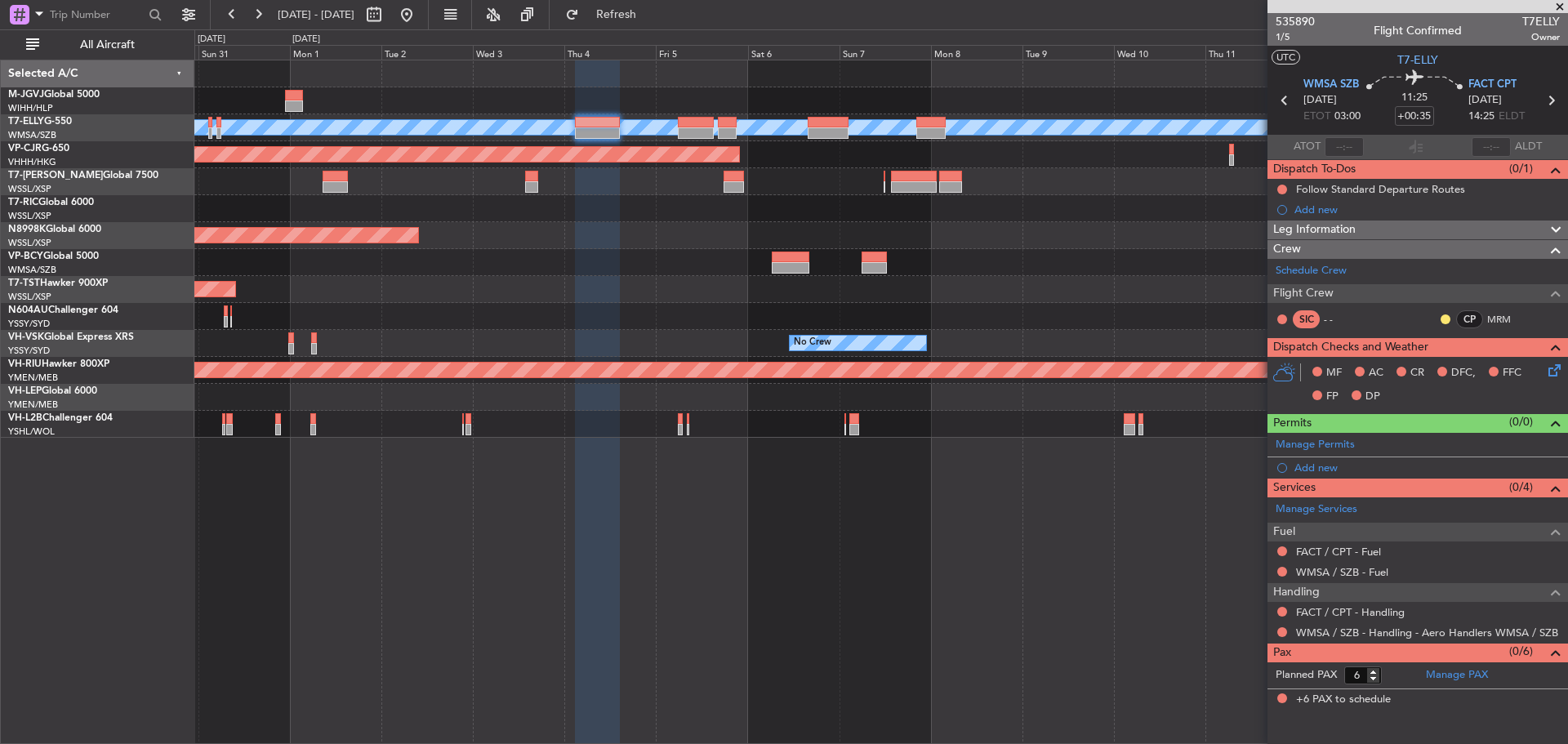
click at [556, 226] on div "Planned Maint [GEOGRAPHIC_DATA] (Seletar)" at bounding box center [880, 235] width 1373 height 27
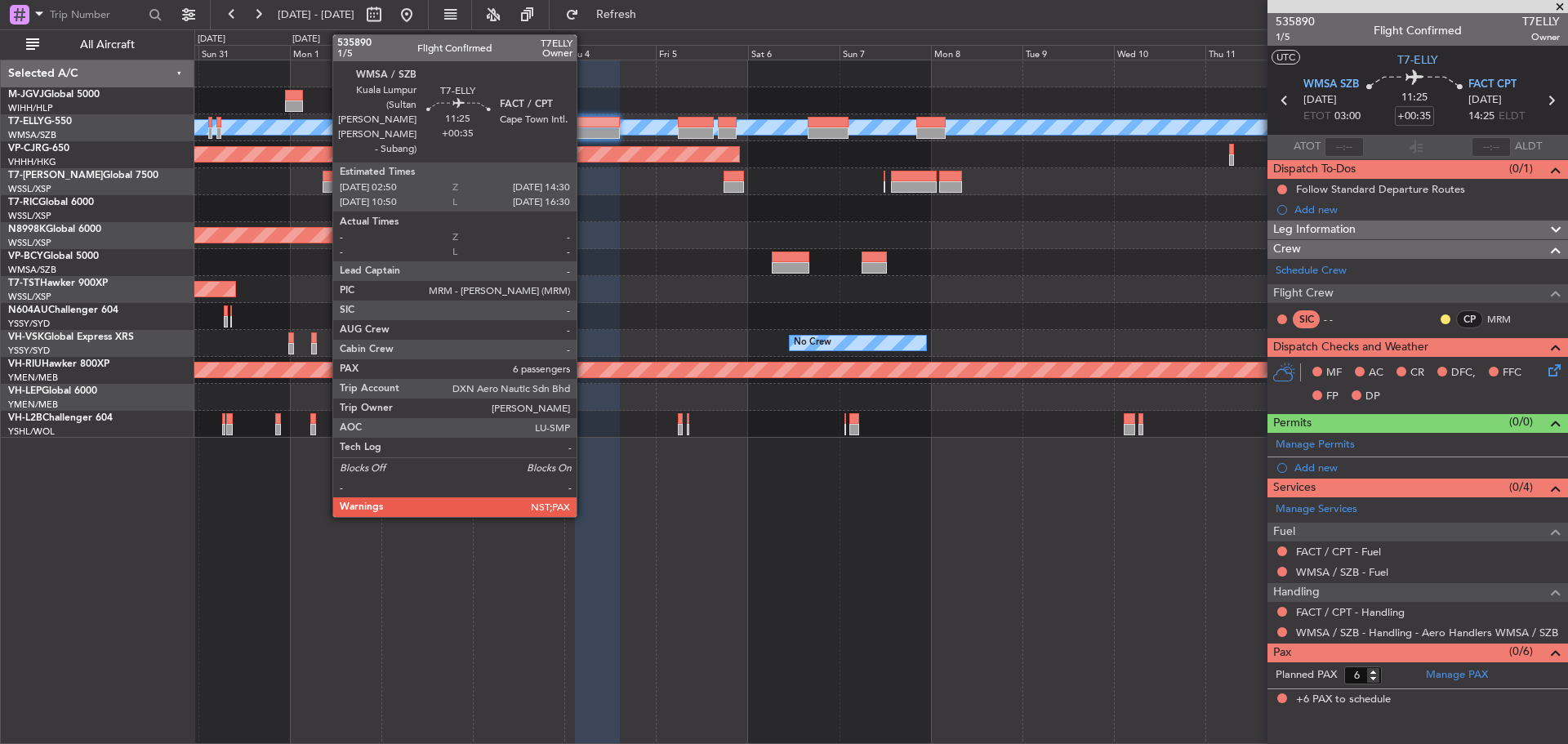
click at [584, 131] on div at bounding box center [597, 133] width 45 height 11
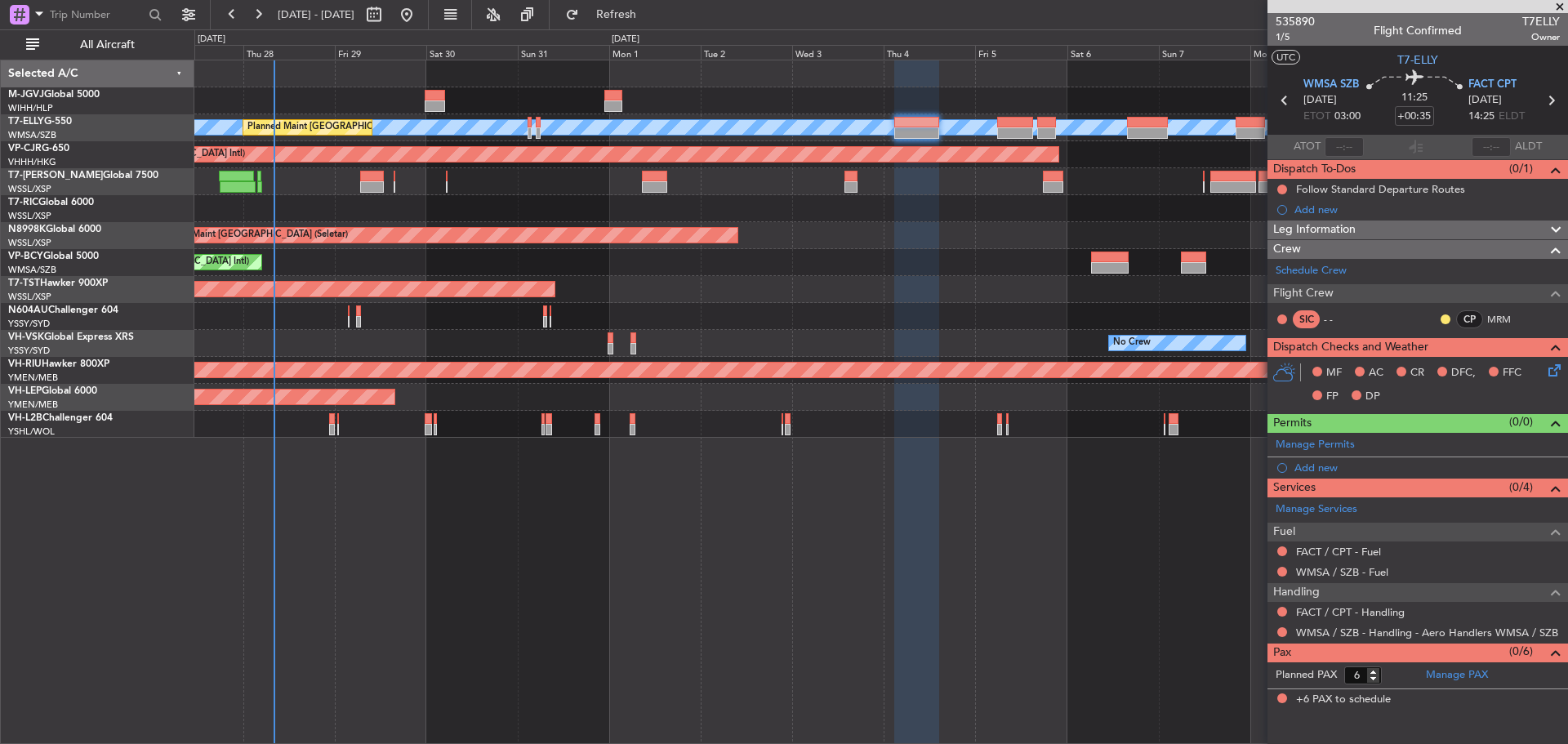
click at [783, 194] on div at bounding box center [880, 182] width 1373 height 27
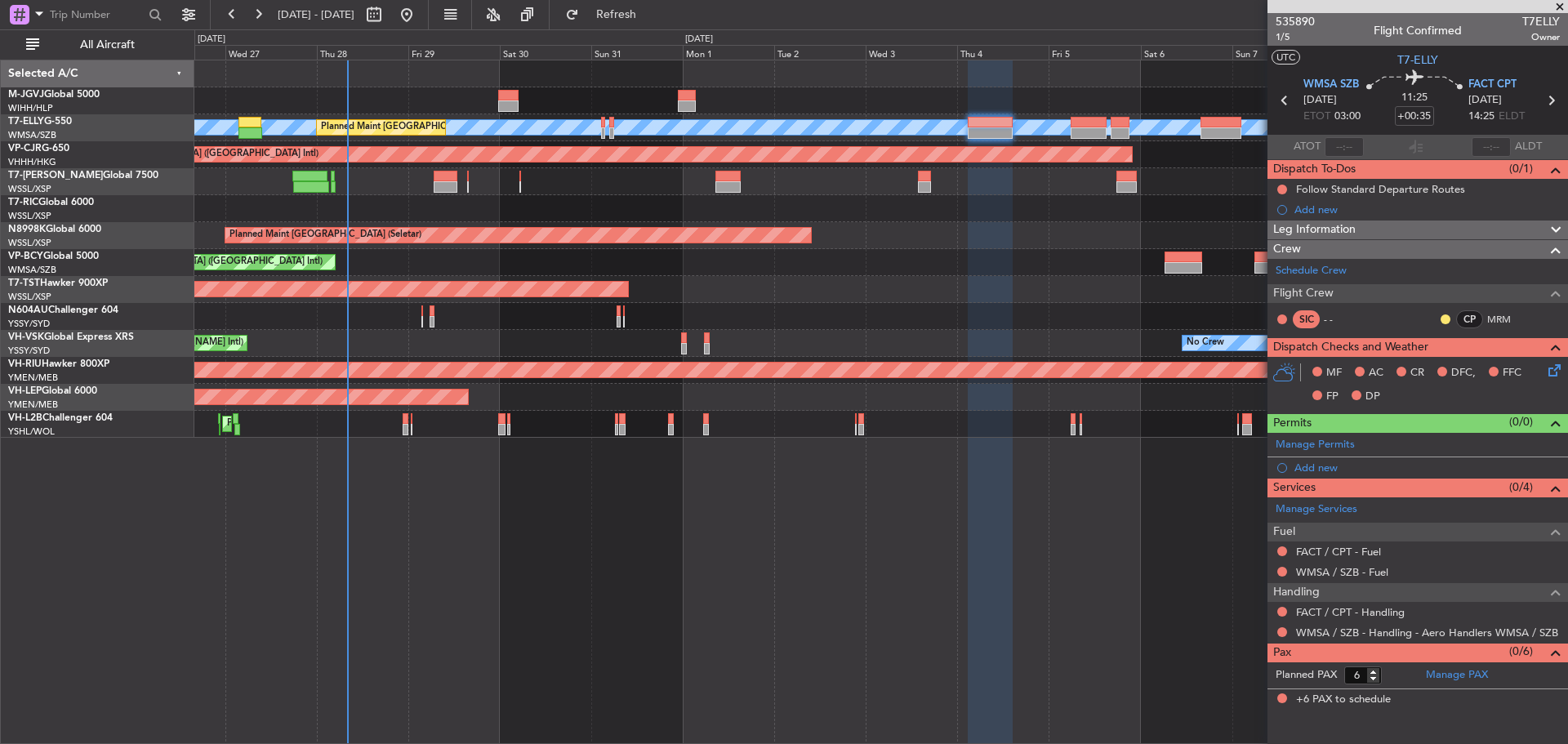
click at [717, 198] on div at bounding box center [880, 208] width 1373 height 27
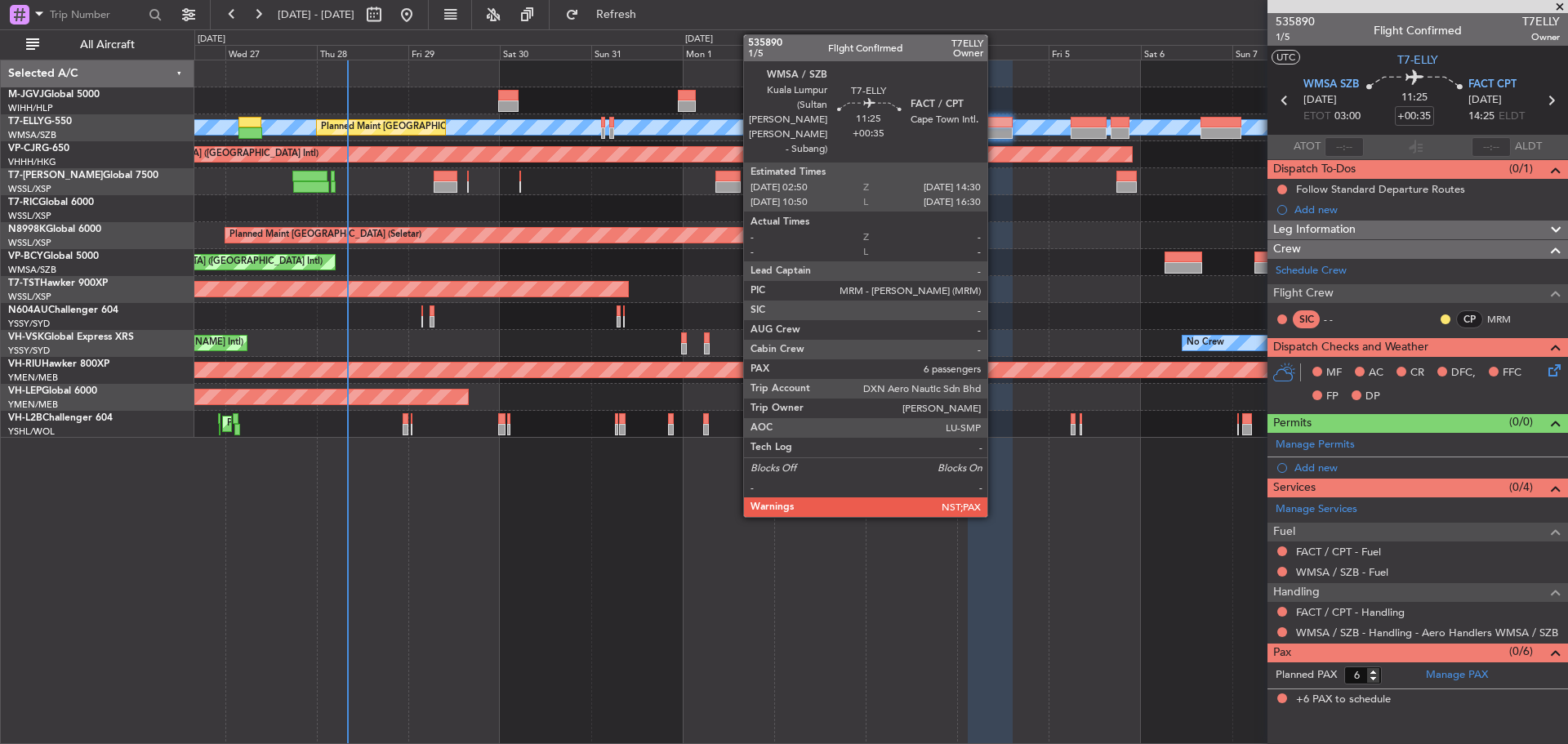
click at [995, 125] on div at bounding box center [990, 122] width 45 height 11
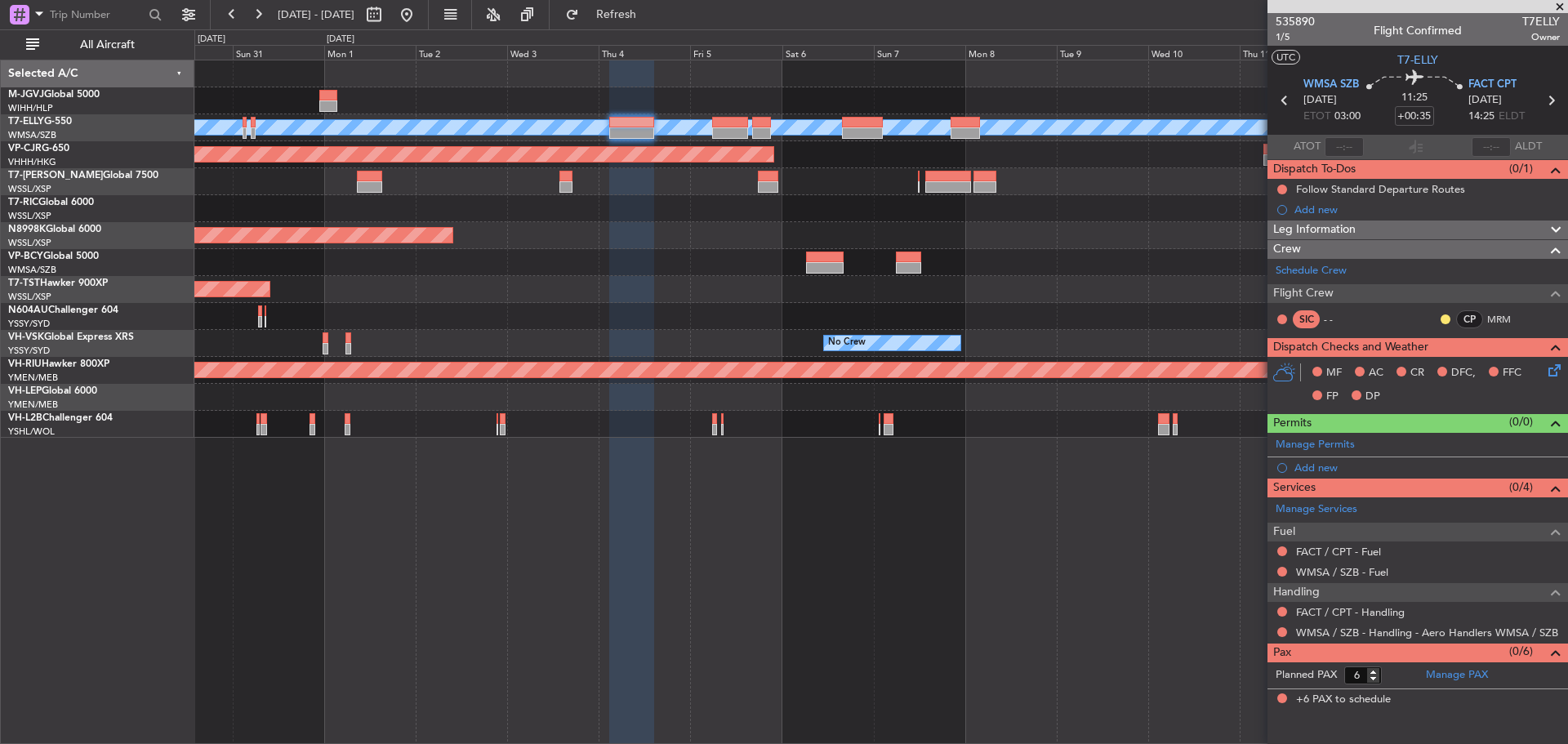
click at [562, 119] on div "Planned Maint [GEOGRAPHIC_DATA] ([GEOGRAPHIC_DATA] Intl) [PERSON_NAME] Planned …" at bounding box center [880, 249] width 1373 height 378
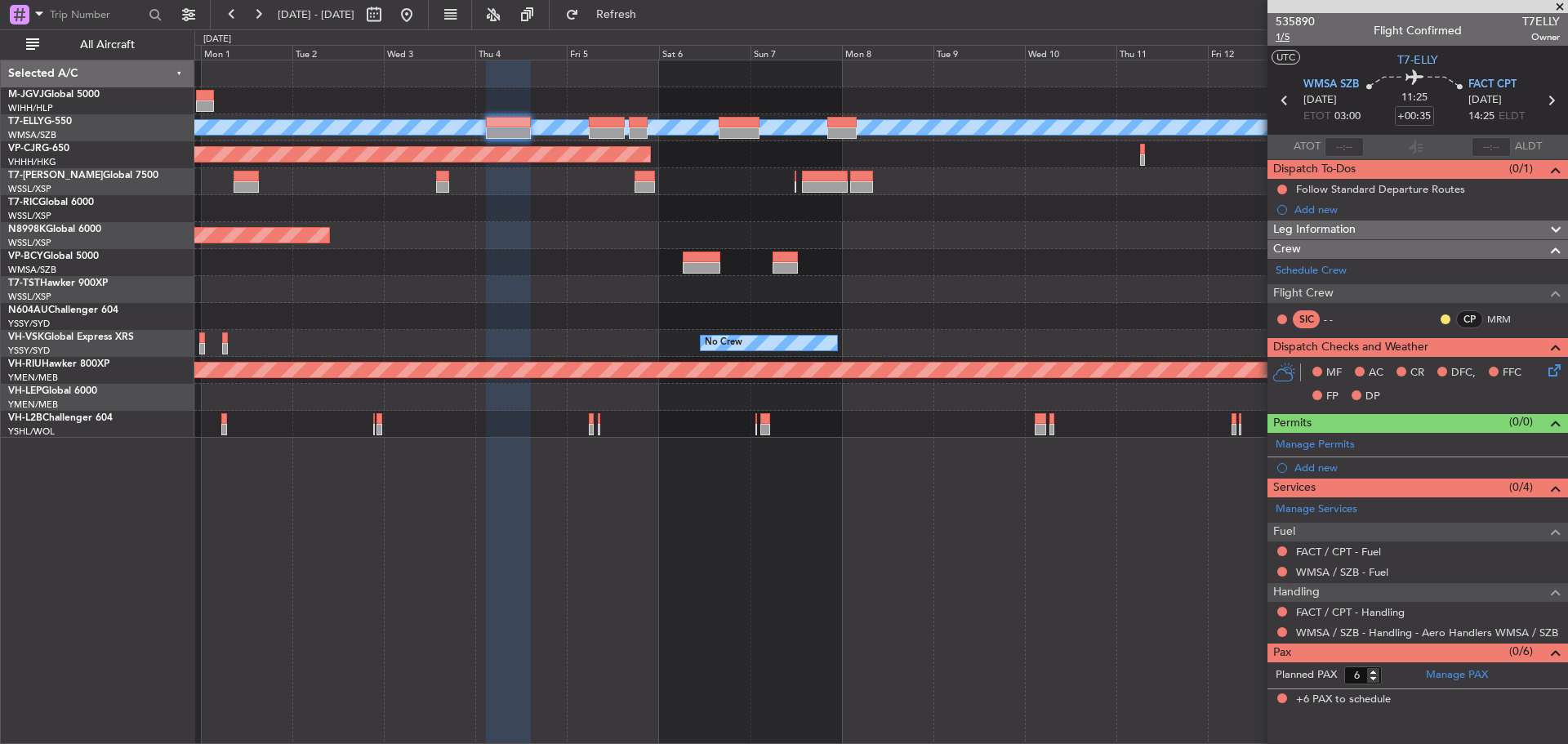
click at [1281, 41] on span "1/5" at bounding box center [1295, 37] width 39 height 14
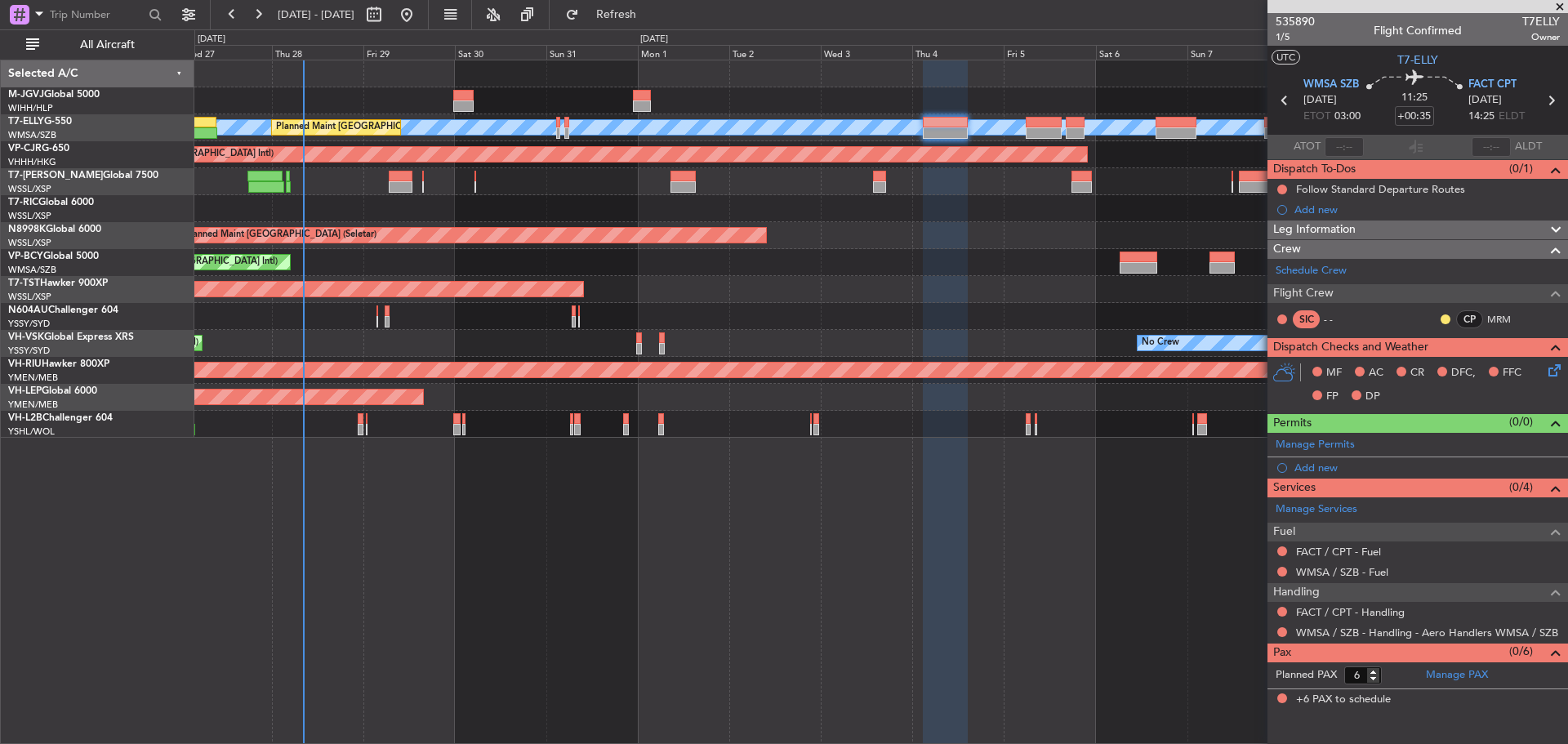
click at [961, 194] on div "Planned Maint [GEOGRAPHIC_DATA] (Halim Intl) Planned Maint [GEOGRAPHIC_DATA] ([…" at bounding box center [880, 249] width 1373 height 378
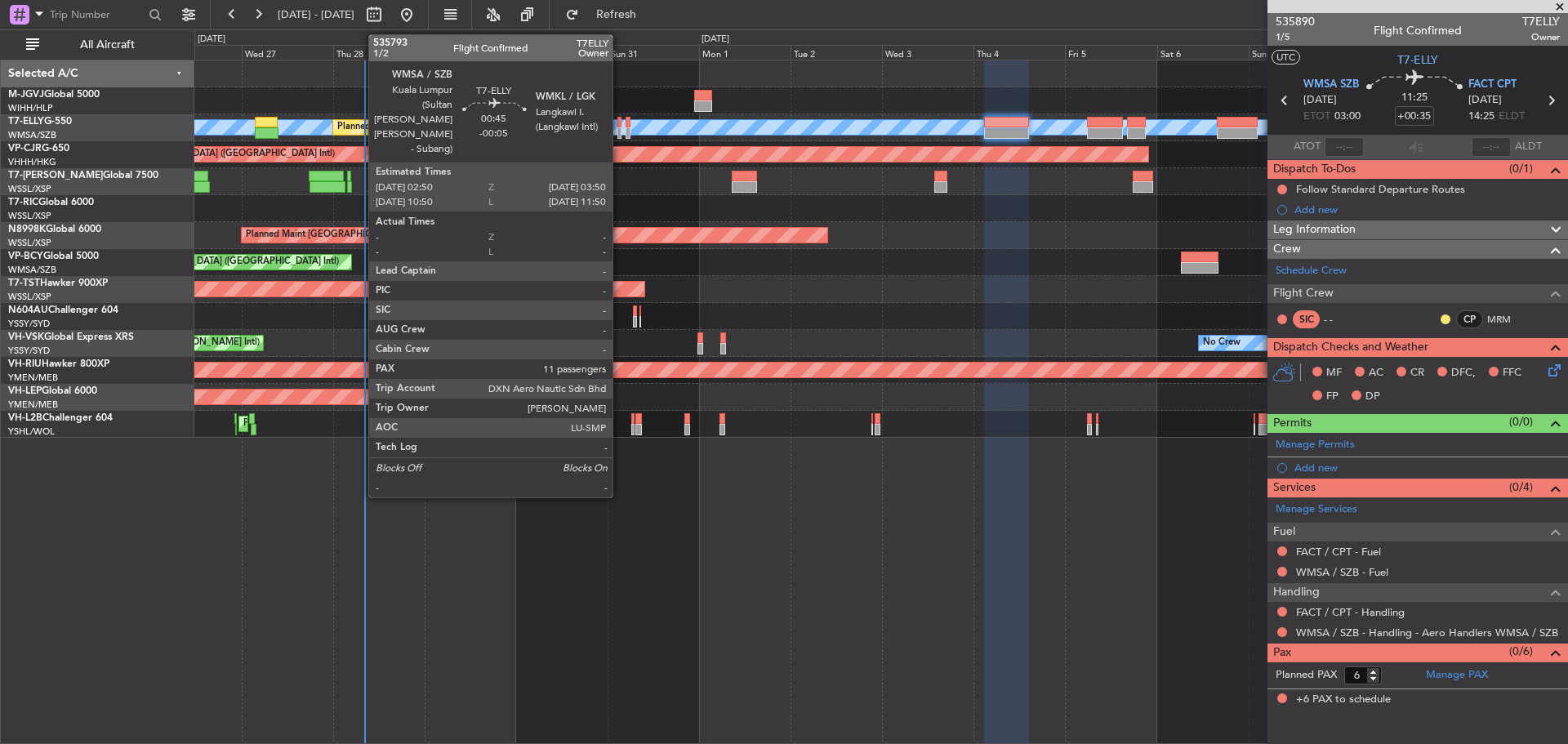
click at [620, 136] on div at bounding box center [619, 133] width 4 height 11
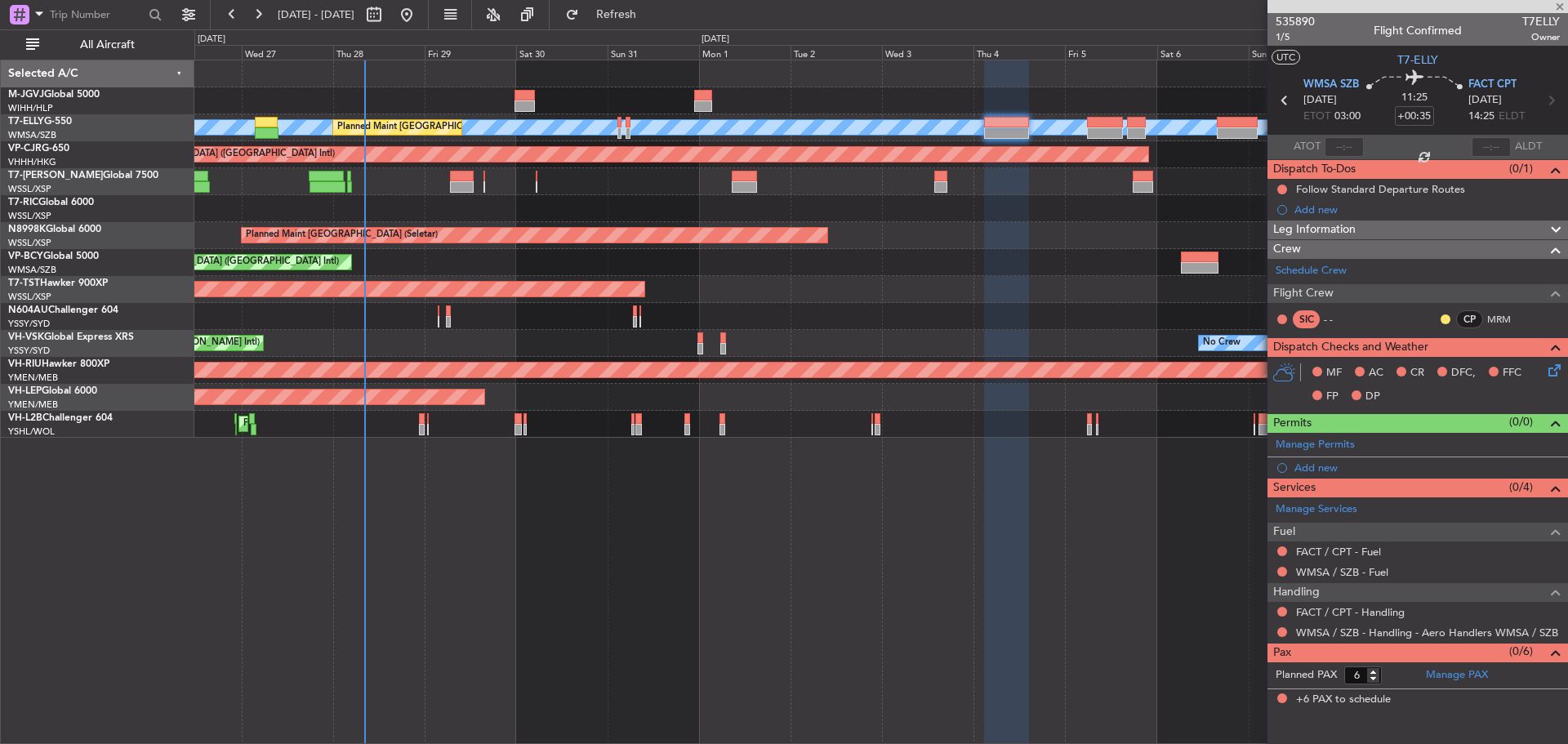
type input "-00:05"
type input "11"
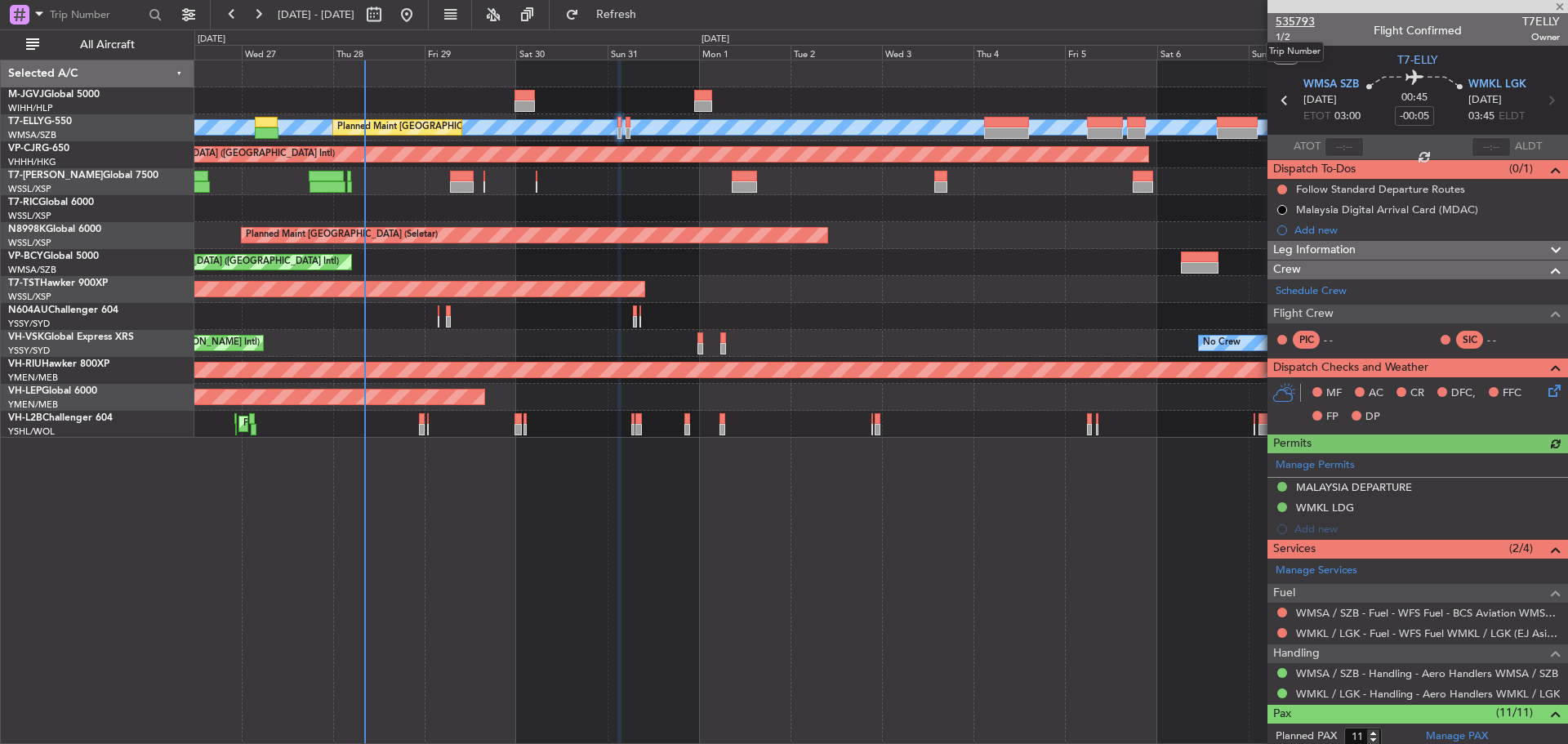
click at [1288, 24] on span "535793" at bounding box center [1295, 21] width 39 height 17
click at [651, 12] on span "Refresh" at bounding box center [616, 14] width 69 height 11
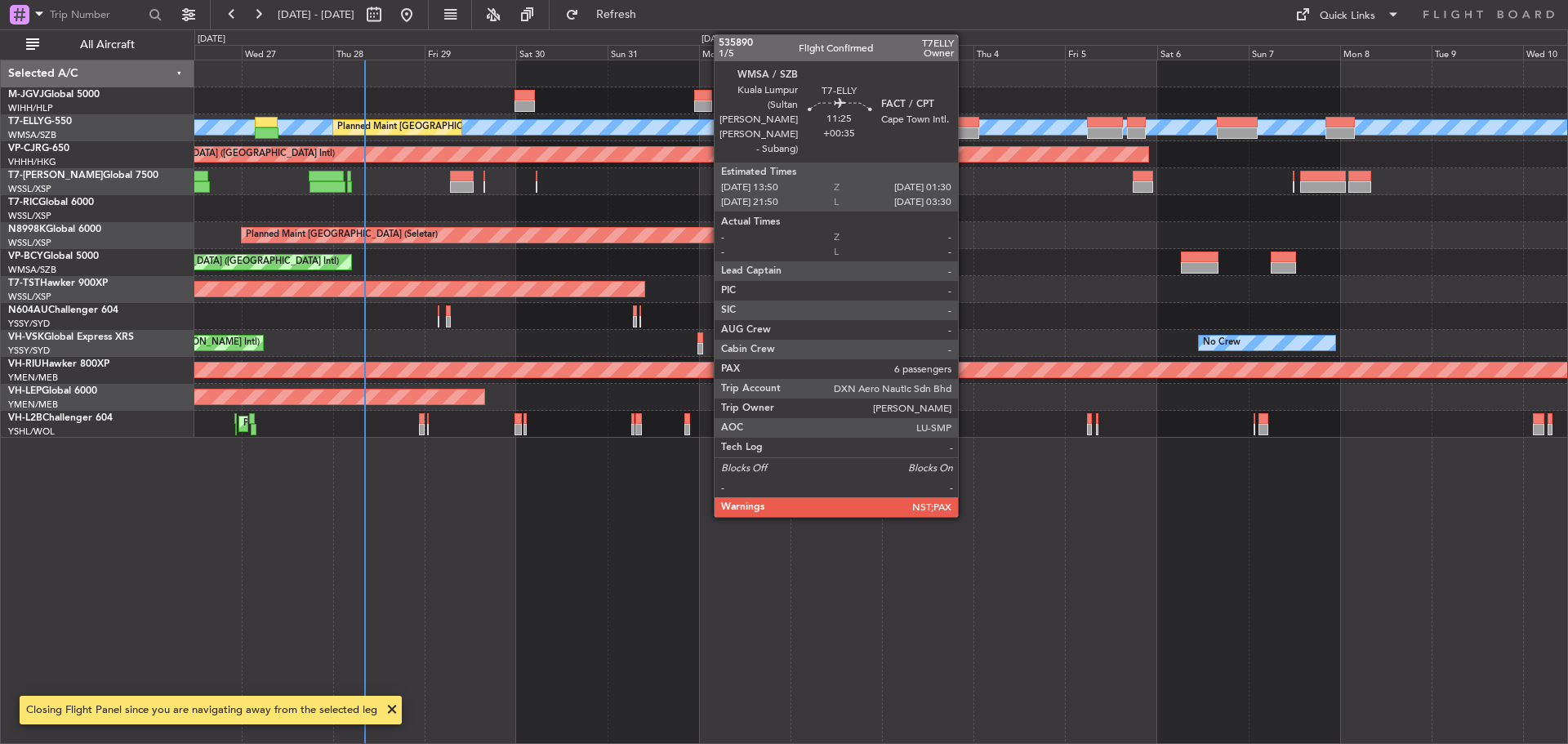
click at [965, 131] on div at bounding box center [956, 133] width 45 height 11
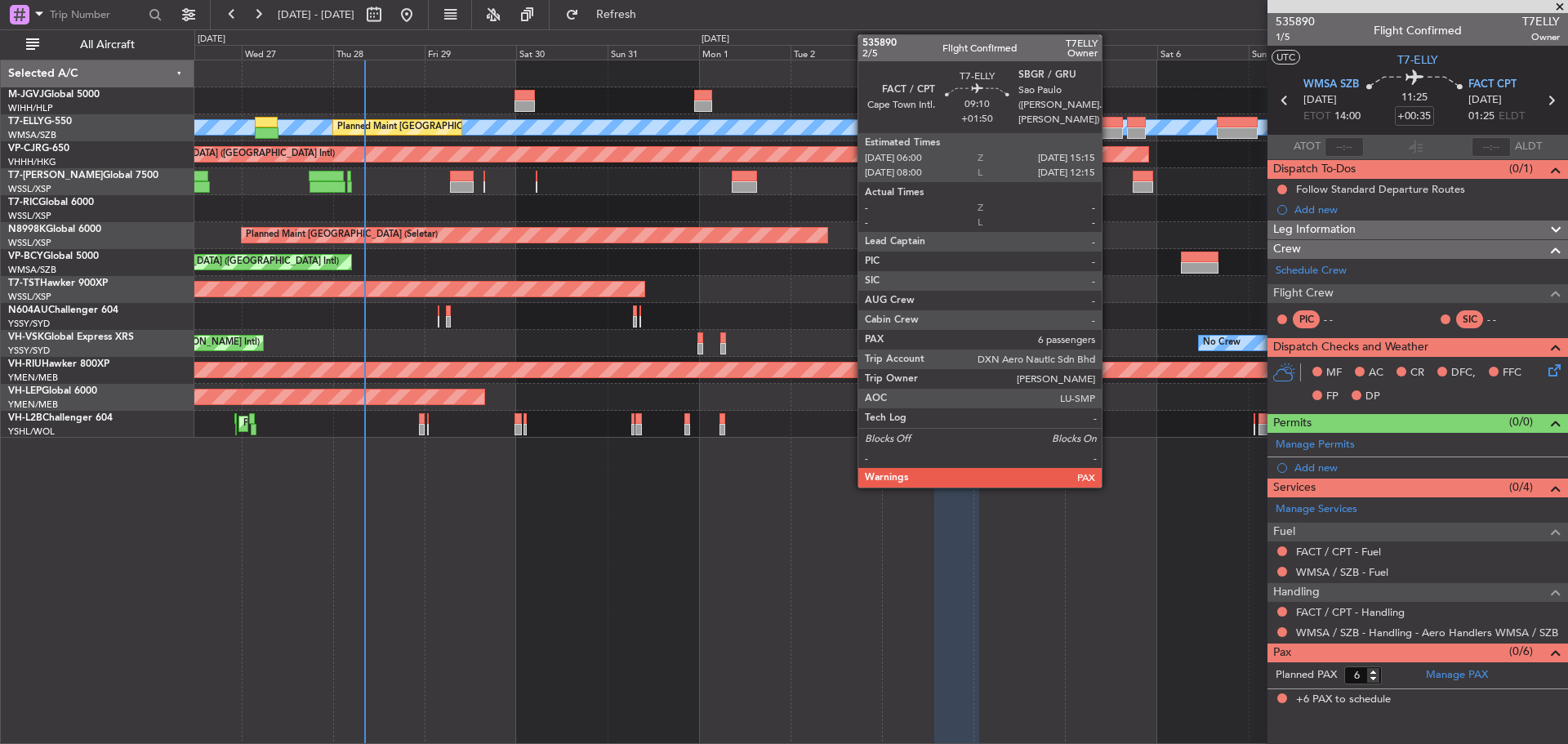
click at [1109, 129] on div at bounding box center [1105, 133] width 36 height 11
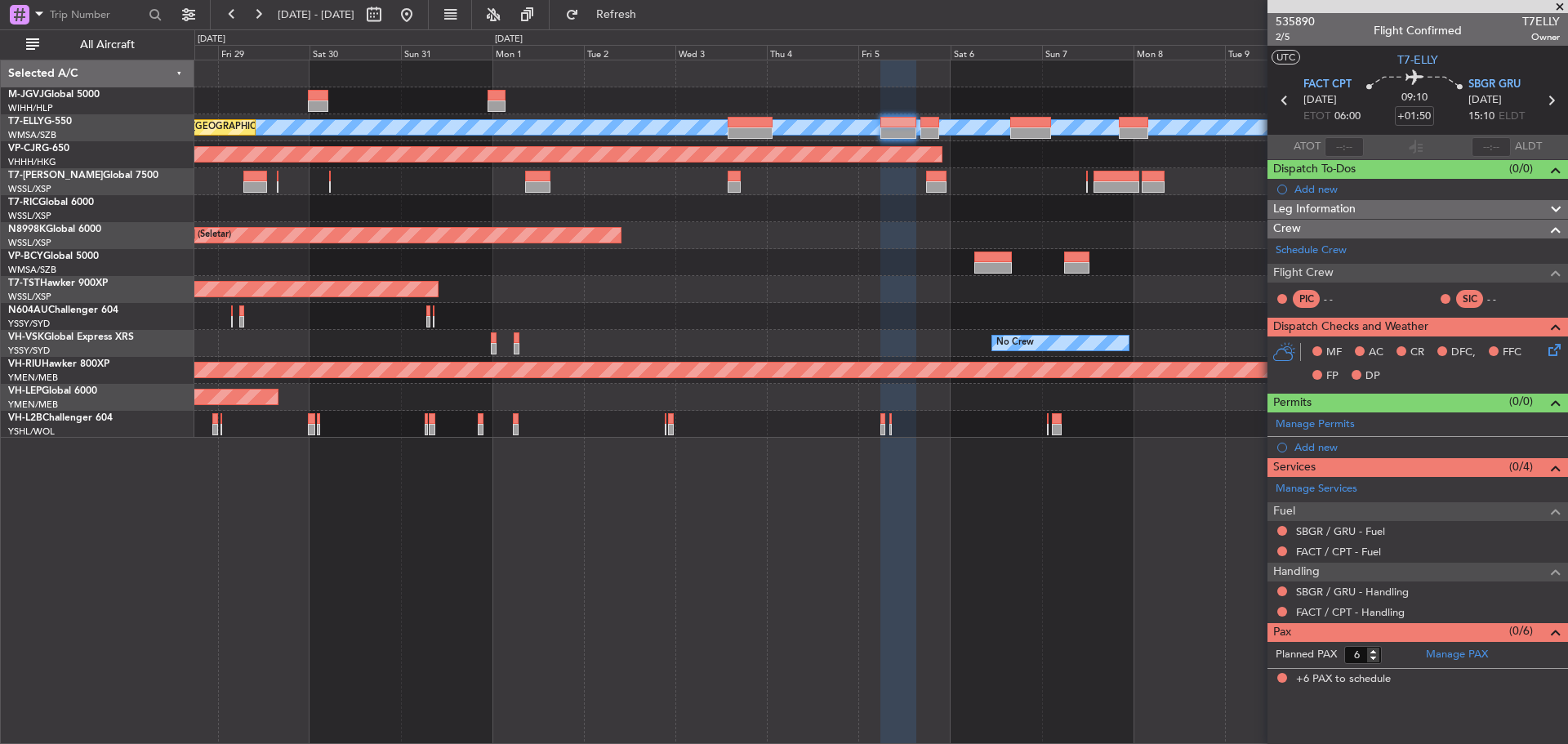
click at [807, 228] on div "Planned Maint [GEOGRAPHIC_DATA] (Halim Intl) Planned Maint [GEOGRAPHIC_DATA] ([…" at bounding box center [880, 249] width 1373 height 378
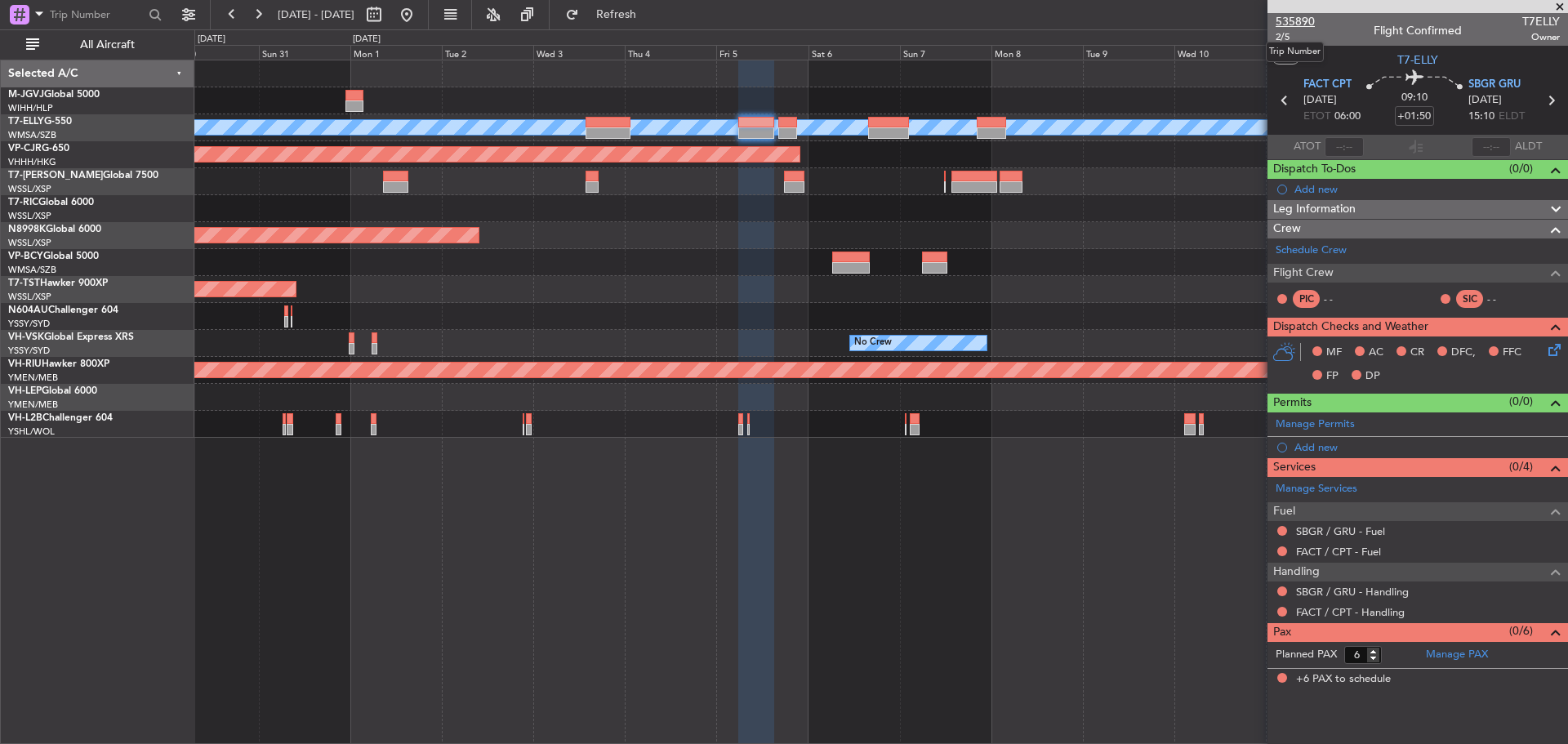
click at [1280, 23] on span "535890" at bounding box center [1295, 21] width 39 height 17
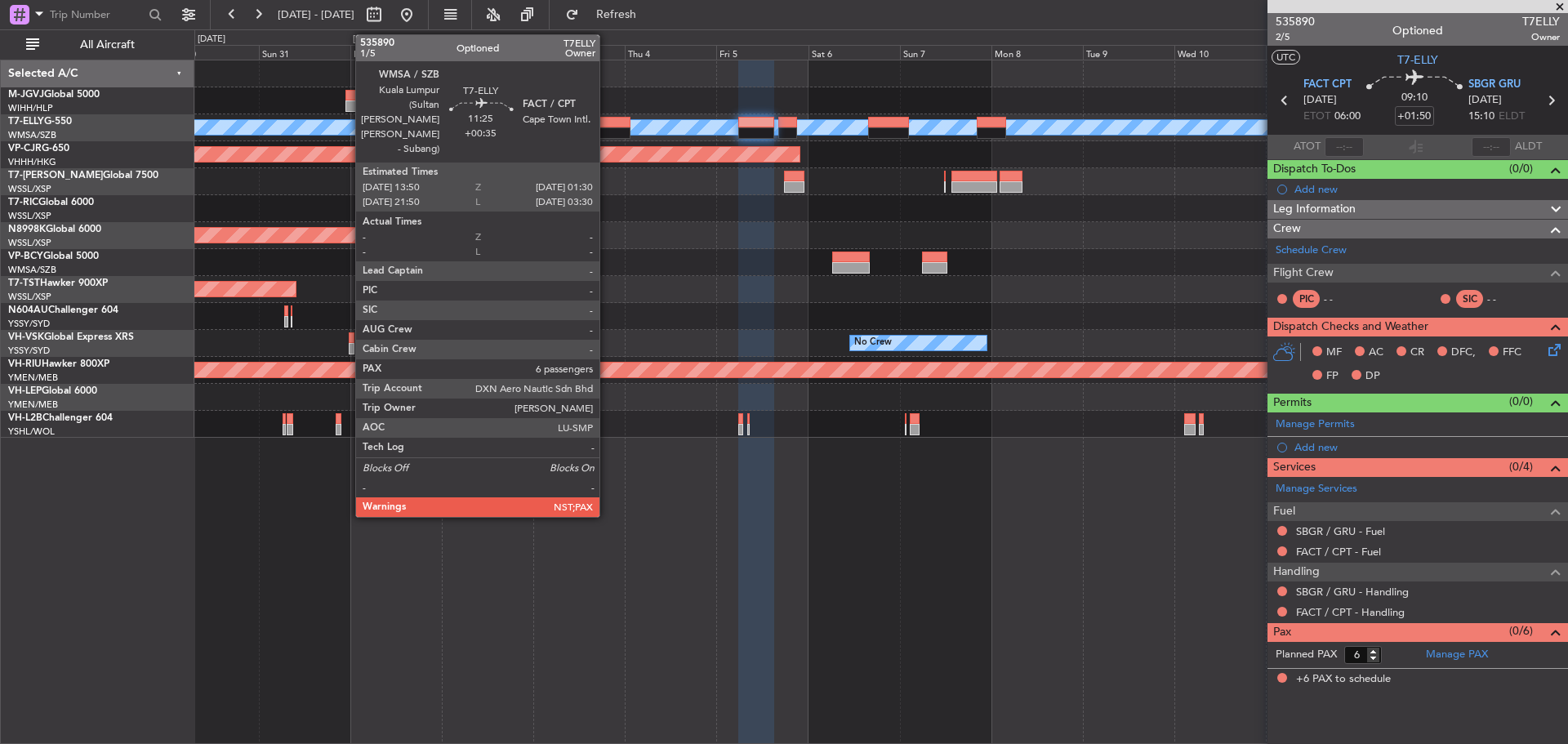
click at [607, 128] on div at bounding box center [607, 133] width 45 height 11
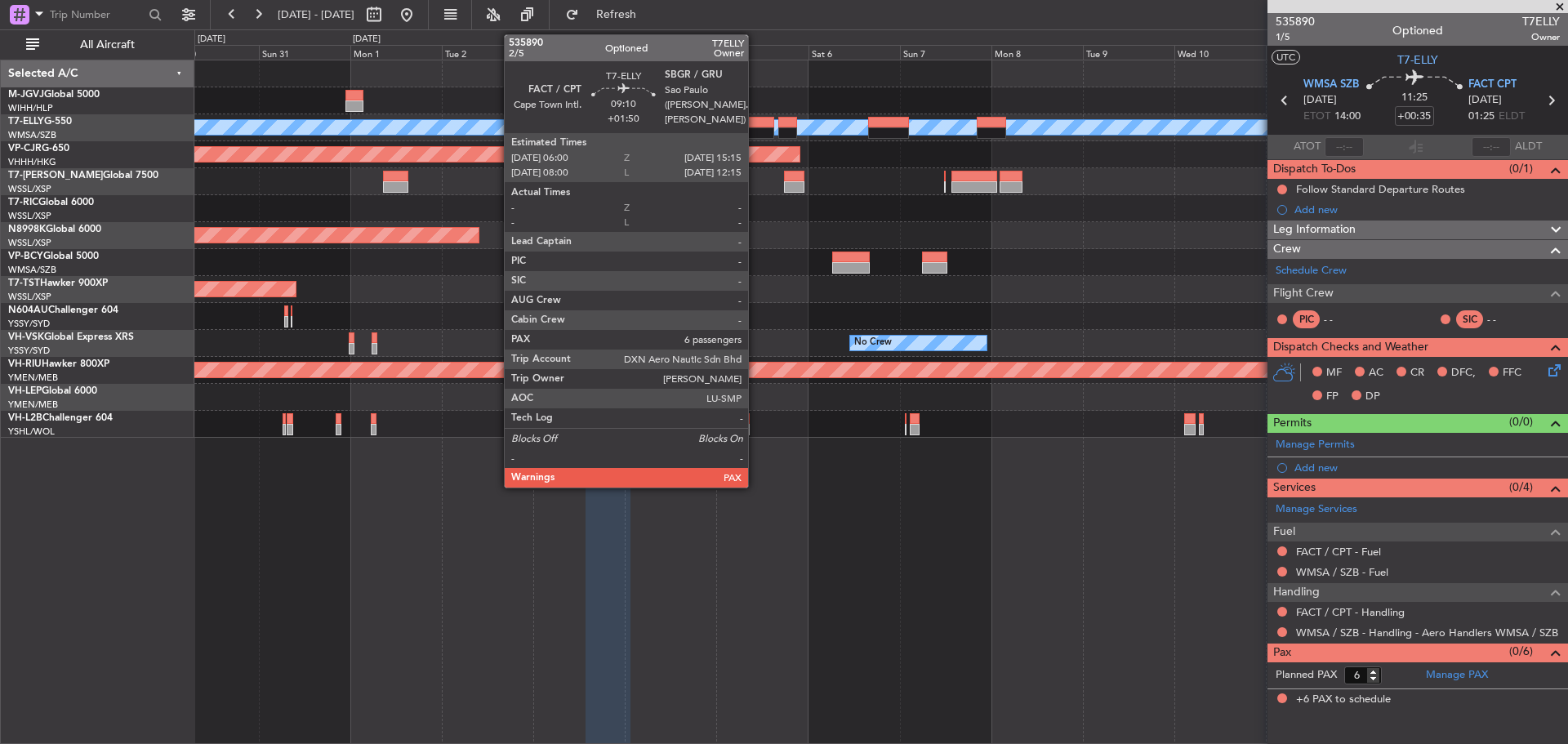
click at [756, 128] on div at bounding box center [757, 133] width 36 height 11
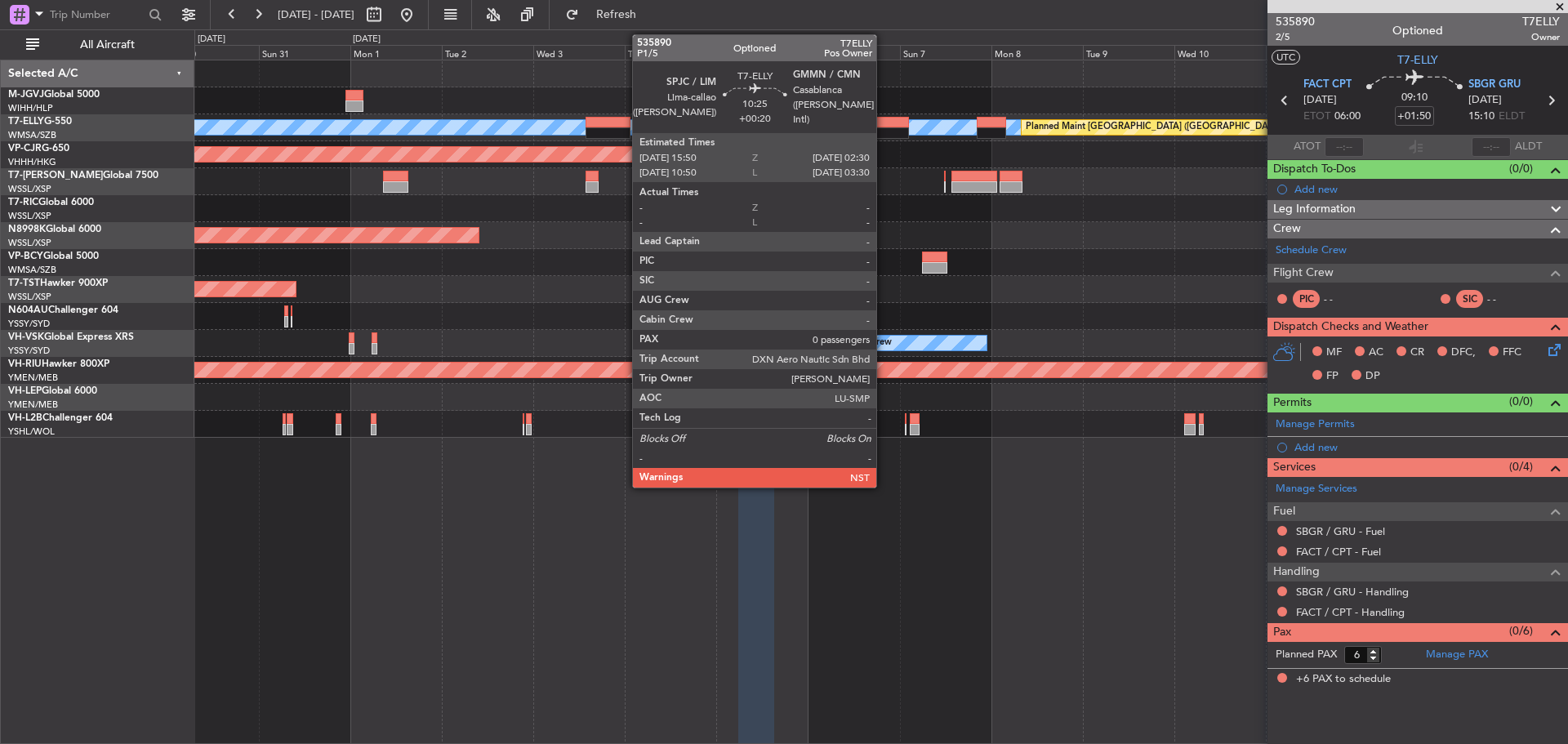
click at [884, 124] on div at bounding box center [888, 122] width 41 height 11
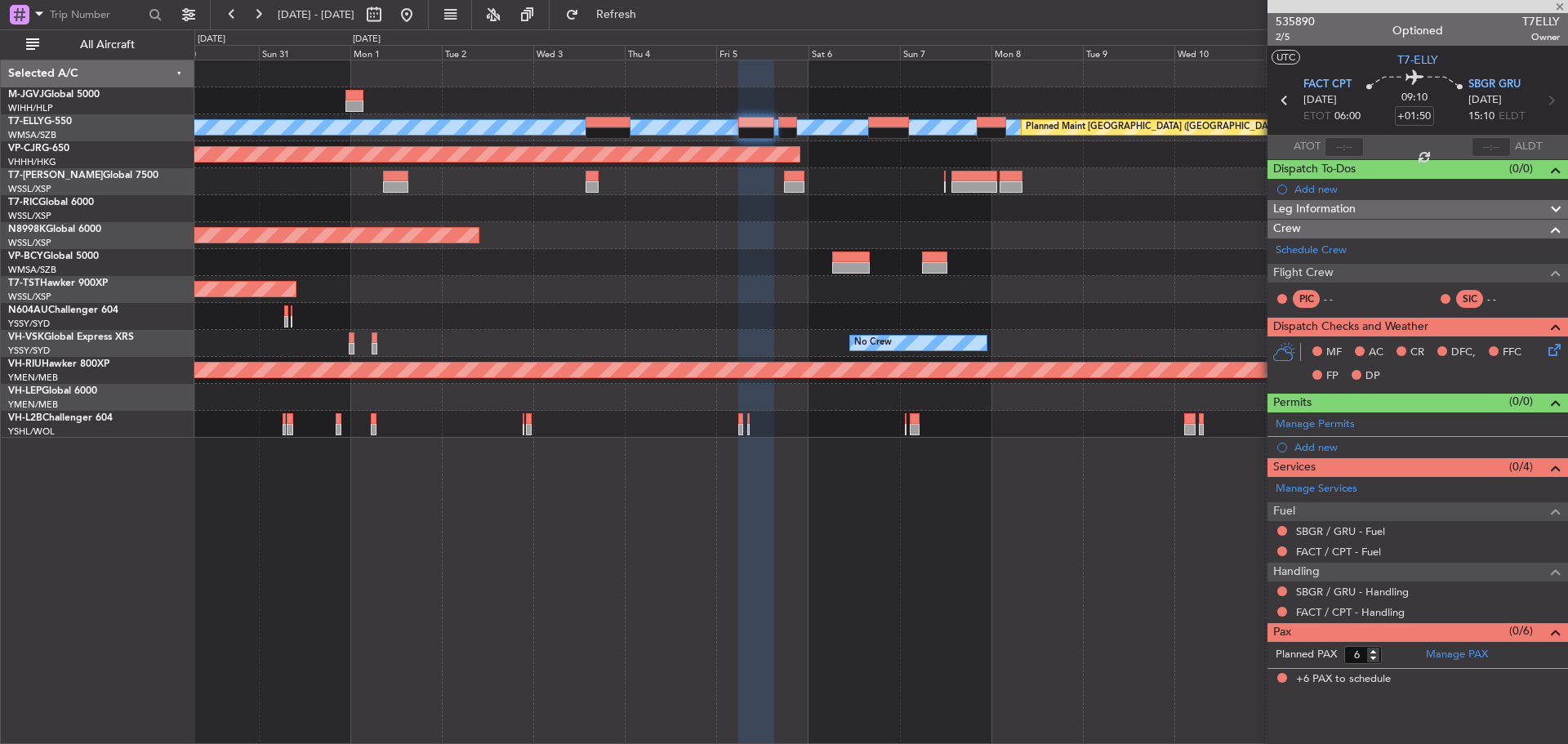
type input "+00:20"
type input "0"
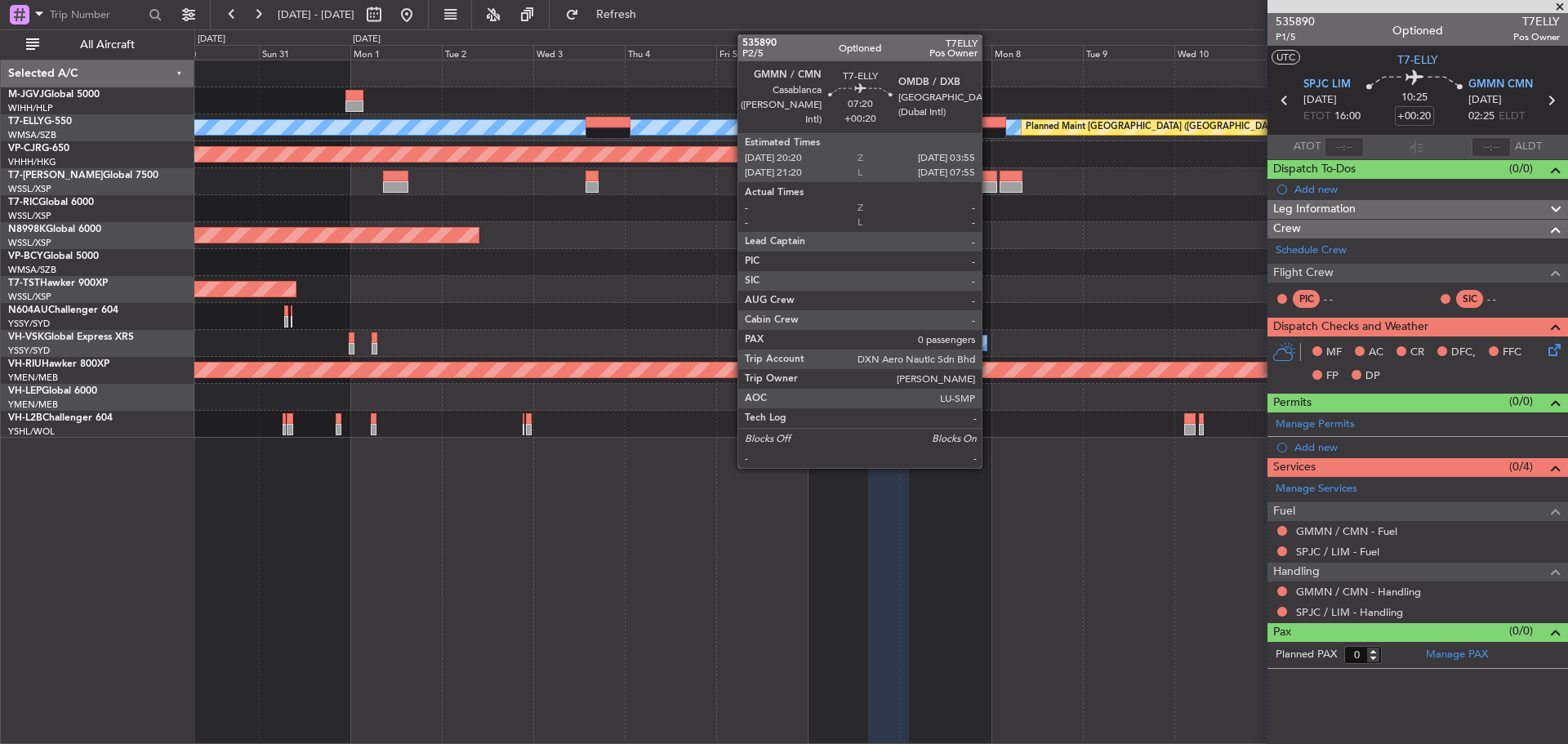
click at [989, 128] on div at bounding box center [991, 133] width 29 height 11
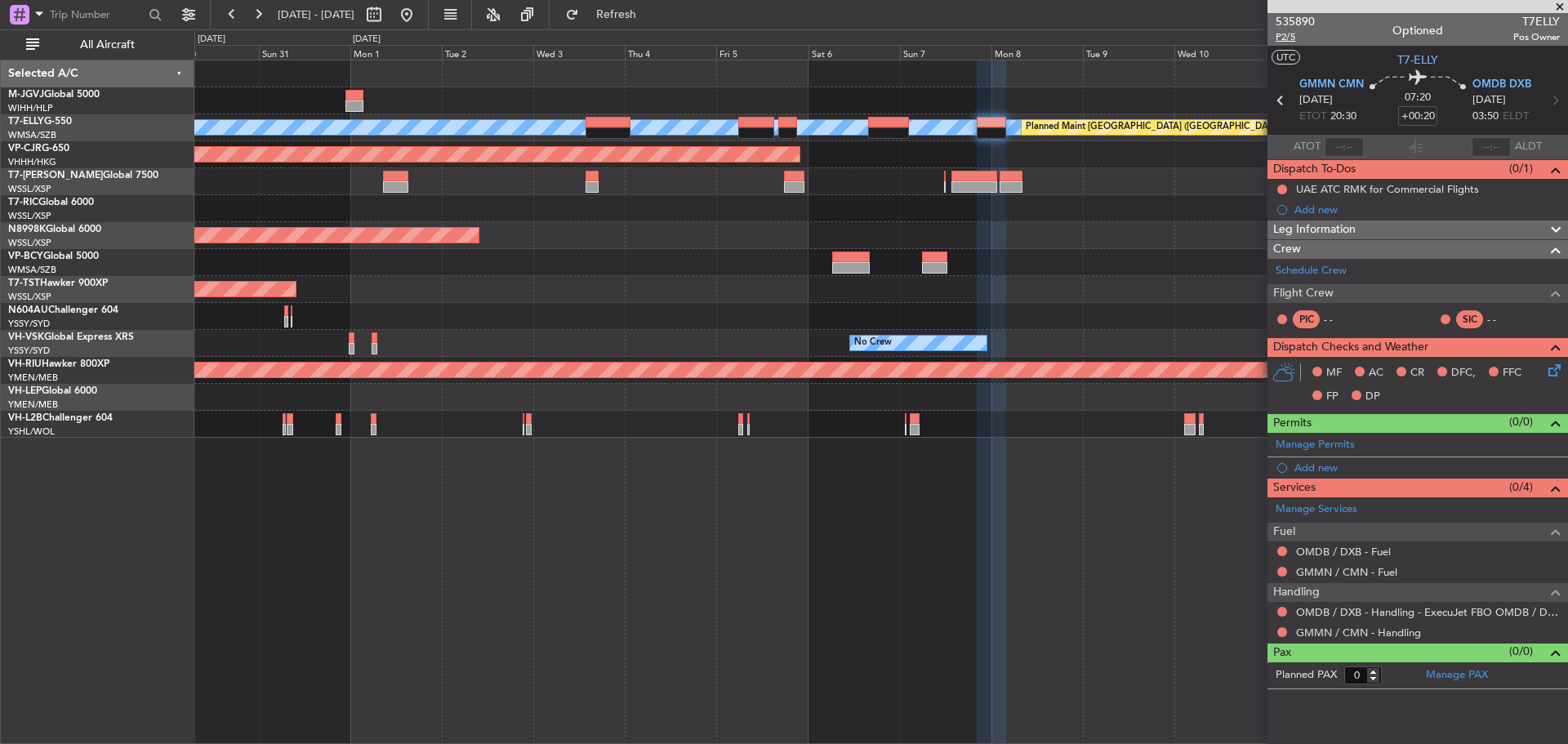
click at [1288, 38] on span "P2/5" at bounding box center [1295, 37] width 39 height 14
click at [1295, 23] on span "535890" at bounding box center [1295, 21] width 39 height 17
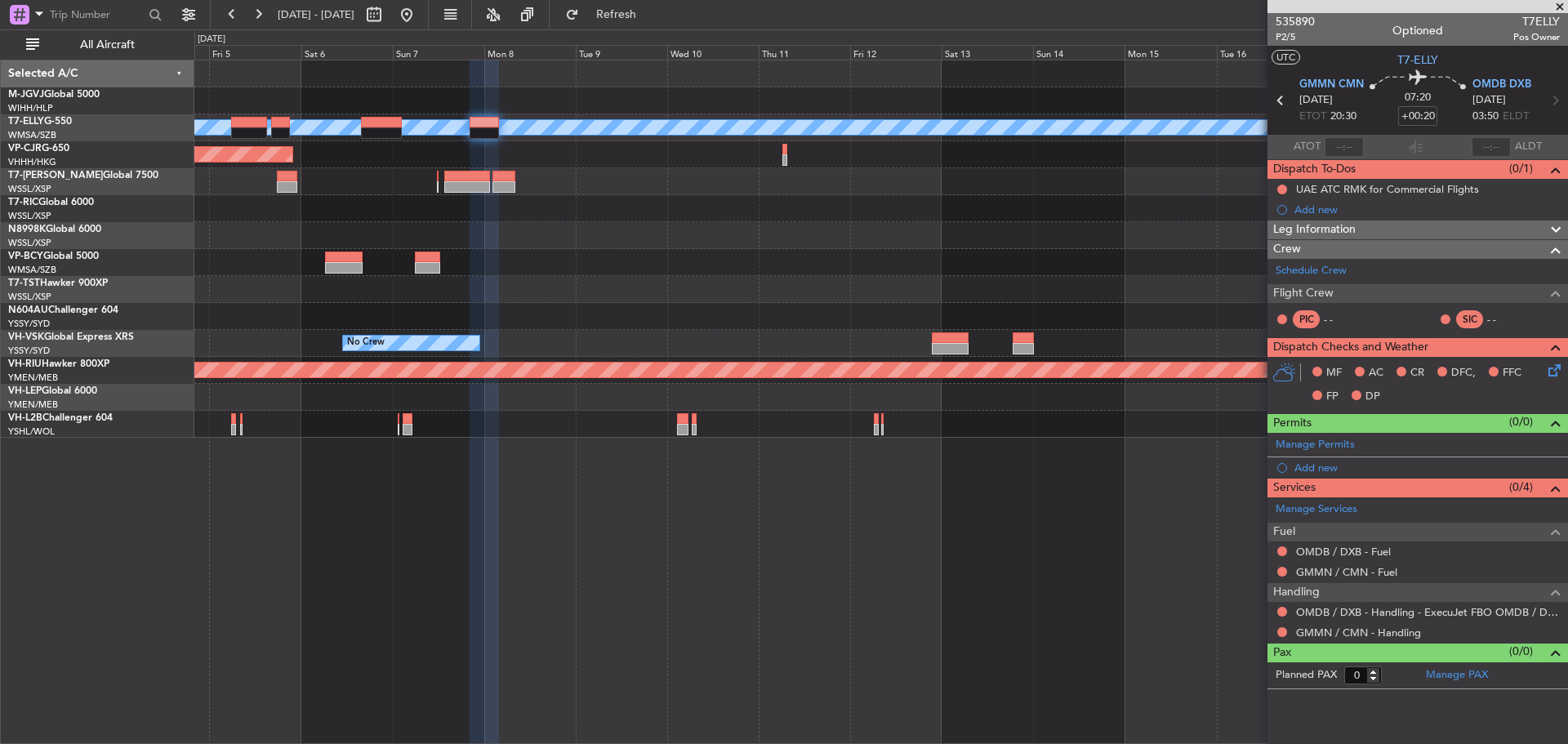
click at [539, 232] on div "Planned Maint [GEOGRAPHIC_DATA] ([GEOGRAPHIC_DATA] Intl) [PERSON_NAME] Planned …" at bounding box center [880, 249] width 1373 height 378
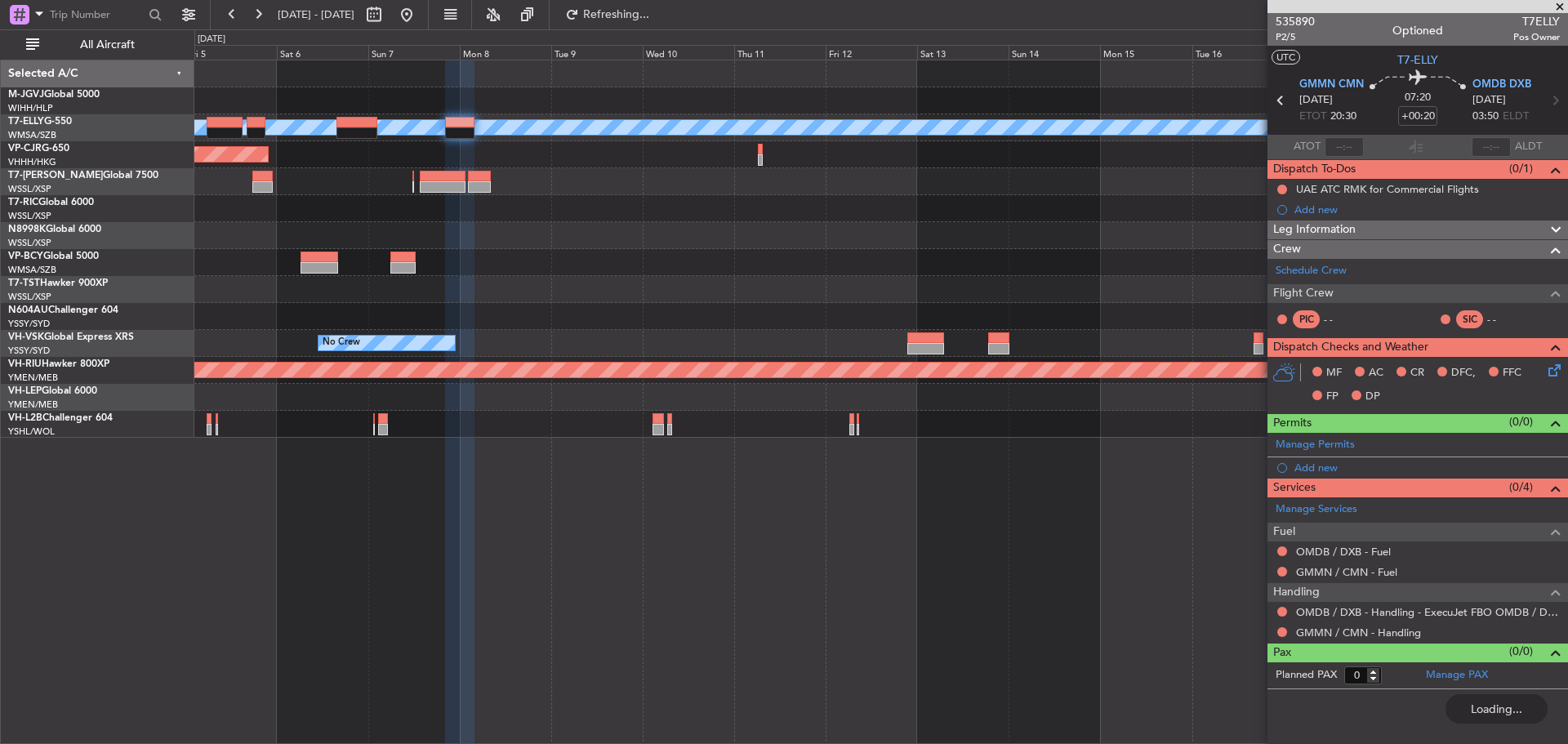
click at [415, 218] on div "Planned Maint [GEOGRAPHIC_DATA] ([GEOGRAPHIC_DATA] Intl) [PERSON_NAME] Planned …" at bounding box center [880, 249] width 1373 height 378
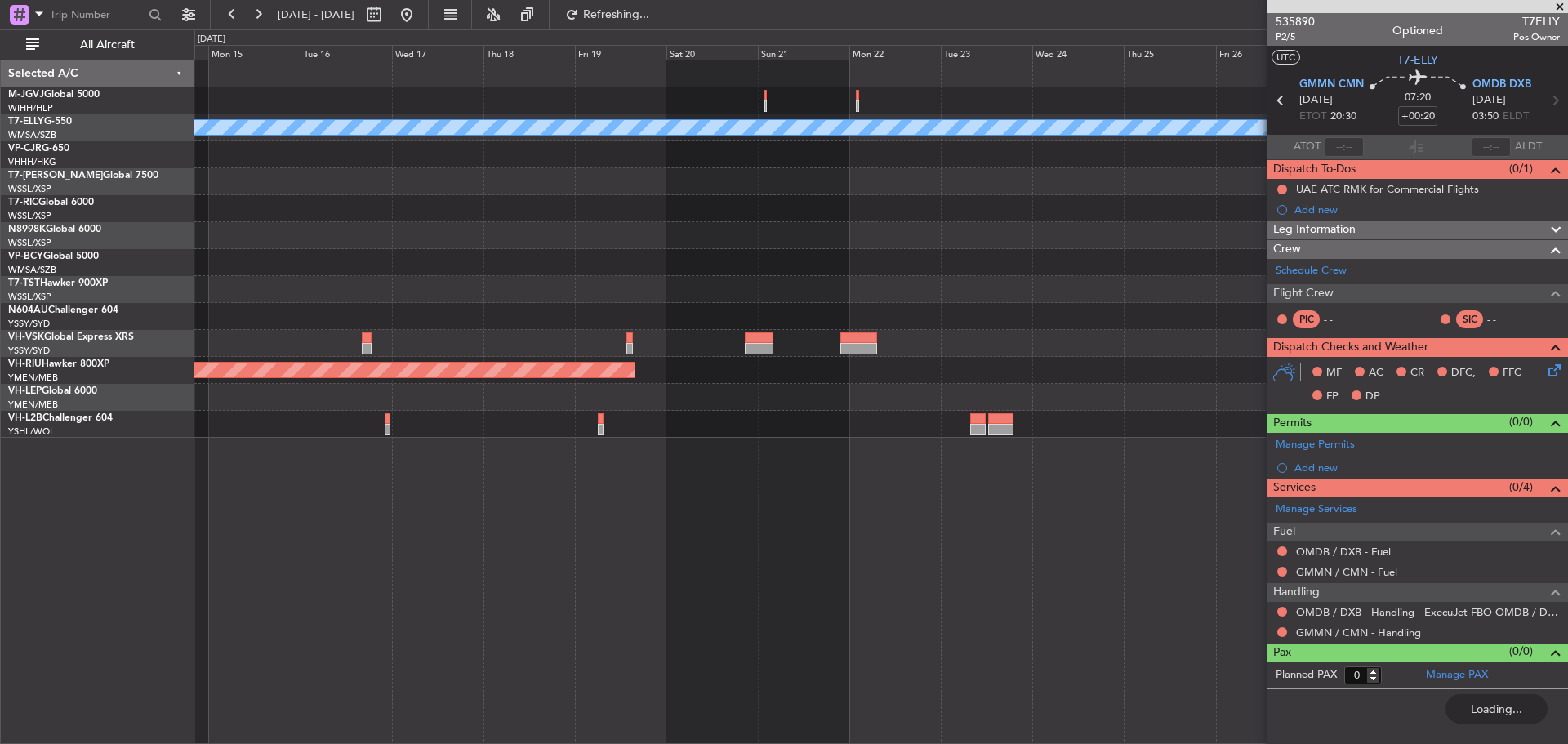
click at [423, 210] on div at bounding box center [880, 208] width 1373 height 27
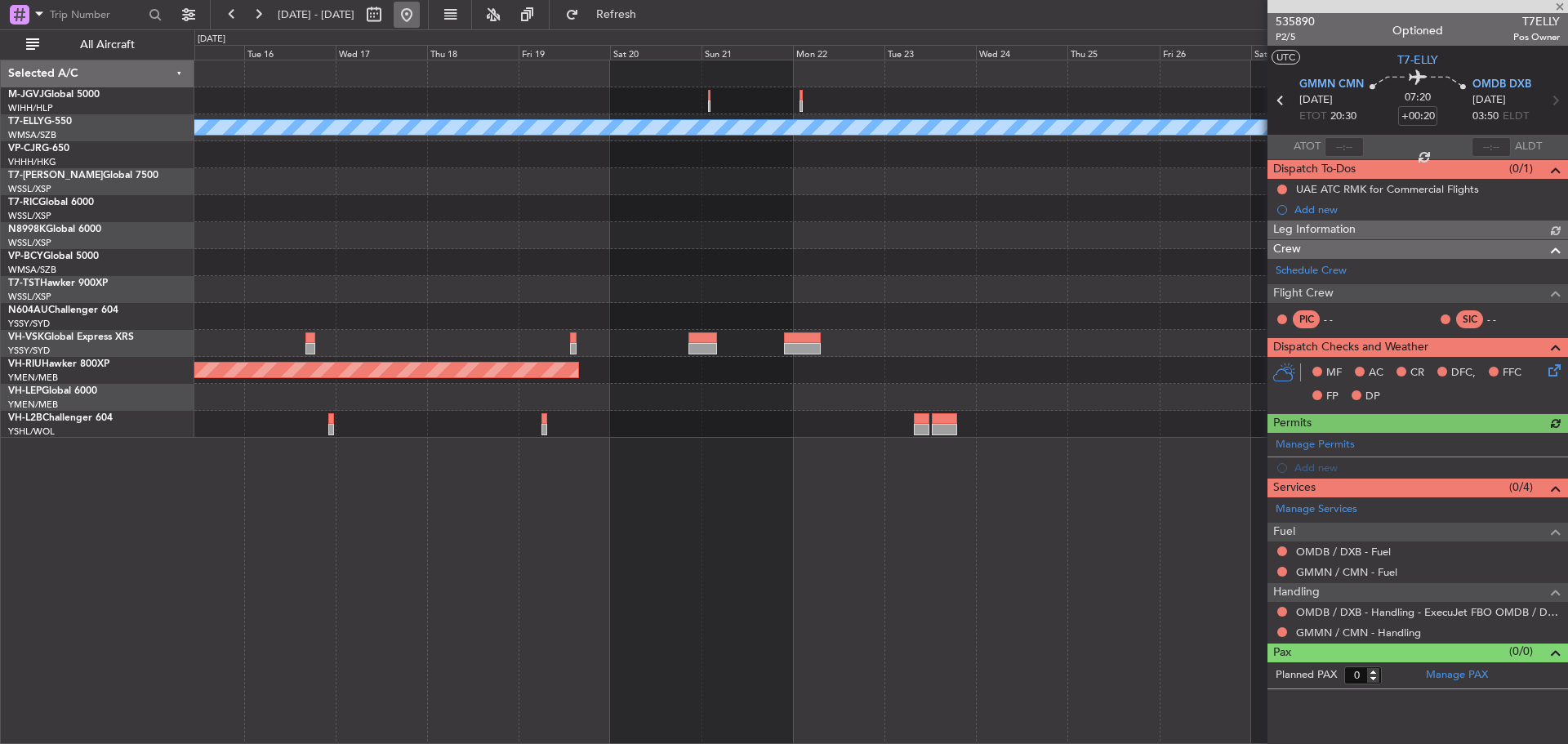
click at [420, 15] on button at bounding box center [407, 15] width 26 height 26
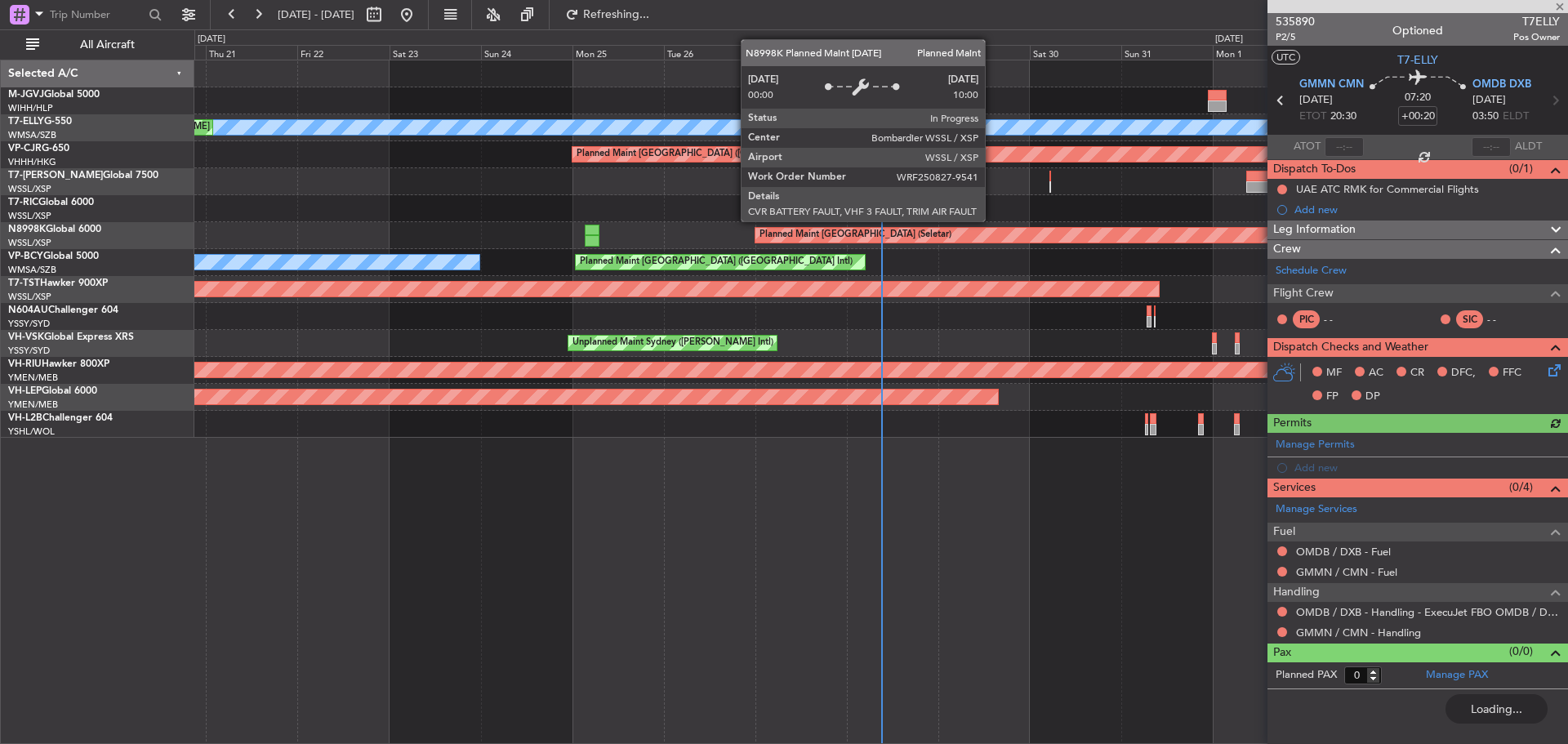
click at [598, 223] on div "Planned Maint [GEOGRAPHIC_DATA] (Seletar)" at bounding box center [880, 235] width 1373 height 27
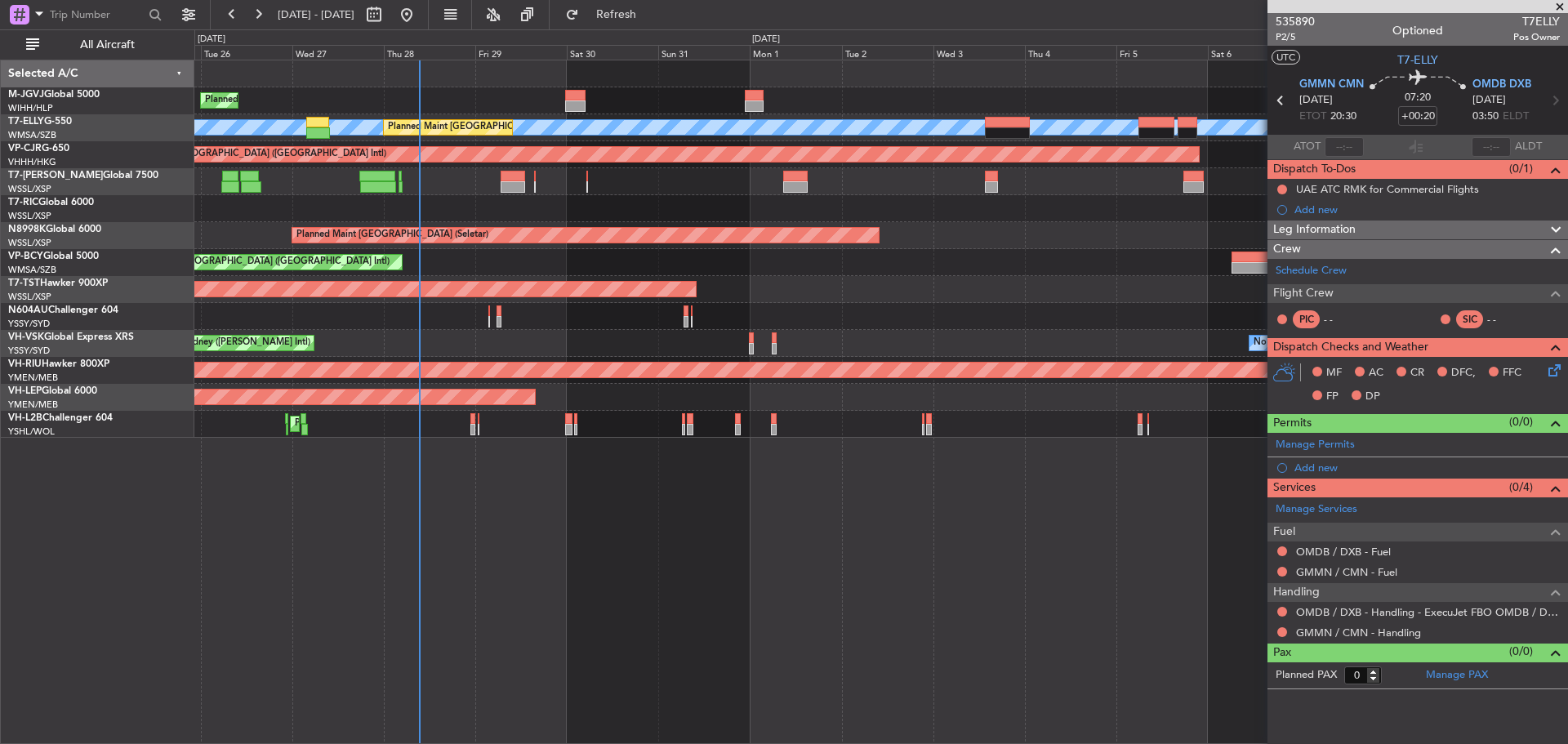
click at [911, 201] on div "Planned Maint [GEOGRAPHIC_DATA] (Halim Intl) Planned Maint [GEOGRAPHIC_DATA] ([…" at bounding box center [880, 249] width 1373 height 378
